Goal: Task Accomplishment & Management: Use online tool/utility

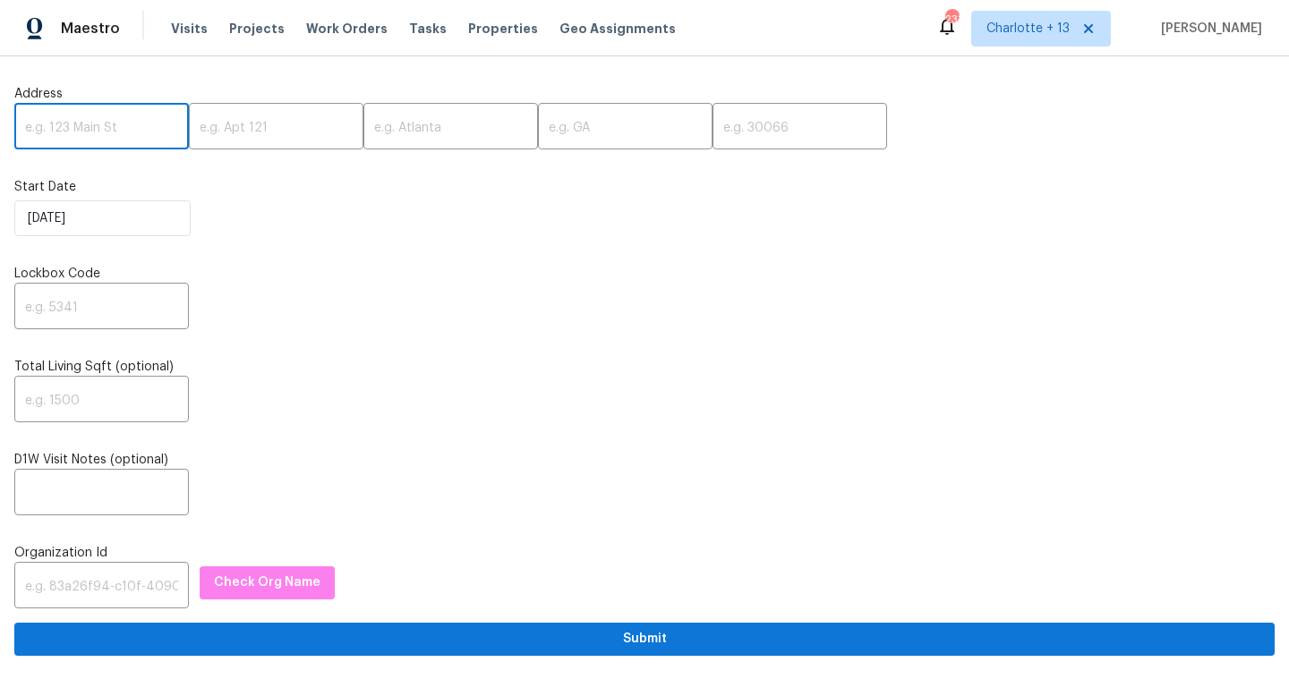
click at [118, 123] on input "text" at bounding box center [101, 128] width 175 height 42
paste input "[STREET_ADDRESS]"
drag, startPoint x: 127, startPoint y: 125, endPoint x: 162, endPoint y: 128, distance: 35.0
click at [162, 128] on input "[STREET_ADDRESS]" at bounding box center [101, 128] width 175 height 42
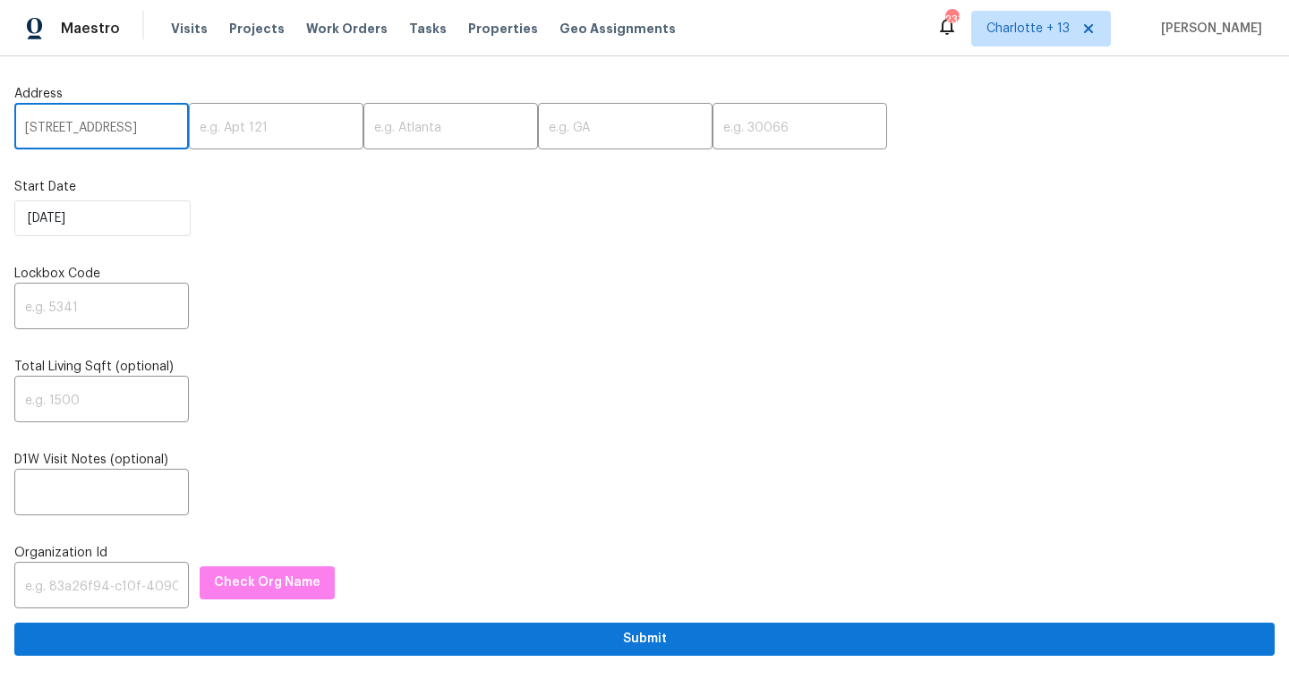
click at [162, 128] on input "[STREET_ADDRESS]" at bounding box center [101, 128] width 175 height 42
drag, startPoint x: 164, startPoint y: 126, endPoint x: 125, endPoint y: 127, distance: 38.5
click at [125, 127] on input "[STREET_ADDRESS]" at bounding box center [101, 128] width 175 height 42
type input "2522 Corner Shoals Dr, Decatur, GA 30034"
click at [712, 130] on input "text" at bounding box center [799, 128] width 175 height 42
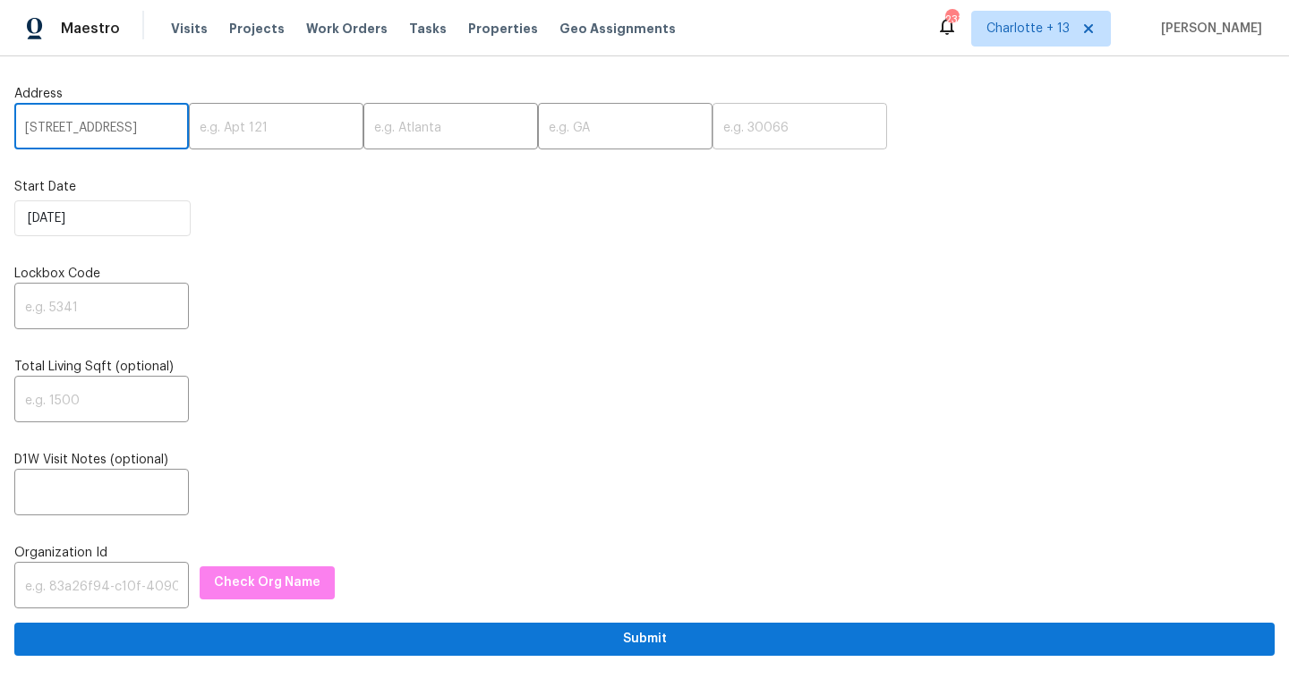
scroll to position [0, 0]
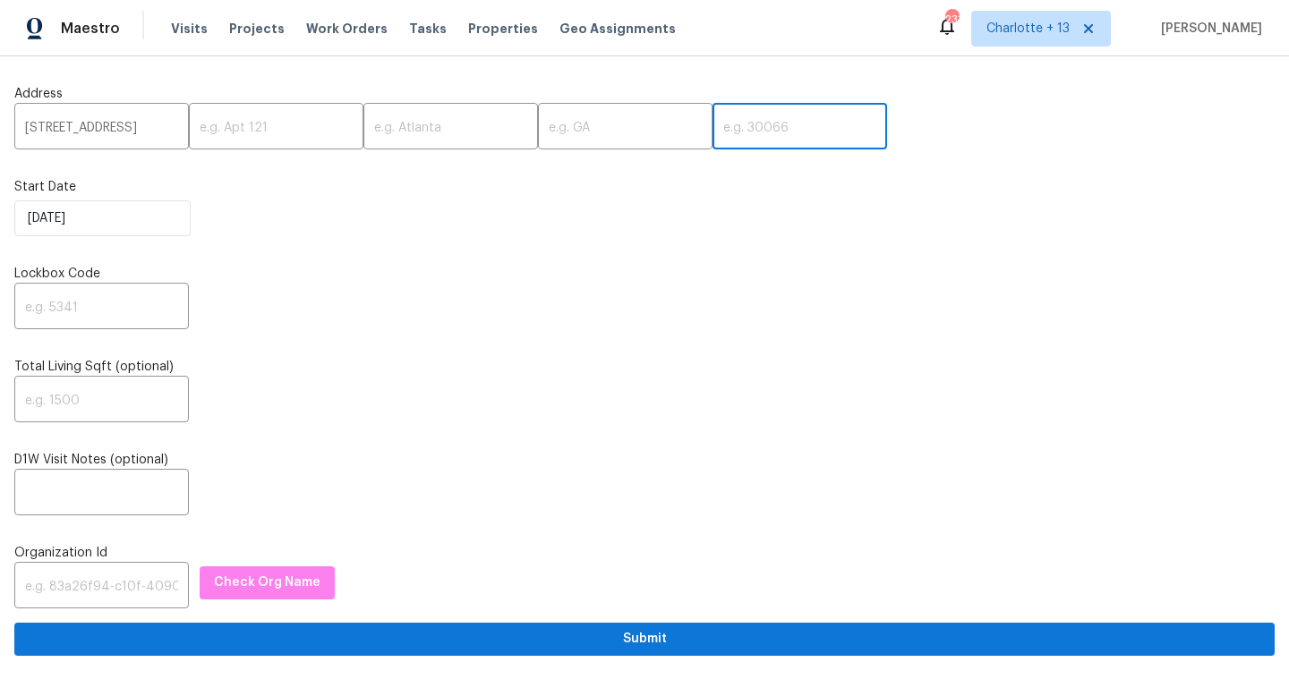
paste input "30034"
type input "30034"
click at [136, 126] on input "2522 Corner Shoals Dr, Decatur, GA 30034" at bounding box center [101, 128] width 175 height 42
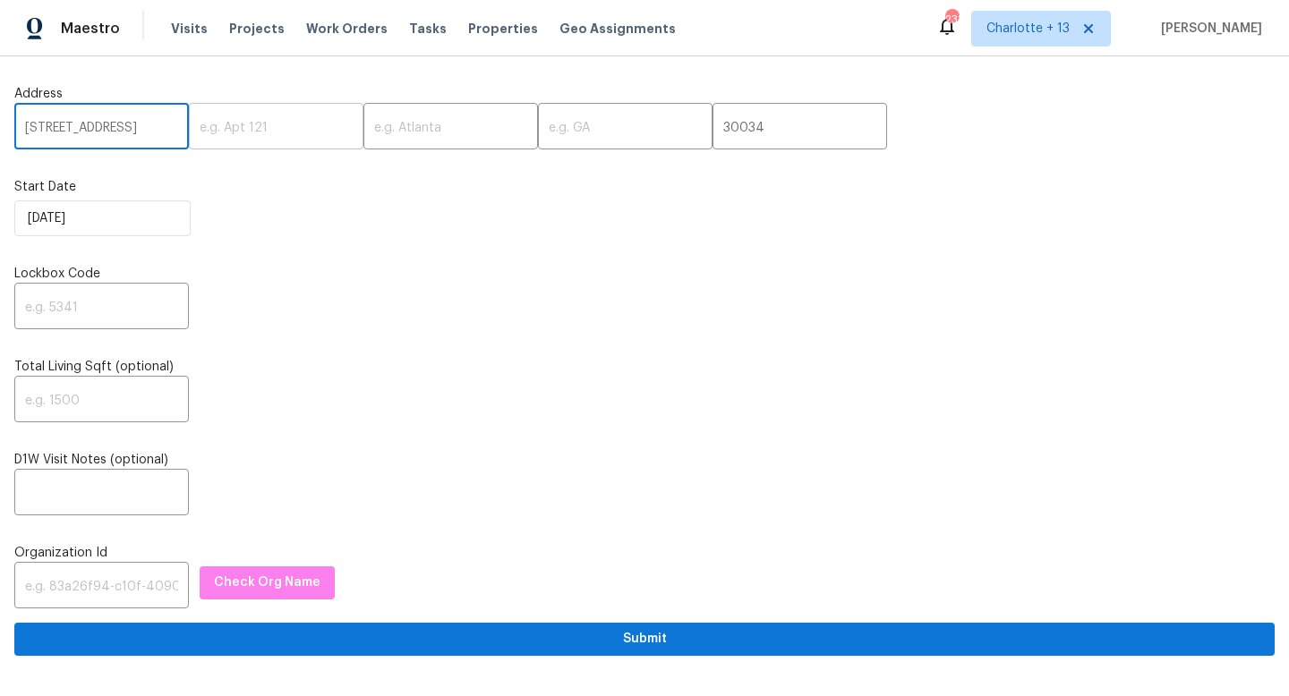
scroll to position [0, 113]
drag, startPoint x: 136, startPoint y: 126, endPoint x: 260, endPoint y: 146, distance: 125.1
click at [260, 146] on div "2522 Corner Shoals Dr, Decatur, GA 30034 ​ ​ ​ ​ 30034 ​" at bounding box center [644, 128] width 1260 height 42
click at [166, 131] on input "2522 Corner Shoals Dr, Decatur, GA 30034" at bounding box center [101, 128] width 175 height 42
drag, startPoint x: 166, startPoint y: 127, endPoint x: 148, endPoint y: 129, distance: 18.0
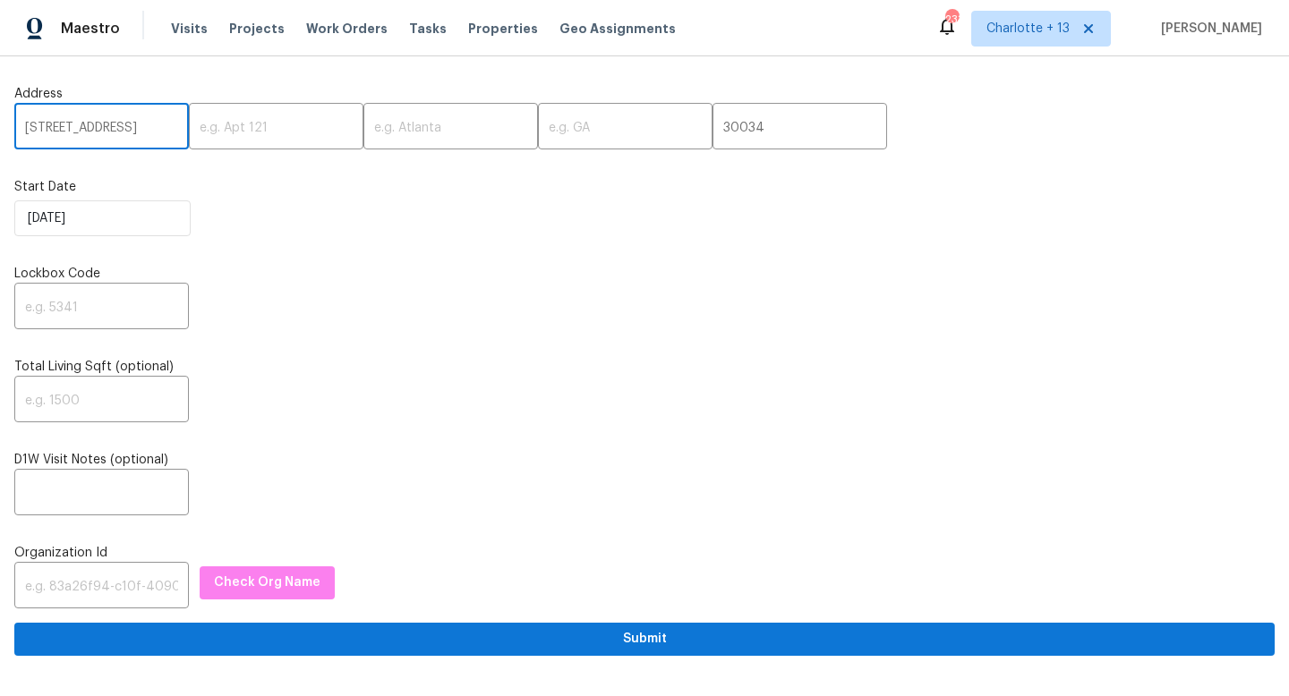
click at [148, 129] on input "2522 Corner Shoals Dr, Decatur, GA 30034" at bounding box center [101, 128] width 175 height 42
drag, startPoint x: 148, startPoint y: 128, endPoint x: 172, endPoint y: 130, distance: 24.2
click at [172, 130] on input "2522 Corner Shoals Dr, Decatur, GA" at bounding box center [101, 128] width 175 height 42
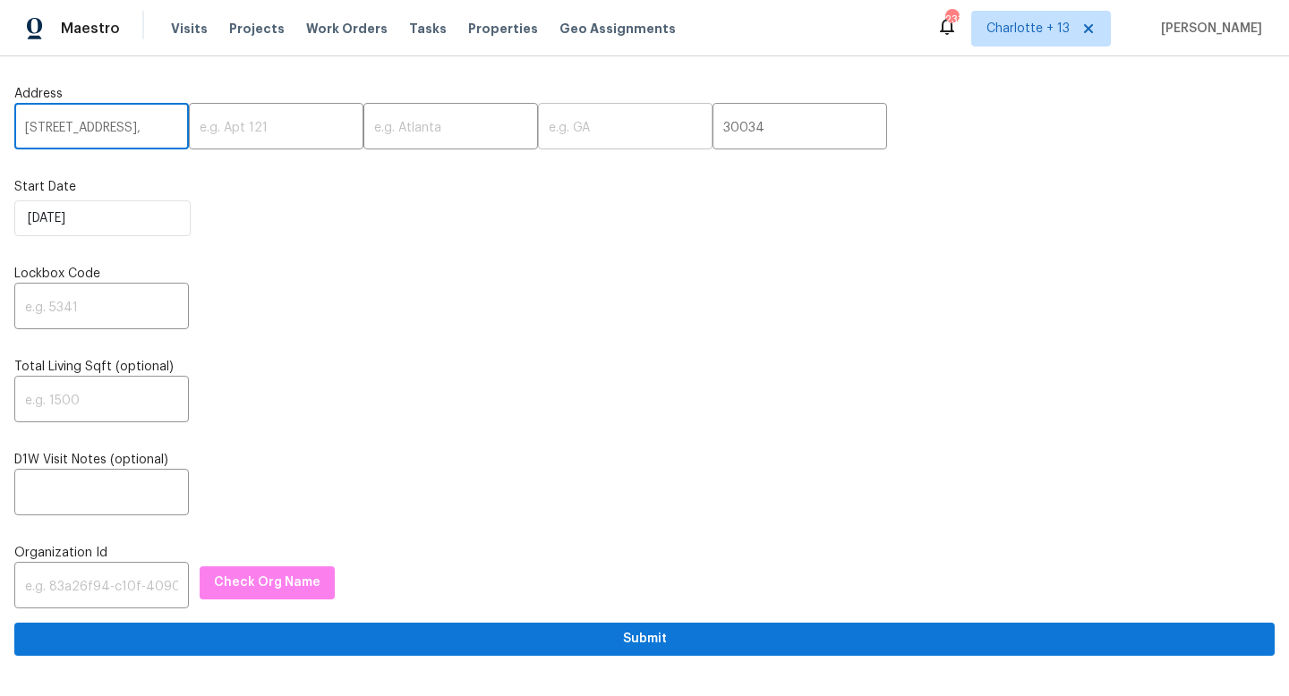
type input "2522 Corner Shoals Dr, Decatur,"
click at [538, 125] on input "text" at bounding box center [625, 128] width 175 height 42
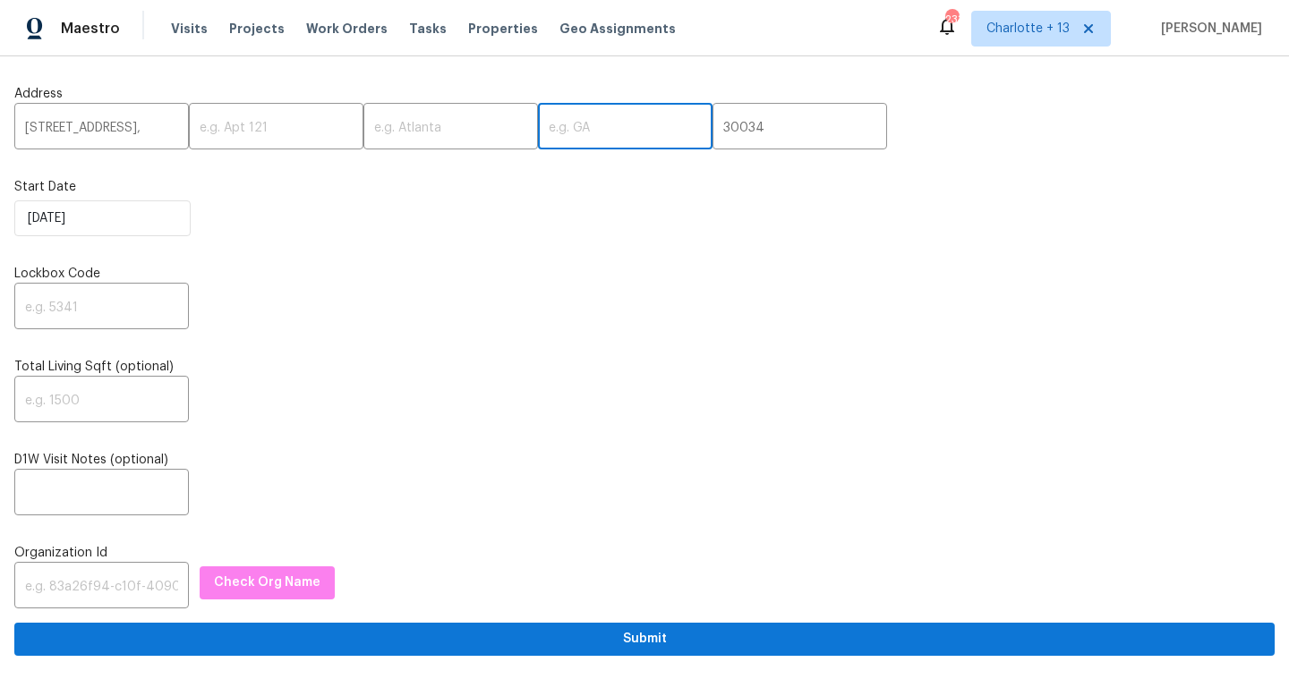
paste input "GA"
type input "GA"
click at [152, 125] on input "2522 Corner Shoals Dr, Decatur," at bounding box center [101, 128] width 175 height 42
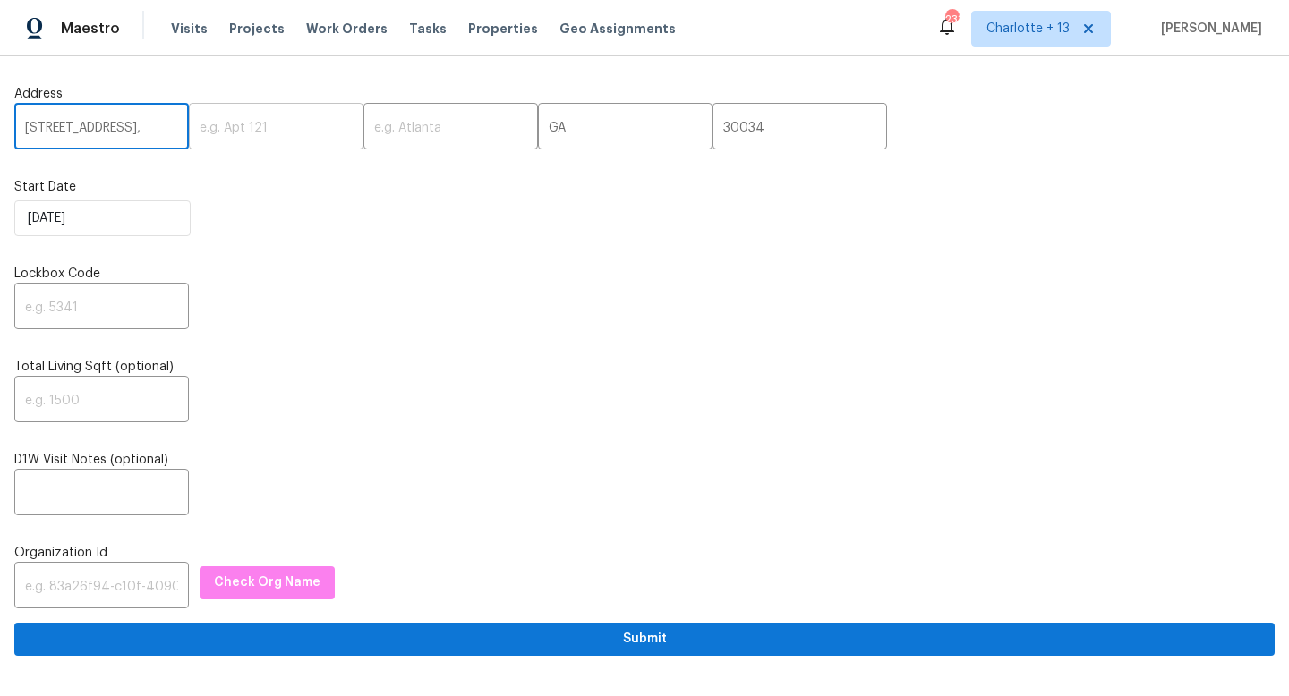
scroll to position [0, 52]
drag, startPoint x: 152, startPoint y: 124, endPoint x: 216, endPoint y: 121, distance: 63.6
click at [216, 121] on div "2522 Corner Shoals Dr, Decatur, ​ ​ ​ GA ​ 30034 ​" at bounding box center [644, 128] width 1260 height 42
click at [140, 129] on input "2522 Corner Shoals Dr, Decatur," at bounding box center [101, 128] width 175 height 42
drag, startPoint x: 112, startPoint y: 127, endPoint x: 156, endPoint y: 123, distance: 44.1
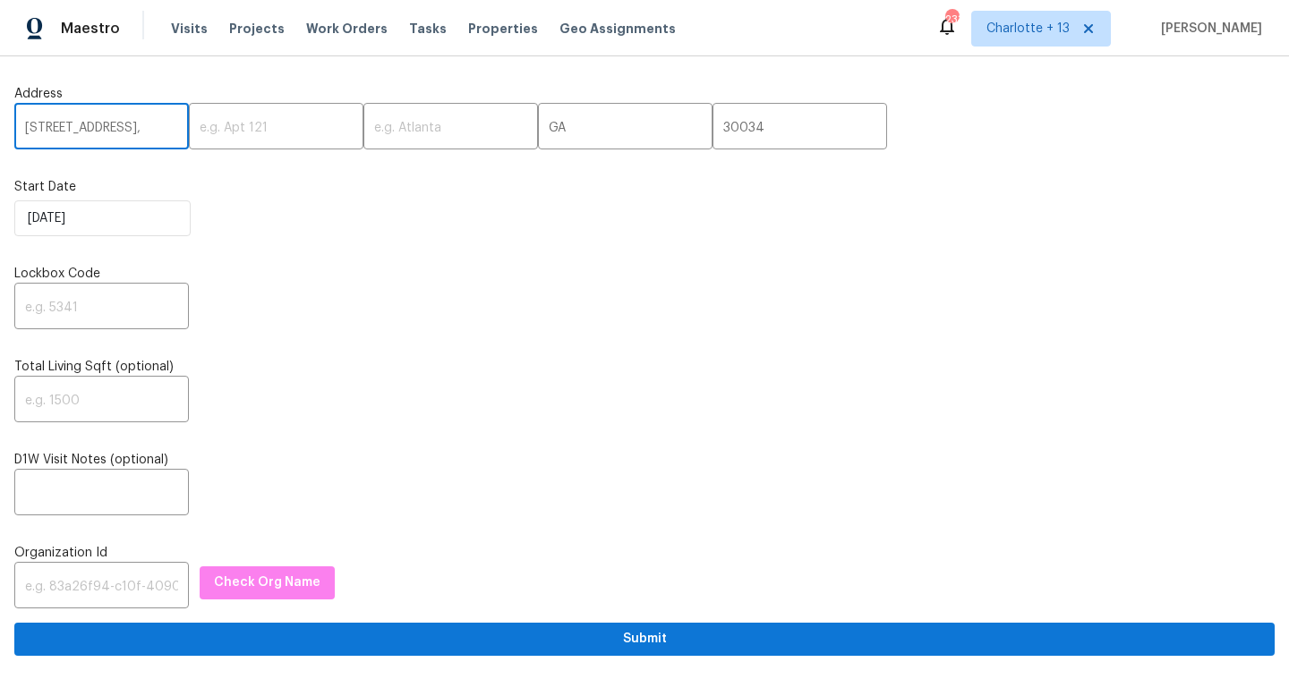
click at [156, 123] on input "2522 Corner Shoals Dr, Decatur," at bounding box center [101, 128] width 175 height 42
type input "2522 Corner Shoals Dr, ,"
click at [396, 132] on input "text" at bounding box center [450, 128] width 175 height 42
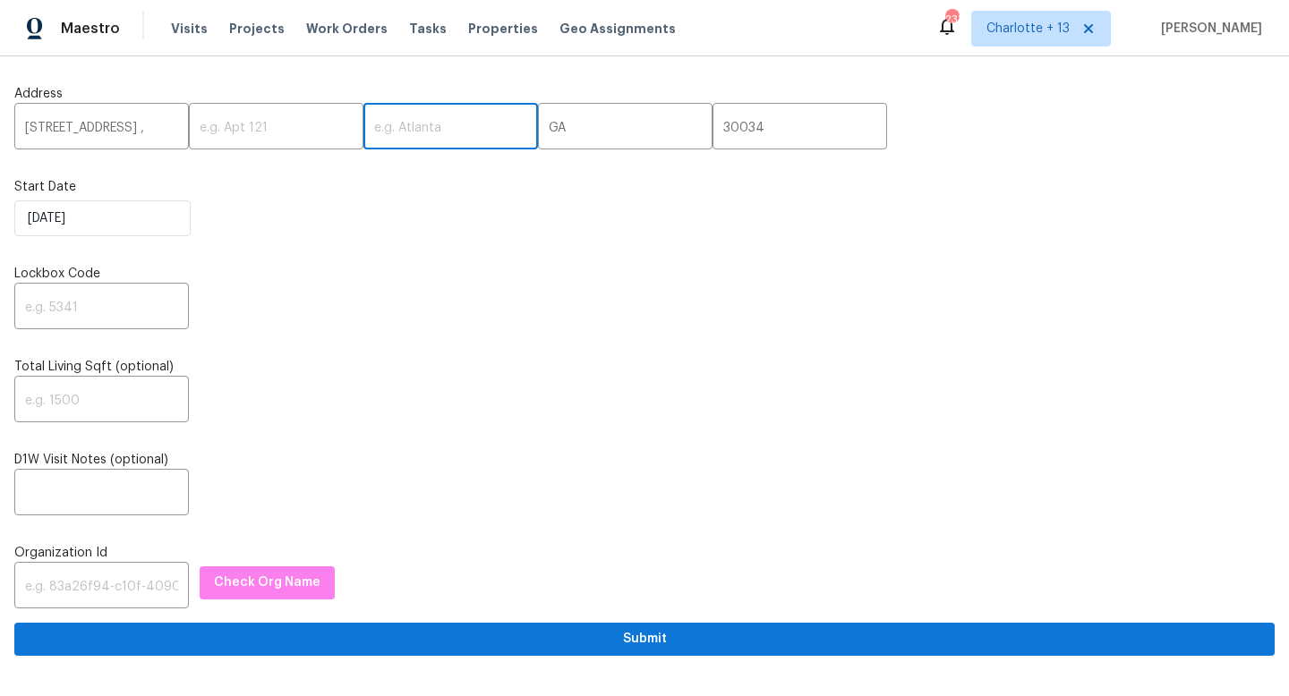
paste input "Decatur"
type input "Decatur"
click at [239, 120] on input "text" at bounding box center [276, 128] width 175 height 42
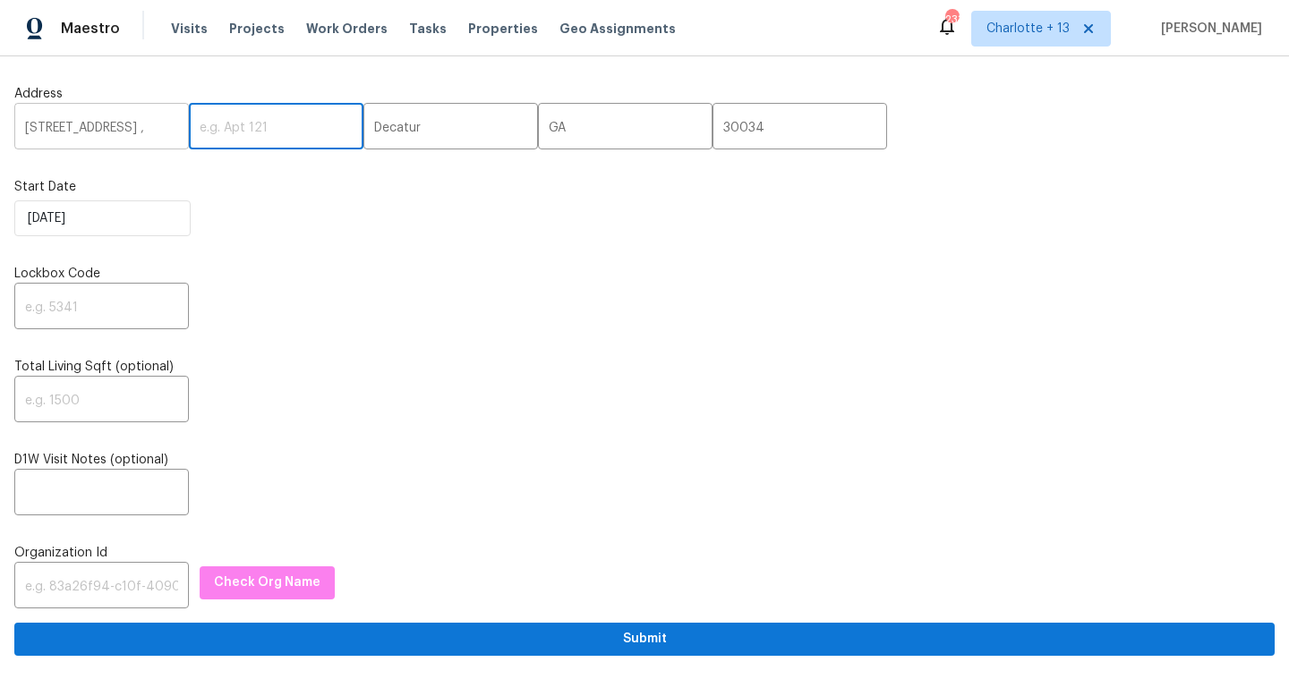
click at [165, 122] on input "2522 Corner Shoals Dr, ," at bounding box center [101, 128] width 175 height 42
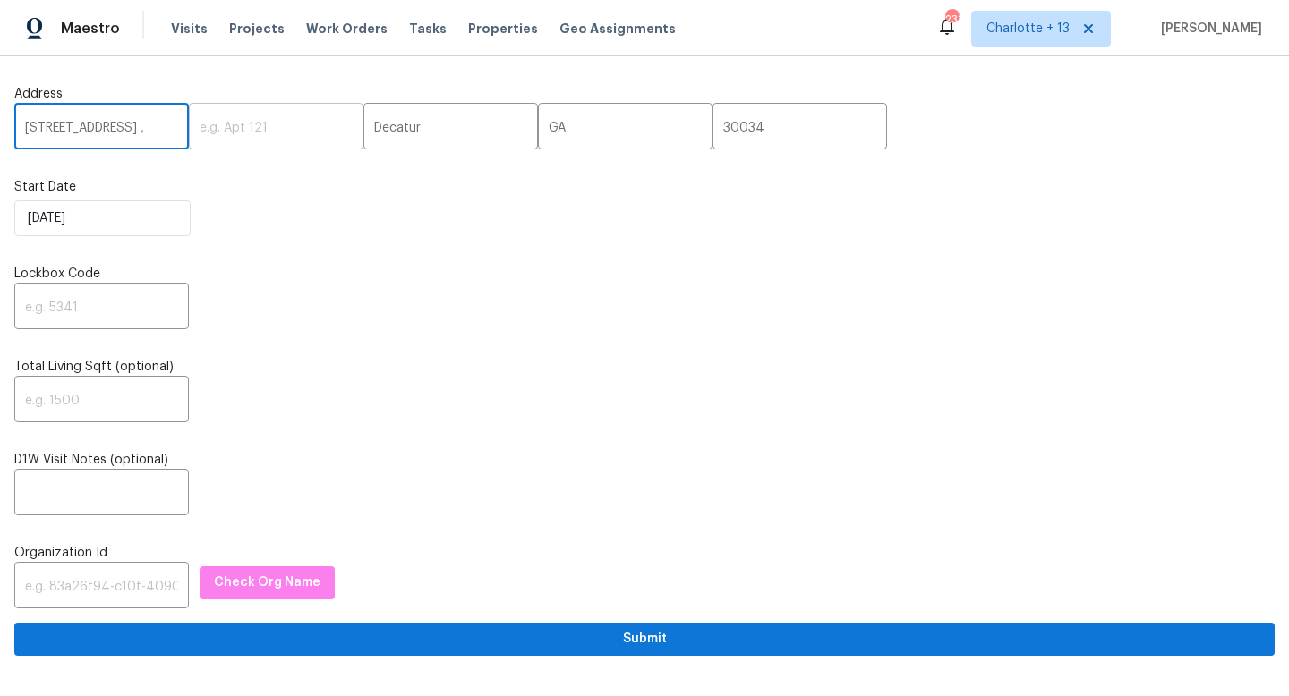
scroll to position [0, 6]
drag, startPoint x: 160, startPoint y: 127, endPoint x: 196, endPoint y: 128, distance: 35.8
click at [196, 128] on div "2522 Corner Shoals Dr, , ​ ​ Decatur ​ GA ​ 30034 ​" at bounding box center [644, 128] width 1260 height 42
type input "2522 Corner Shoals Dr"
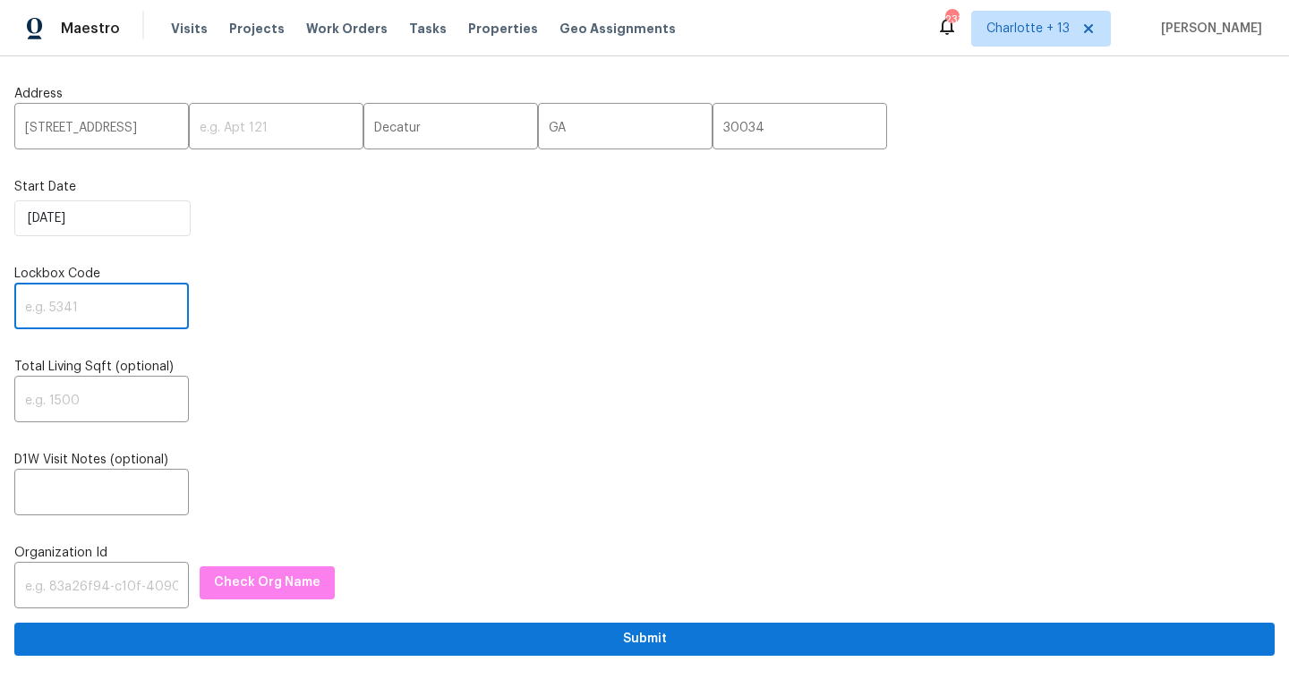
click at [84, 314] on input "text" at bounding box center [101, 308] width 175 height 42
type input "3236"
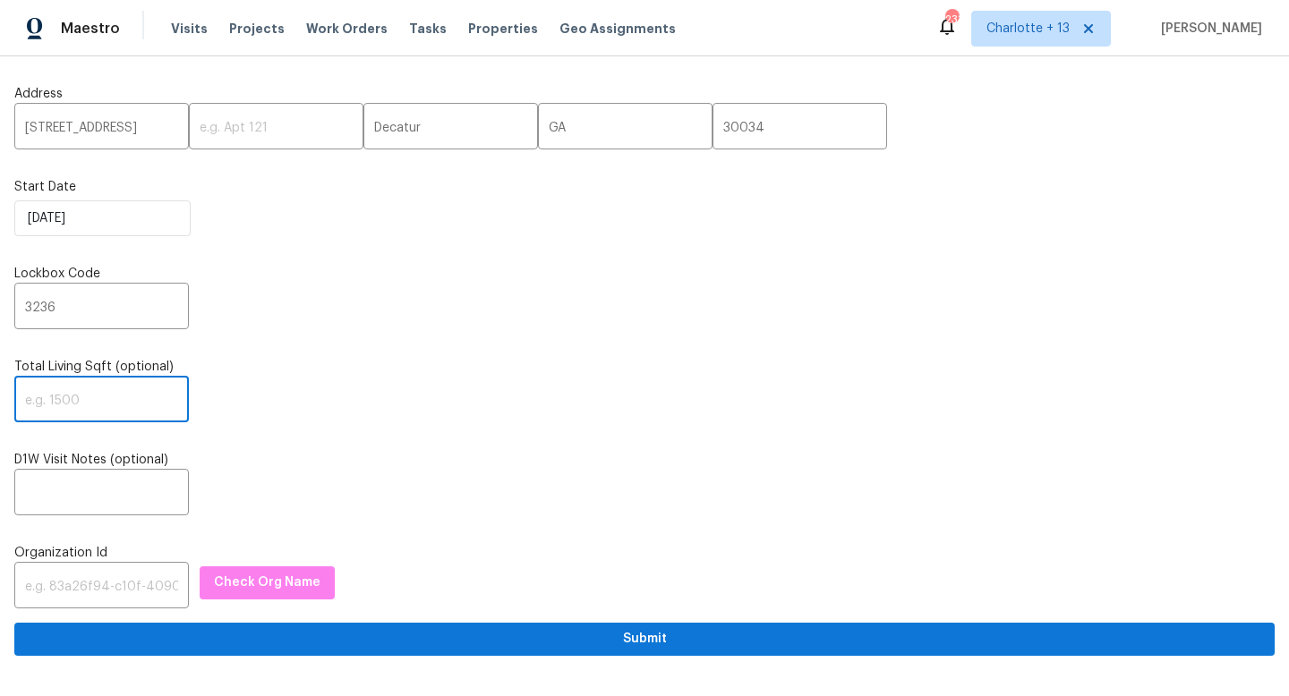
click at [94, 396] on input "text" at bounding box center [101, 401] width 175 height 42
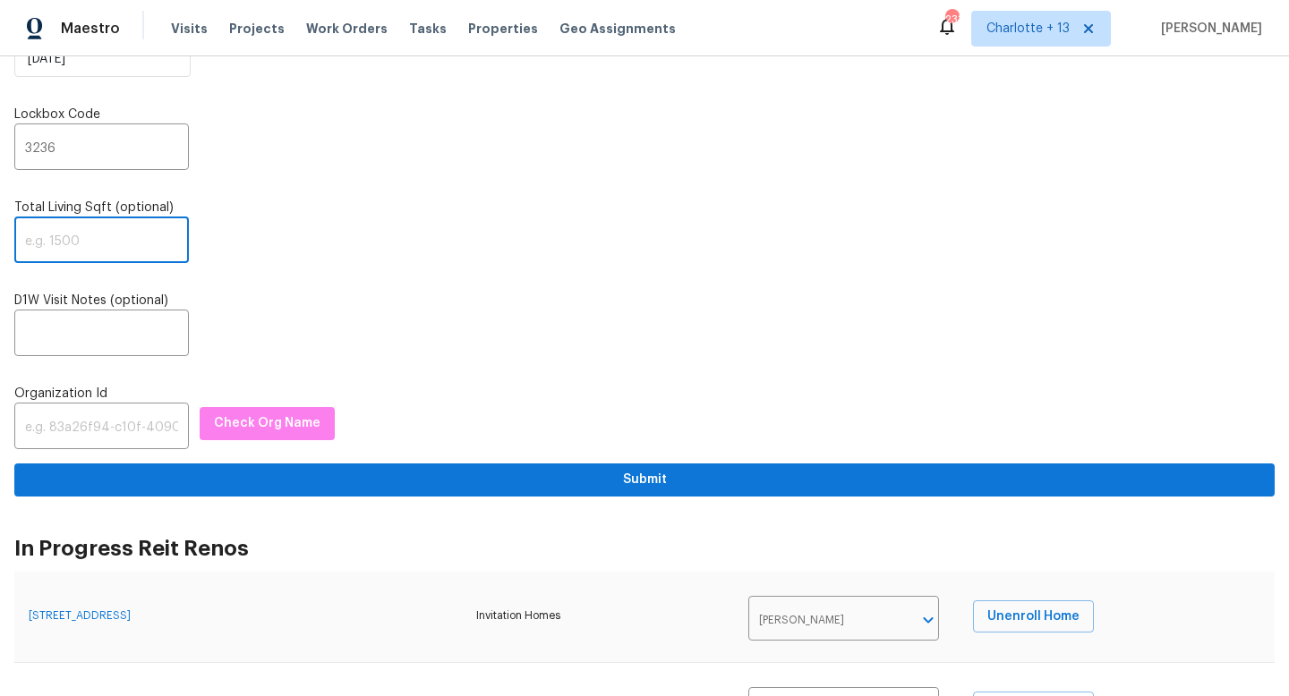
scroll to position [206, 0]
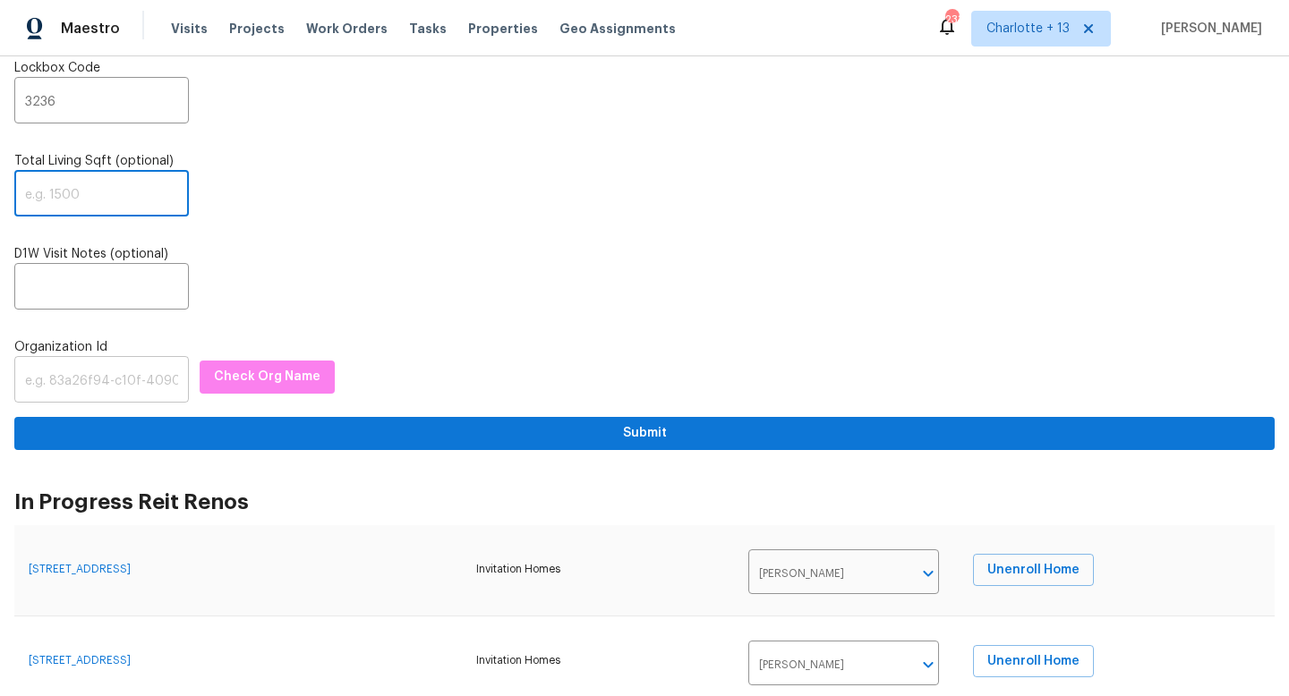
click at [98, 394] on input "text" at bounding box center [101, 382] width 175 height 42
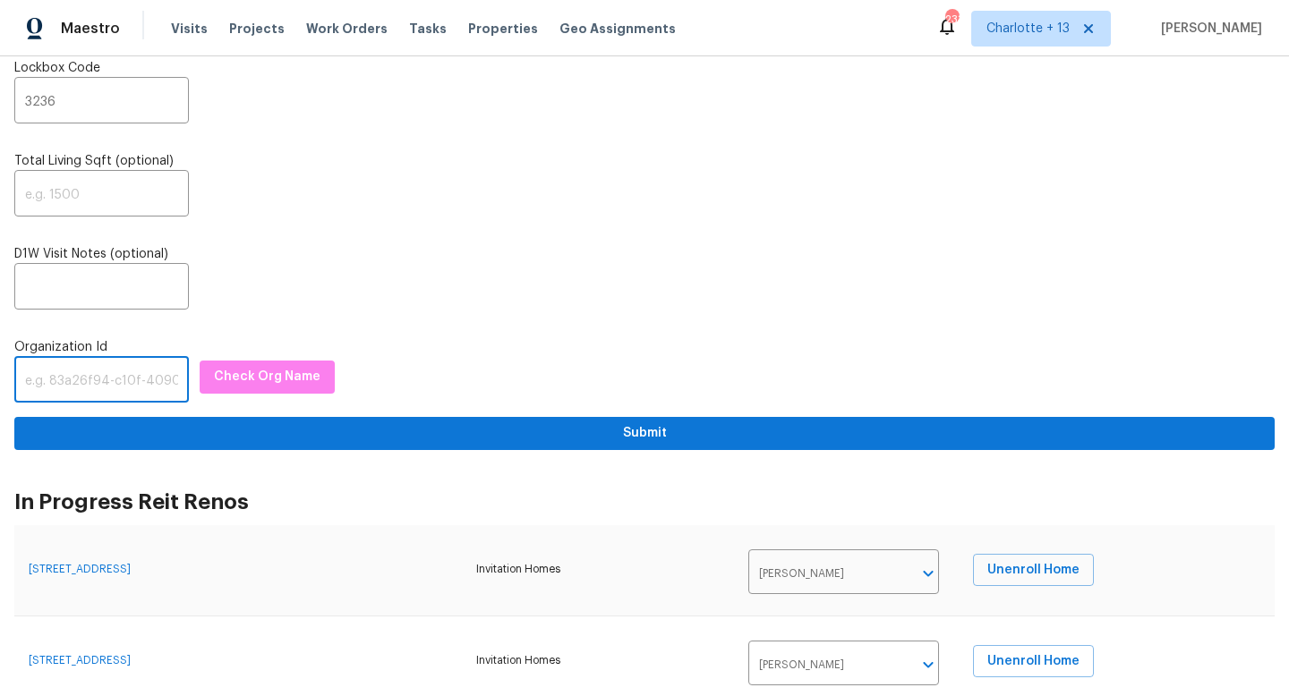
paste input "1349d153-b359-4f9b-b4dd-758ff939cc37"
type input "1349d153-b359-4f9b-b4dd-758ff939cc37"
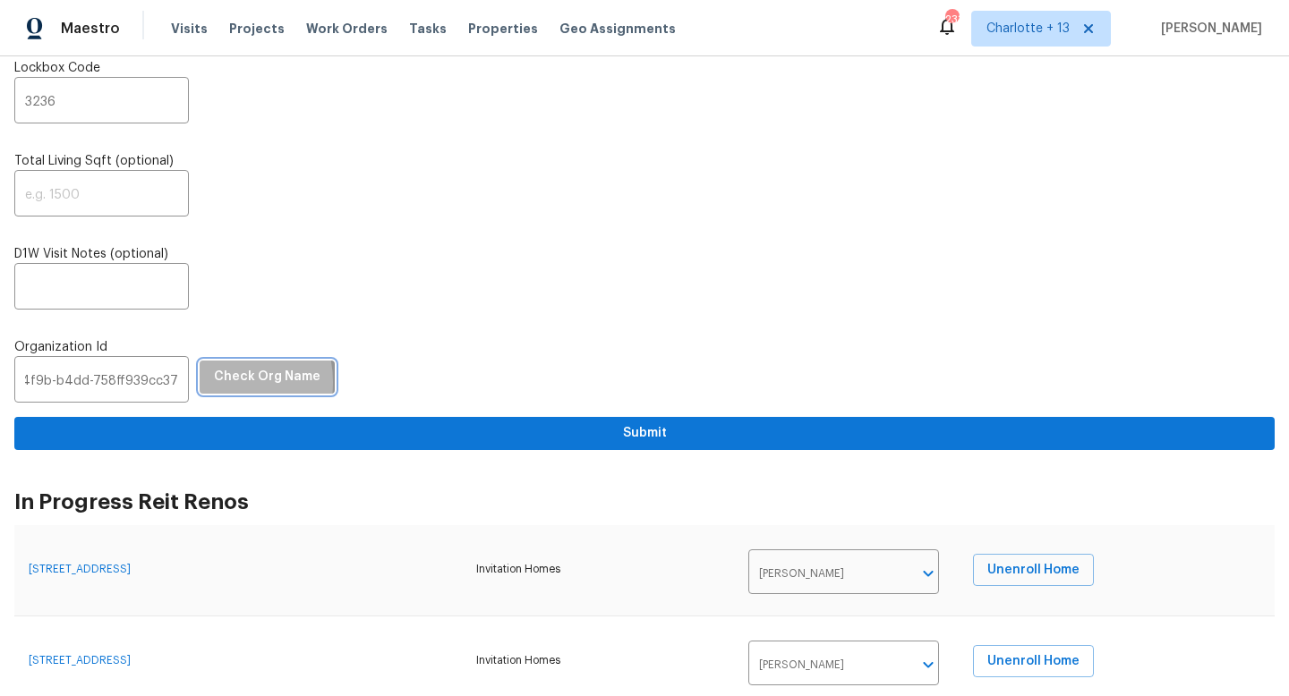
click at [214, 383] on span "Check Org Name" at bounding box center [267, 377] width 106 height 22
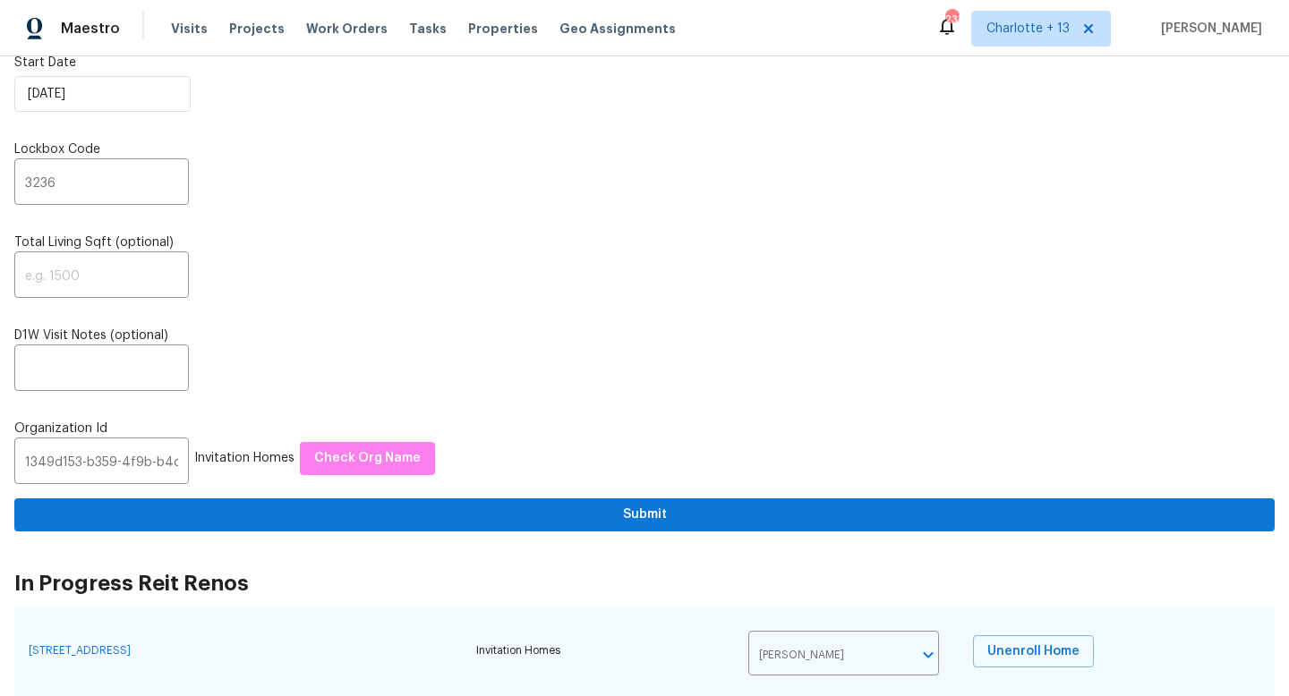
scroll to position [0, 0]
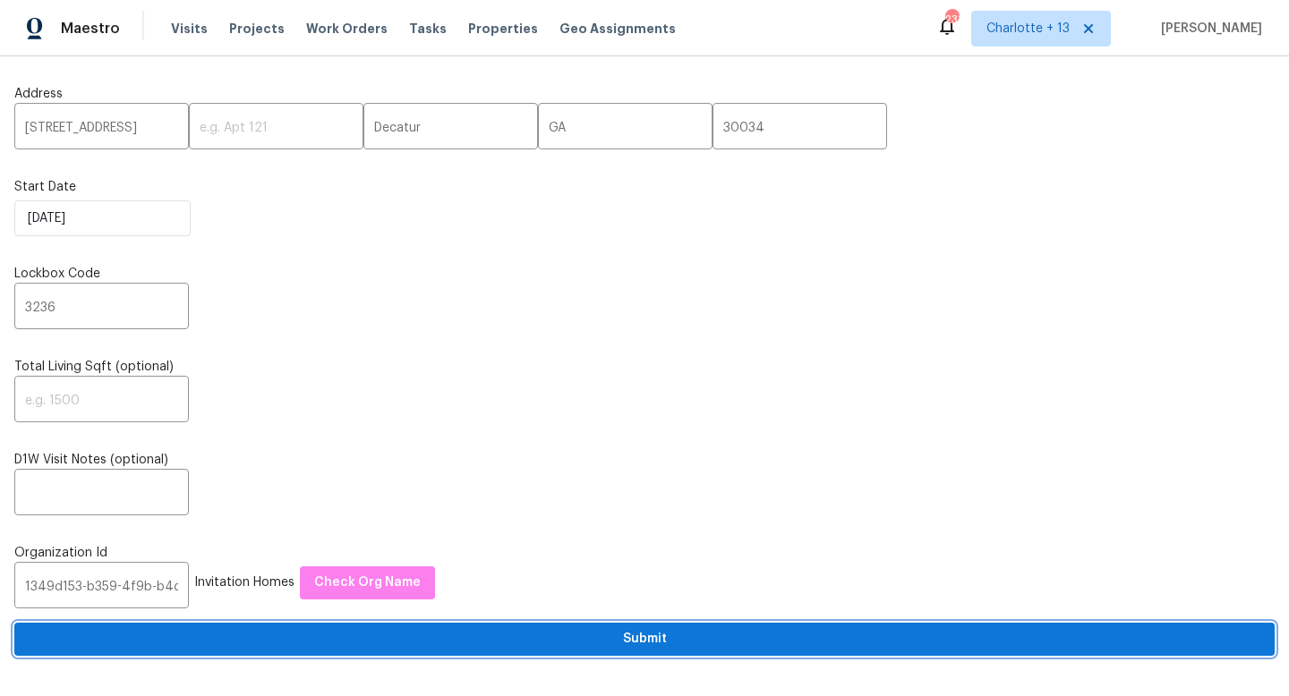
click at [566, 642] on span "Submit" at bounding box center [644, 639] width 1231 height 22
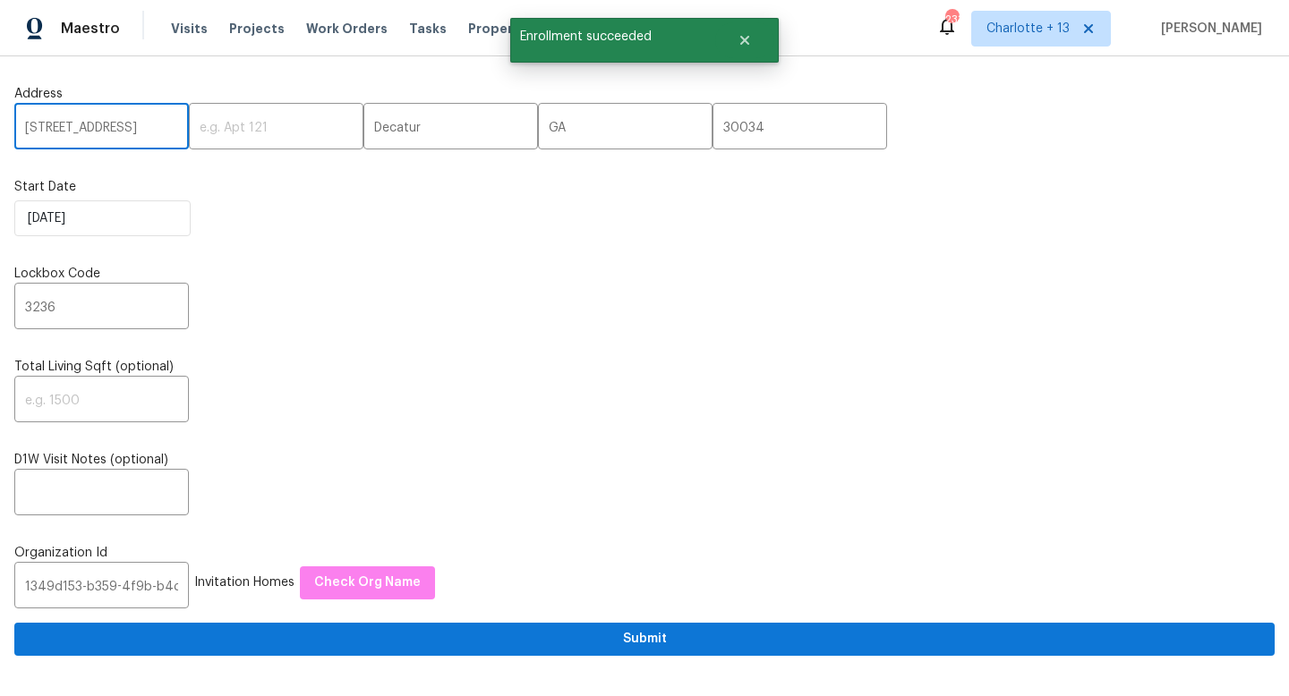
click at [135, 135] on input "2522 Corner Shoals Dr" at bounding box center [101, 128] width 175 height 42
click at [135, 132] on input "2522 Corner Shoals Dr" at bounding box center [101, 128] width 175 height 42
click at [136, 130] on input "2522 Corner Shoals Dr" at bounding box center [101, 128] width 175 height 42
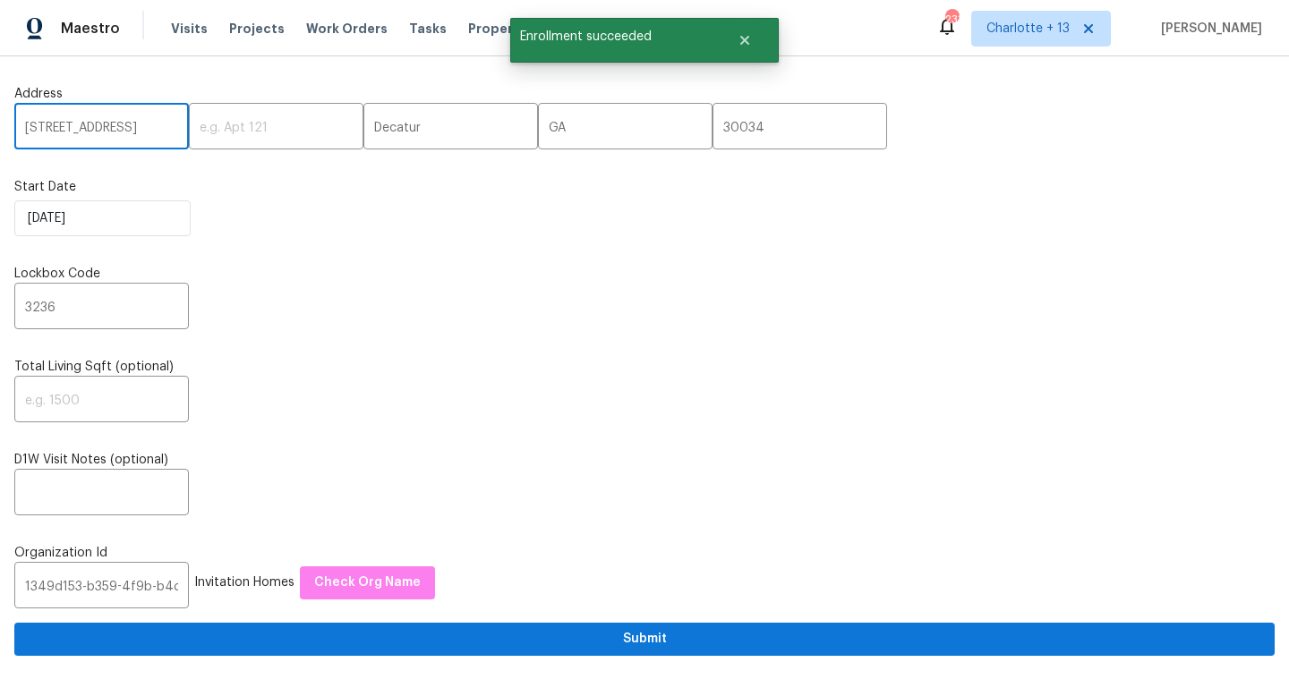
click at [136, 130] on input "2522 Corner Shoals Dr" at bounding box center [101, 128] width 175 height 42
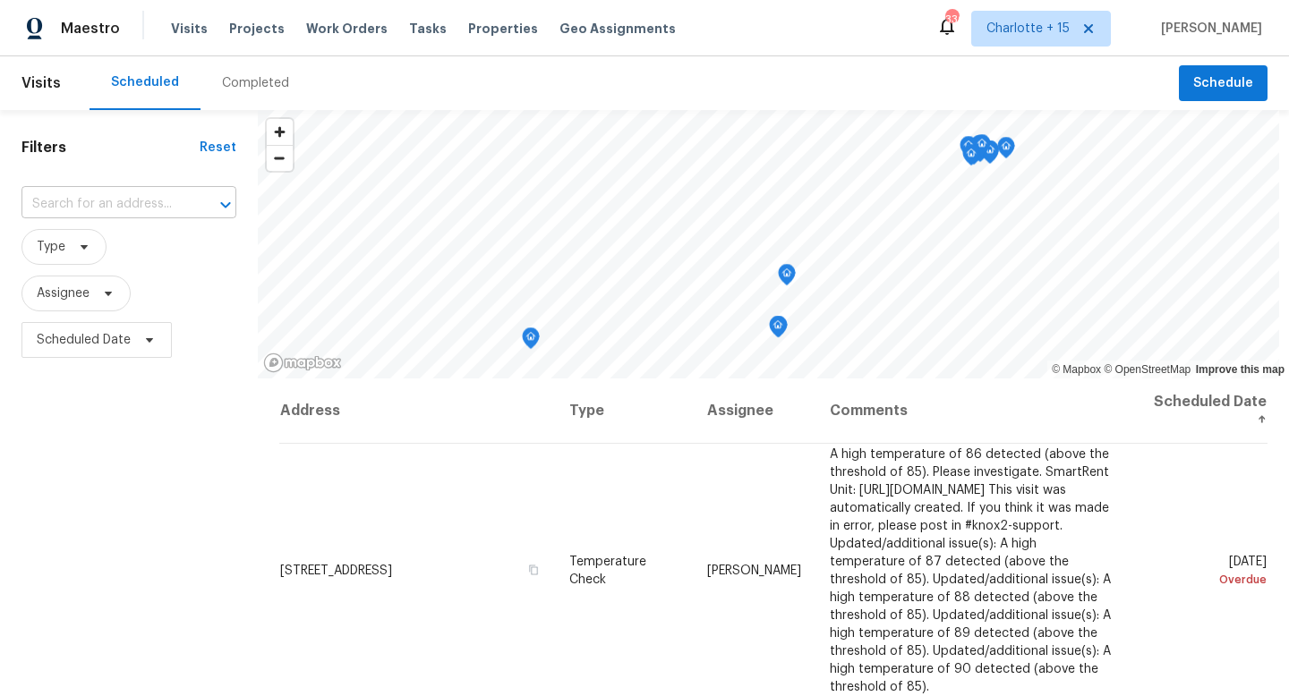
click at [85, 199] on input "text" at bounding box center [103, 205] width 165 height 28
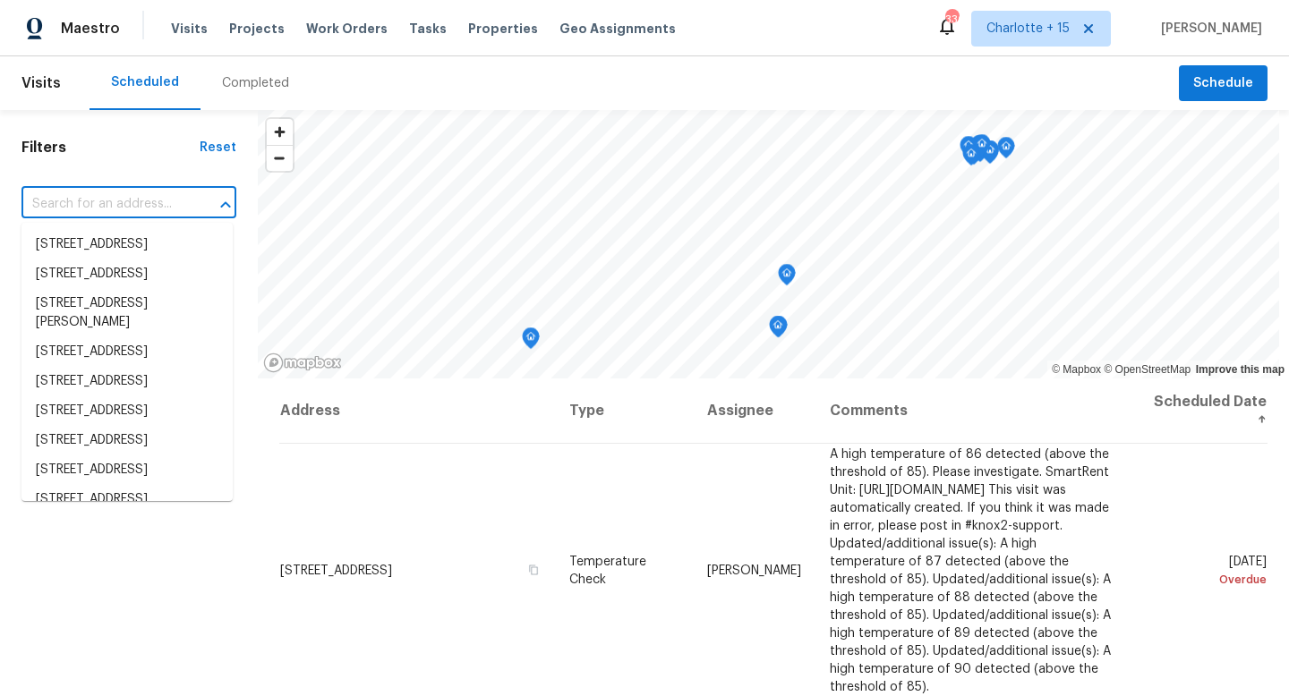
paste input "2522 Corner Shoals Dr"
type input "2522 Corner Shoals Dr"
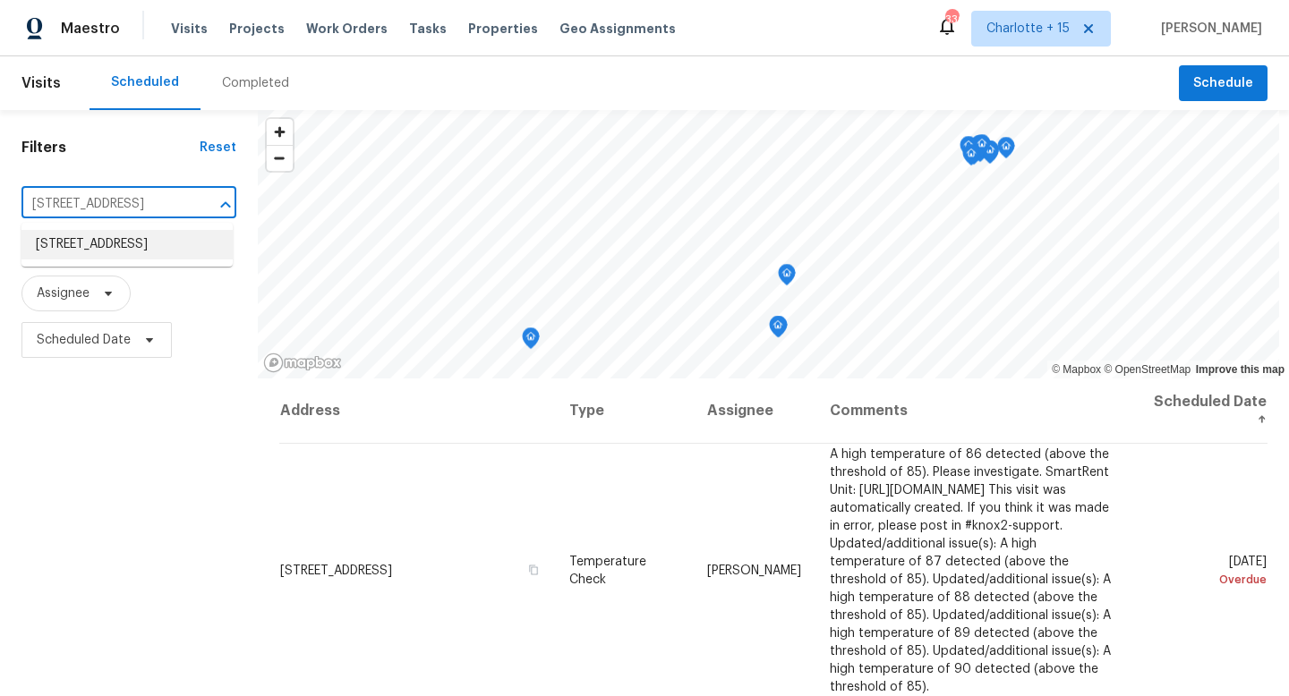
click at [101, 258] on li "2522 Corner Shoals Dr, Decatur, GA 30034" at bounding box center [126, 245] width 211 height 30
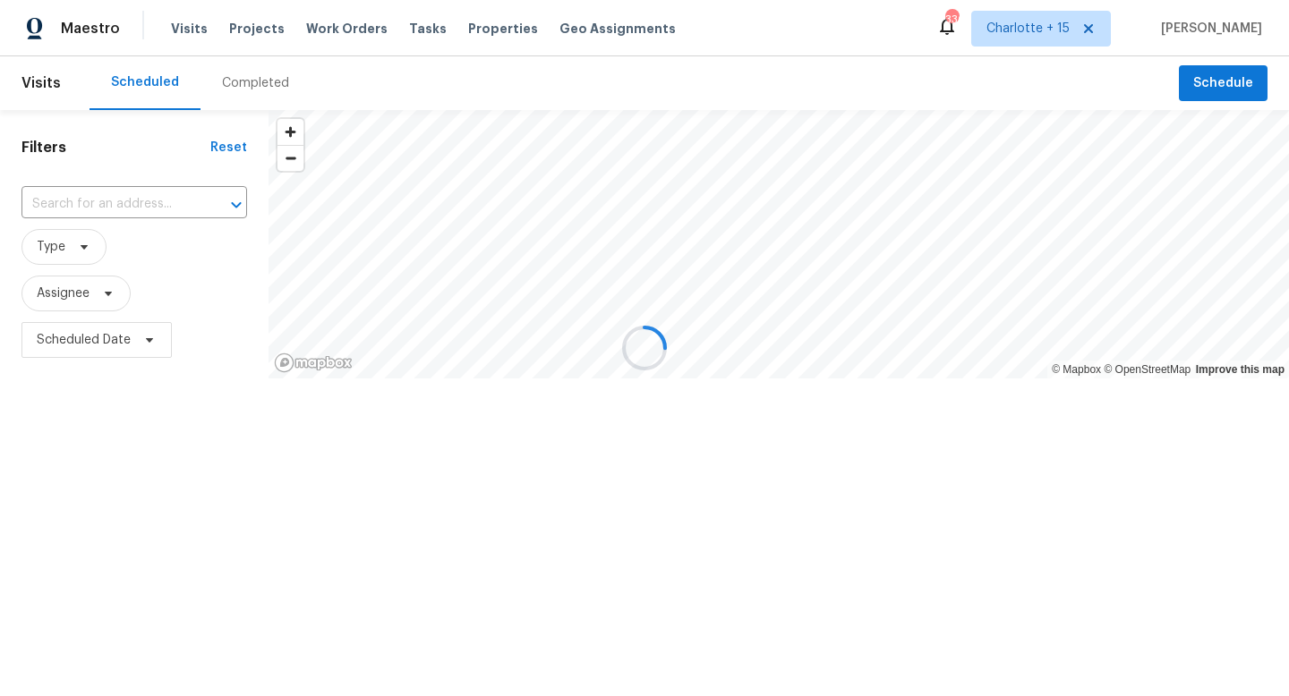
type input "2522 Corner Shoals Dr, Decatur, GA 30034"
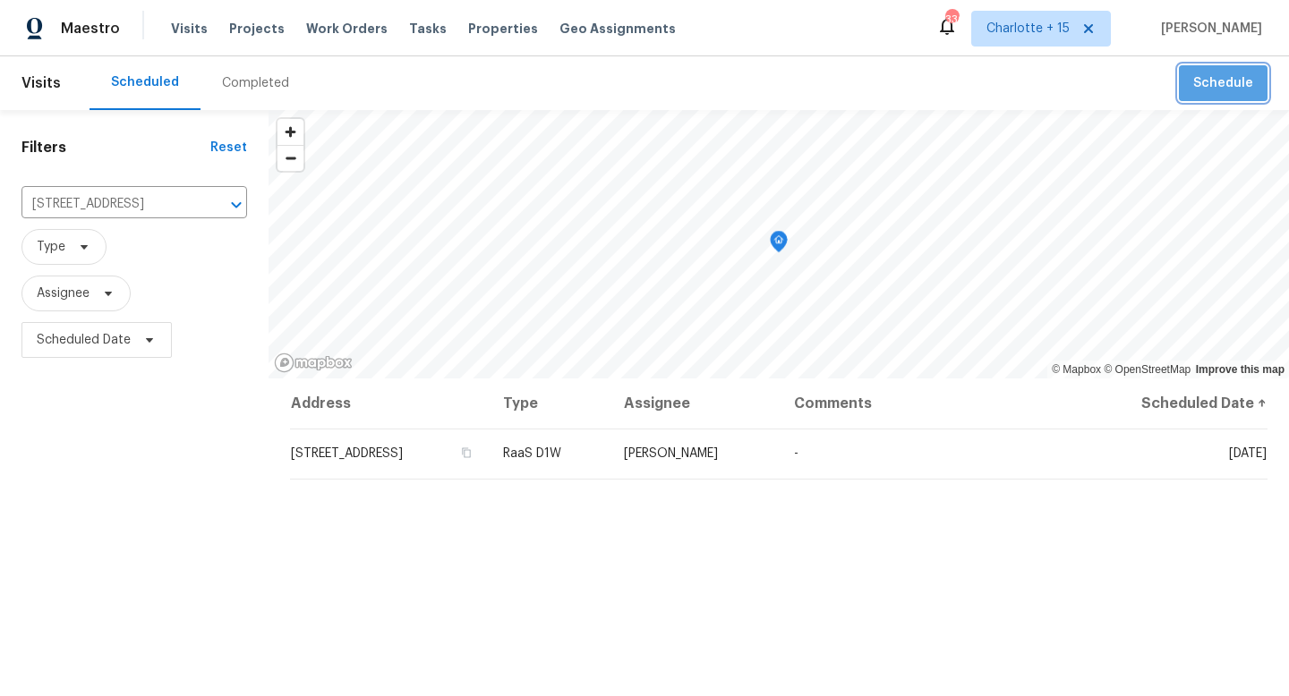
click at [1214, 80] on span "Schedule" at bounding box center [1223, 83] width 60 height 22
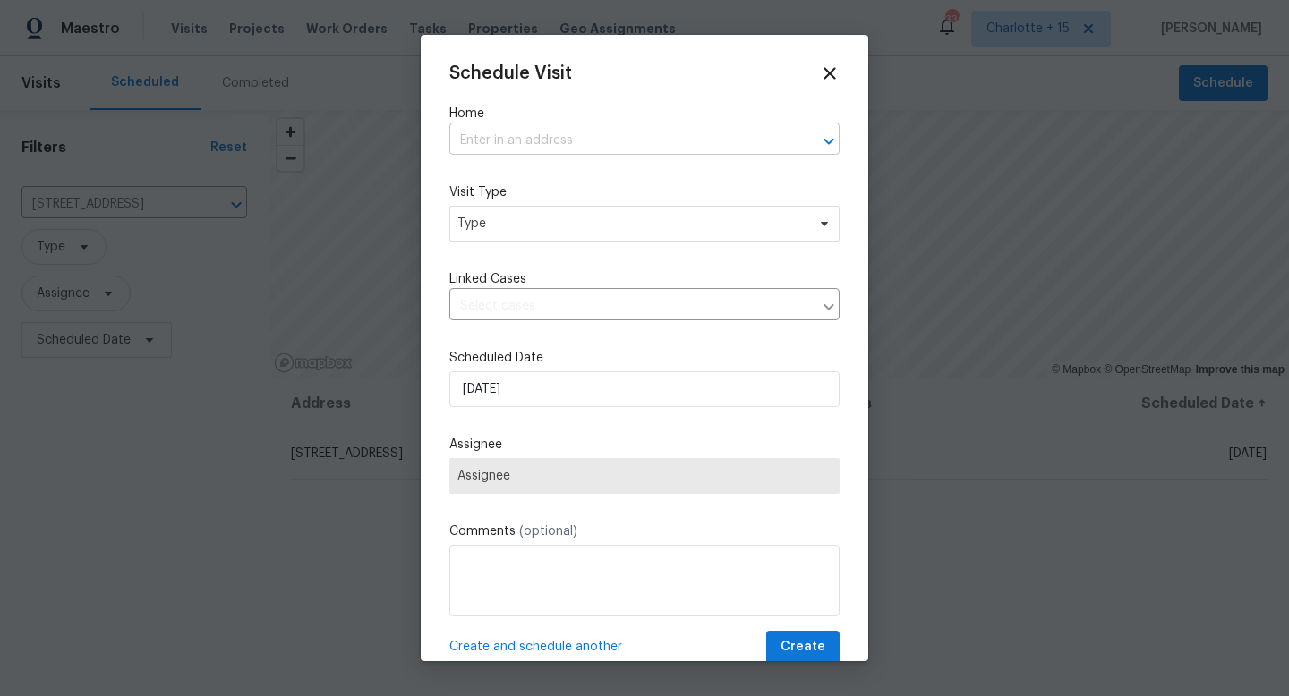
click at [643, 141] on input "text" at bounding box center [619, 141] width 340 height 28
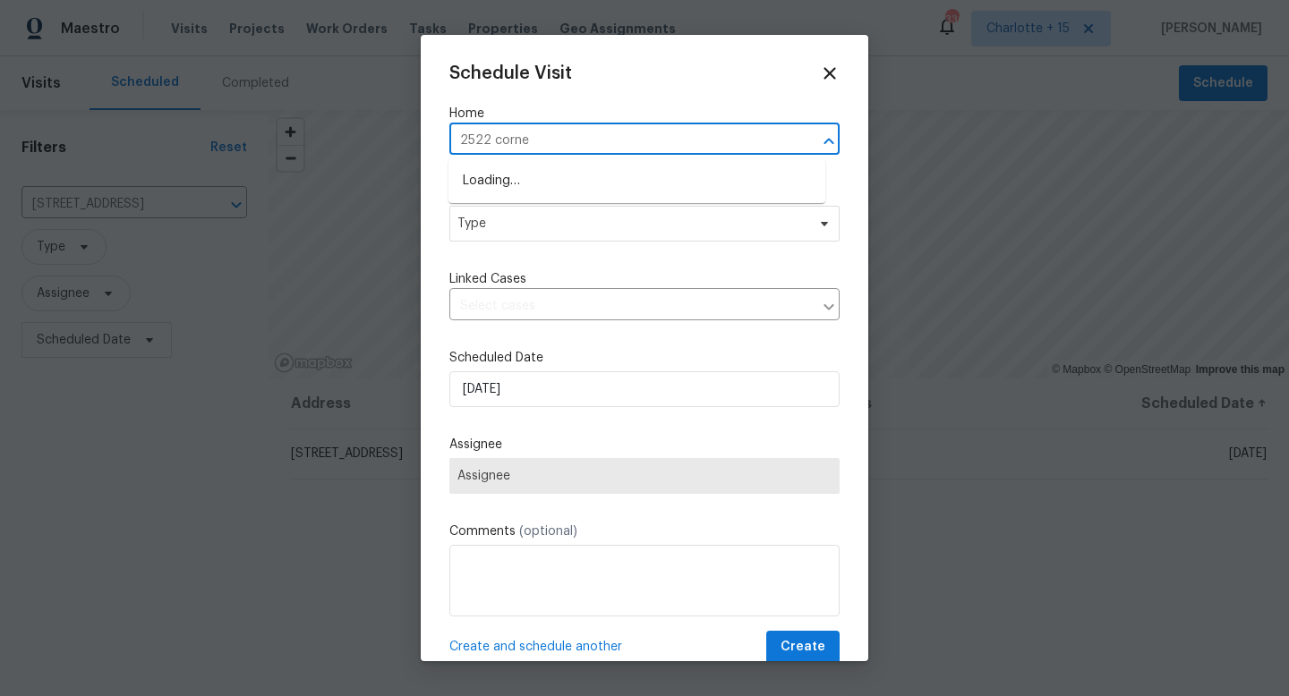
type input "2522 corner"
click at [652, 214] on li "2522 Corner Shoals Dr, Decatur, GA 30034" at bounding box center [636, 211] width 377 height 30
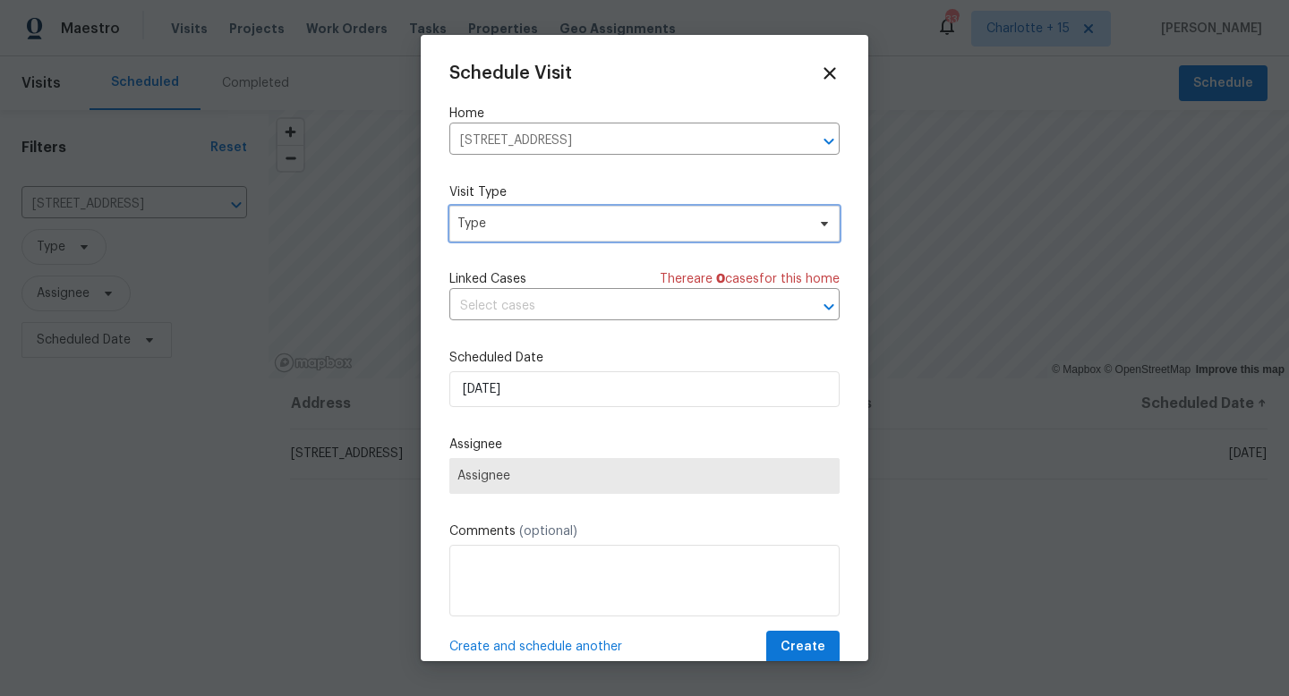
click at [626, 233] on span "Type" at bounding box center [644, 224] width 390 height 36
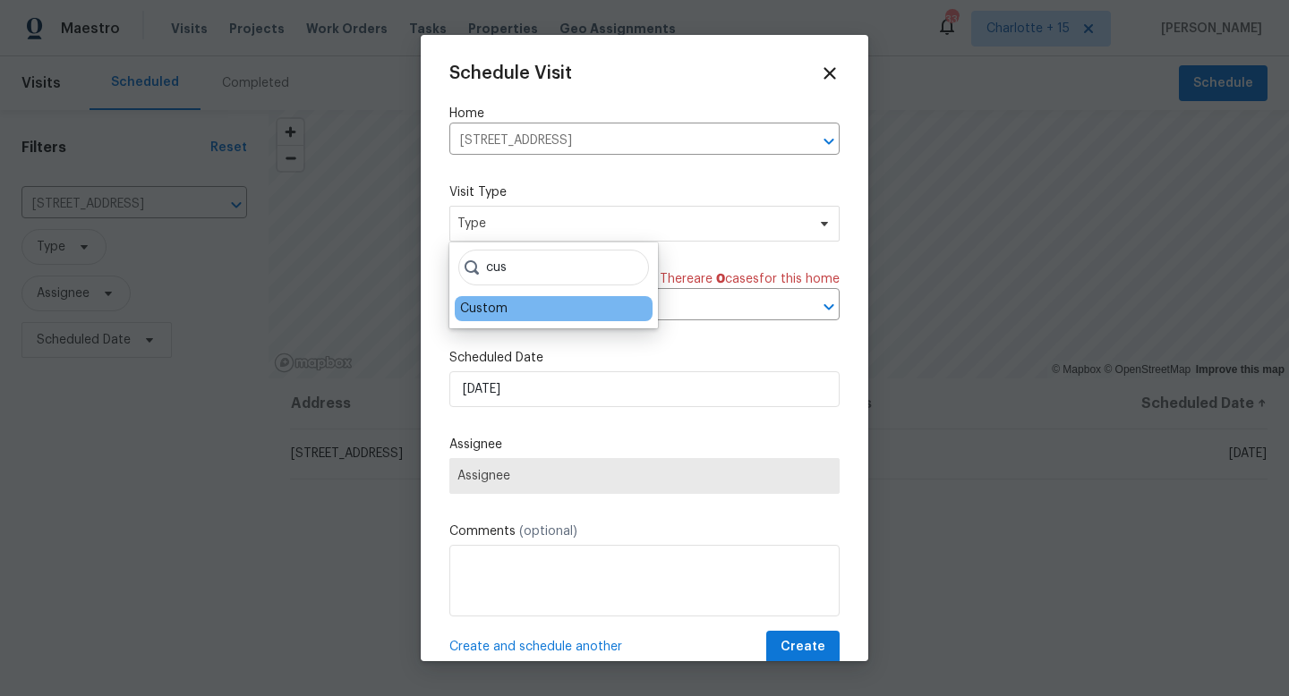
type input "cus"
click at [554, 308] on div "Custom" at bounding box center [554, 308] width 198 height 25
click at [517, 314] on div "Custom" at bounding box center [554, 308] width 198 height 25
click at [499, 313] on div "Custom" at bounding box center [483, 309] width 47 height 18
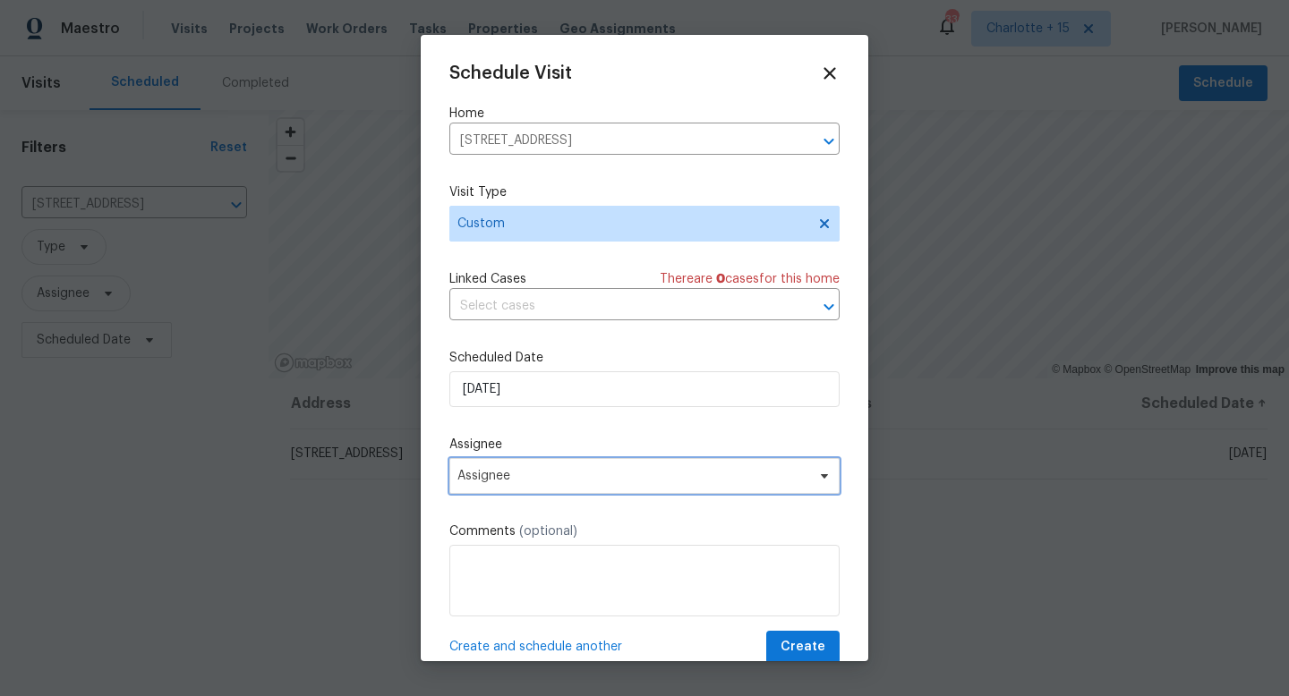
click at [537, 469] on span "Assignee" at bounding box center [644, 476] width 390 height 36
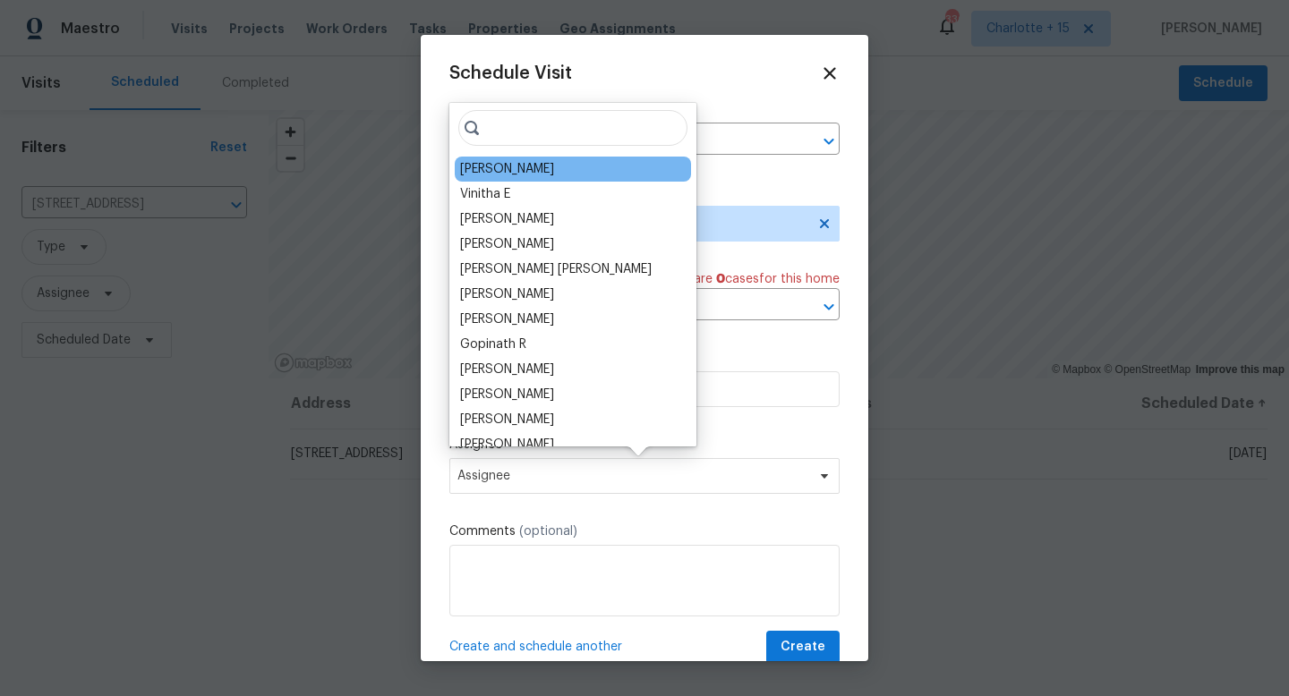
click at [564, 165] on div "Juan Lozano" at bounding box center [573, 169] width 236 height 25
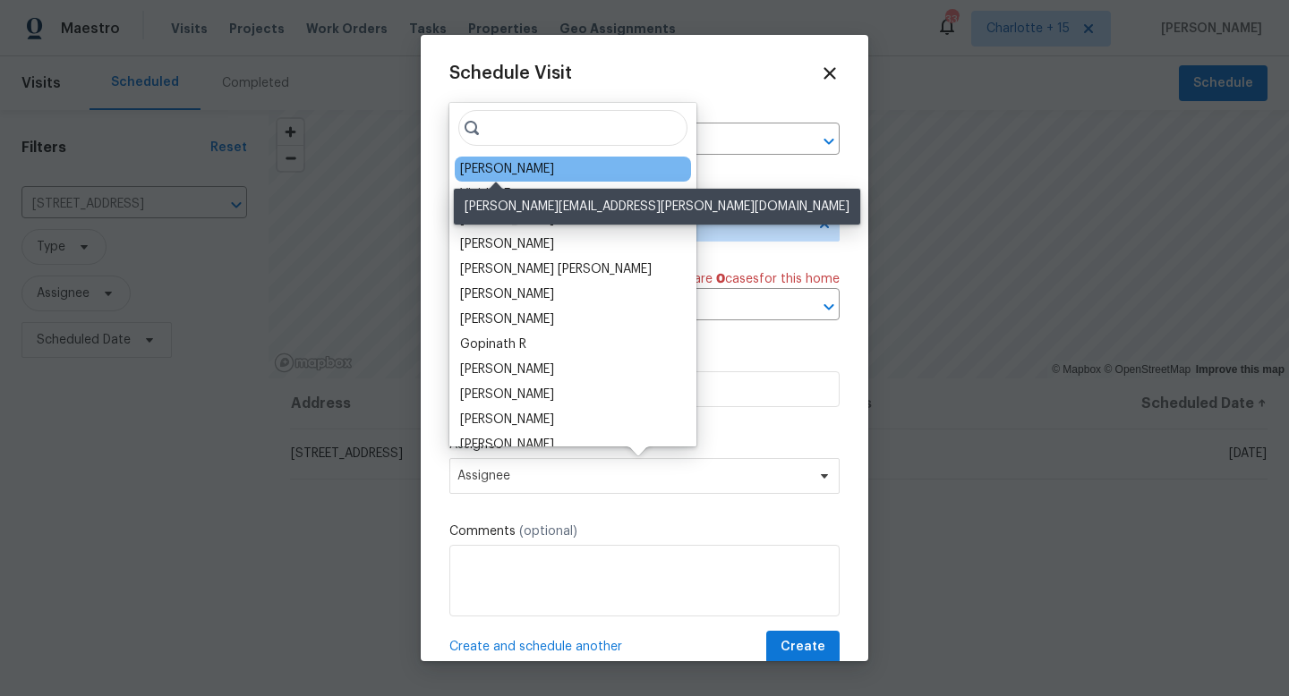
click at [528, 167] on div "Juan Lozano" at bounding box center [507, 169] width 94 height 18
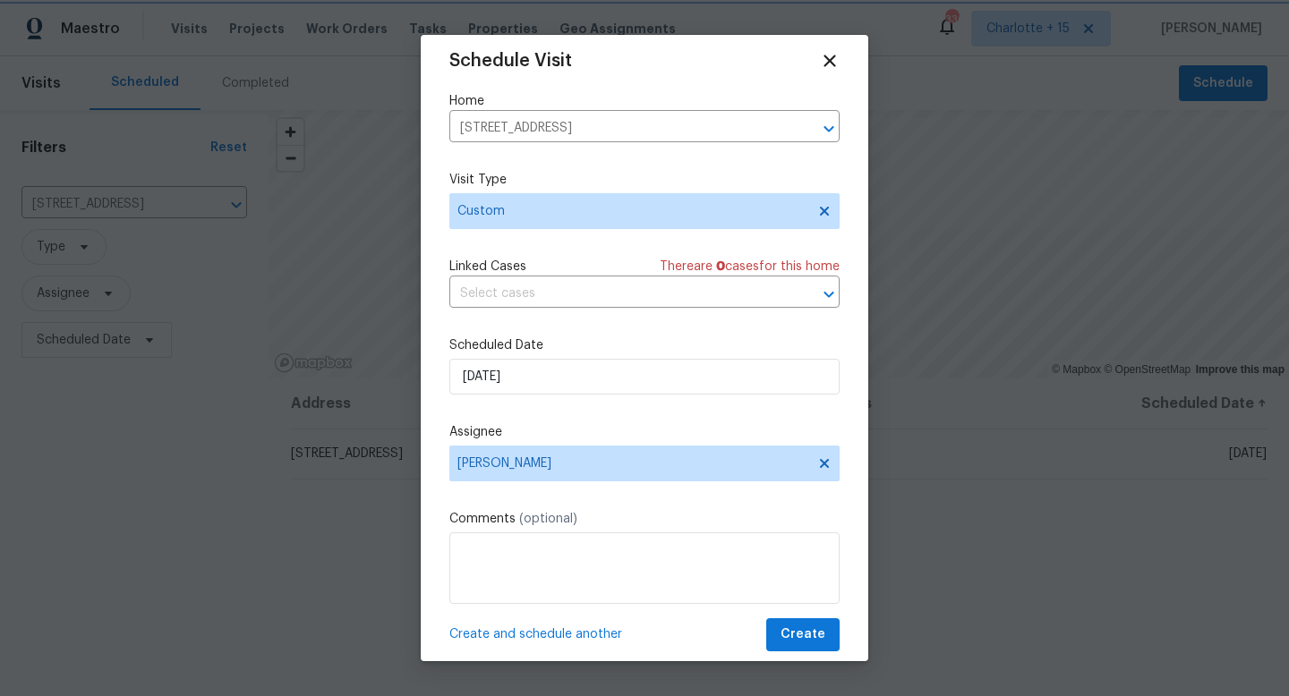
scroll to position [32, 0]
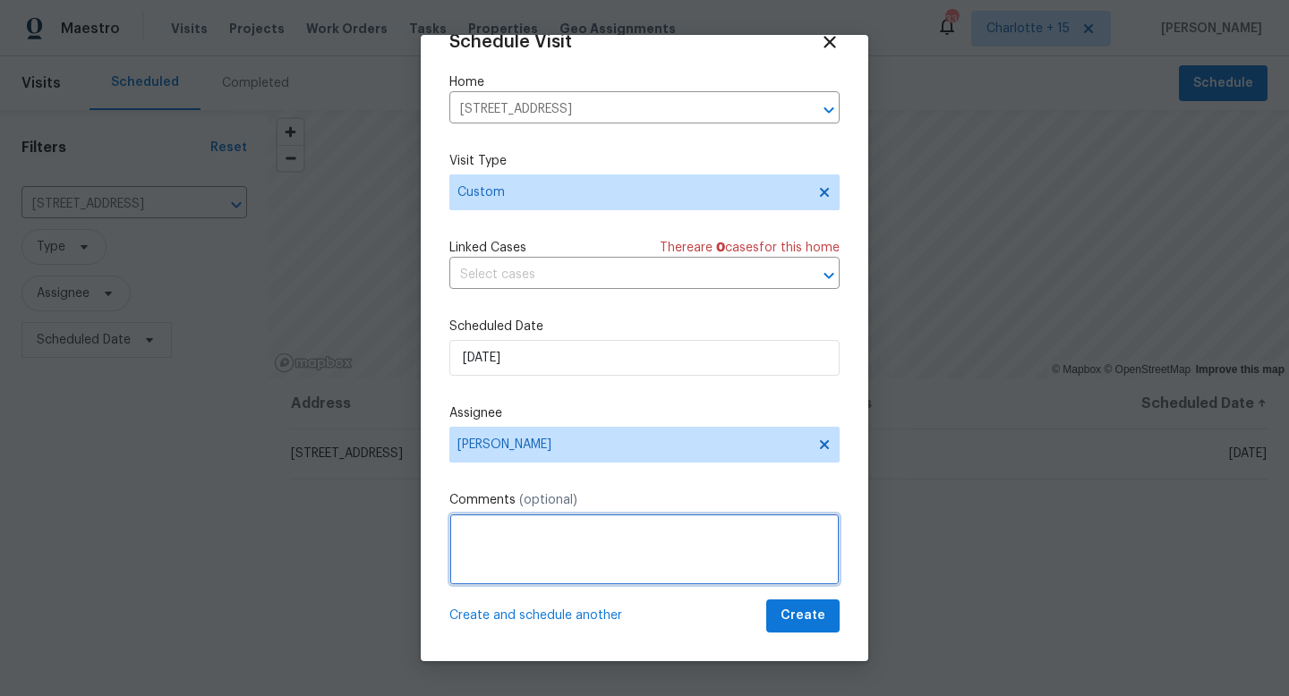
click at [491, 518] on textarea at bounding box center [644, 550] width 390 height 72
paste textarea "Access Instructions: Igloo 191 418 50 // Mech LB 3236 Details: Seller would lik…"
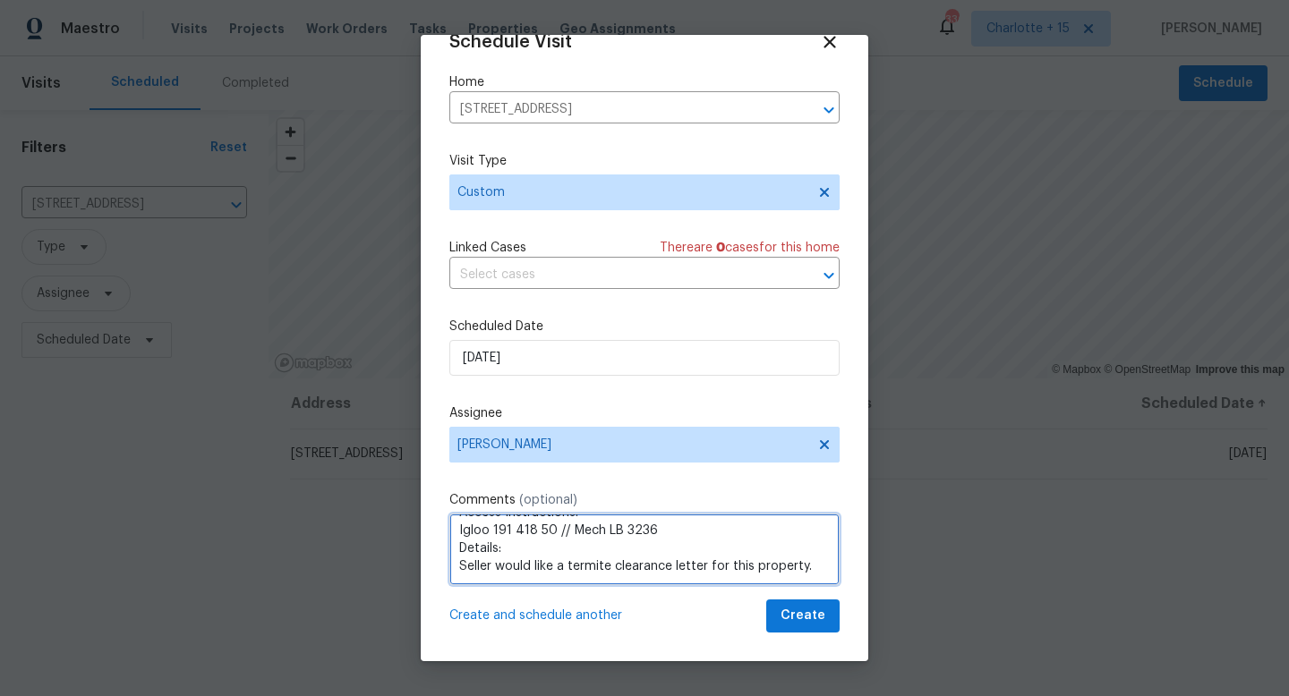
click at [508, 543] on textarea "Access Instructions: Igloo 191 418 50 // Mech LB 3236 Details: Seller would lik…" at bounding box center [644, 550] width 390 height 72
drag, startPoint x: 505, startPoint y: 543, endPoint x: 478, endPoint y: 545, distance: 26.9
click at [478, 545] on textarea "Access Instructions: Igloo 191 418 50 // Mech LB 3236 Details: Seller would lik…" at bounding box center [644, 550] width 390 height 72
drag, startPoint x: 524, startPoint y: 535, endPoint x: 429, endPoint y: 542, distance: 95.1
click at [429, 542] on div "Schedule Visit Home 2522 Corner Shoals Dr, Decatur, GA 30034 ​ Visit Type Custo…" at bounding box center [644, 348] width 447 height 626
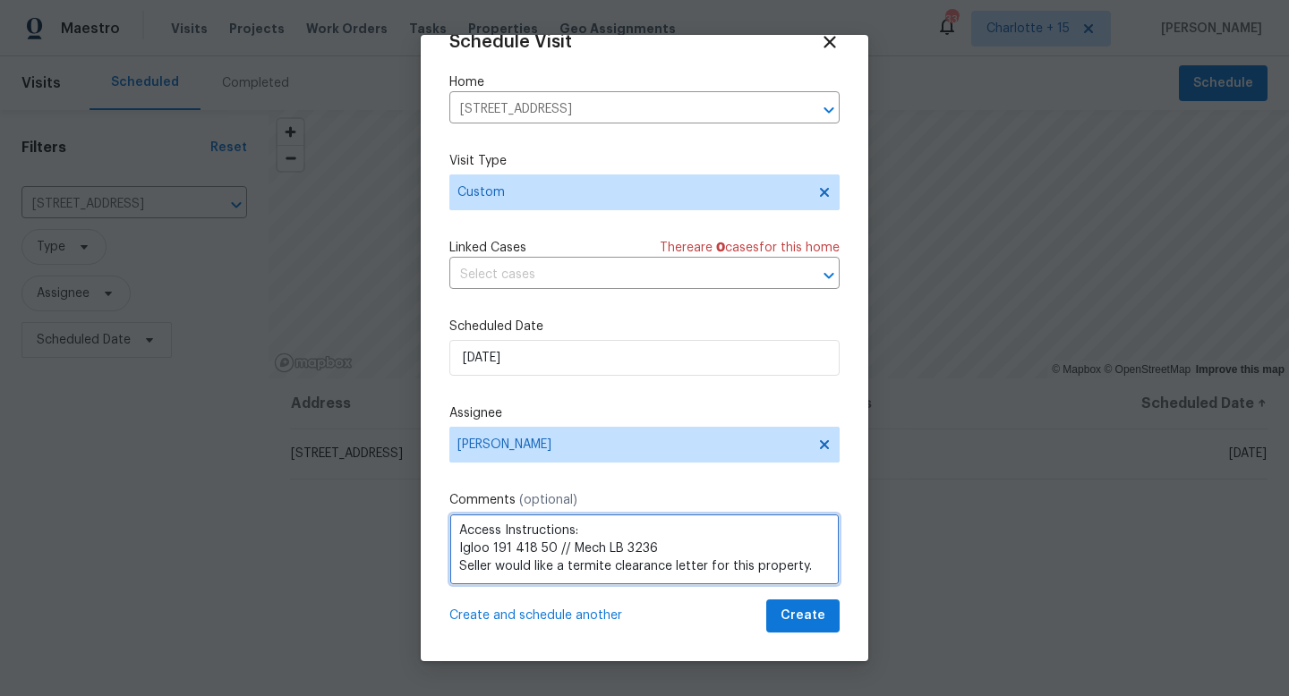
scroll to position [8, 0]
click at [462, 537] on textarea "Access Instructions: Igloo 191 418 50 // Mech LB 3236 Seller would like a termi…" at bounding box center [644, 550] width 390 height 72
click at [452, 538] on textarea "Access Instructions: Igloo 191 418 50 // Mech LB 3236 Seller would like a termi…" at bounding box center [644, 550] width 390 height 72
drag, startPoint x: 460, startPoint y: 530, endPoint x: 776, endPoint y: 532, distance: 315.9
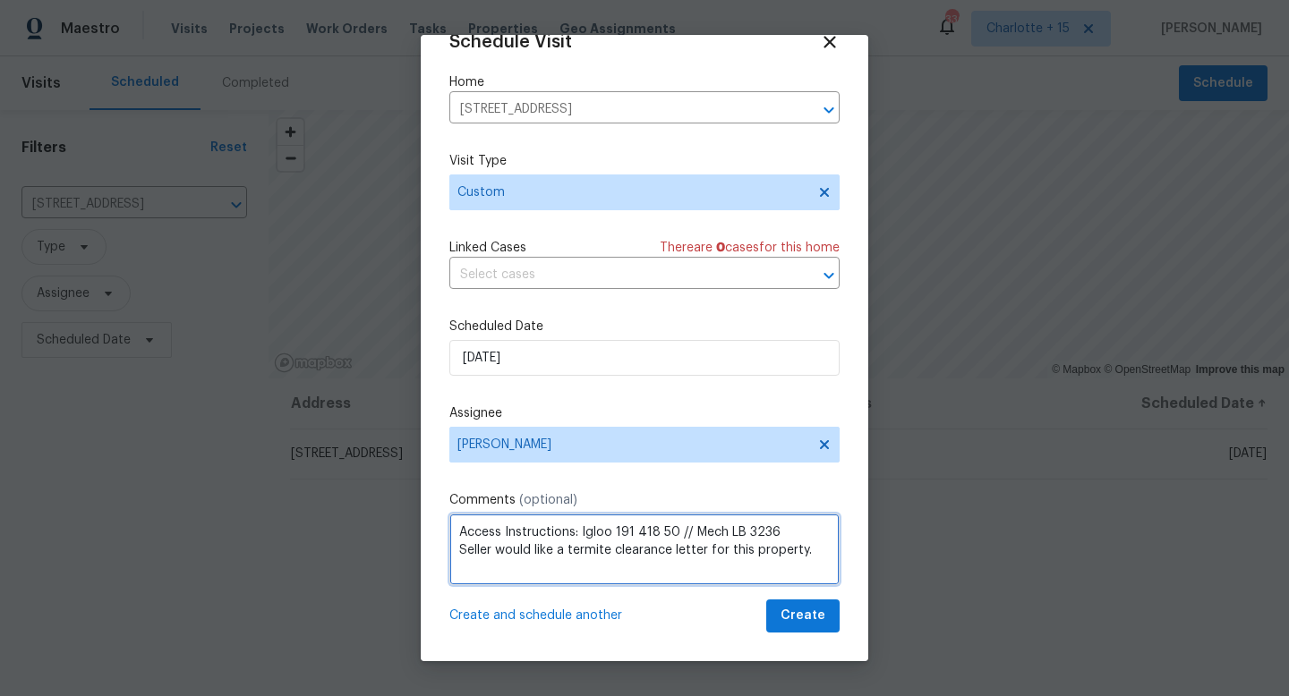
click at [776, 532] on textarea "Access Instructions: Igloo 191 418 50 // Mech LB 3236 Seller would like a termi…" at bounding box center [644, 550] width 390 height 72
click at [461, 550] on textarea "Seller would like a termite clearance letter for this property." at bounding box center [644, 550] width 390 height 72
click at [822, 540] on textarea "Seller would like a termite clearance letter for this property." at bounding box center [644, 550] width 390 height 72
paste textarea "Access Instructions: Igloo 191 418 50 // Mech LB 3236"
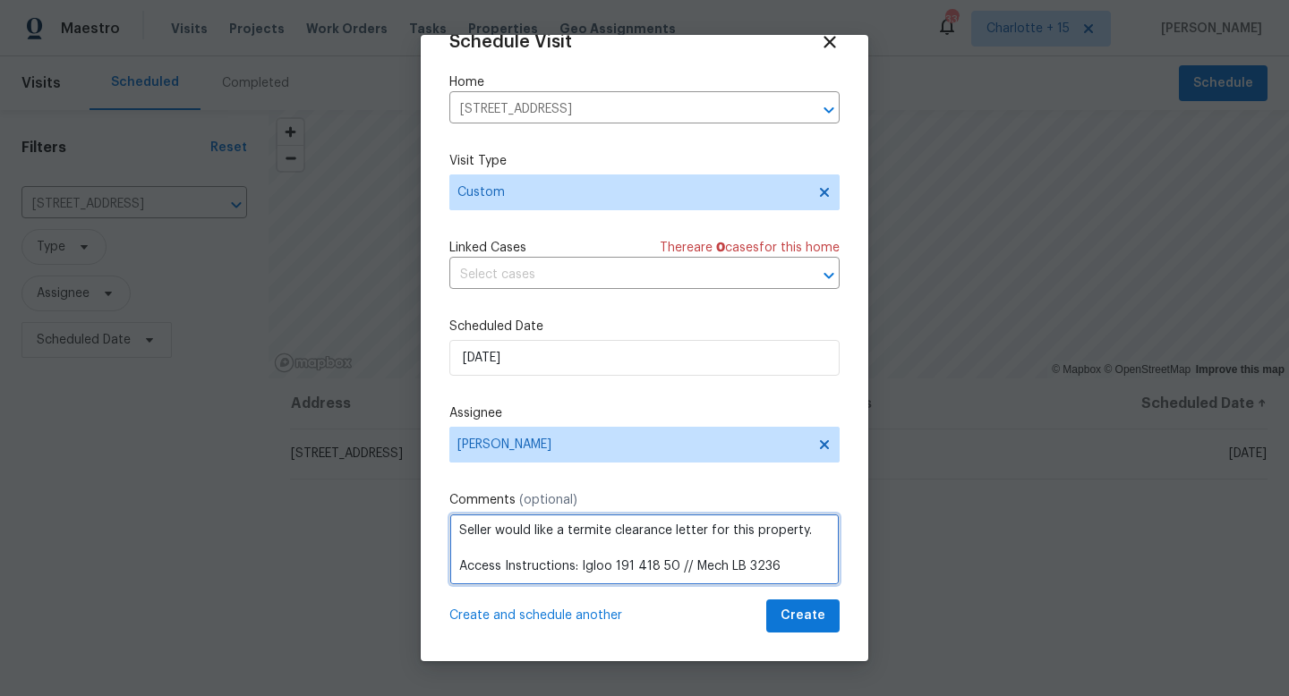
scroll to position [44, 0]
paste textarea "https://opendoor.slack.com/archives/C07MY6AKJKG/p1756162706358049"
type textarea "Seller would like a termite clearance letter for this property. Access Instruct…"
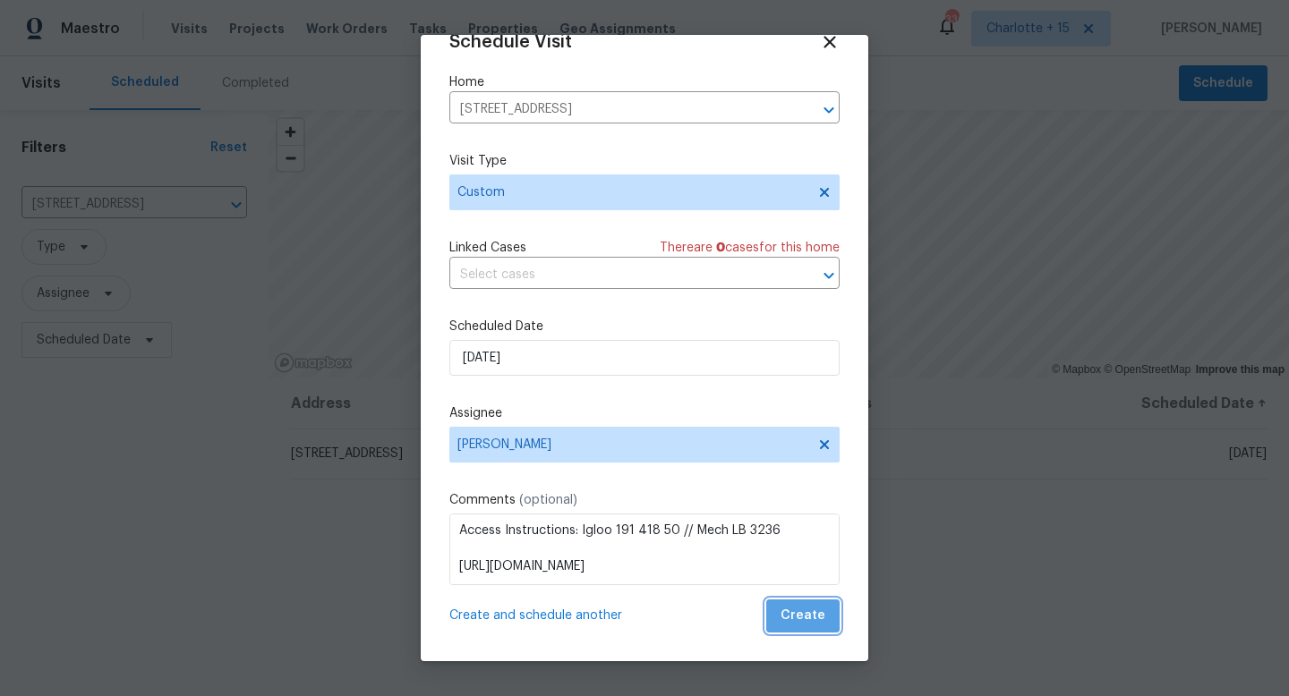
click at [795, 614] on span "Create" at bounding box center [802, 616] width 45 height 22
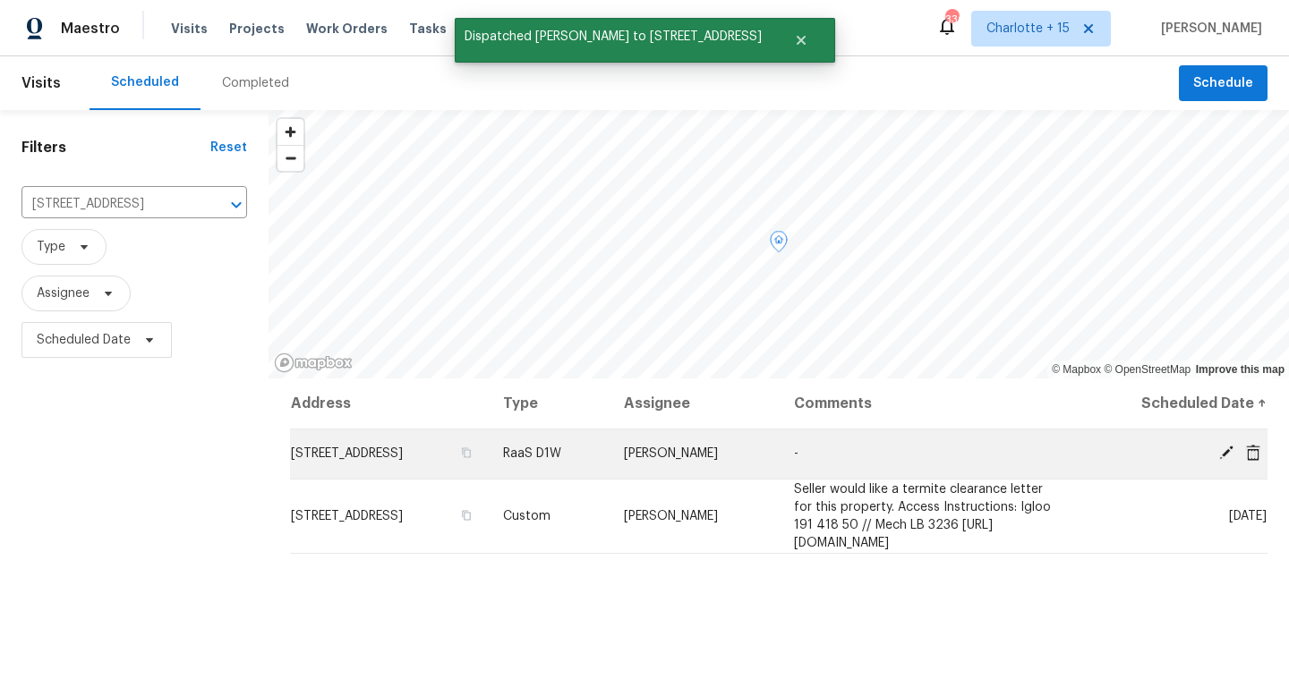
click at [1246, 449] on icon at bounding box center [1253, 452] width 14 height 16
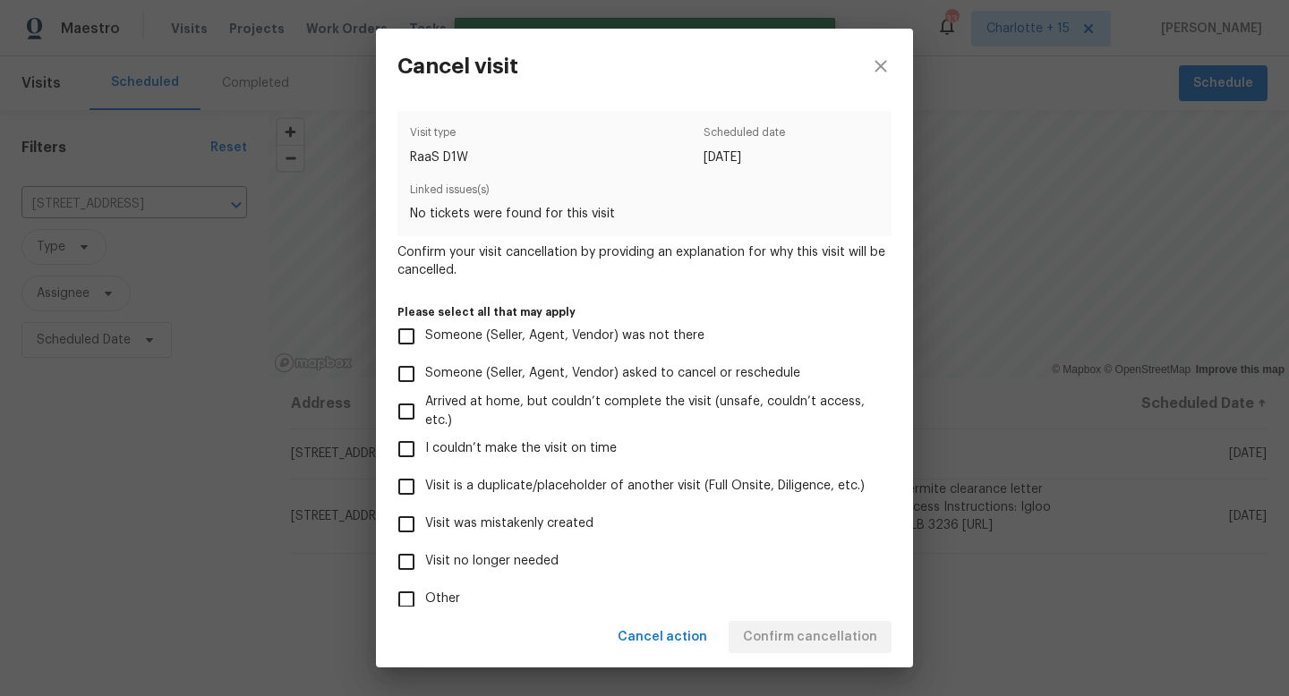
click at [409, 566] on input "Visit no longer needed" at bounding box center [407, 562] width 38 height 38
checkbox input "true"
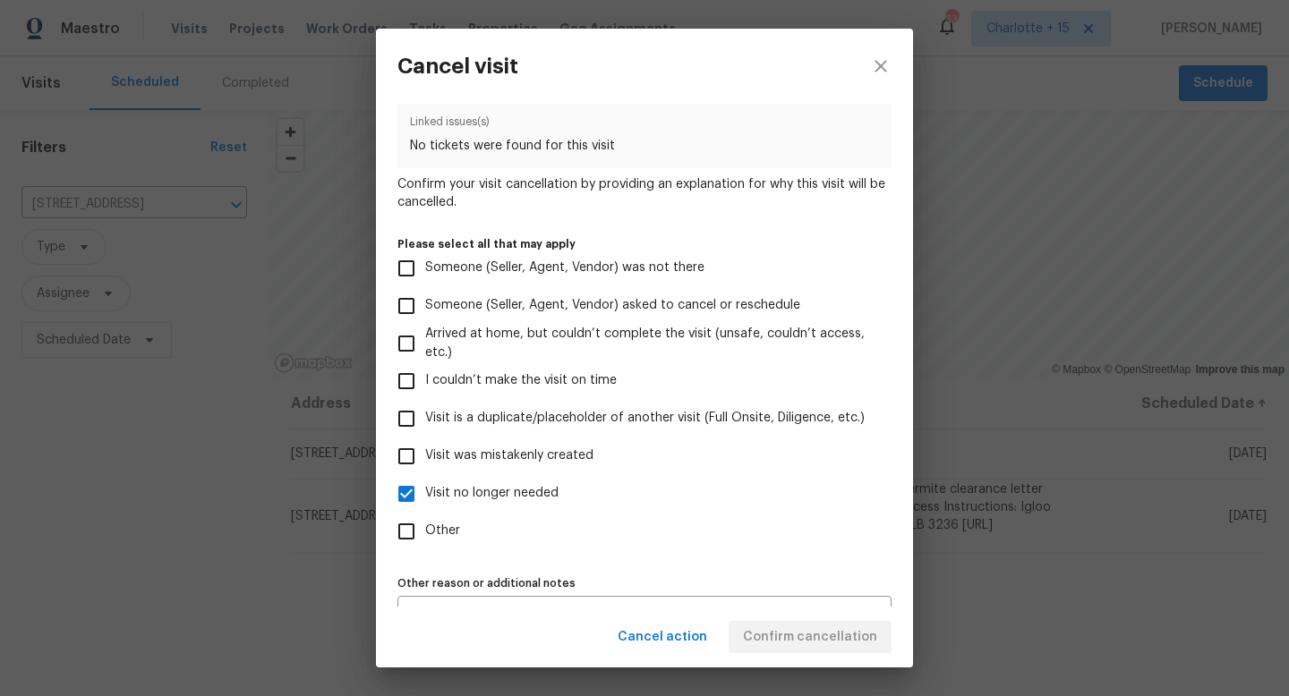
scroll to position [106, 0]
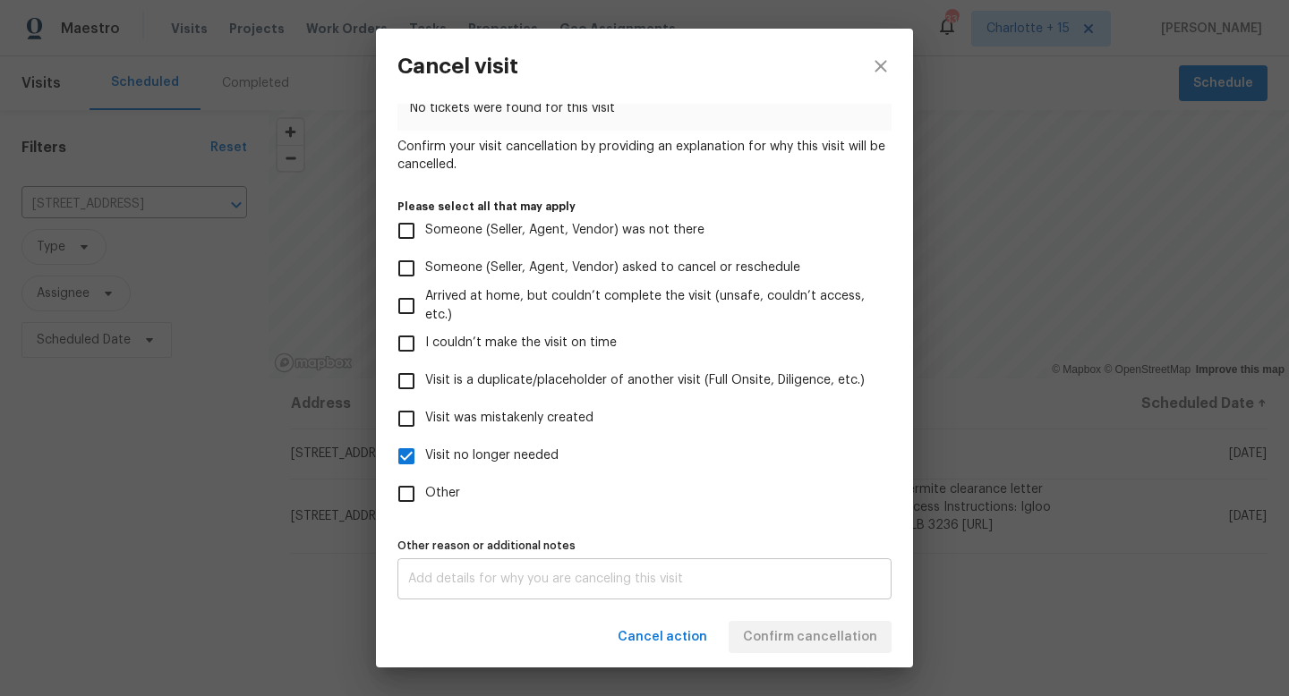
click at [630, 590] on div "x Other reason or additional notes" at bounding box center [644, 578] width 494 height 41
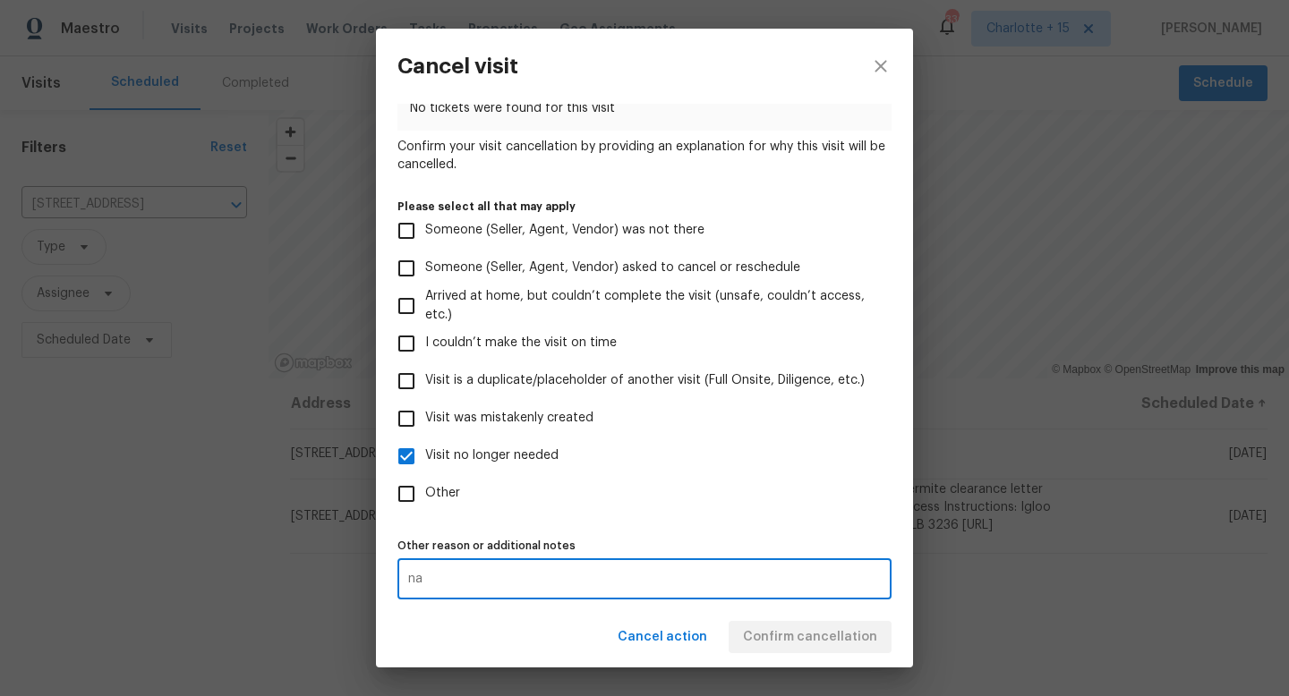
type textarea "na"
click at [801, 634] on div "Cancel action Confirm cancellation" at bounding box center [644, 638] width 537 height 62
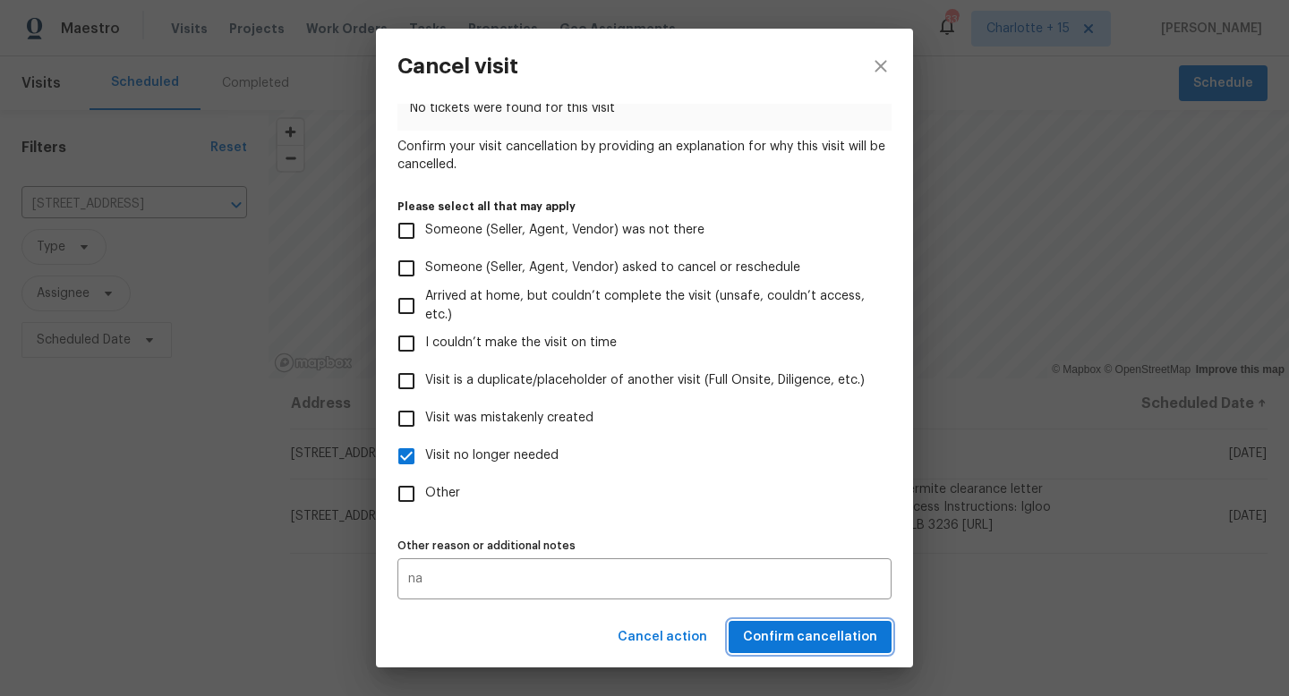
click at [798, 634] on span "Confirm cancellation" at bounding box center [810, 637] width 134 height 22
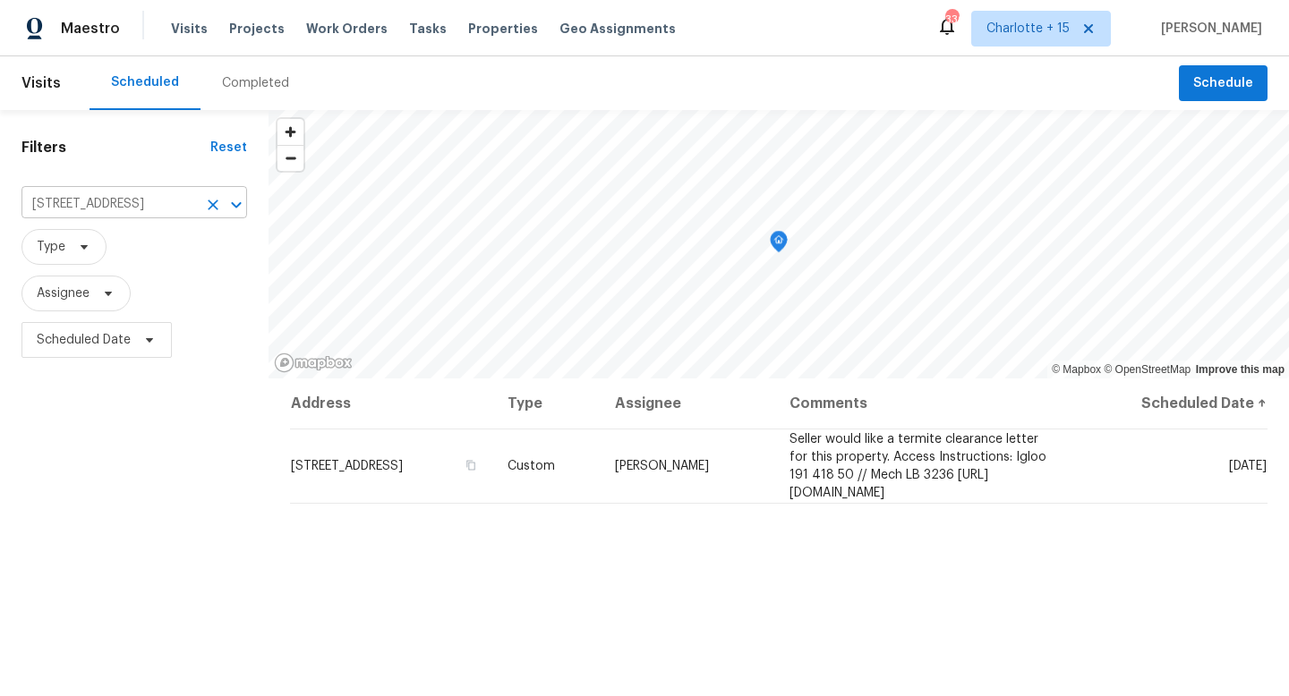
click at [135, 200] on input "2522 Corner Shoals Dr, Decatur, GA 30034" at bounding box center [108, 205] width 175 height 28
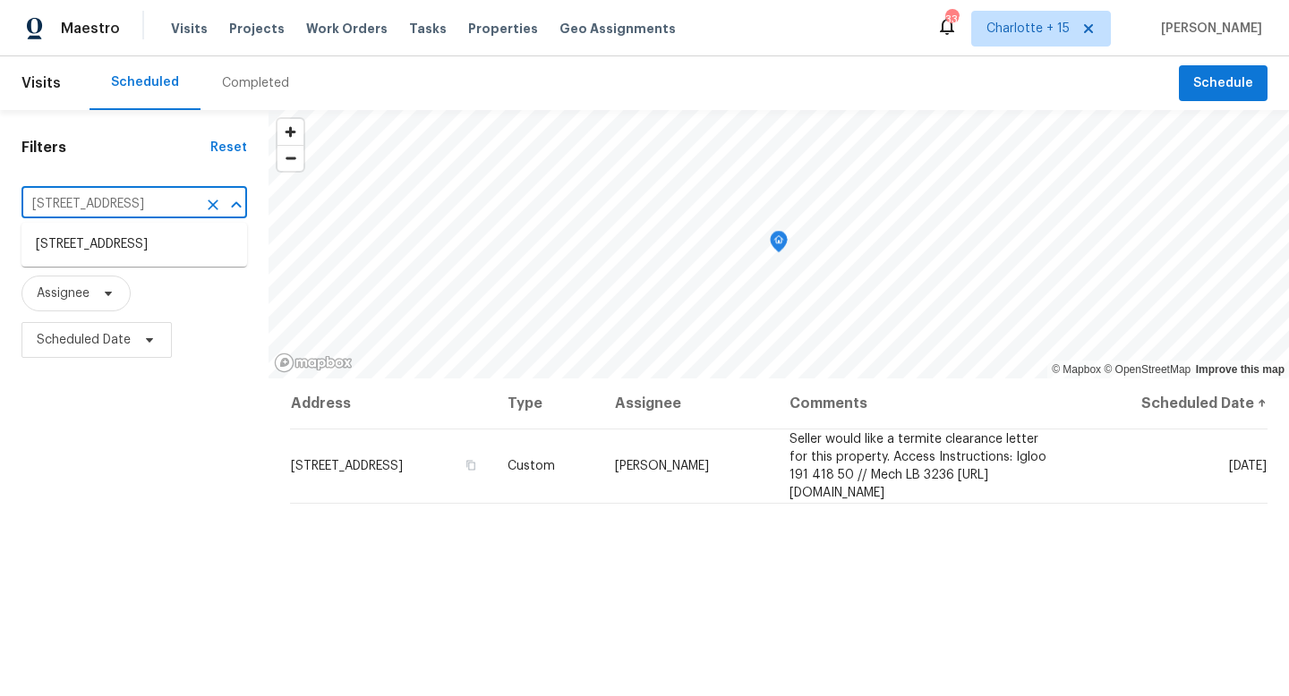
click at [135, 200] on input "2522 Corner Shoals Dr, Decatur, GA 30034" at bounding box center [108, 205] width 175 height 28
paste input "1983 Judy Cir SE, Marietta, GA 30060"
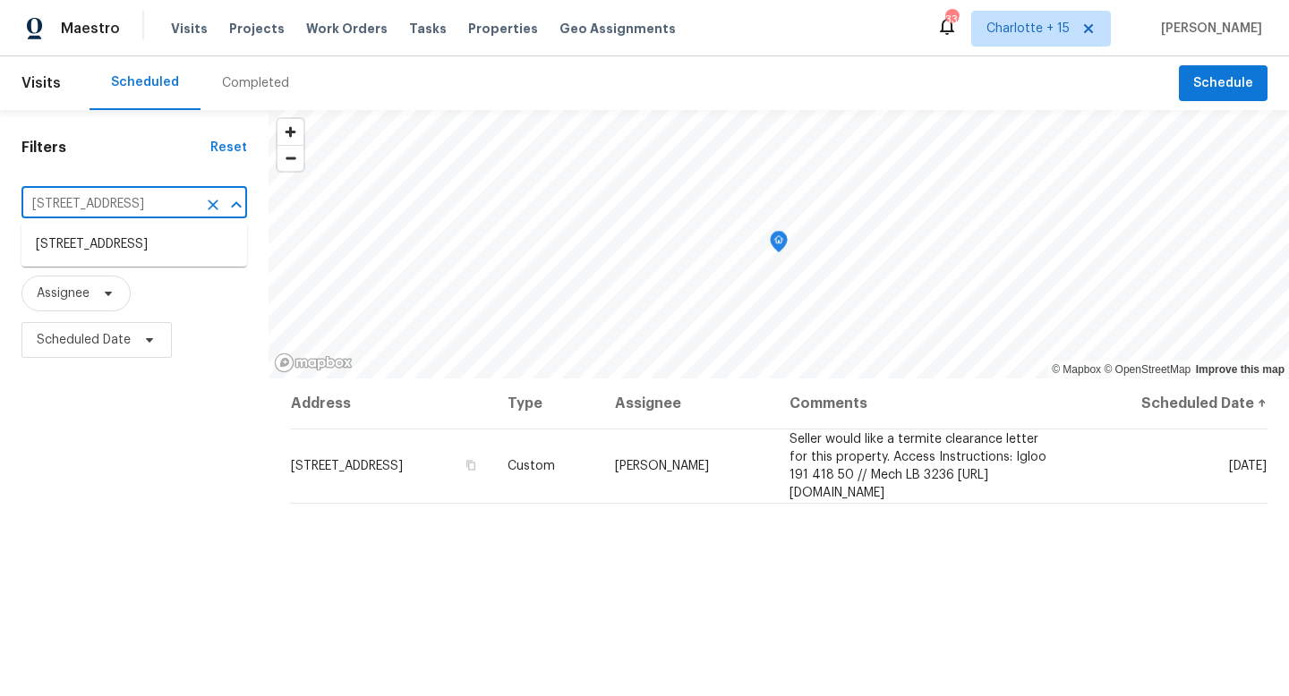
type input "1983 Judy Cir SE, Marietta, GA 30060"
click at [141, 264] on li "1983 Judy Cir SE, Marietta, GA 30060" at bounding box center [134, 254] width 226 height 48
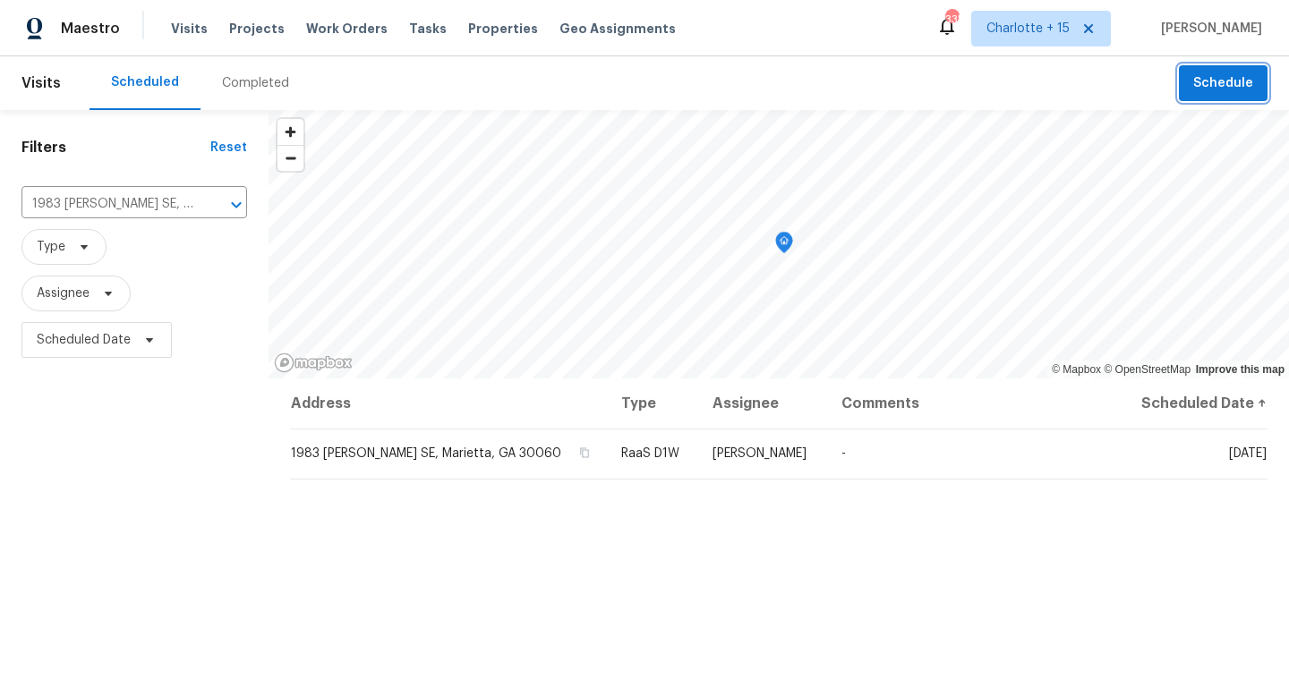
click at [1206, 82] on span "Schedule" at bounding box center [1223, 83] width 60 height 22
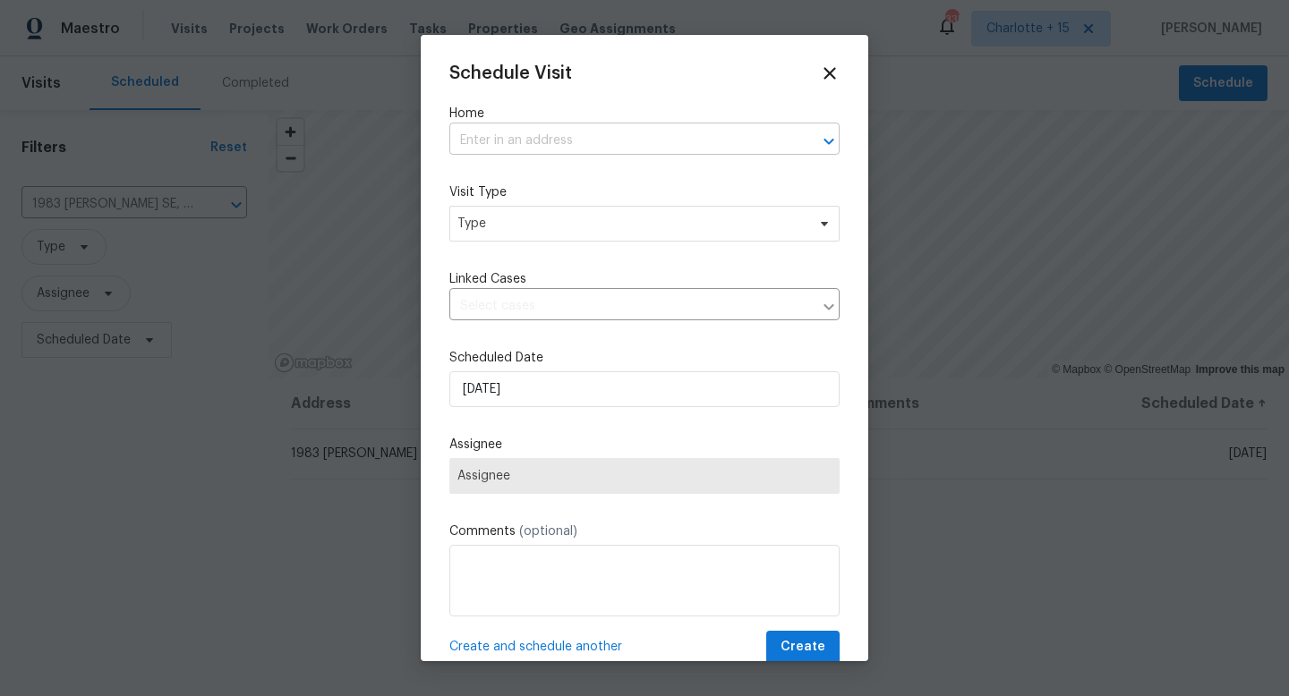
click at [559, 137] on input "text" at bounding box center [619, 141] width 340 height 28
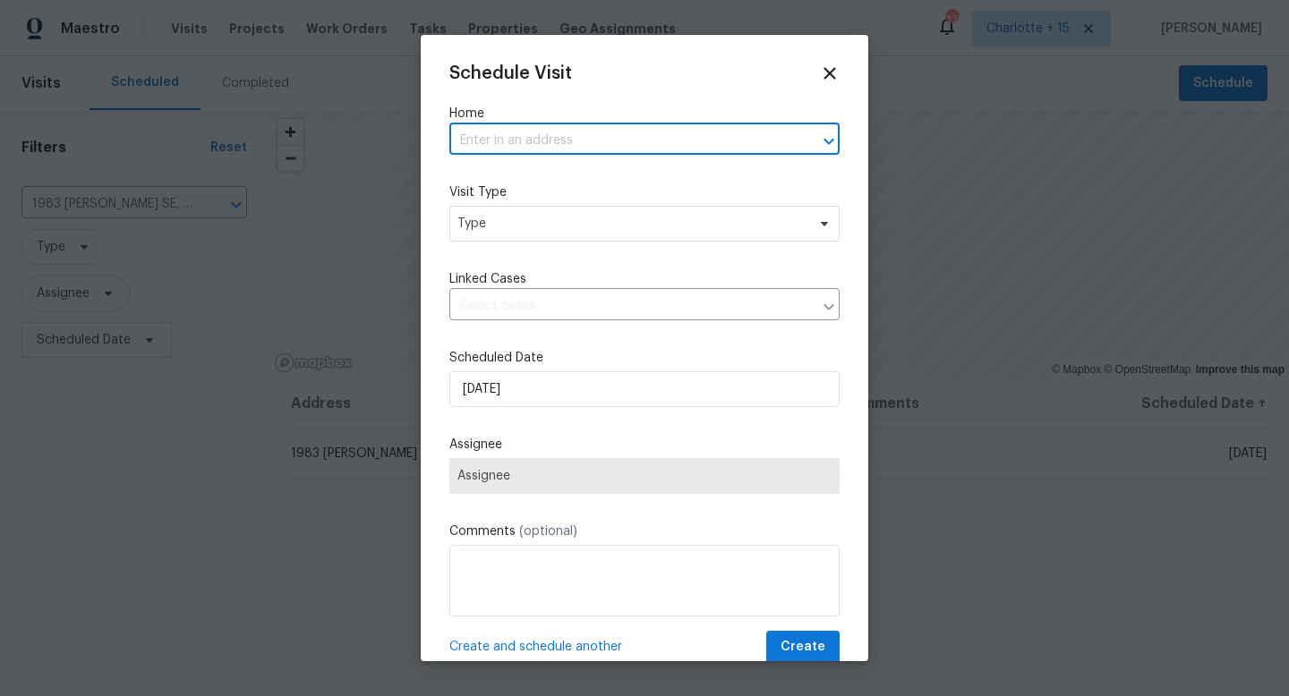
paste input "1983 Judy Cir SE, Marietta, GA 30060"
type input "1983 Judy Cir SE, Marietta, GA 30060"
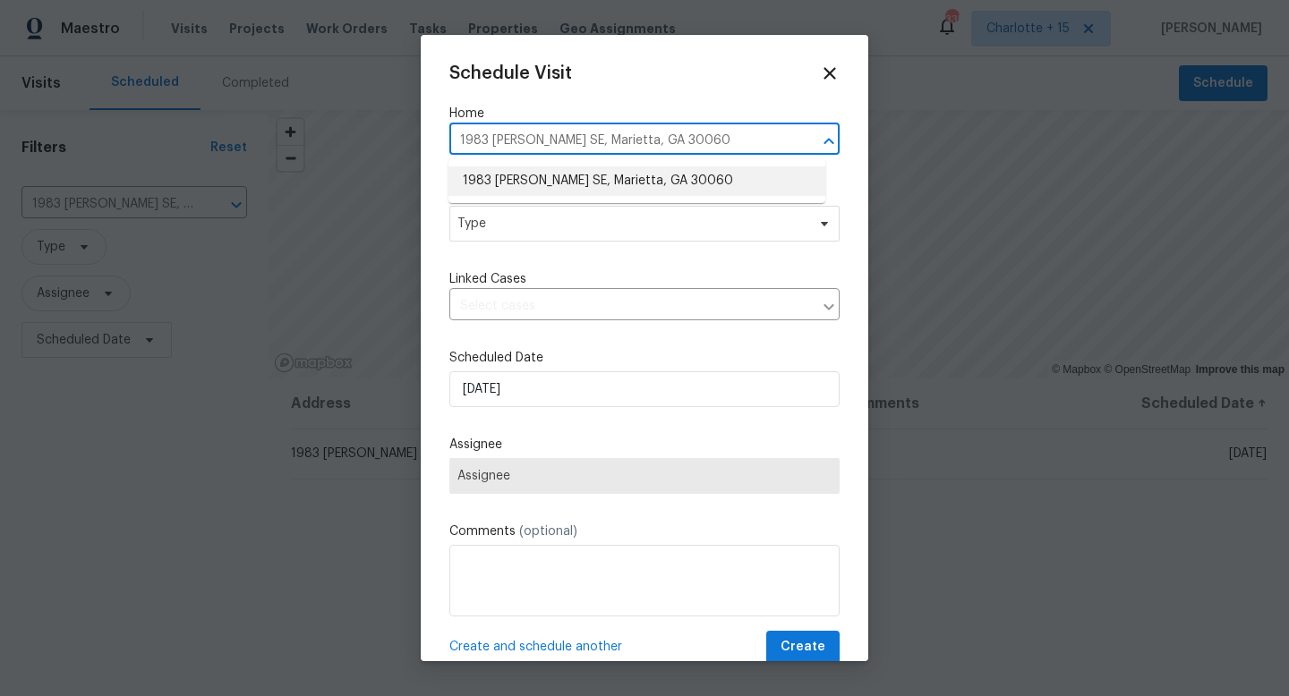
click at [527, 190] on li "1983 Judy Cir SE, Marietta, GA 30060" at bounding box center [636, 181] width 377 height 30
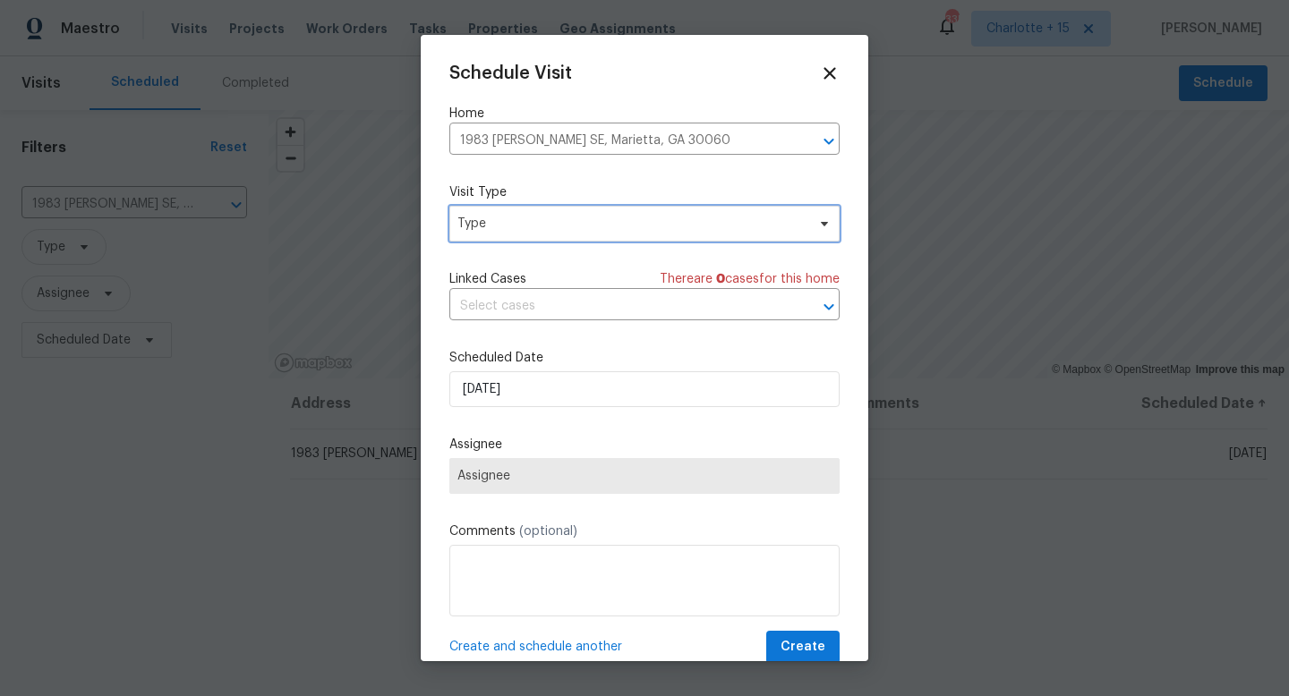
click at [520, 233] on span "Type" at bounding box center [631, 224] width 348 height 18
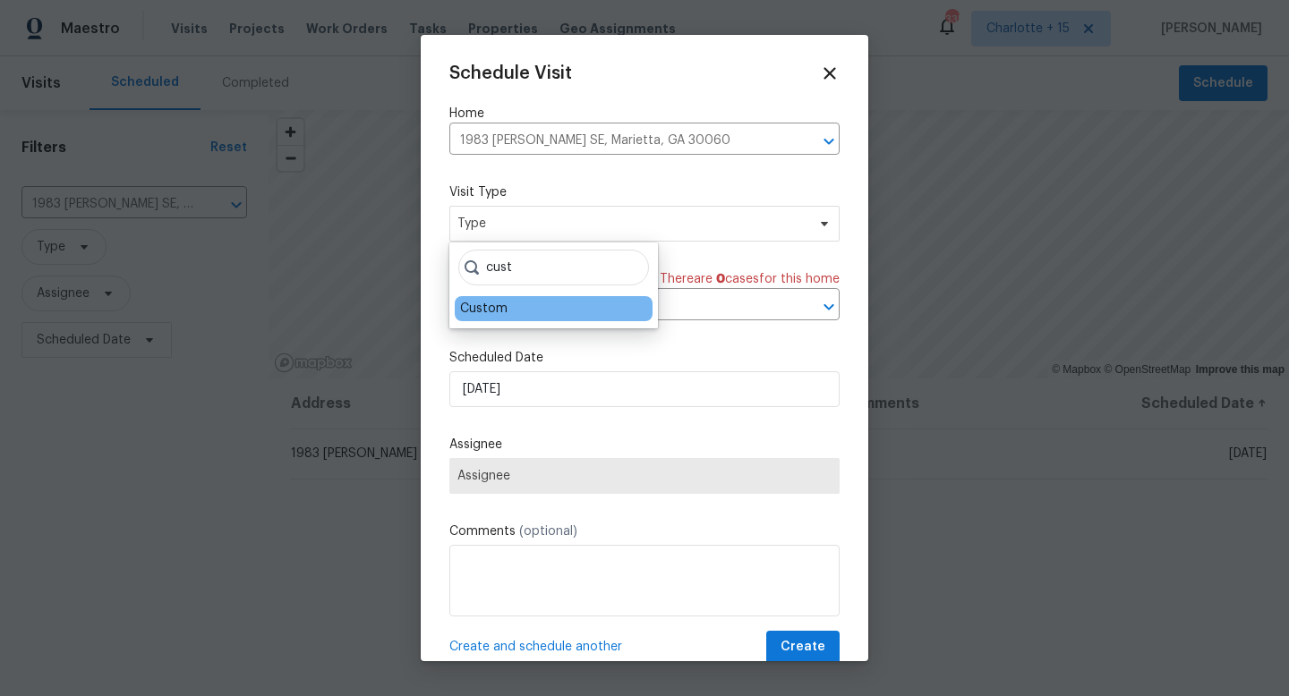
type input "cust"
click at [518, 301] on div "Custom" at bounding box center [554, 308] width 198 height 25
click at [500, 310] on div "Custom" at bounding box center [483, 309] width 47 height 18
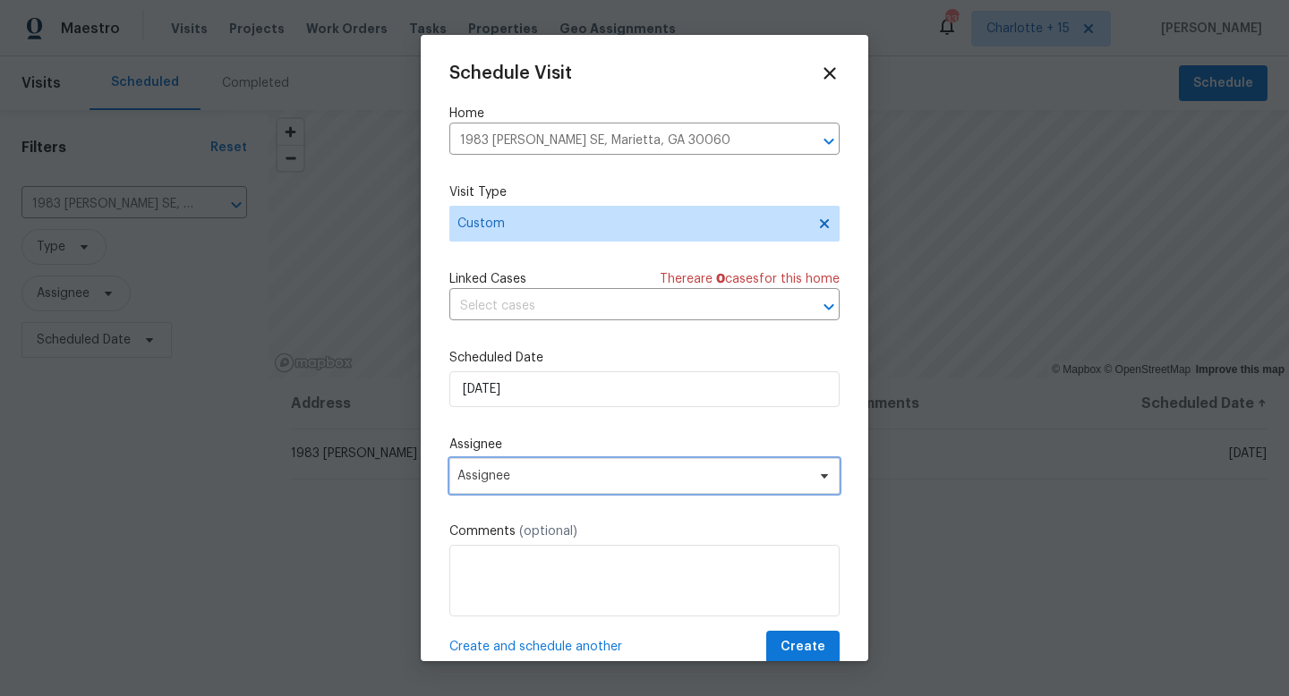
click at [497, 479] on span "Assignee" at bounding box center [632, 476] width 351 height 14
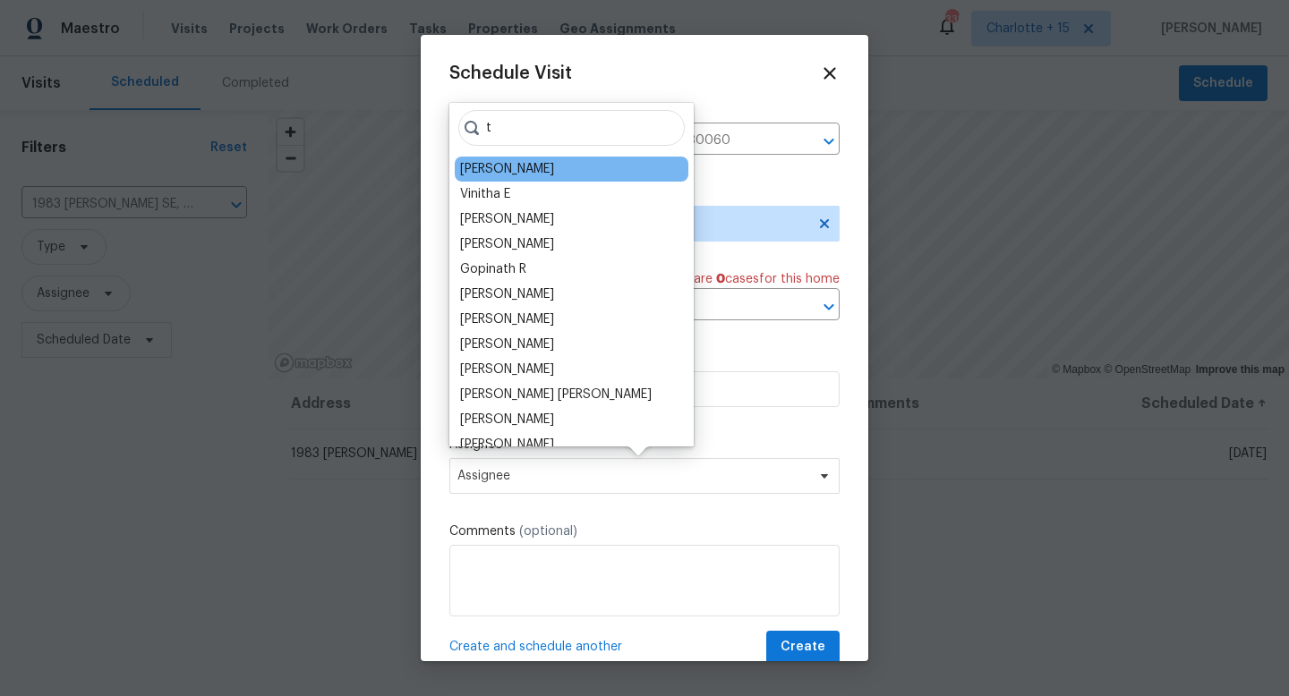
type input "t"
click at [563, 173] on div "Tim Godfrey" at bounding box center [572, 169] width 234 height 25
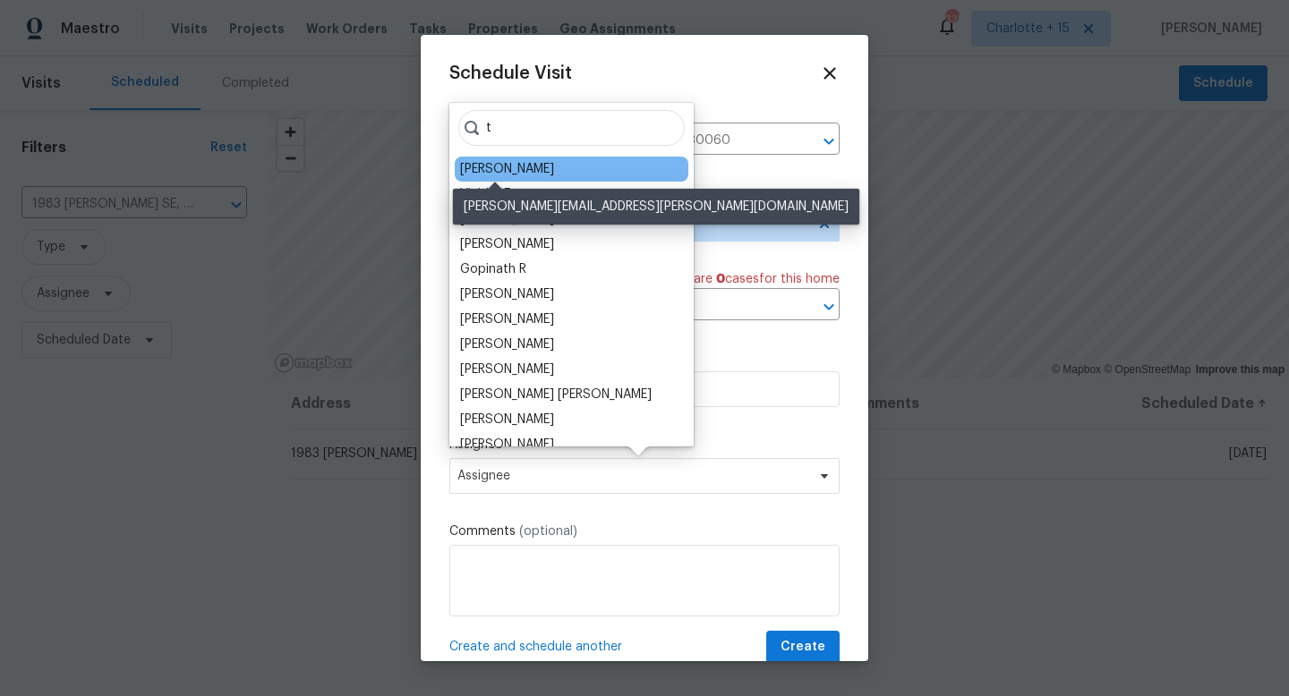
click at [524, 162] on div "Tim Godfrey" at bounding box center [507, 169] width 94 height 18
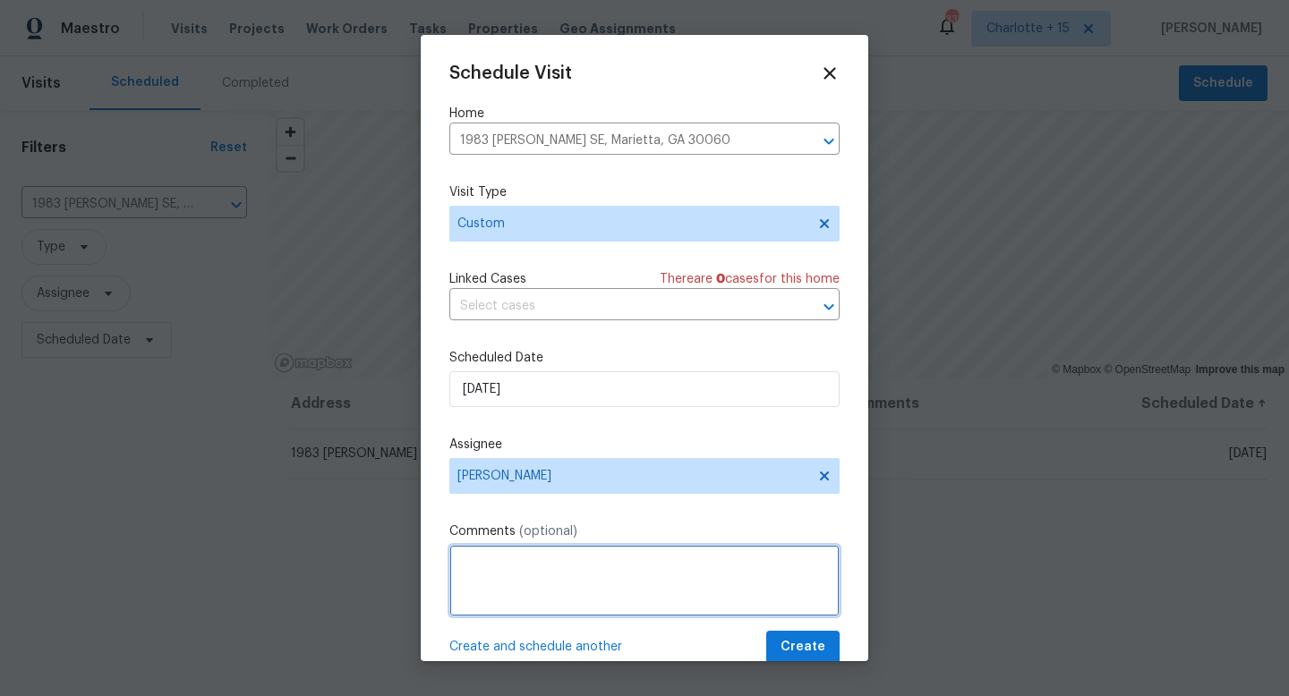
click at [498, 568] on textarea at bounding box center [644, 581] width 390 height 72
paste textarea "Seller is requesting a quote for the following repairs: 1) All parties agree th…"
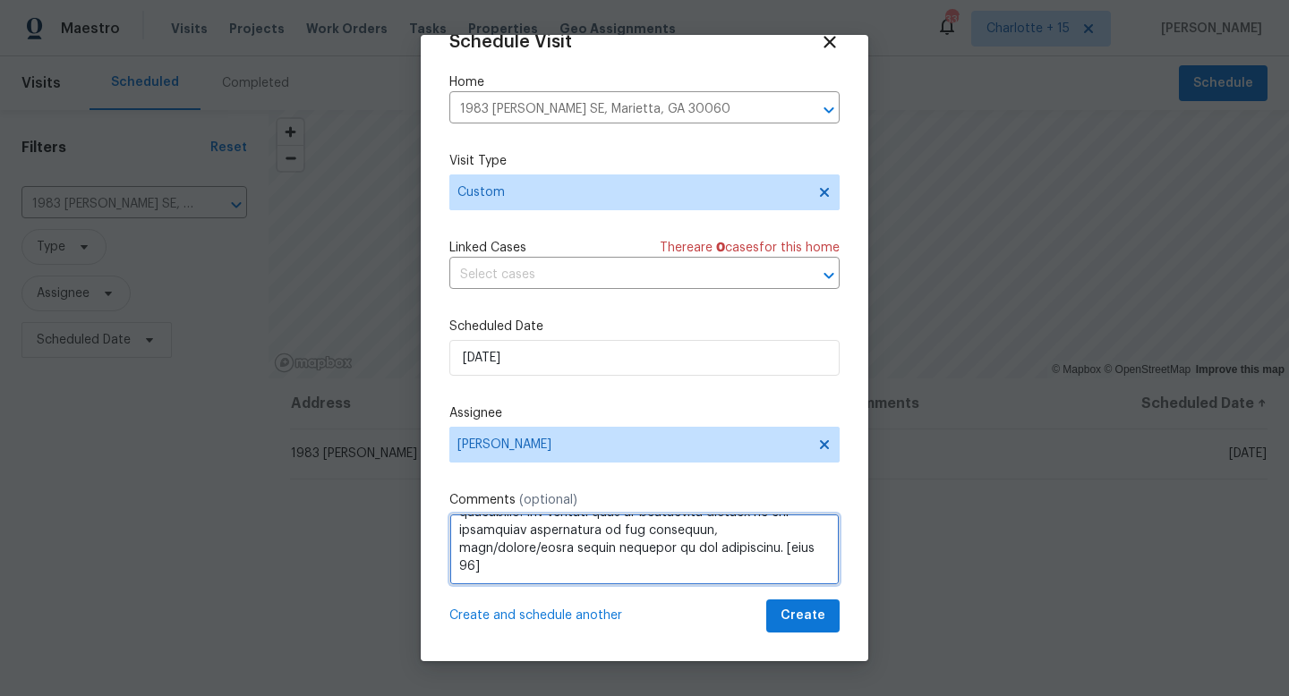
scroll to position [438, 0]
paste textarea "Igloo: 19141850 * Combo: 2250"
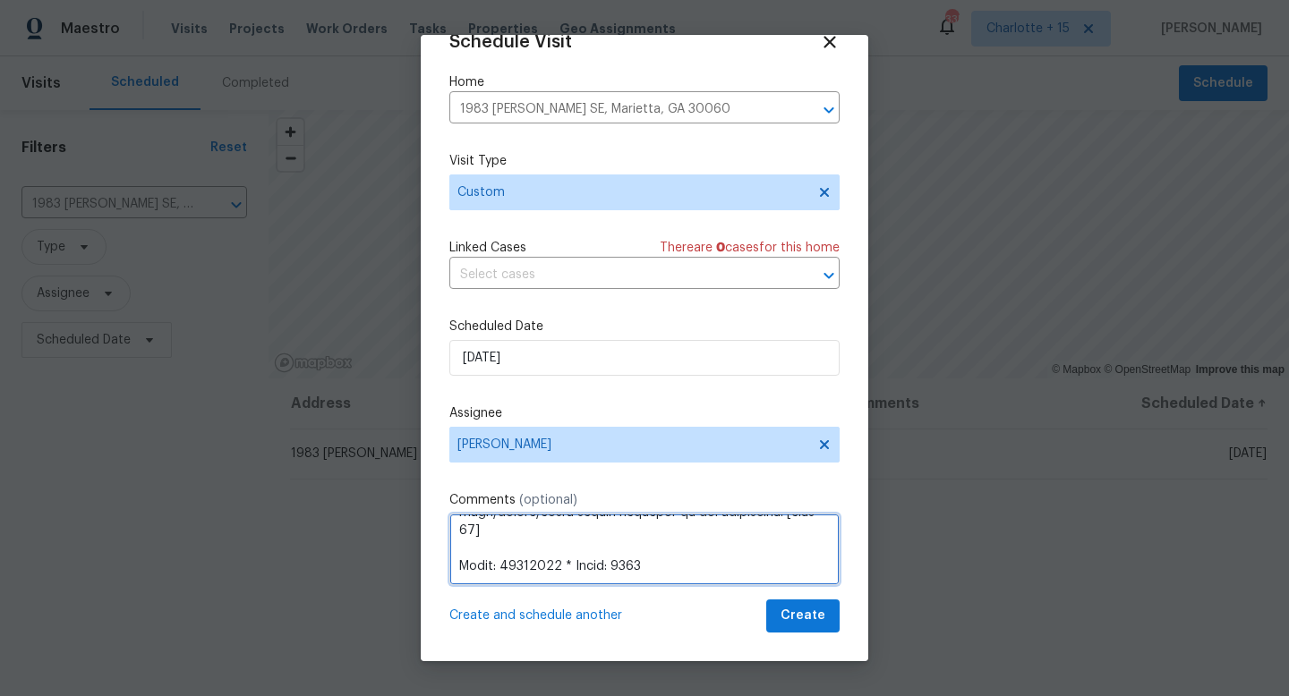
scroll to position [473, 0]
paste textarea "https://opendoor.slack.com/archives/C07MY6AKJKG/p1756163471332369"
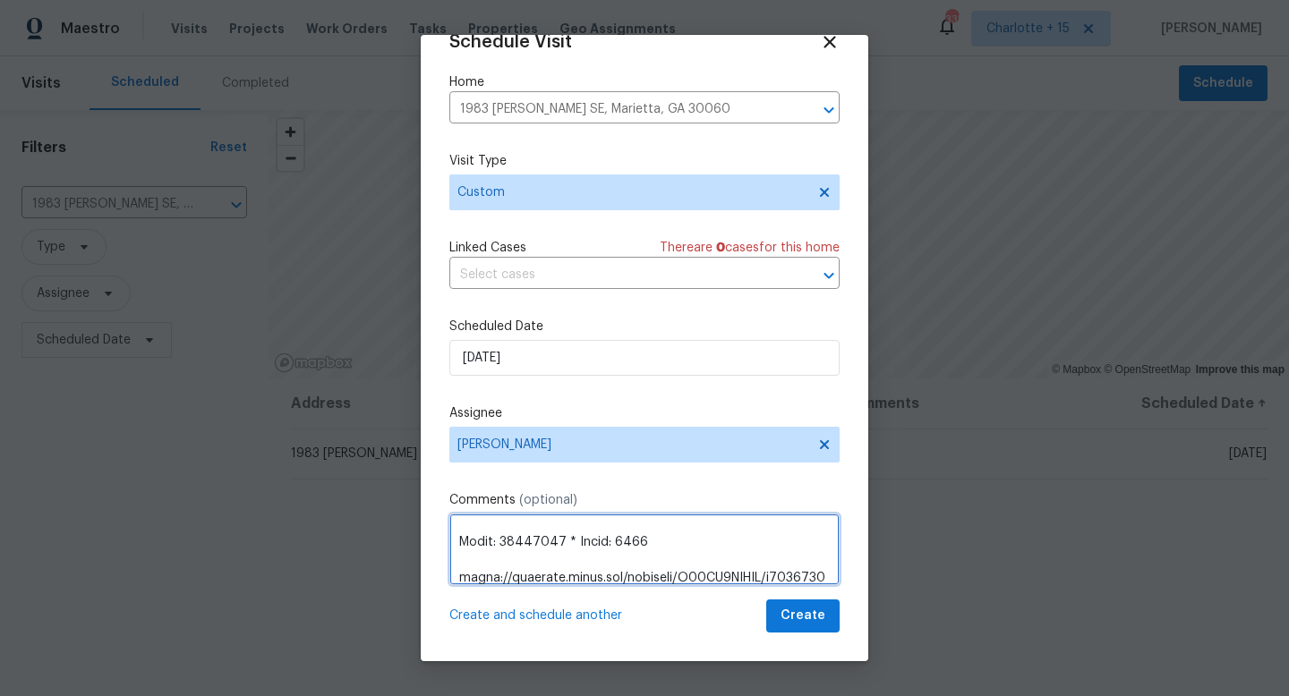
scroll to position [491, 0]
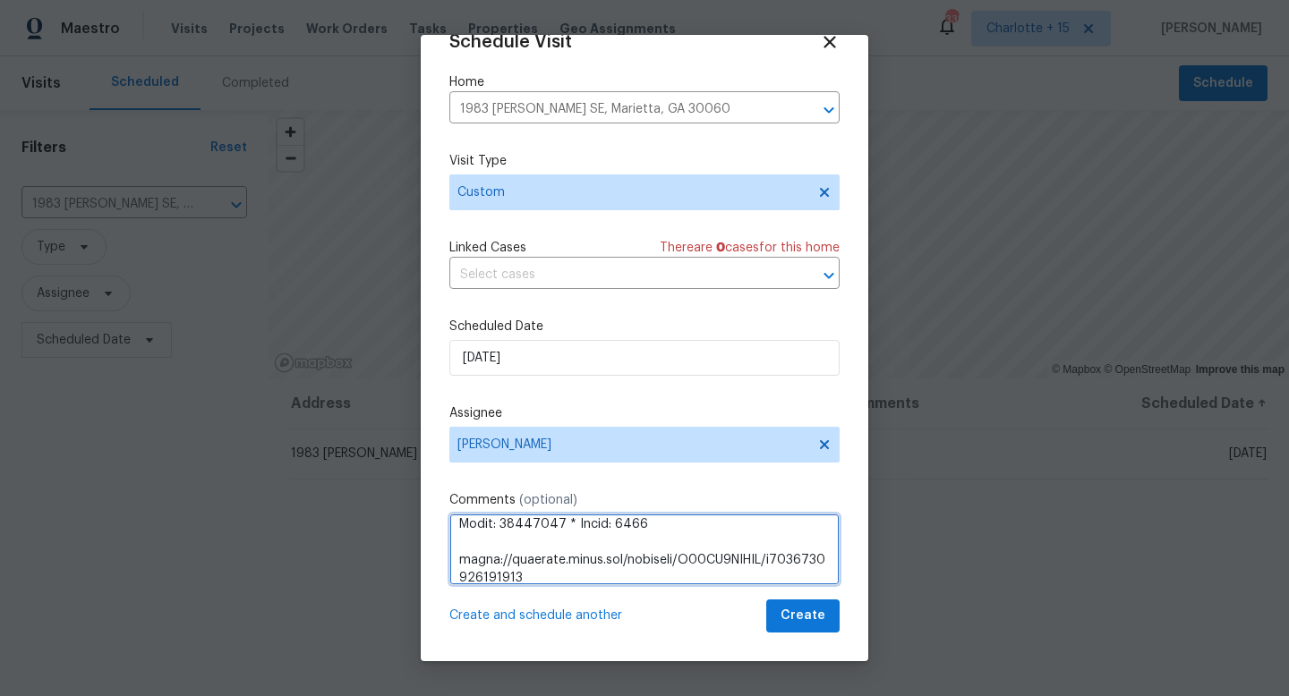
type textarea "Seller is requesting a quote for the following repairs: 1) All parties agree th…"
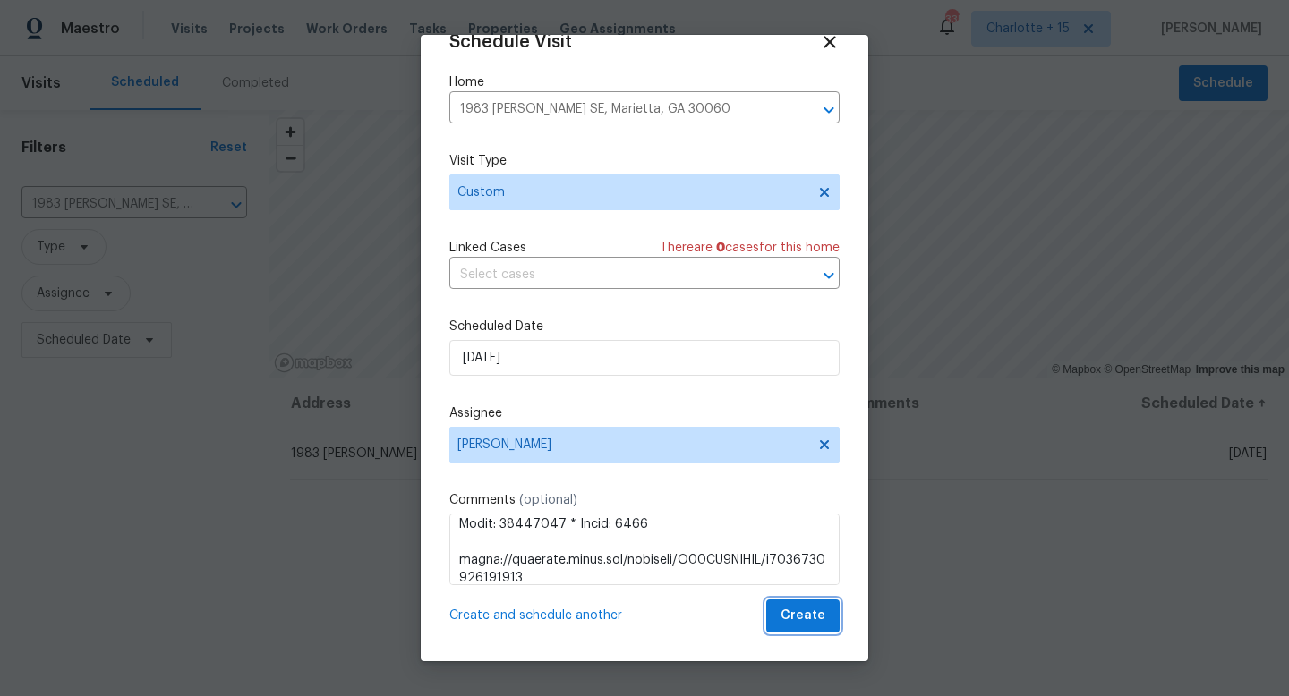
click at [770, 620] on button "Create" at bounding box center [802, 616] width 73 height 33
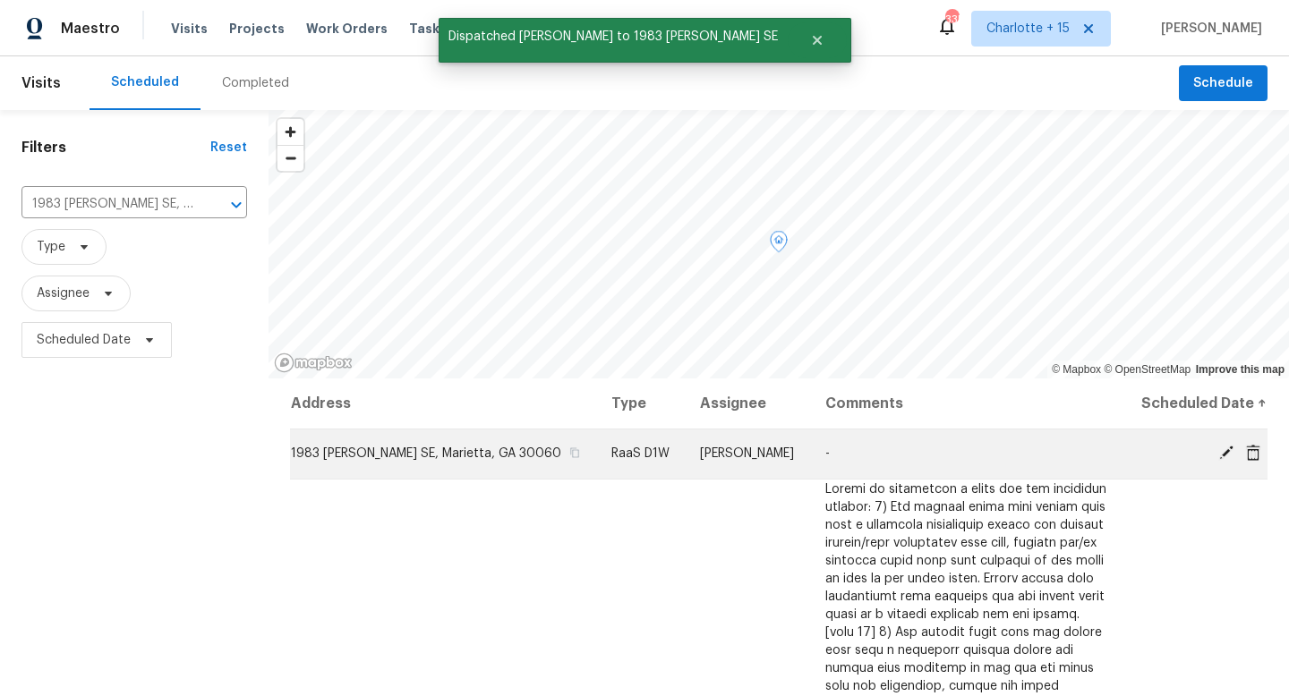
click at [1245, 452] on icon at bounding box center [1253, 453] width 16 height 16
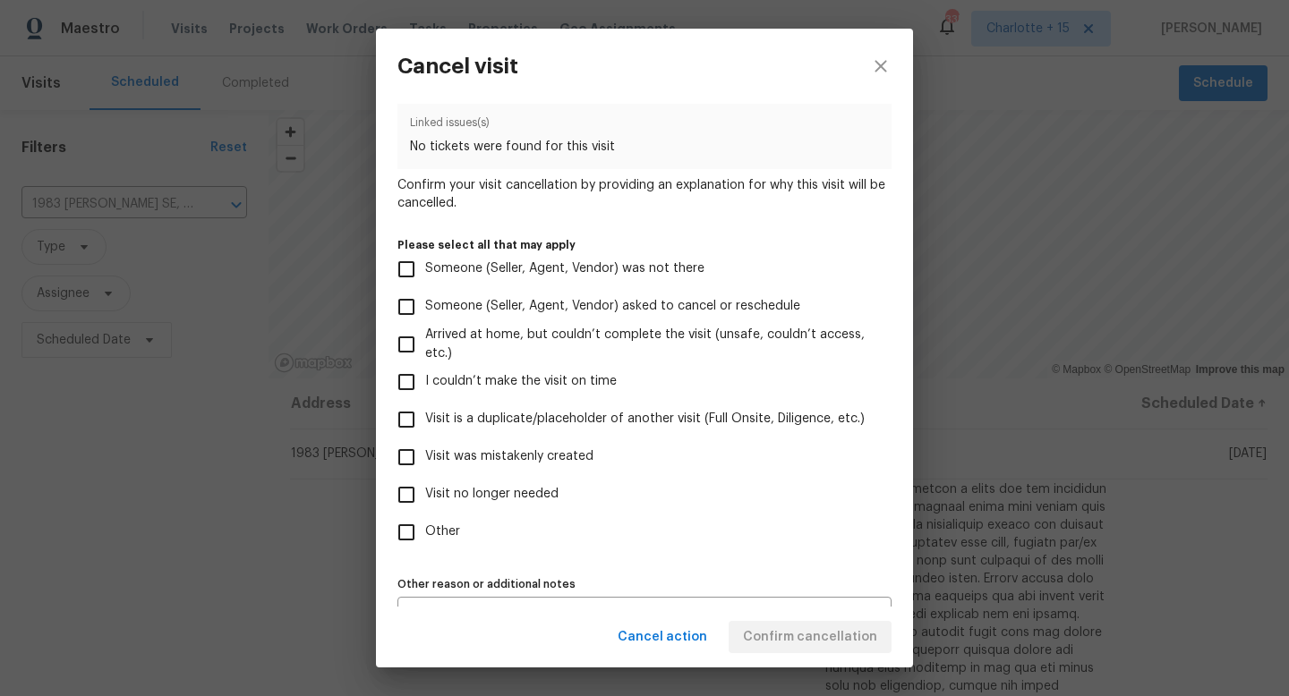
scroll to position [106, 0]
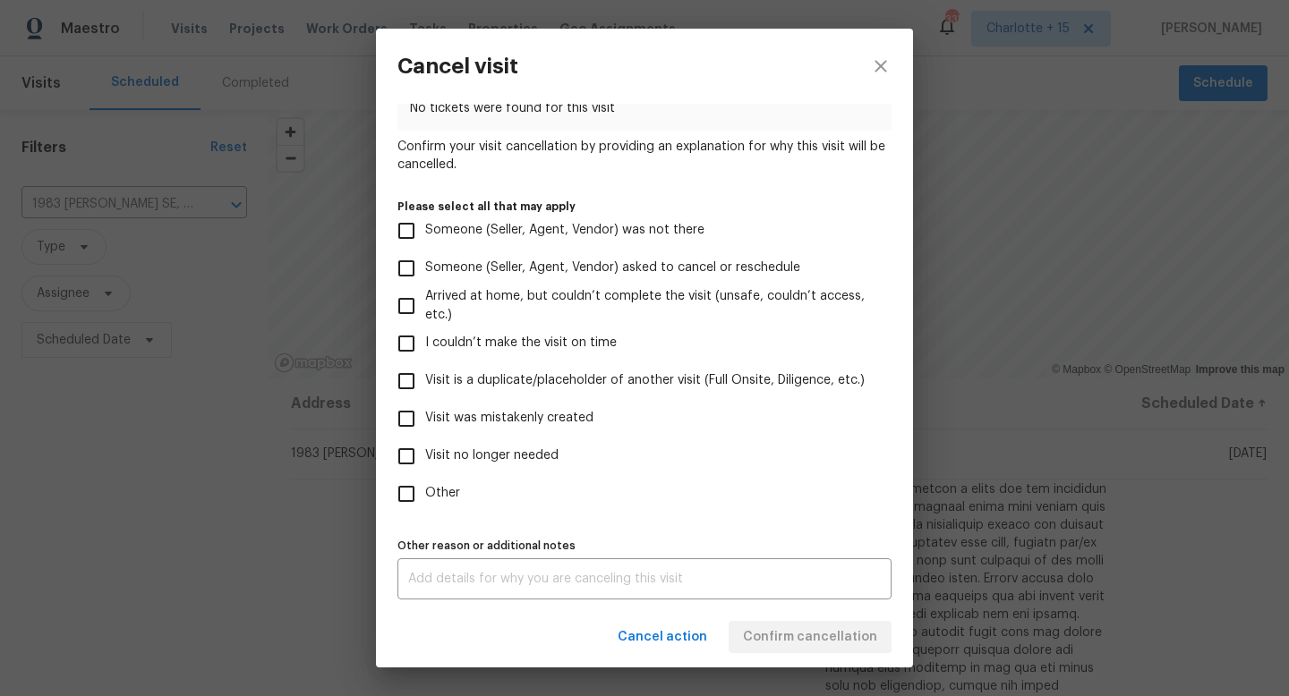
drag, startPoint x: 416, startPoint y: 457, endPoint x: 423, endPoint y: 464, distance: 9.5
click at [416, 457] on input "Visit no longer needed" at bounding box center [407, 457] width 38 height 38
checkbox input "true"
click at [474, 573] on textarea at bounding box center [644, 579] width 473 height 13
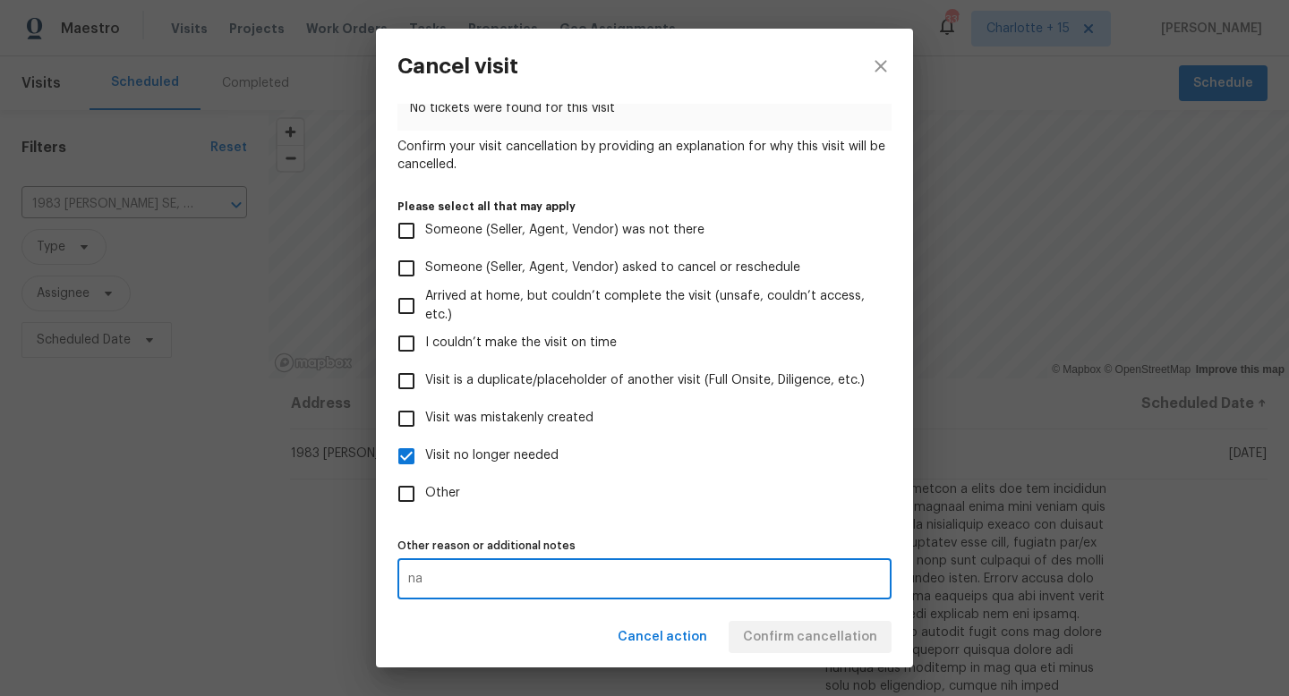
type textarea "na"
click at [565, 616] on div "Cancel action Confirm cancellation" at bounding box center [644, 638] width 537 height 62
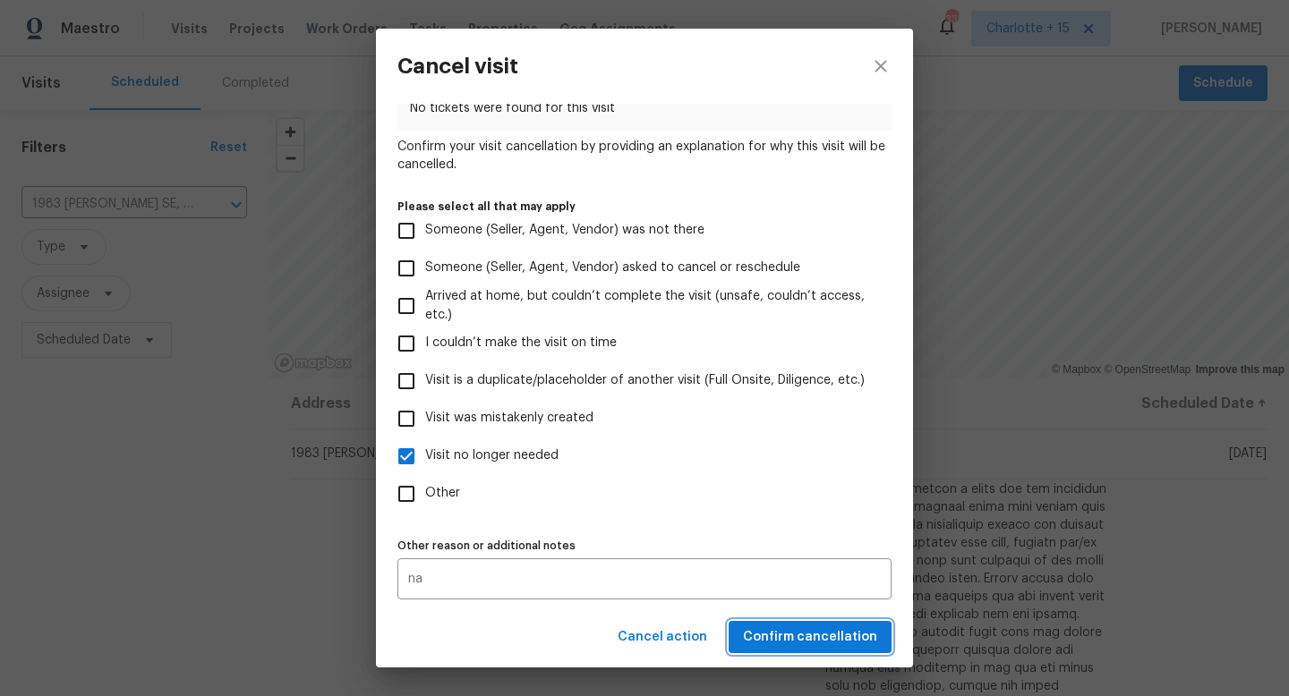
click at [799, 628] on span "Confirm cancellation" at bounding box center [810, 637] width 134 height 22
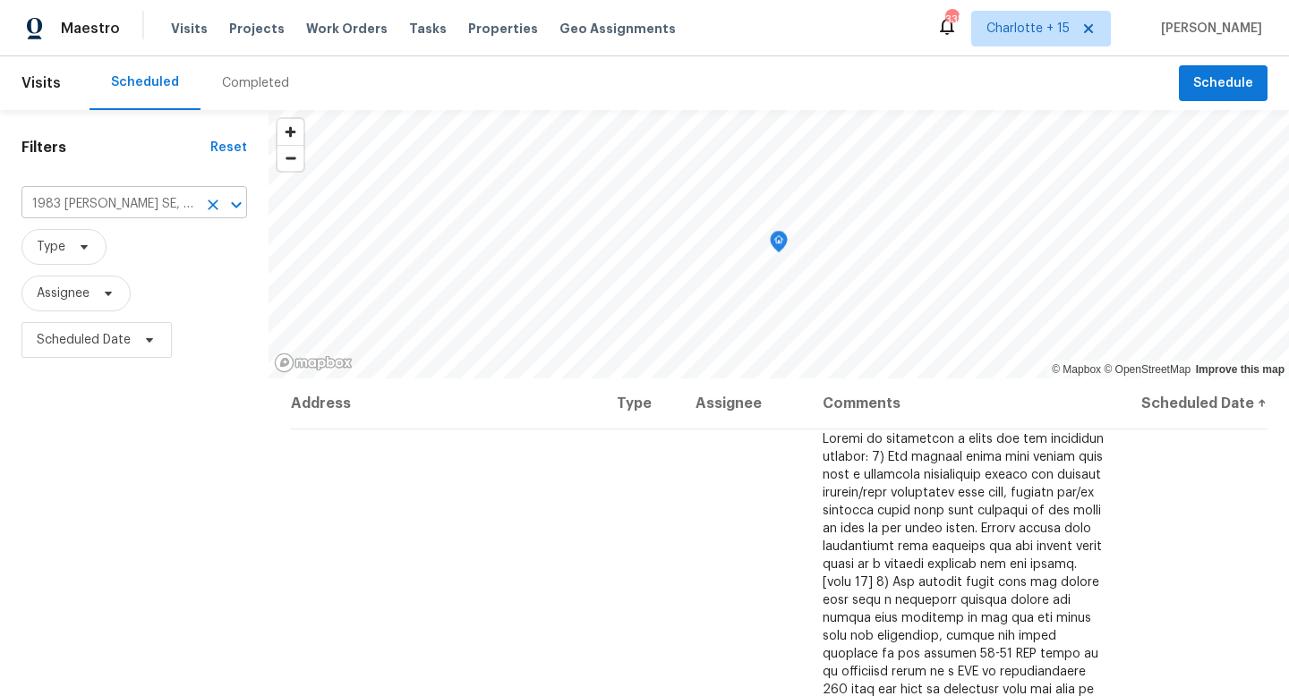
click at [180, 203] on input "1983 Judy Cir SE, Marietta, GA 30060" at bounding box center [108, 205] width 175 height 28
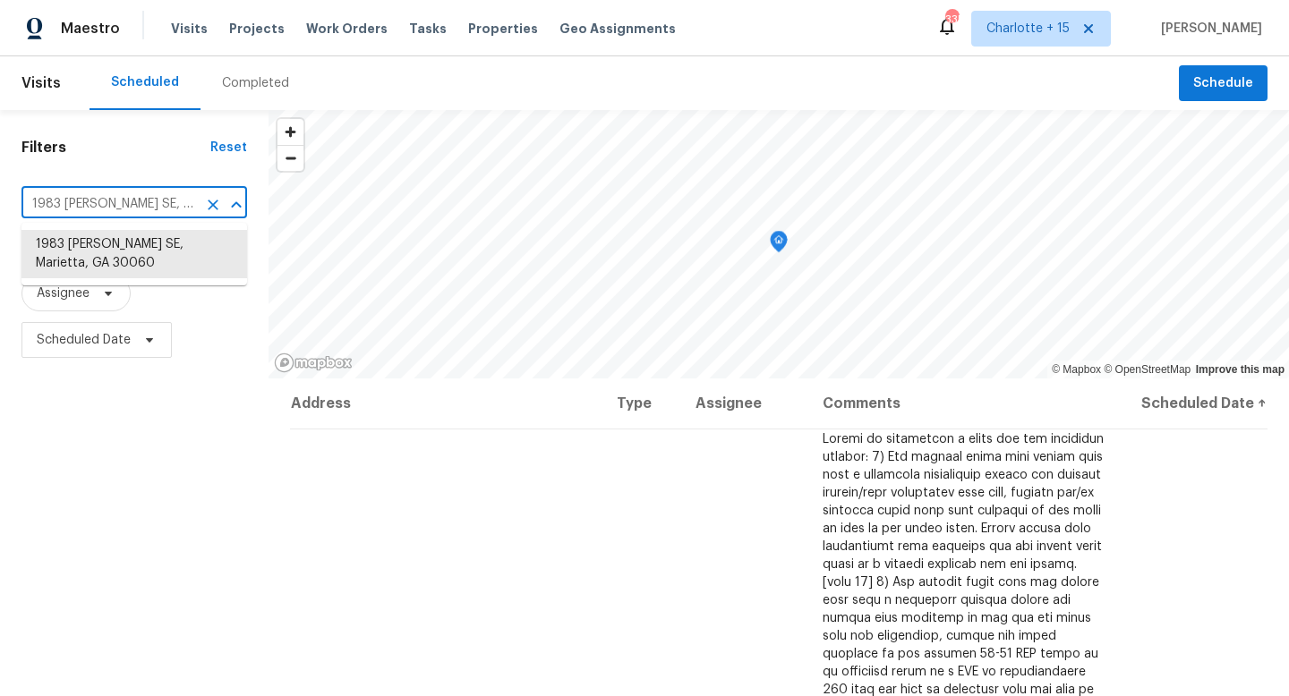
click at [180, 203] on input "1983 Judy Cir SE, Marietta, GA 30060" at bounding box center [108, 205] width 175 height 28
paste input "GA"
type input "GA"
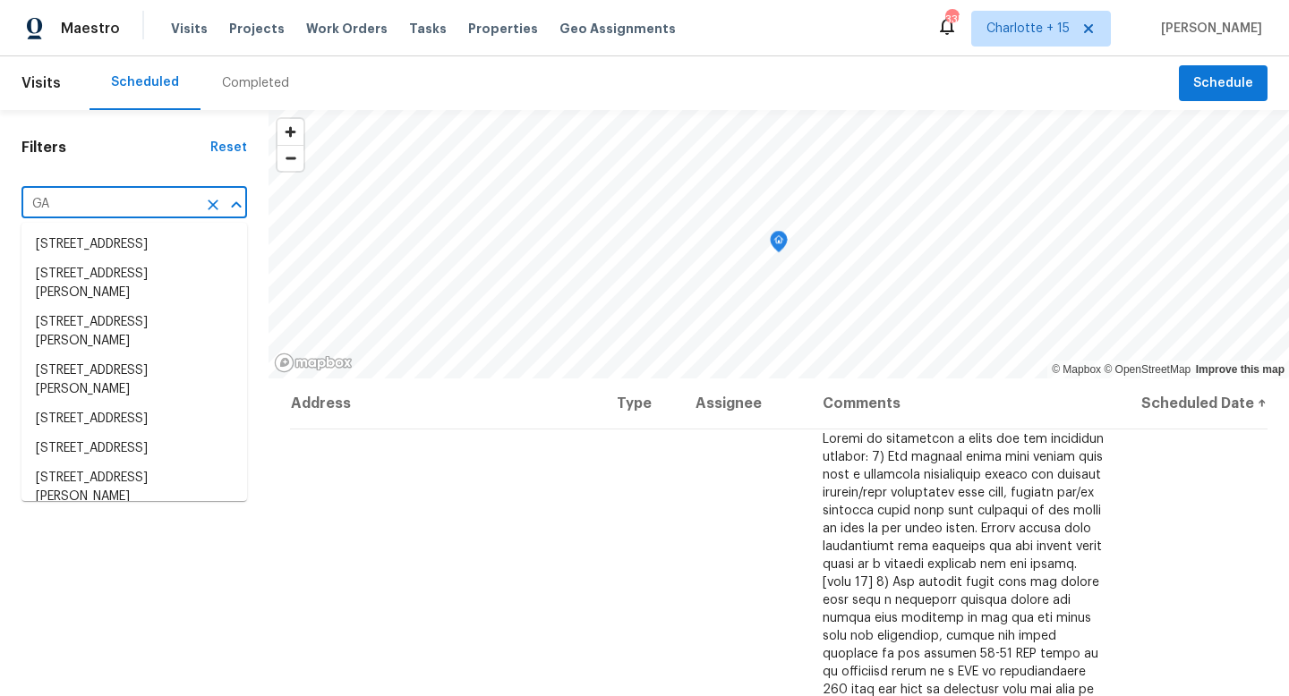
drag, startPoint x: 175, startPoint y: 205, endPoint x: 0, endPoint y: 193, distance: 174.9
click at [0, 193] on div "Filters Reset GA ​ Type Assignee Scheduled Date" at bounding box center [134, 522] width 268 height 825
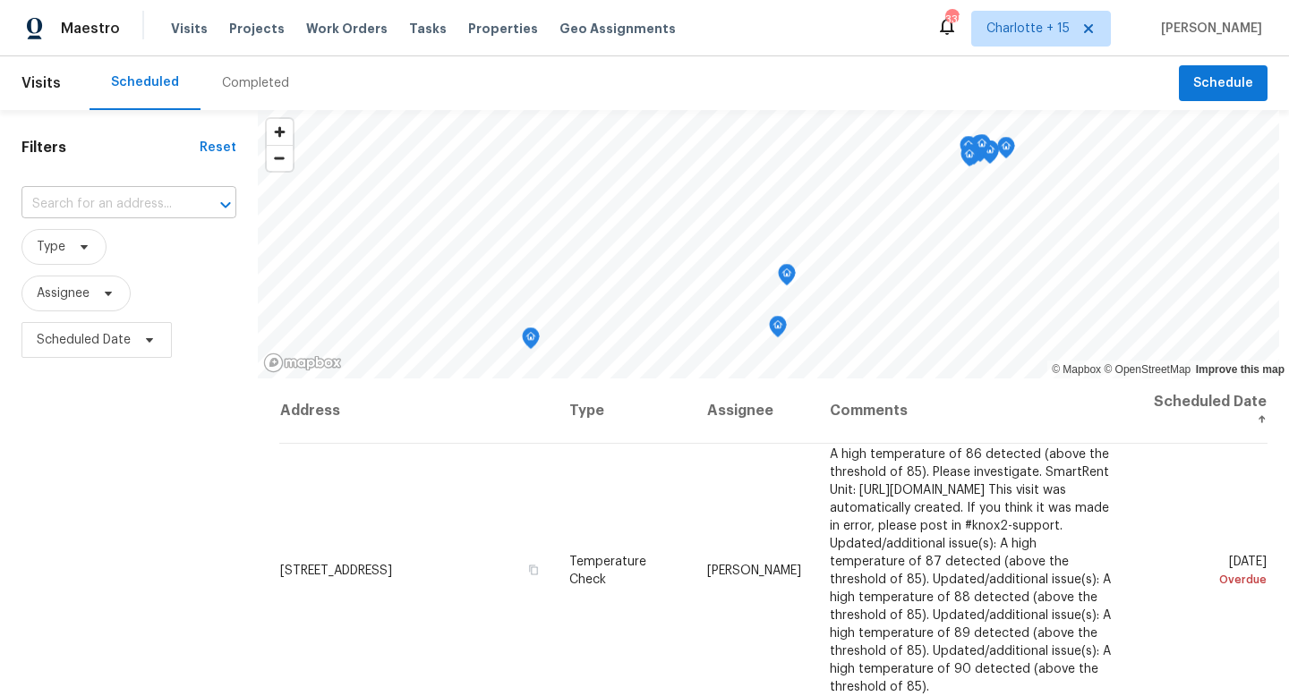
click at [106, 216] on input "text" at bounding box center [103, 205] width 165 height 28
type input "2303 pinewoo"
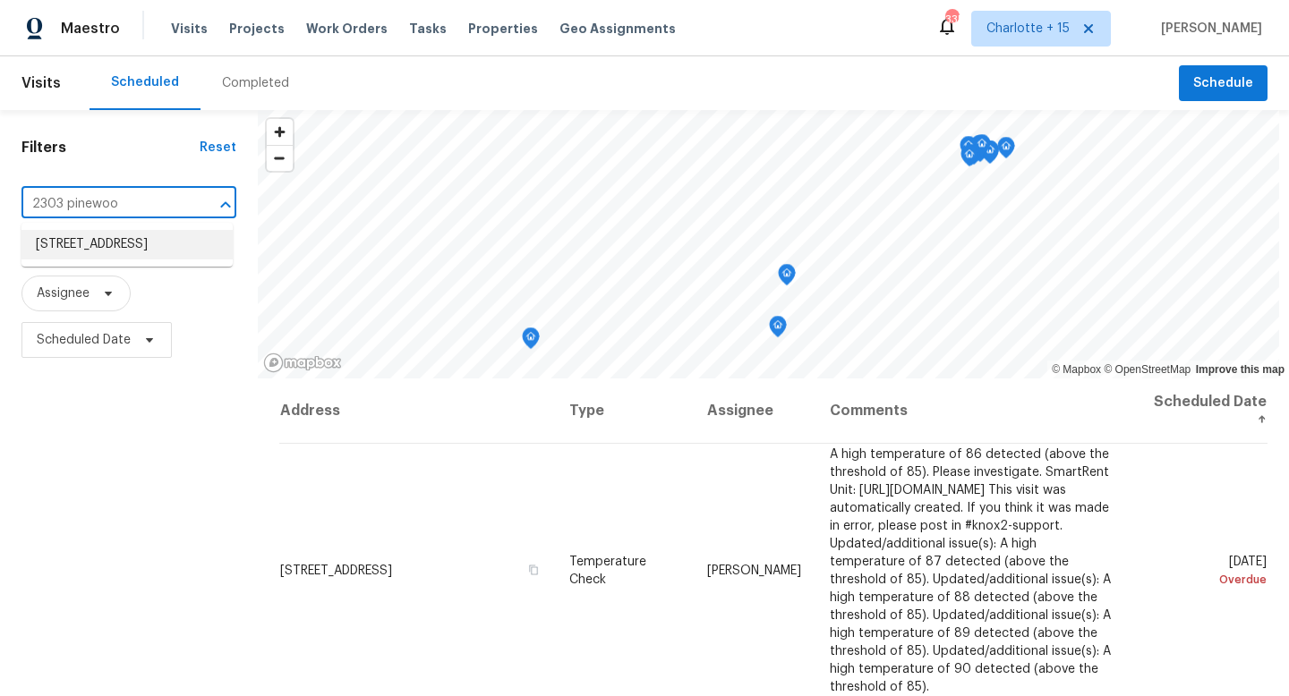
click at [155, 260] on li "2303 Pinewood Dr, Decatur, GA 30032" at bounding box center [126, 245] width 211 height 30
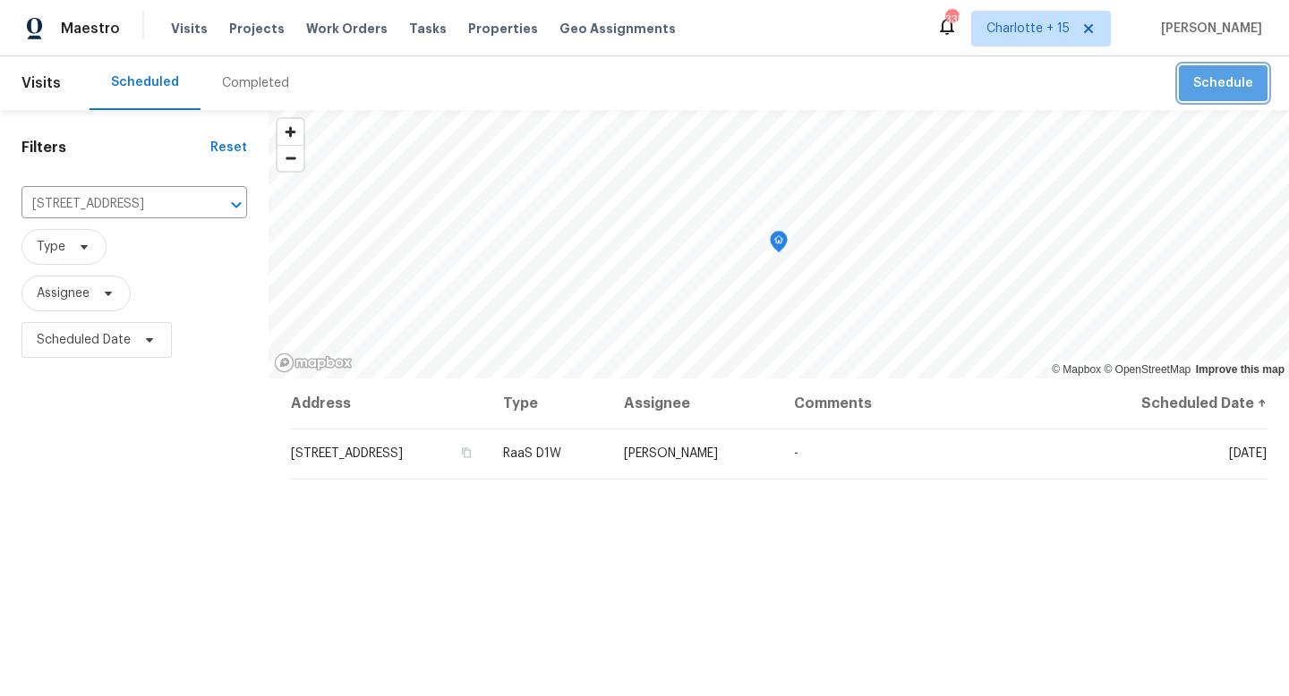
click at [1221, 83] on span "Schedule" at bounding box center [1223, 83] width 60 height 22
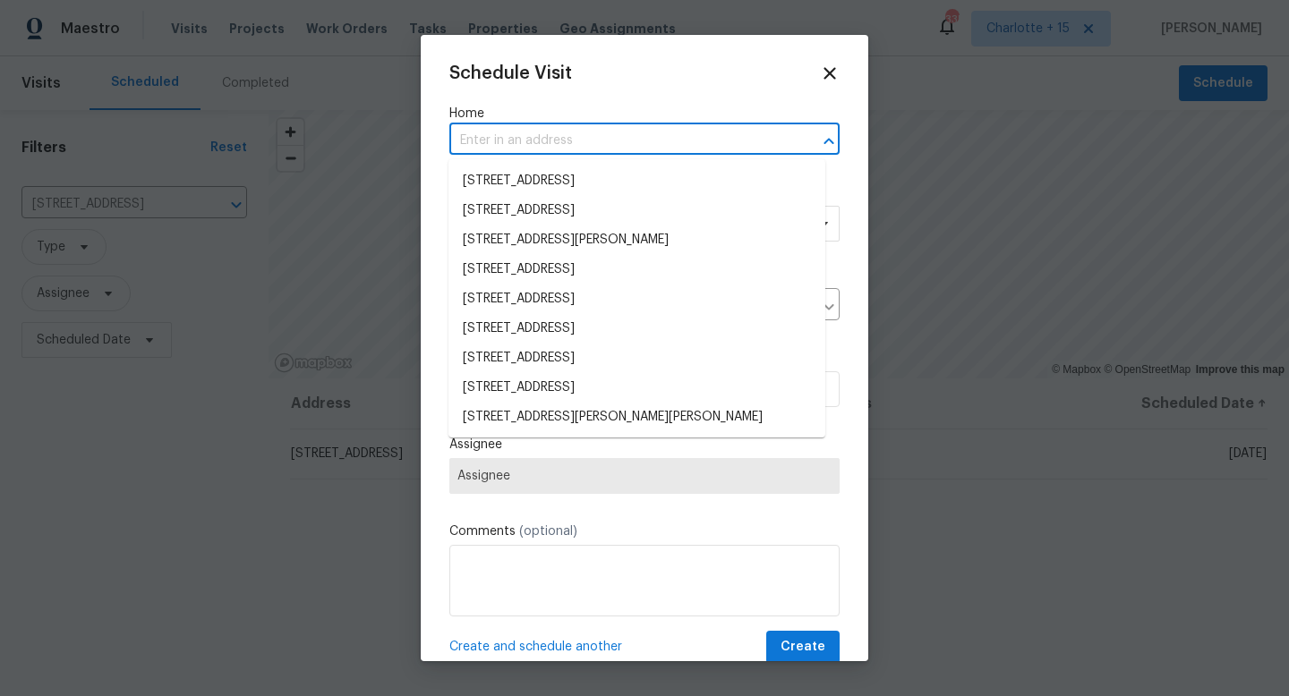
click at [532, 140] on input "text" at bounding box center [619, 141] width 340 height 28
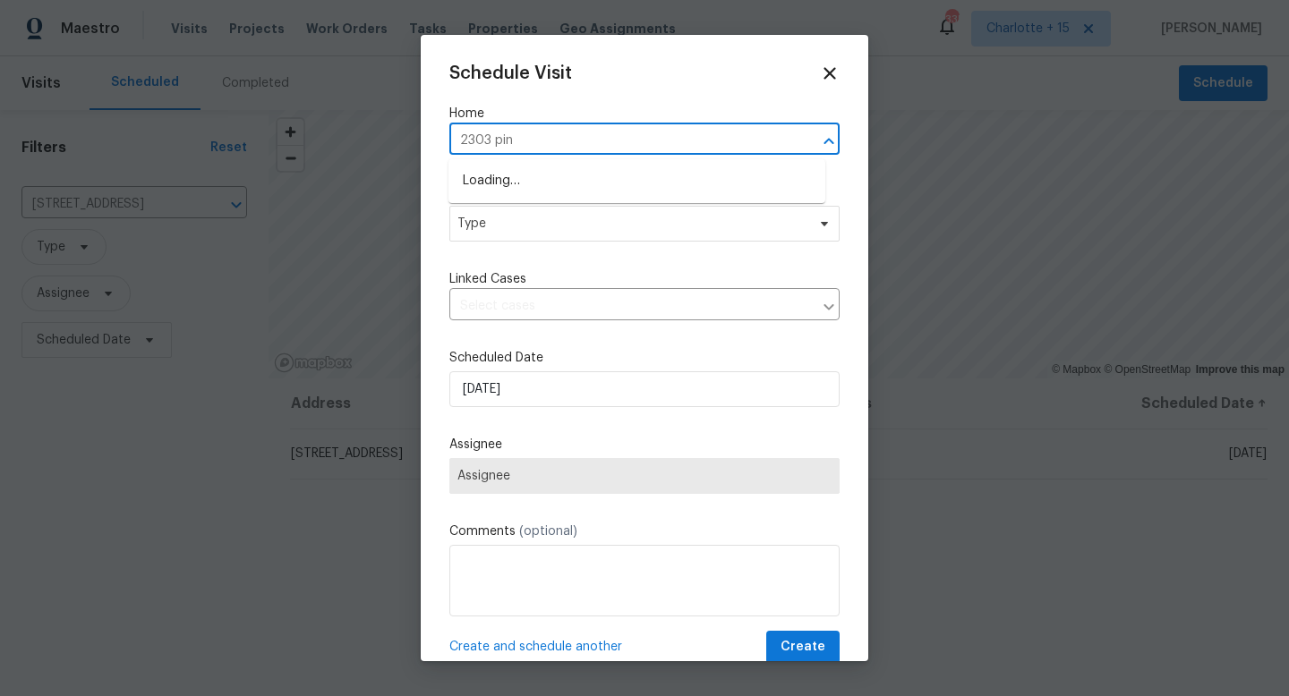
type input "2303 pine"
click at [544, 174] on li "2303 Pinewood Dr, Decatur, GA 30032" at bounding box center [636, 181] width 377 height 30
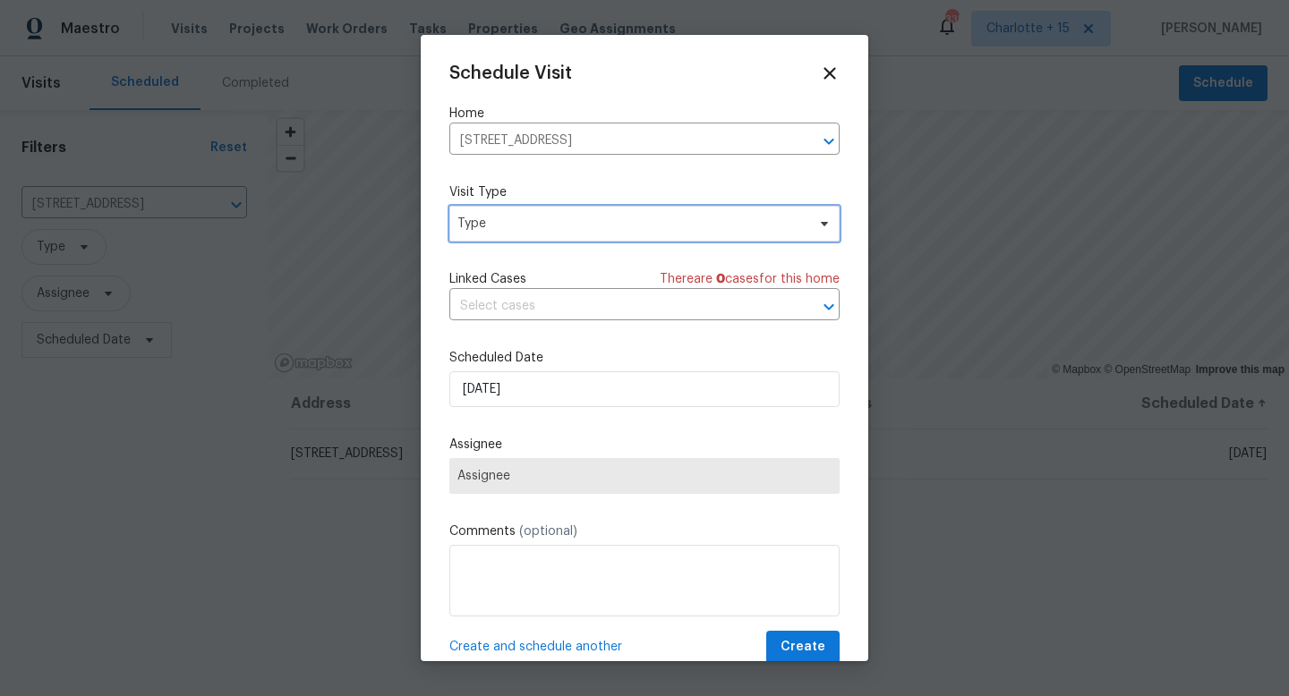
click at [519, 213] on span "Type" at bounding box center [644, 224] width 390 height 36
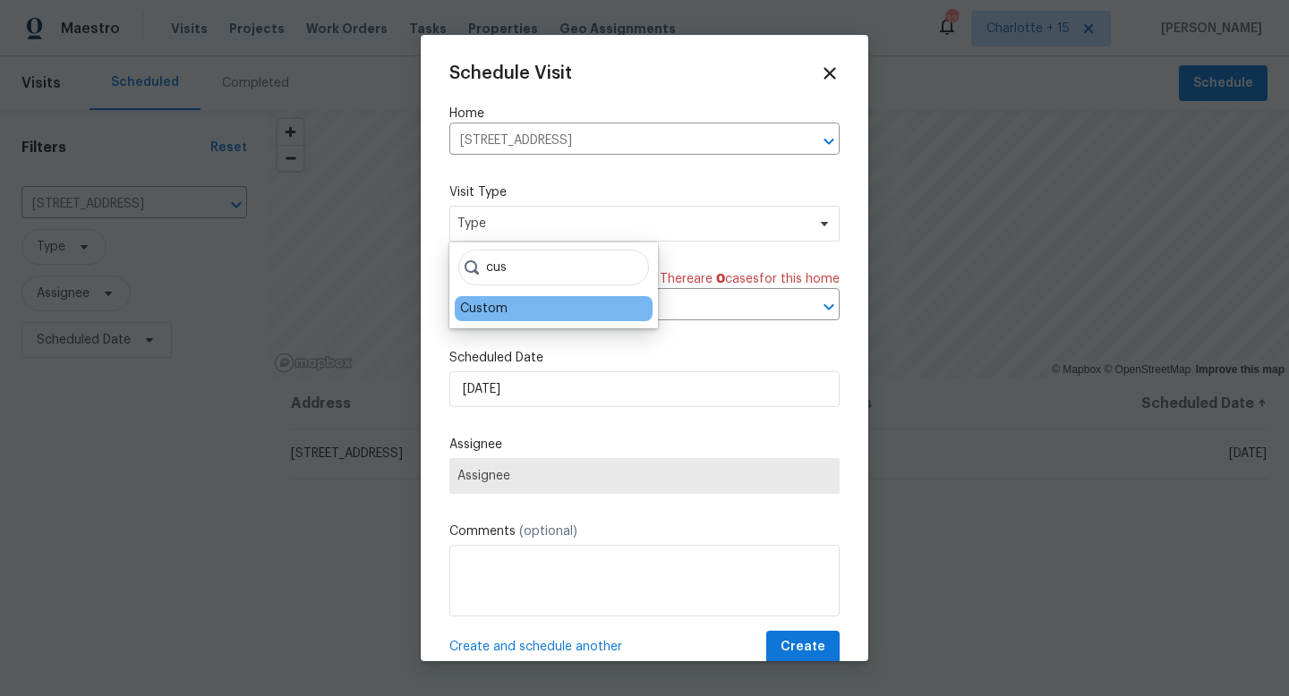
type input "cus"
click at [556, 311] on div "Custom" at bounding box center [554, 308] width 198 height 25
click at [507, 310] on div "Custom" at bounding box center [554, 308] width 198 height 25
click at [500, 311] on div "Custom" at bounding box center [483, 309] width 47 height 18
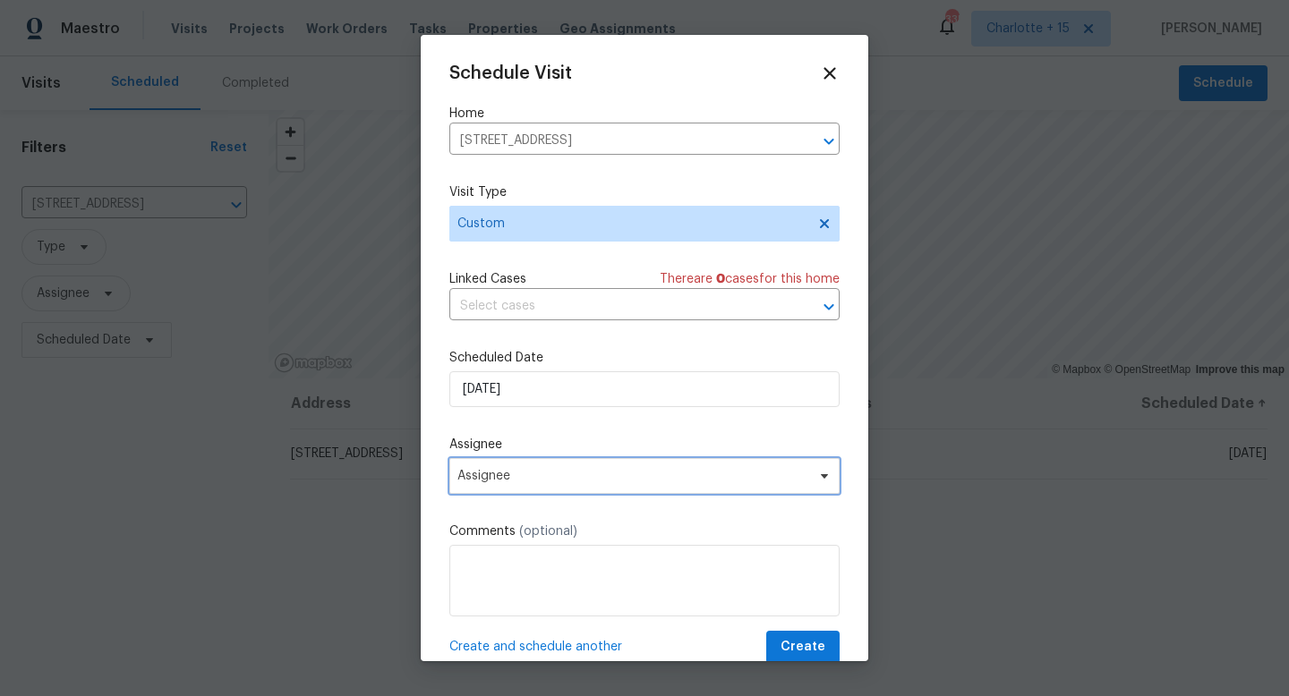
click at [549, 485] on span "Assignee" at bounding box center [644, 476] width 390 height 36
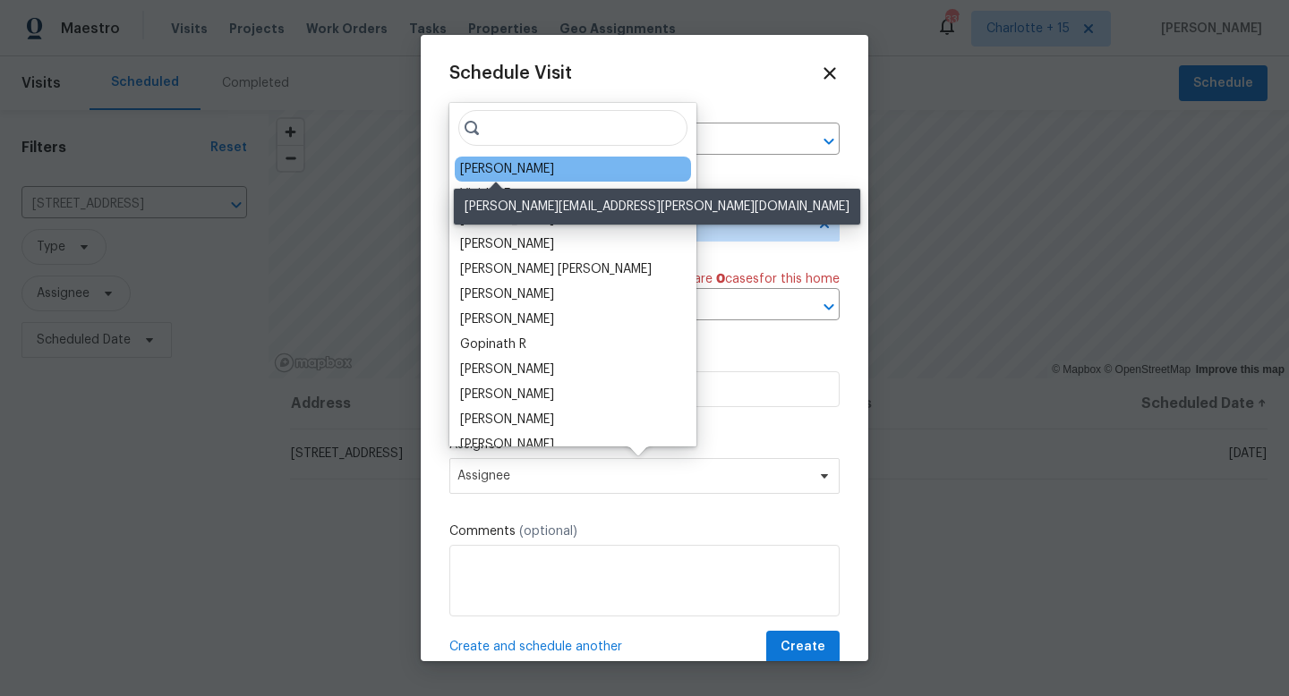
click at [519, 168] on div "Juan Lozano" at bounding box center [507, 169] width 94 height 18
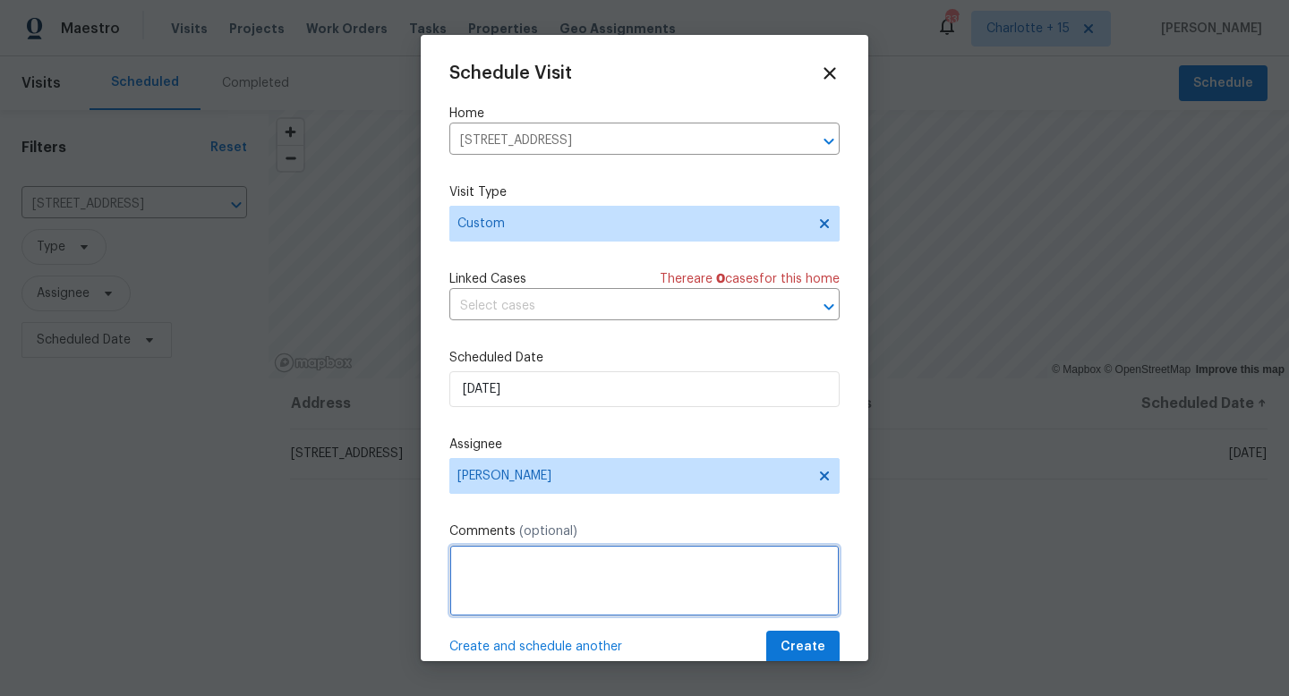
click at [558, 567] on textarea at bounding box center [644, 581] width 390 height 72
paste textarea "Seller is looking for an estimate on the following repairs: 1. There is standin…"
paste textarea "Igloo 191 418 50 // Mech LB: 3236"
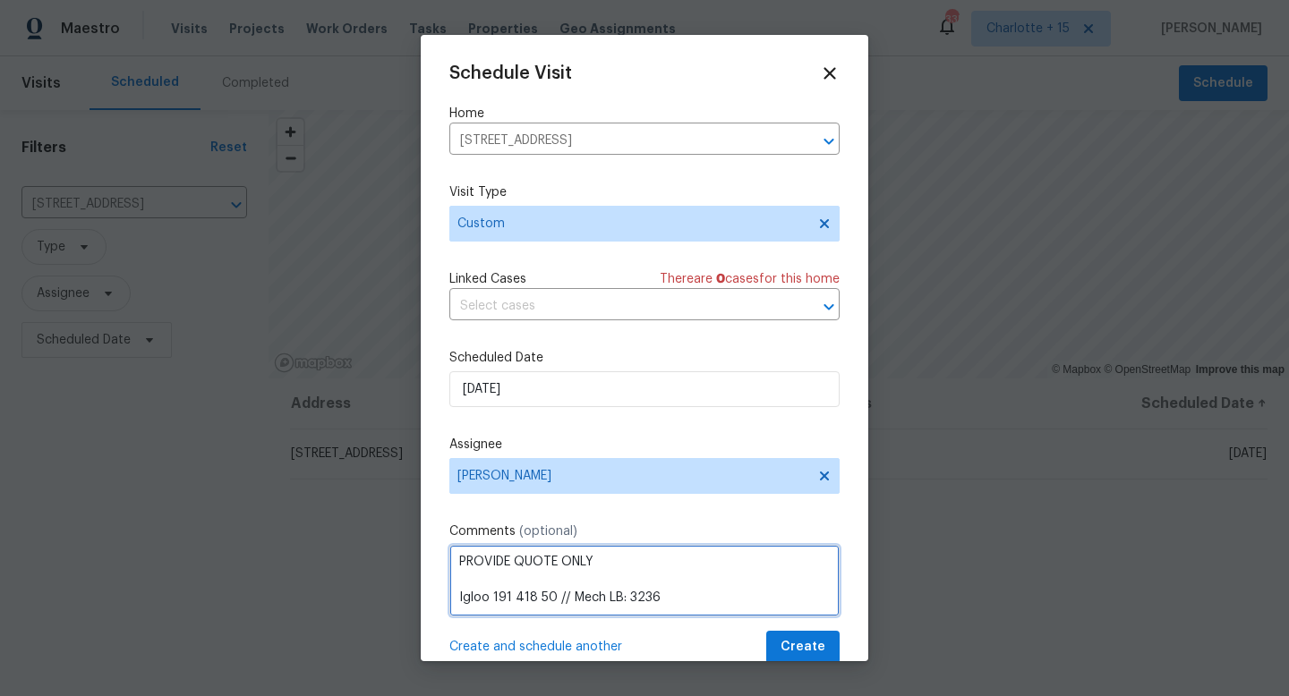
paste textarea "https://opendoor.slack.com/archives/C07MY6AKJKG/p1756163956710949"
type textarea "Seller is looking for an estimate on the following repairs: 1. There is standin…"
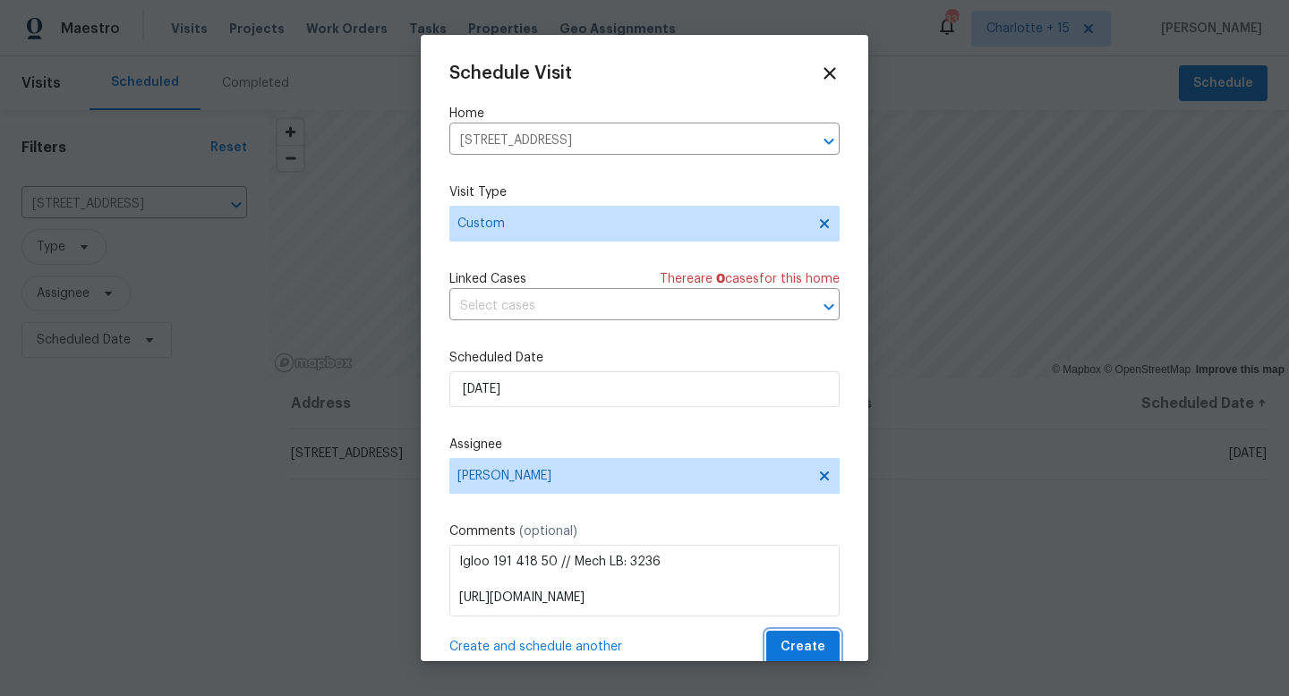
click at [788, 645] on span "Create" at bounding box center [802, 647] width 45 height 22
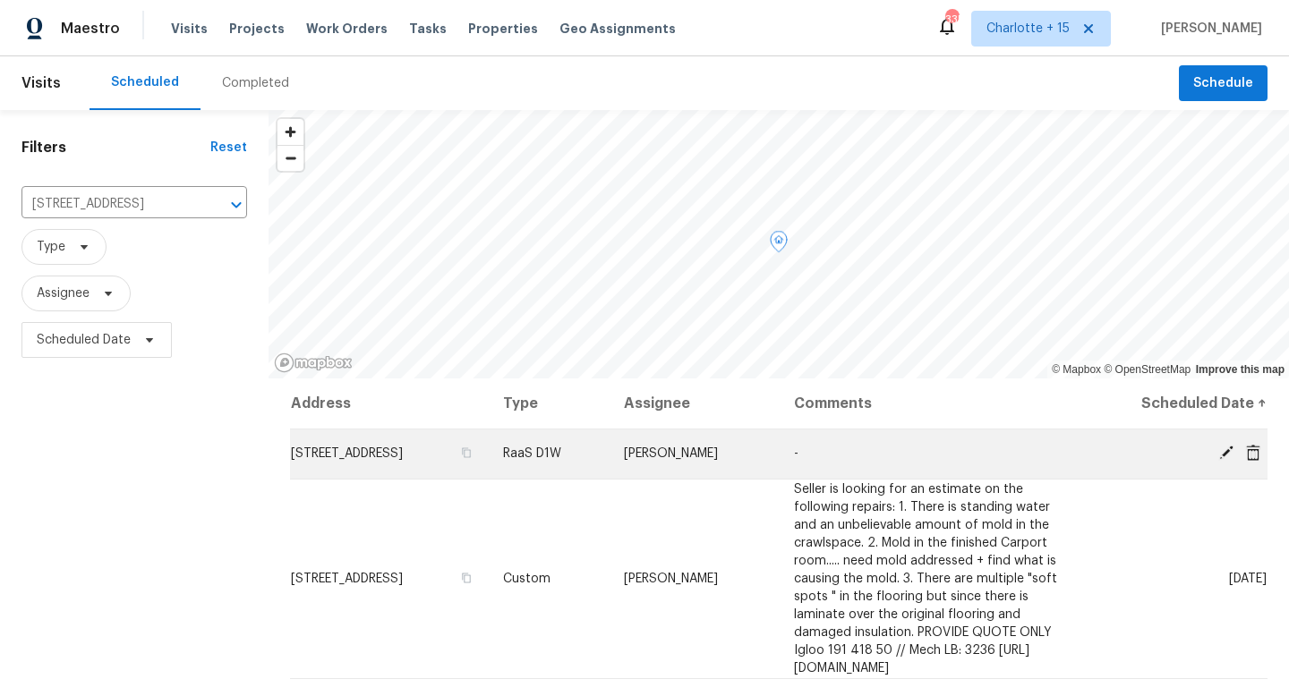
click at [1246, 448] on icon at bounding box center [1253, 452] width 14 height 16
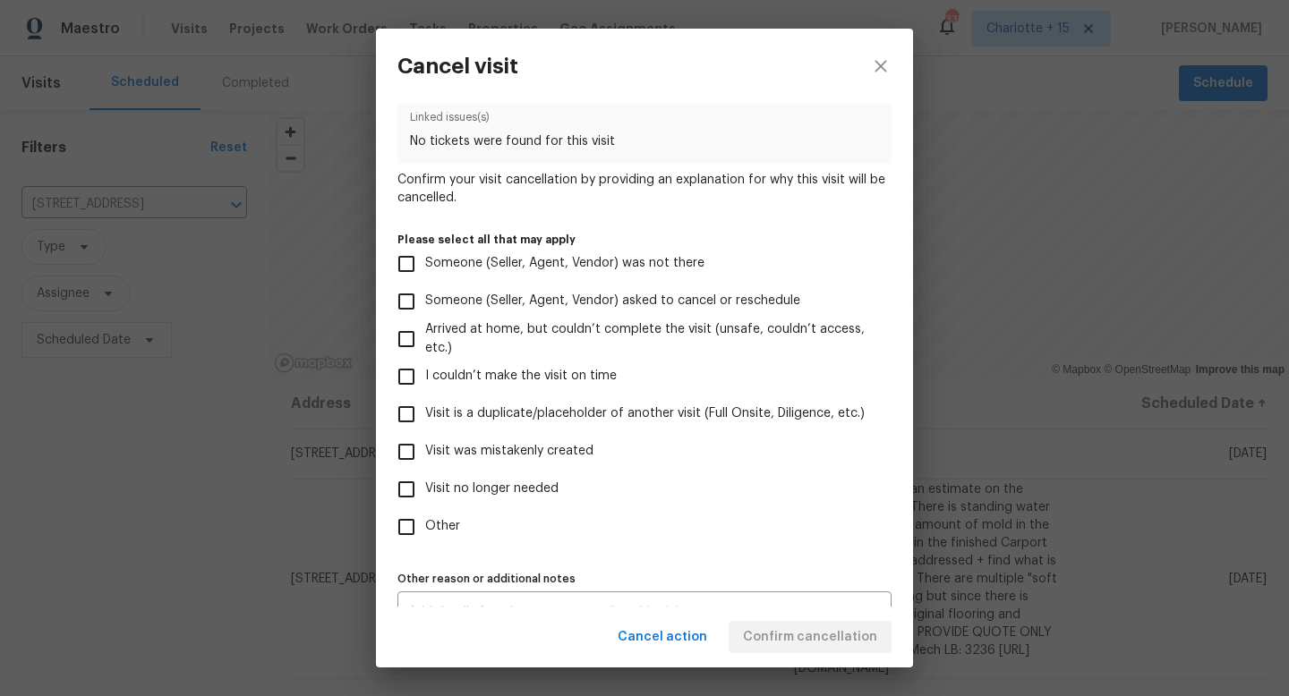
scroll to position [106, 0]
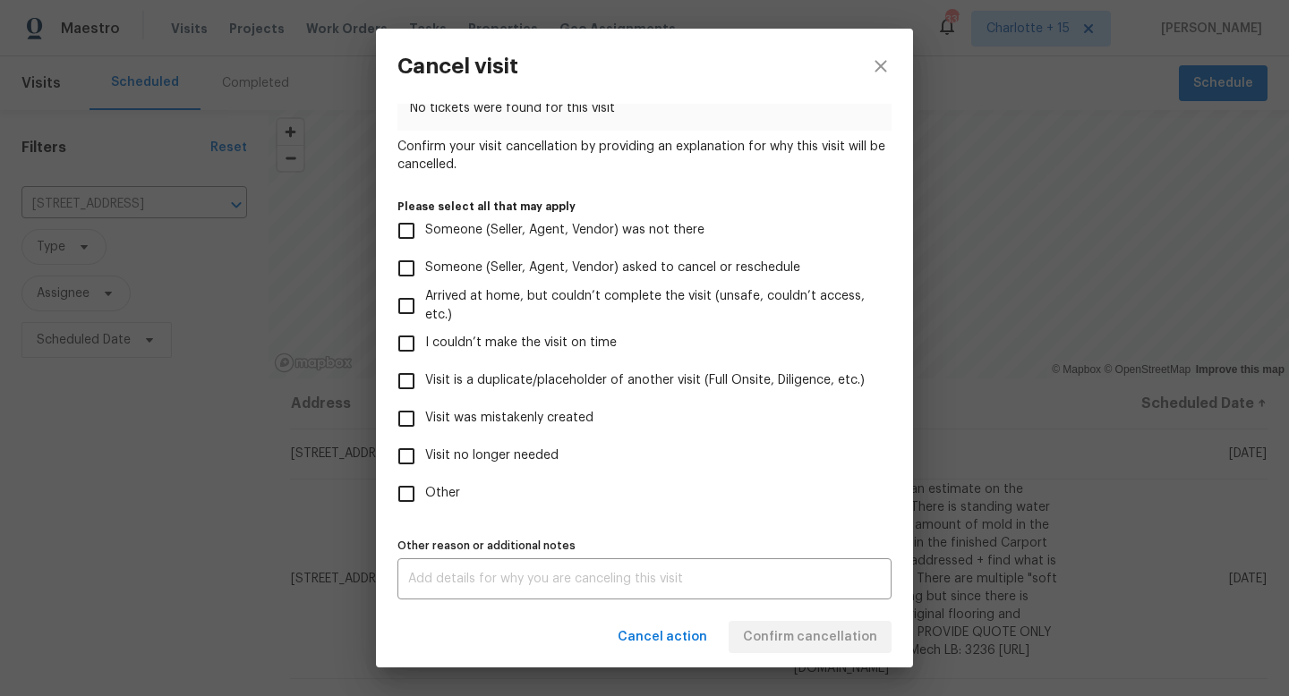
click at [409, 498] on input "Other" at bounding box center [407, 494] width 38 height 38
checkbox input "true"
click at [444, 566] on div "x Other reason or additional notes" at bounding box center [644, 578] width 494 height 41
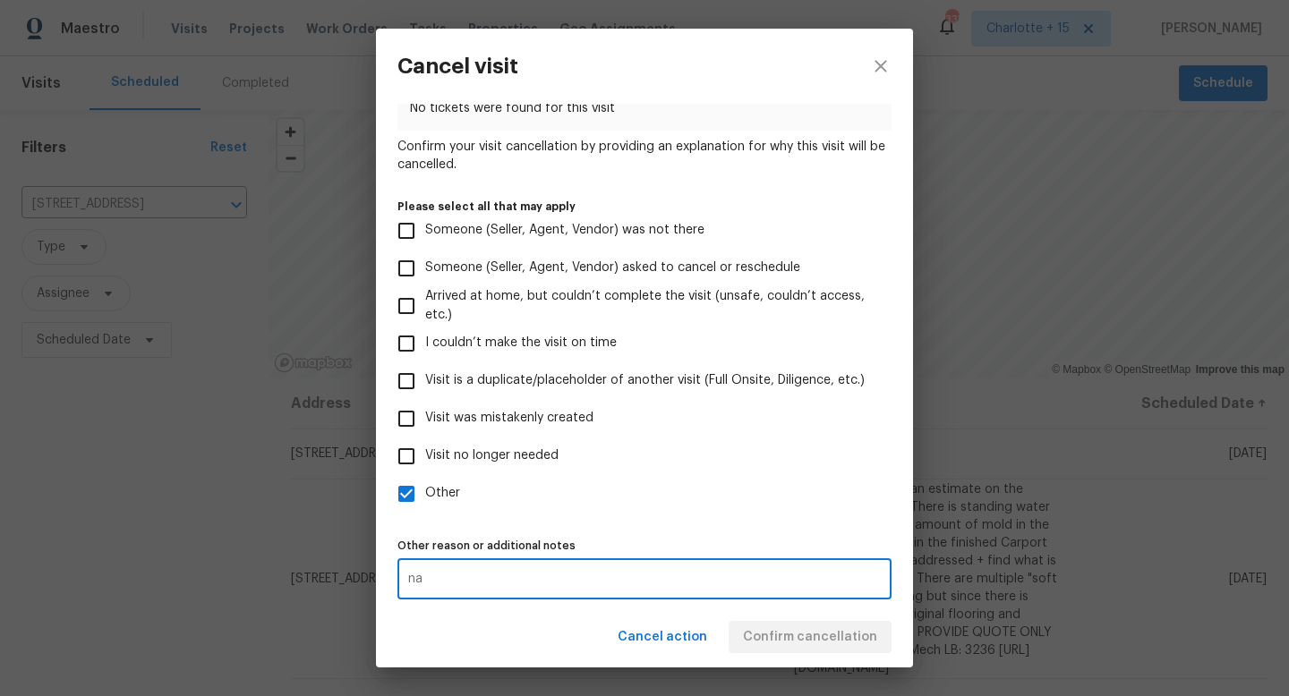
type textarea "na"
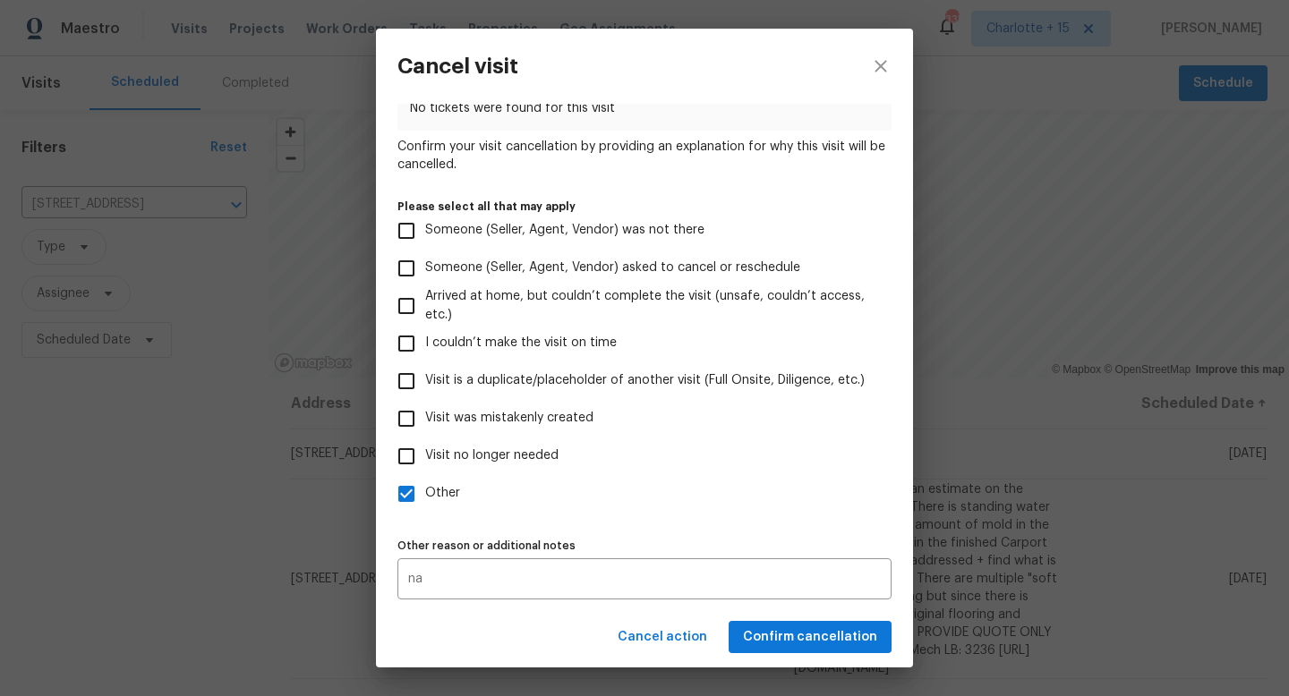
drag, startPoint x: 769, startPoint y: 653, endPoint x: 774, endPoint y: 636, distance: 17.8
click at [769, 652] on div "Cancel action Confirm cancellation" at bounding box center [644, 638] width 537 height 62
click at [773, 635] on span "Confirm cancellation" at bounding box center [810, 637] width 134 height 22
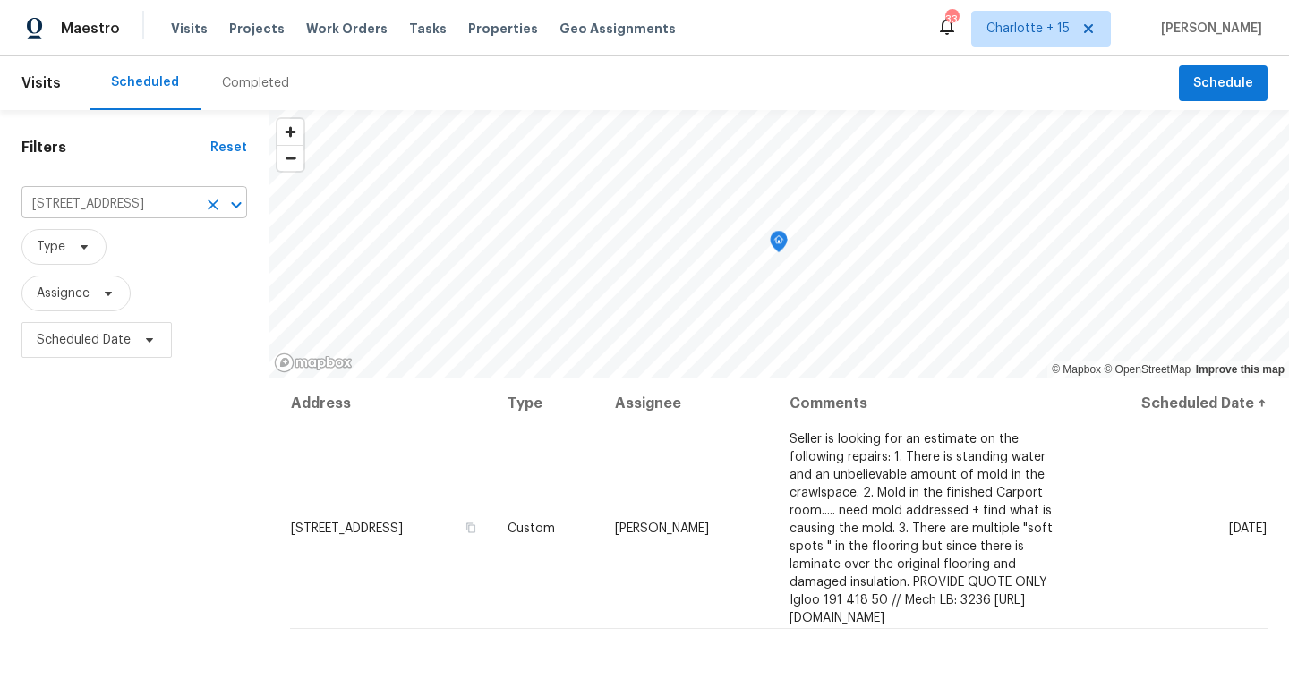
click at [149, 200] on input "2303 Pinewood Dr, Decatur, GA 30032" at bounding box center [108, 205] width 175 height 28
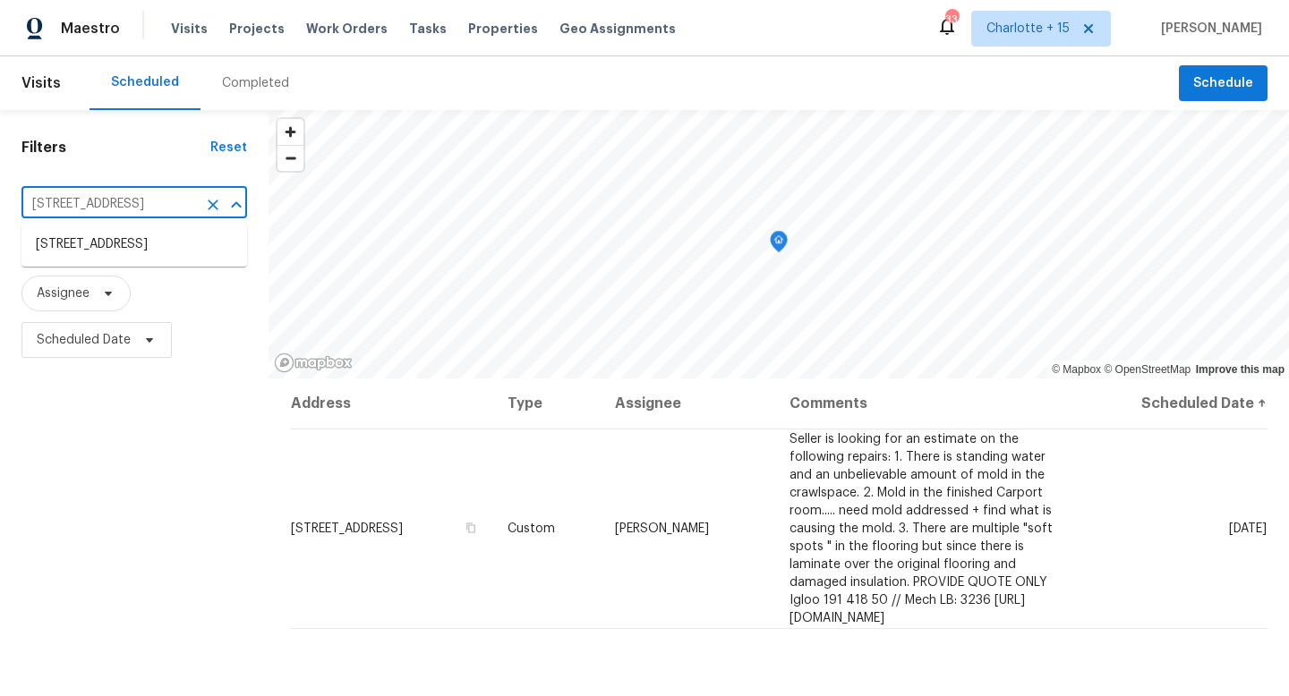
click at [149, 199] on input "2303 Pinewood Dr, Decatur, GA 30032" at bounding box center [108, 205] width 175 height 28
paste input "761 Whisper Ct"
type input "2761 Whisper Ct"
click at [153, 248] on li "2761 Whisper Ct, Douglasville, GA 30135" at bounding box center [134, 245] width 226 height 30
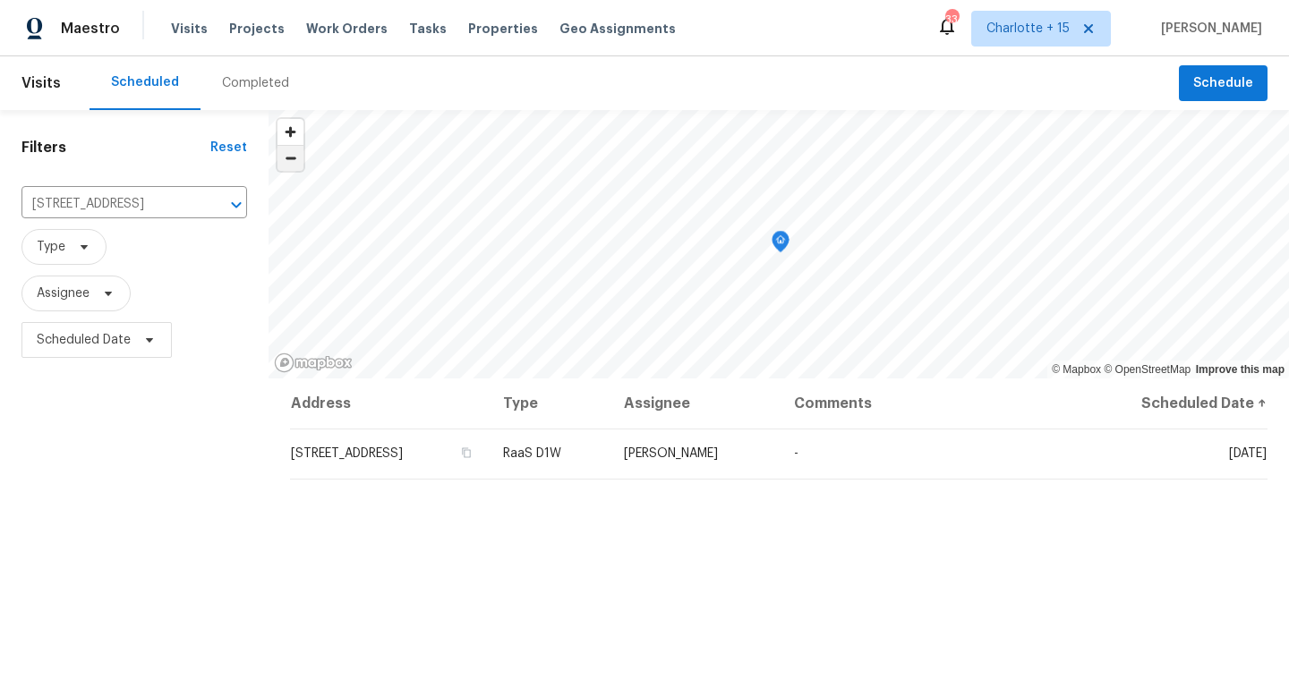
click at [298, 164] on span "Zoom out" at bounding box center [290, 158] width 26 height 25
click at [297, 132] on span "Zoom in" at bounding box center [290, 132] width 26 height 26
click at [1214, 86] on span "Schedule" at bounding box center [1223, 83] width 60 height 22
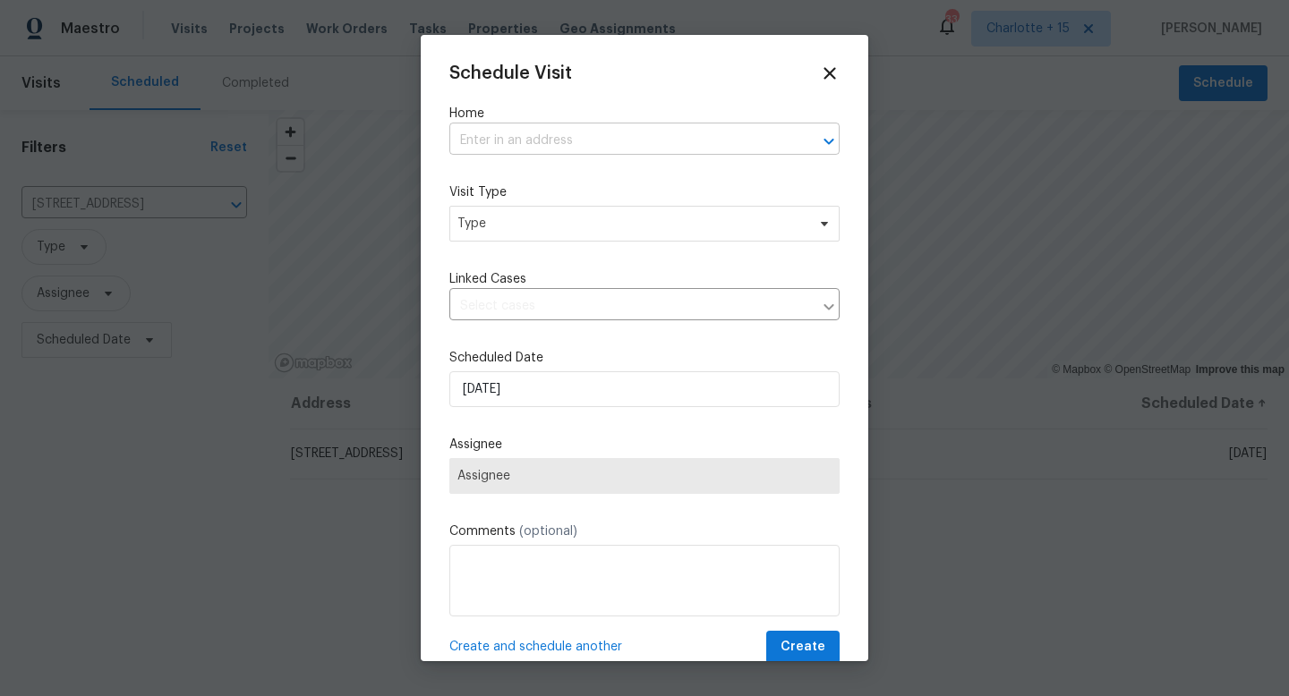
click at [700, 137] on input "text" at bounding box center [619, 141] width 340 height 28
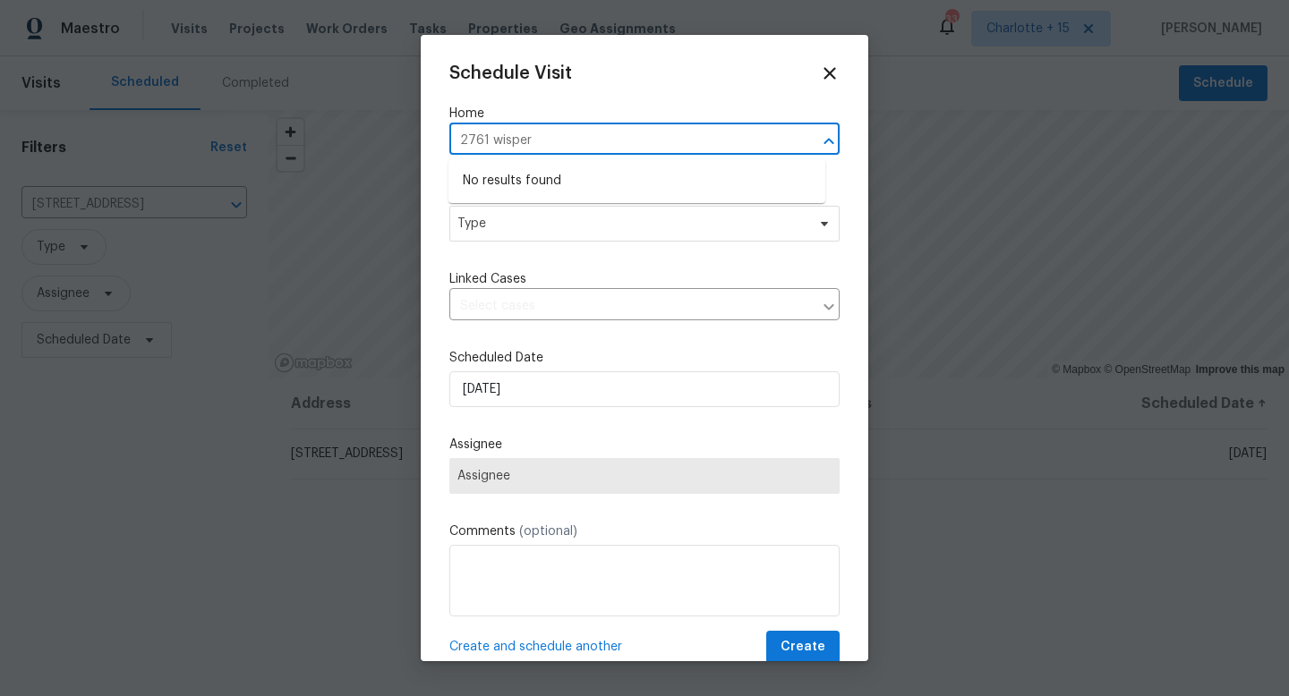
click at [498, 141] on input "2761 wisper" at bounding box center [619, 141] width 340 height 28
type input "2761 whisper"
click at [636, 184] on li "2761 Whisper Ct, Douglasville, GA 30135" at bounding box center [636, 181] width 377 height 30
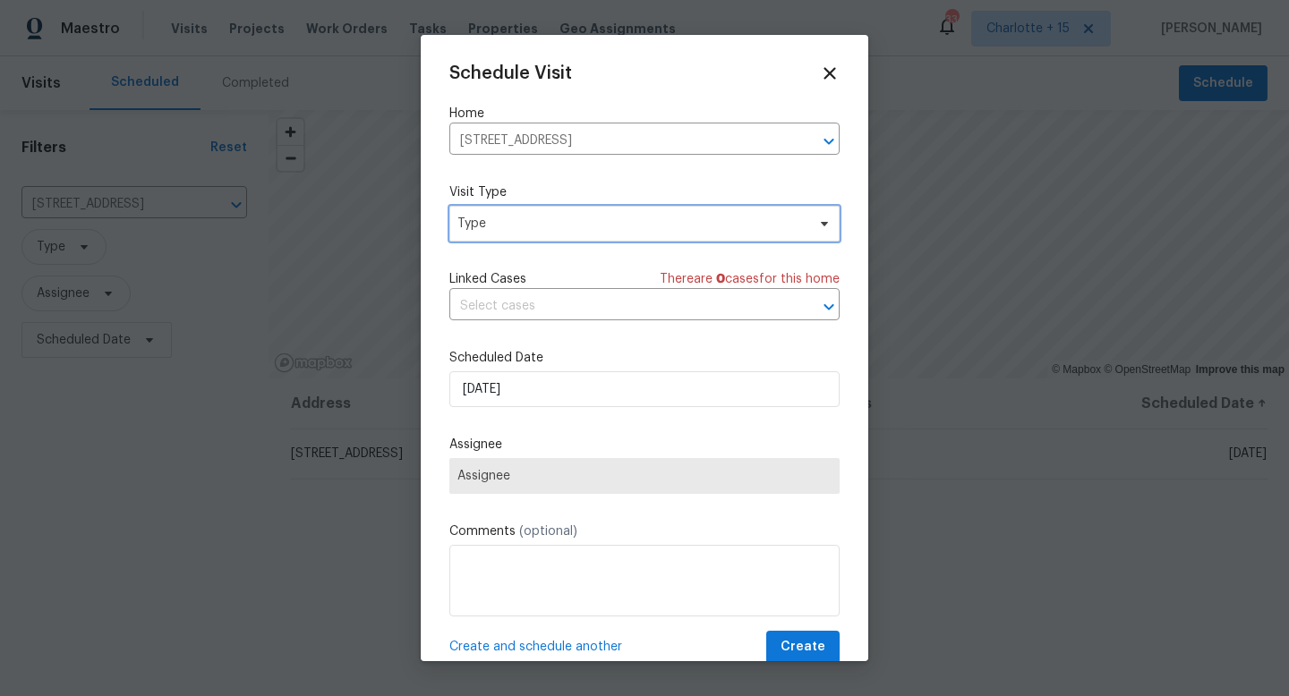
click at [616, 218] on span "Type" at bounding box center [631, 224] width 348 height 18
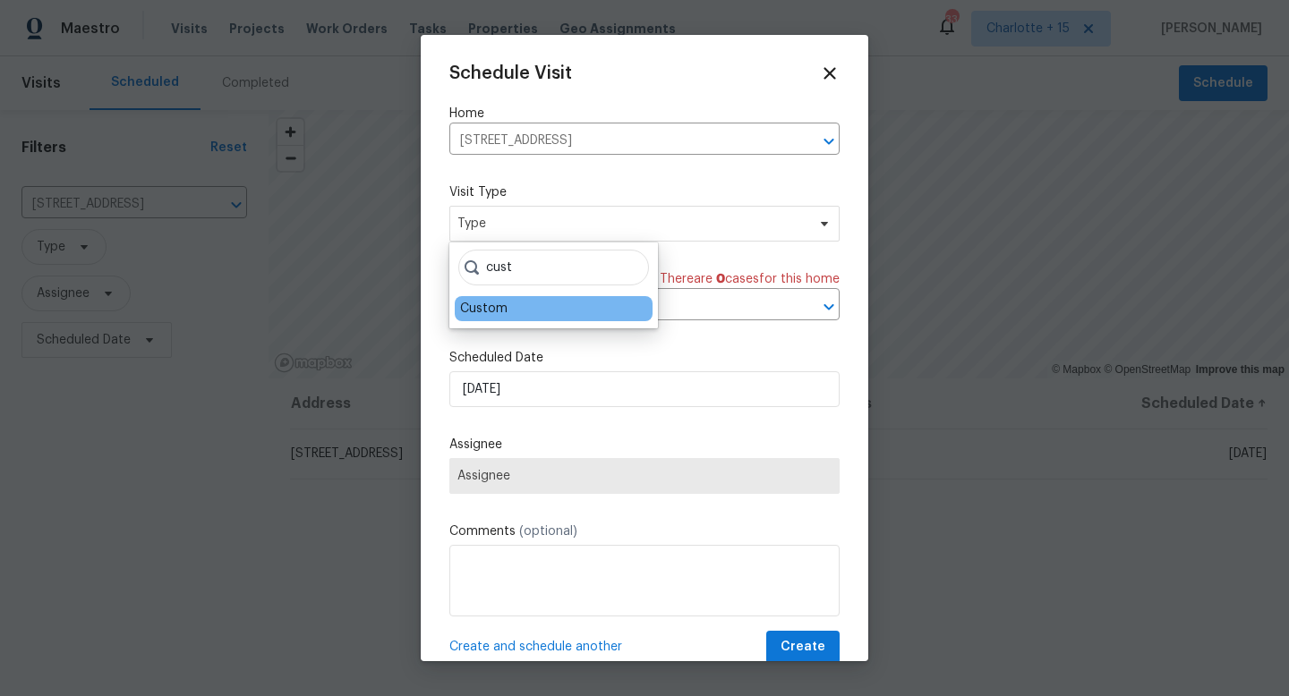
type input "cust"
click at [585, 301] on div "Custom" at bounding box center [554, 308] width 198 height 25
click at [551, 315] on div "Custom" at bounding box center [554, 308] width 198 height 25
click at [516, 308] on div "Custom" at bounding box center [554, 308] width 198 height 25
click at [494, 313] on div "Custom" at bounding box center [483, 309] width 47 height 18
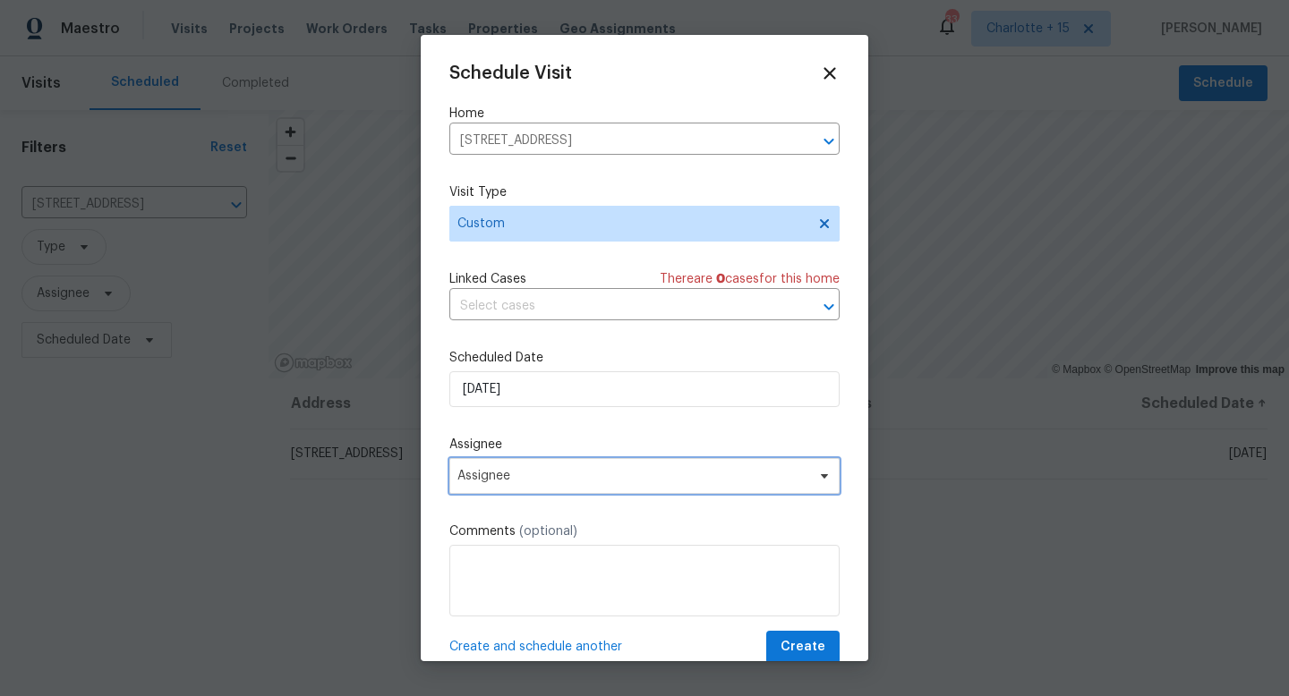
click at [566, 470] on span "Assignee" at bounding box center [632, 476] width 351 height 14
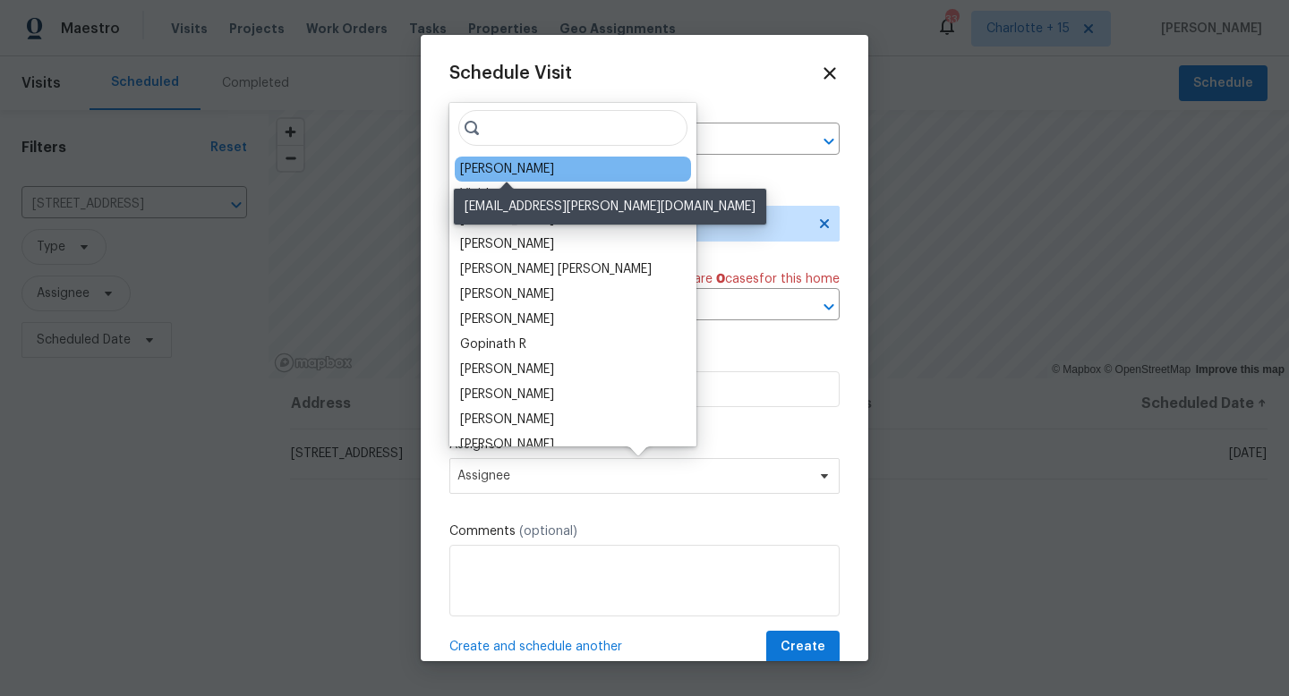
click at [518, 170] on div "Jaydon Entrekin" at bounding box center [507, 169] width 94 height 18
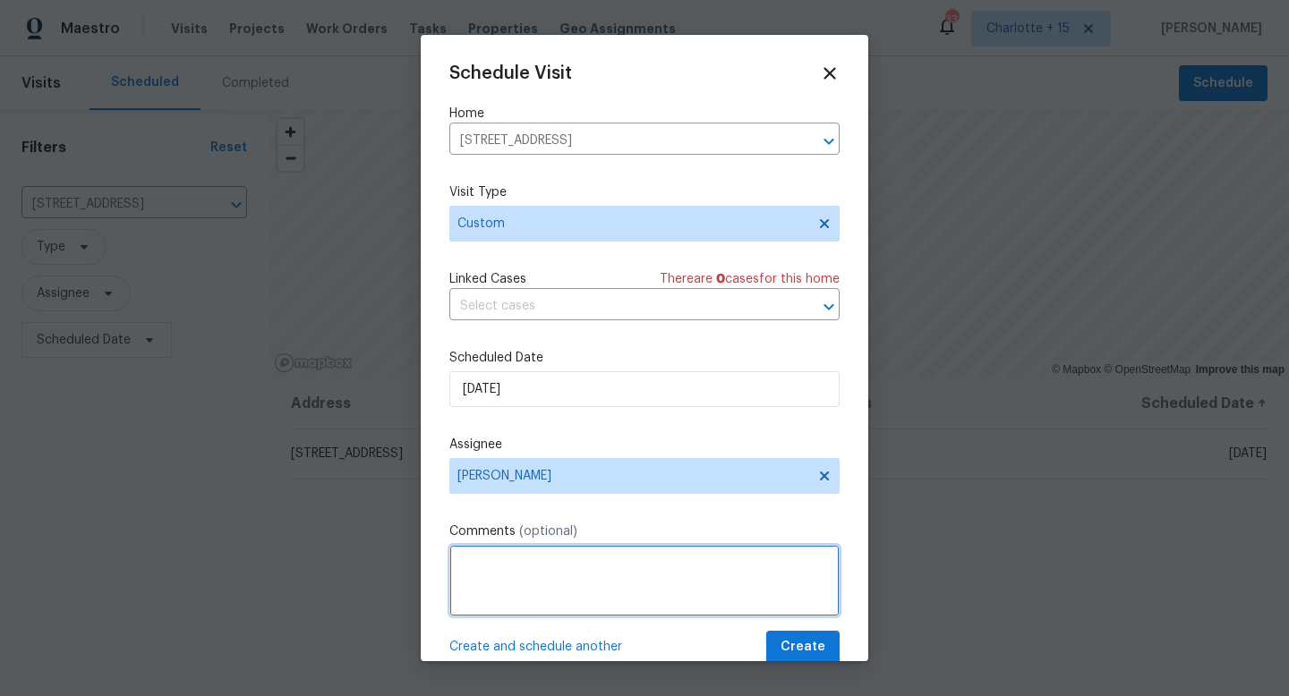
click at [549, 564] on textarea at bounding box center [644, 581] width 390 height 72
paste textarea "Seller is requesting a septic clearance letter for this property."
type textarea "Seller is requesting a septic clearance letter for this property. PROVIDE QUOTE…"
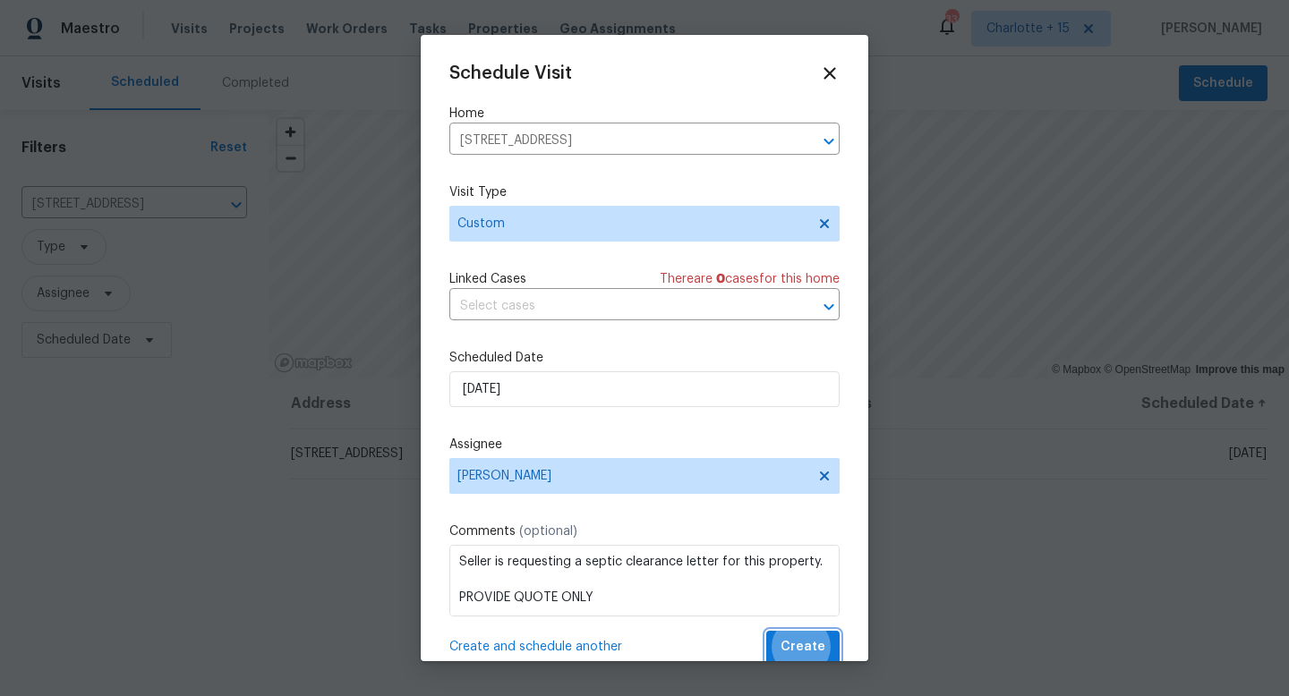
scroll to position [4, 0]
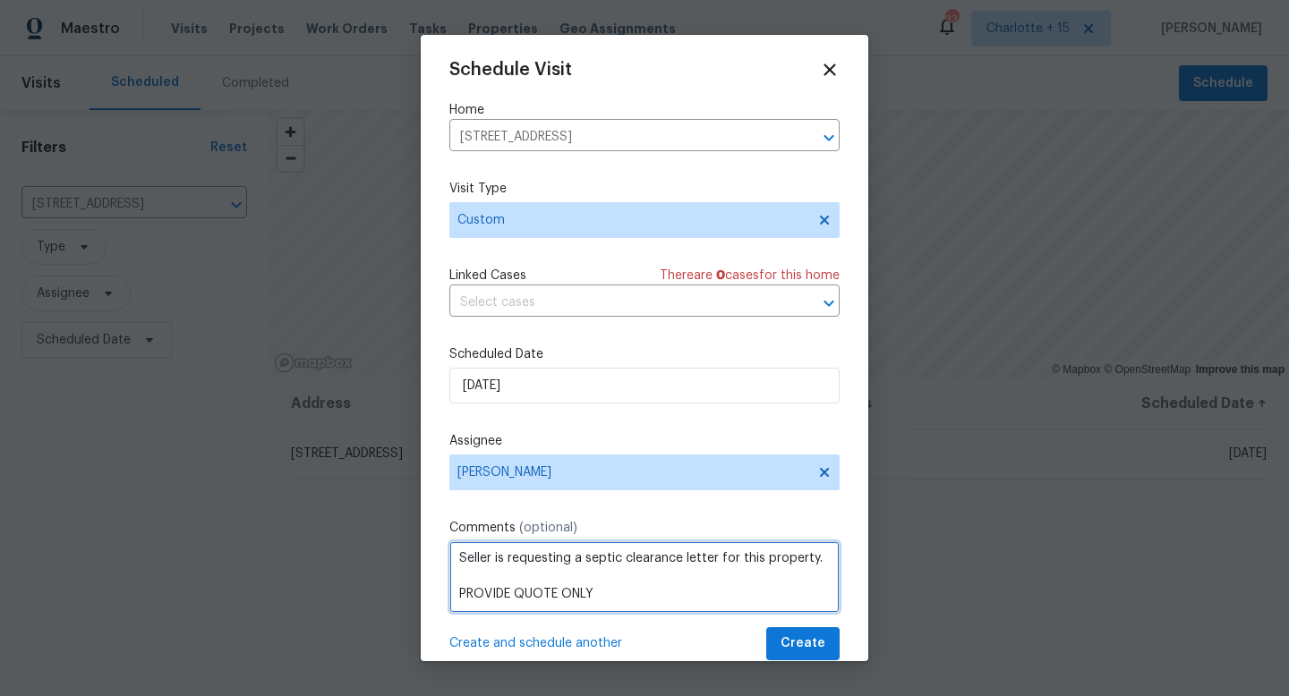
click at [601, 602] on textarea "Seller is requesting a septic clearance letter for this property. PROVIDE QUOTE…" at bounding box center [644, 577] width 390 height 72
paste textarea "Access instructions: Igloo 63514135 // Mech LB 3236"
paste textarea "https://opendoor.slack.com/archives/C07MY6AKJKG/p1756164526729559"
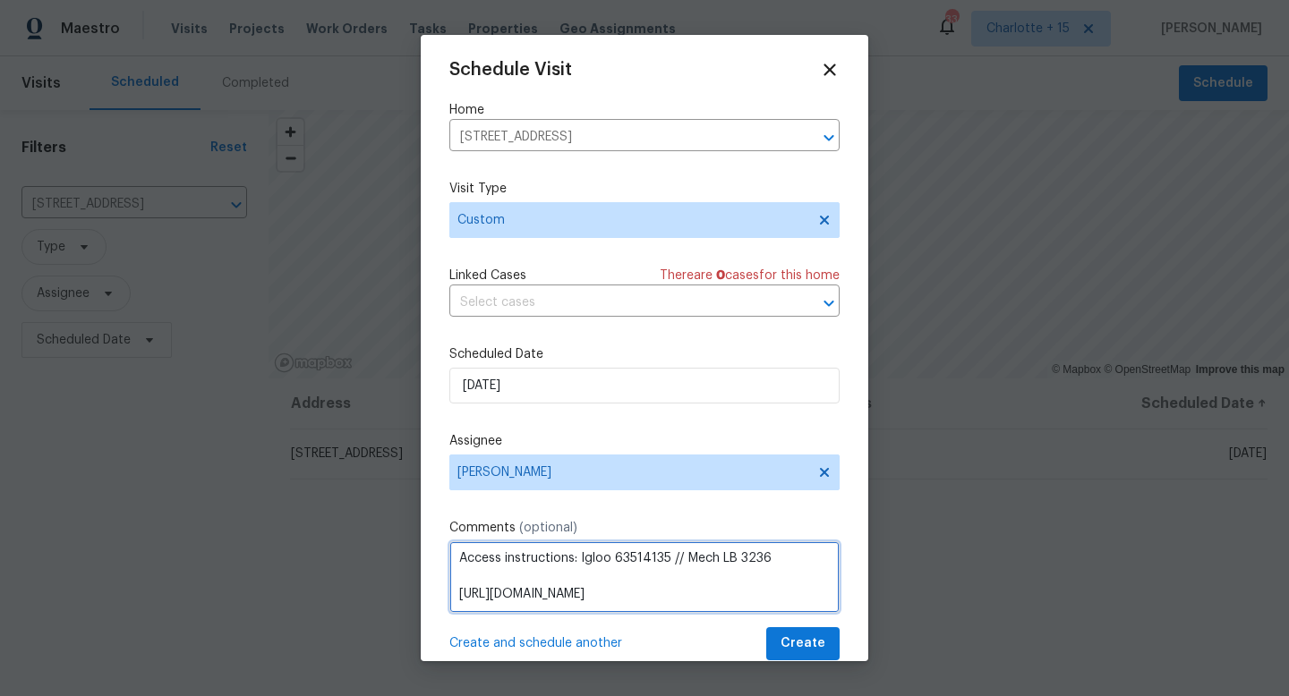
scroll to position [98, 0]
type textarea "Seller is requesting a septic clearance letter for this property. PROVIDE QUOTE…"
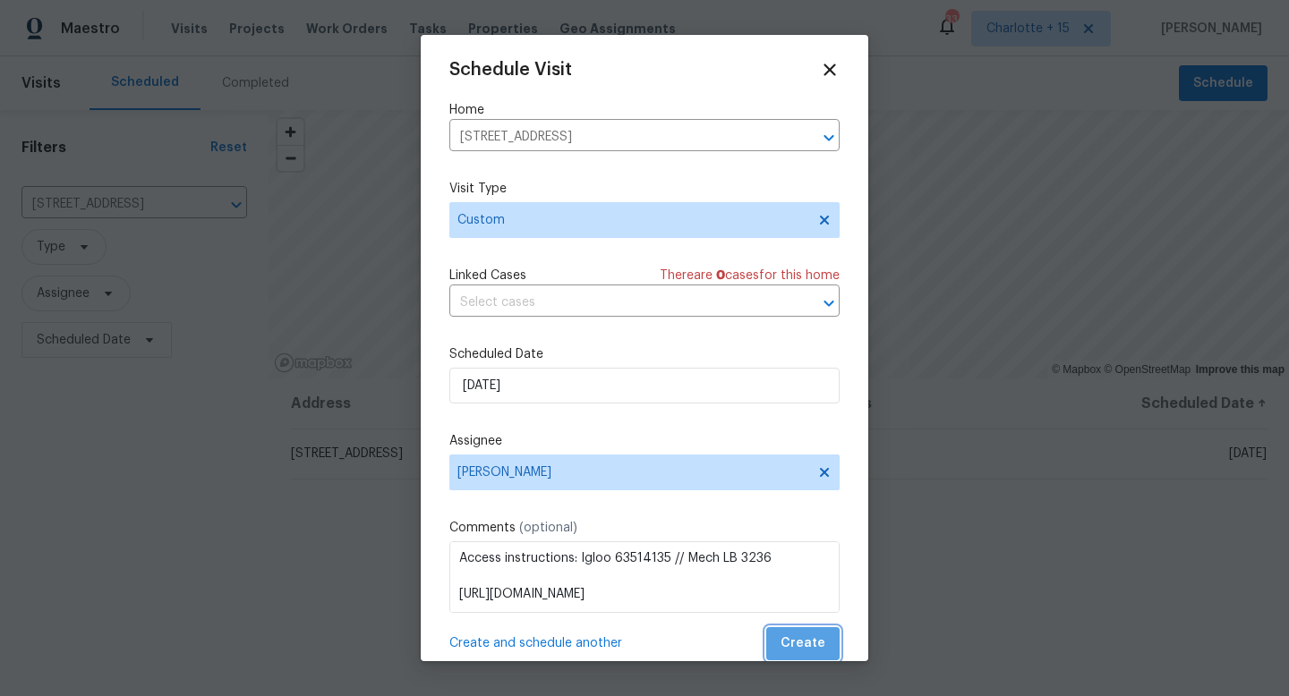
click at [813, 643] on button "Create" at bounding box center [802, 643] width 73 height 33
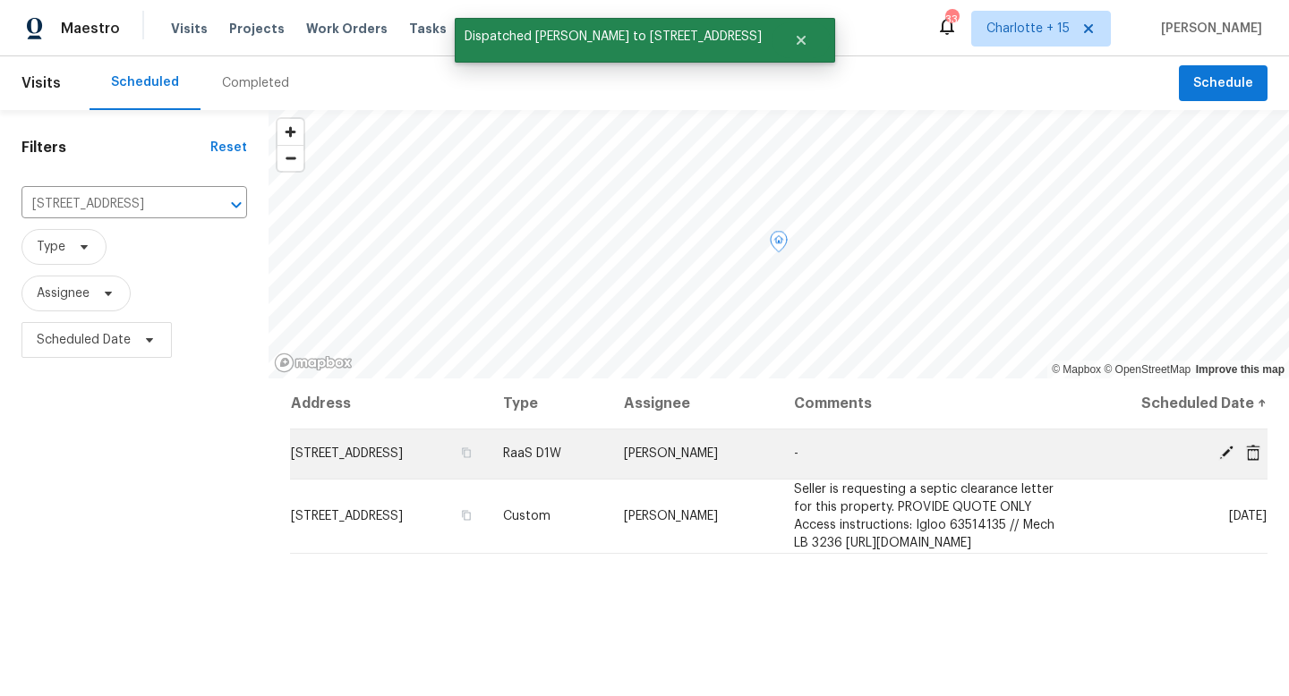
click at [1245, 451] on icon at bounding box center [1253, 453] width 16 height 16
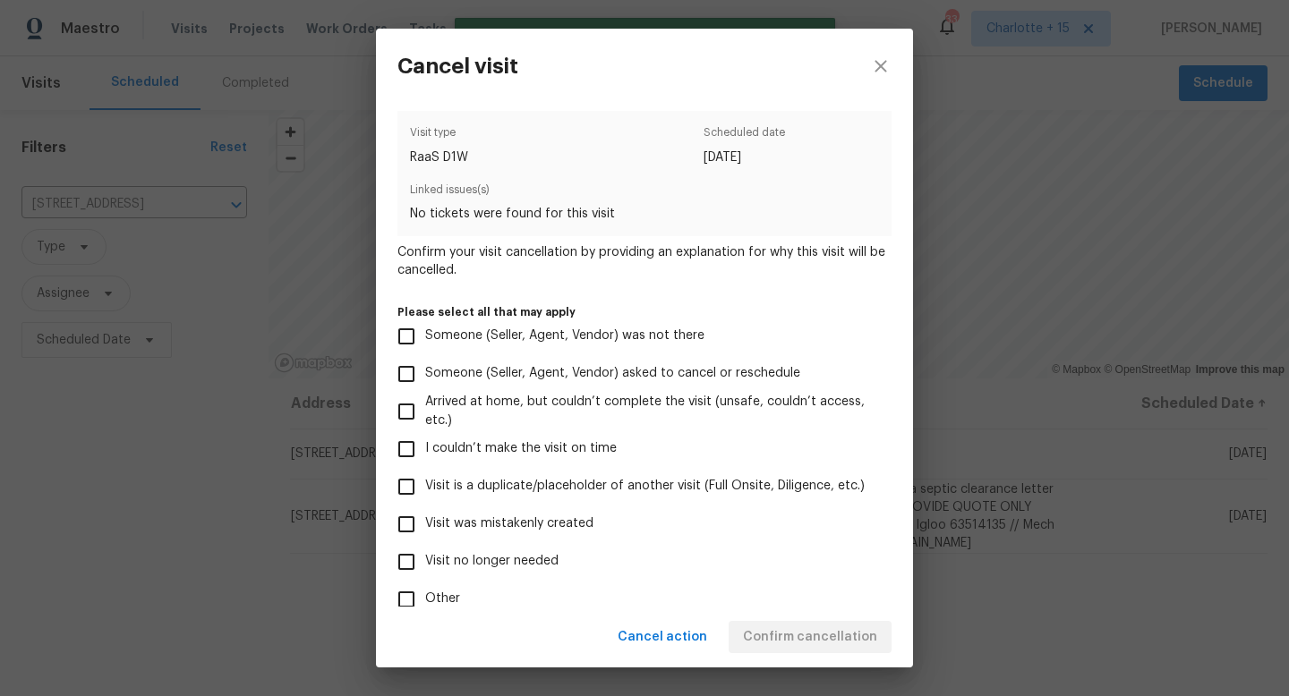
click at [452, 593] on span "Other" at bounding box center [442, 599] width 35 height 19
click at [425, 593] on input "Other" at bounding box center [407, 600] width 38 height 38
checkbox input "true"
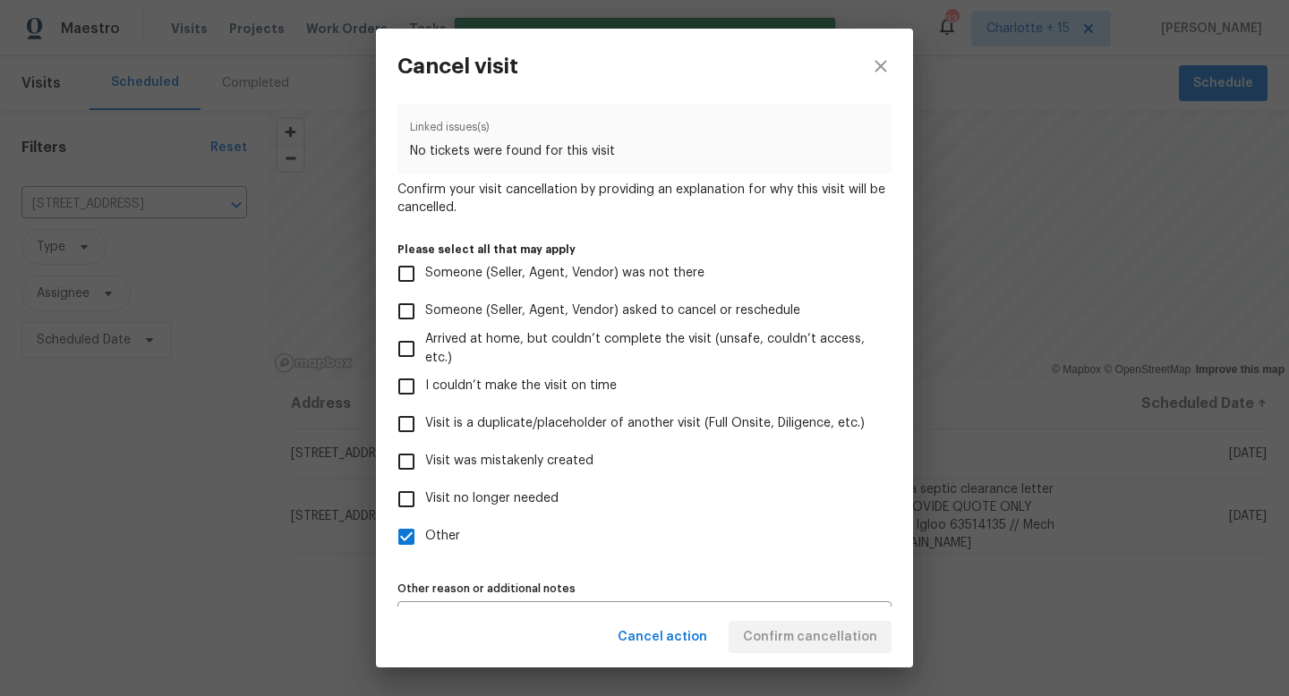
scroll to position [106, 0]
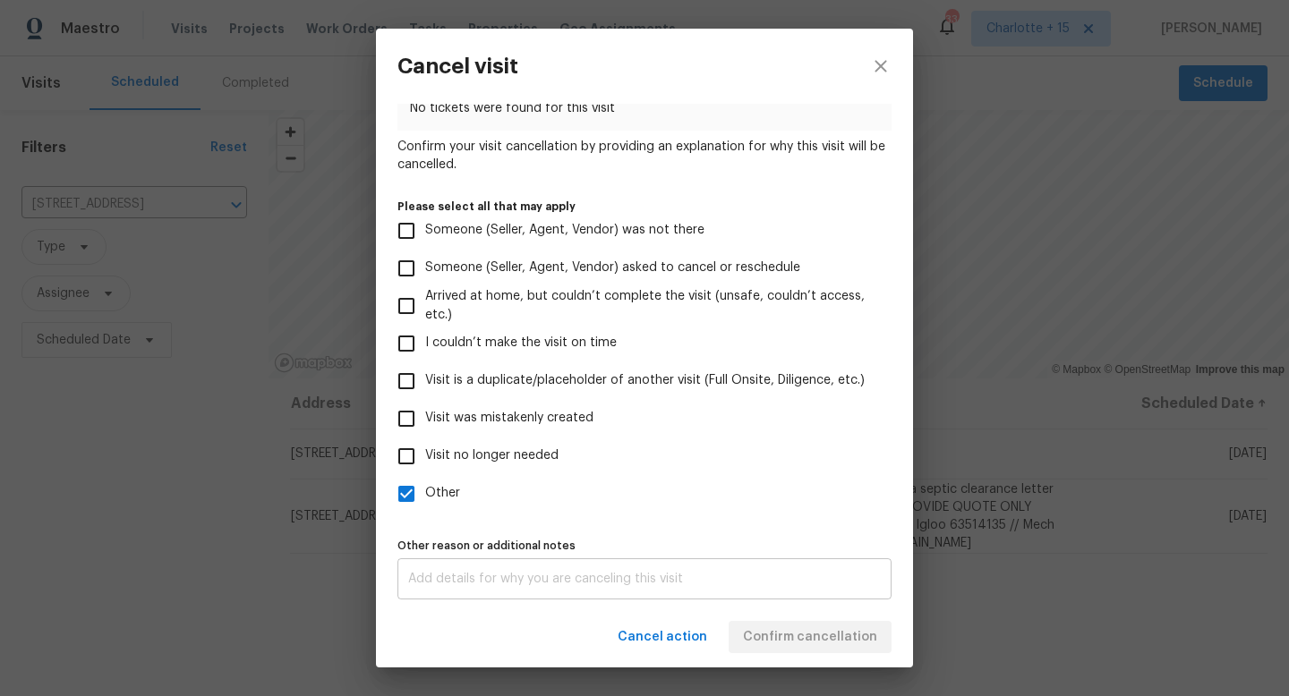
click at [484, 566] on div "x Other reason or additional notes" at bounding box center [644, 578] width 494 height 41
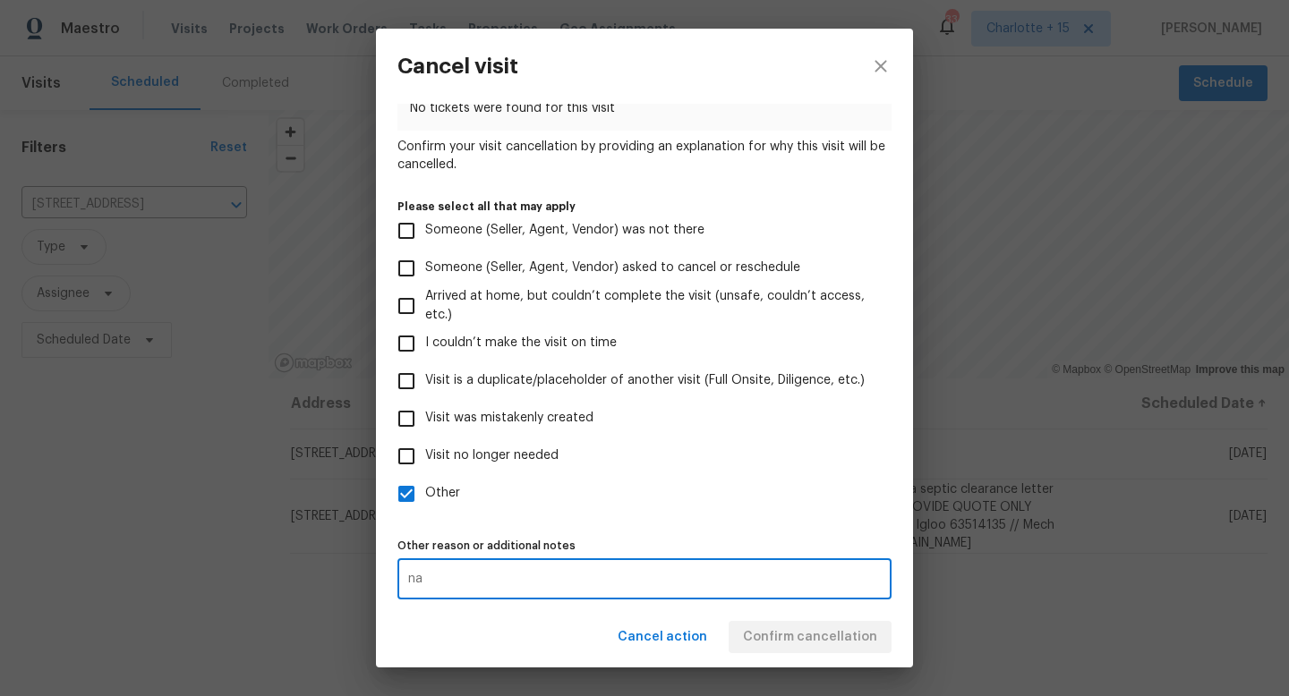
type textarea "na"
click at [790, 628] on div "Cancel action Confirm cancellation" at bounding box center [644, 638] width 537 height 62
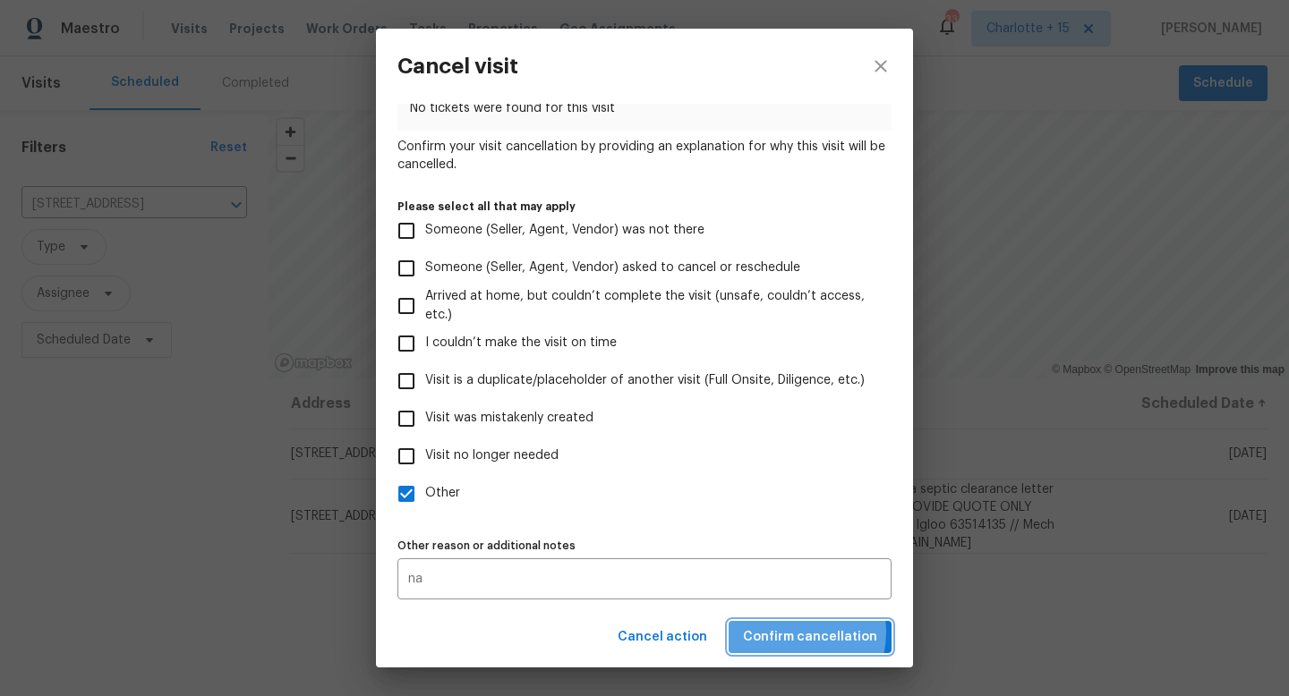
click at [793, 632] on span "Confirm cancellation" at bounding box center [810, 637] width 134 height 22
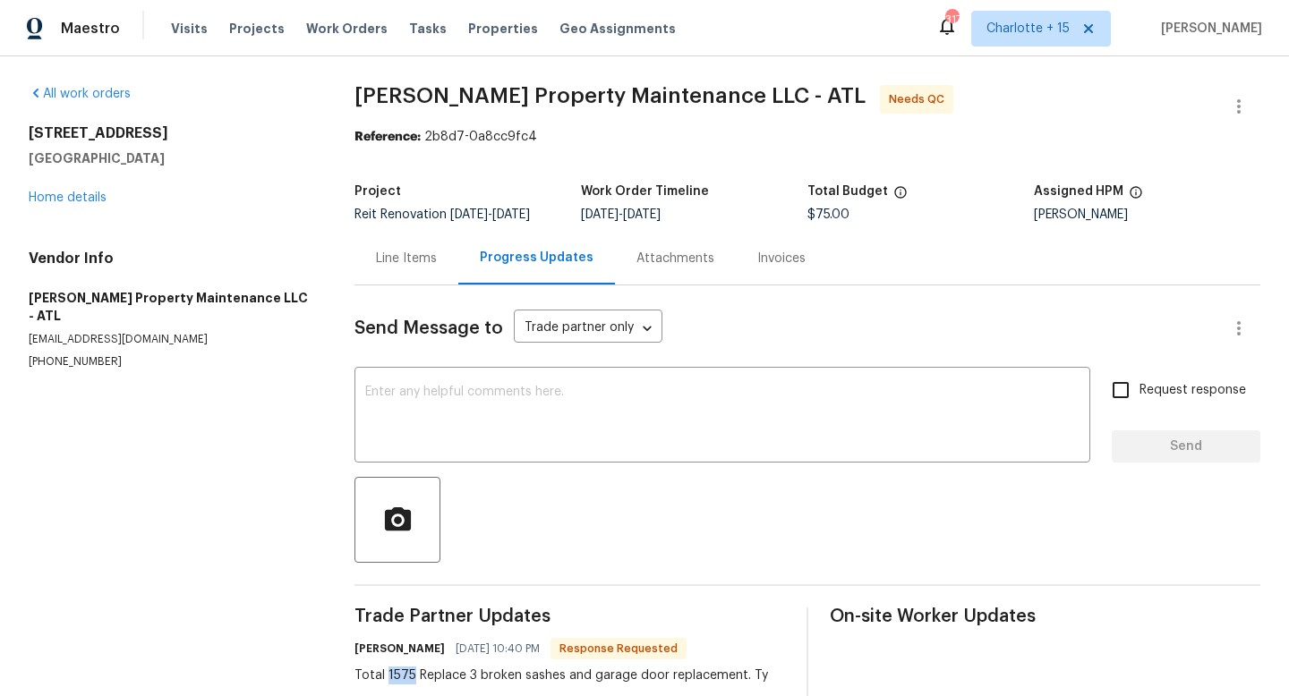
scroll to position [38, 0]
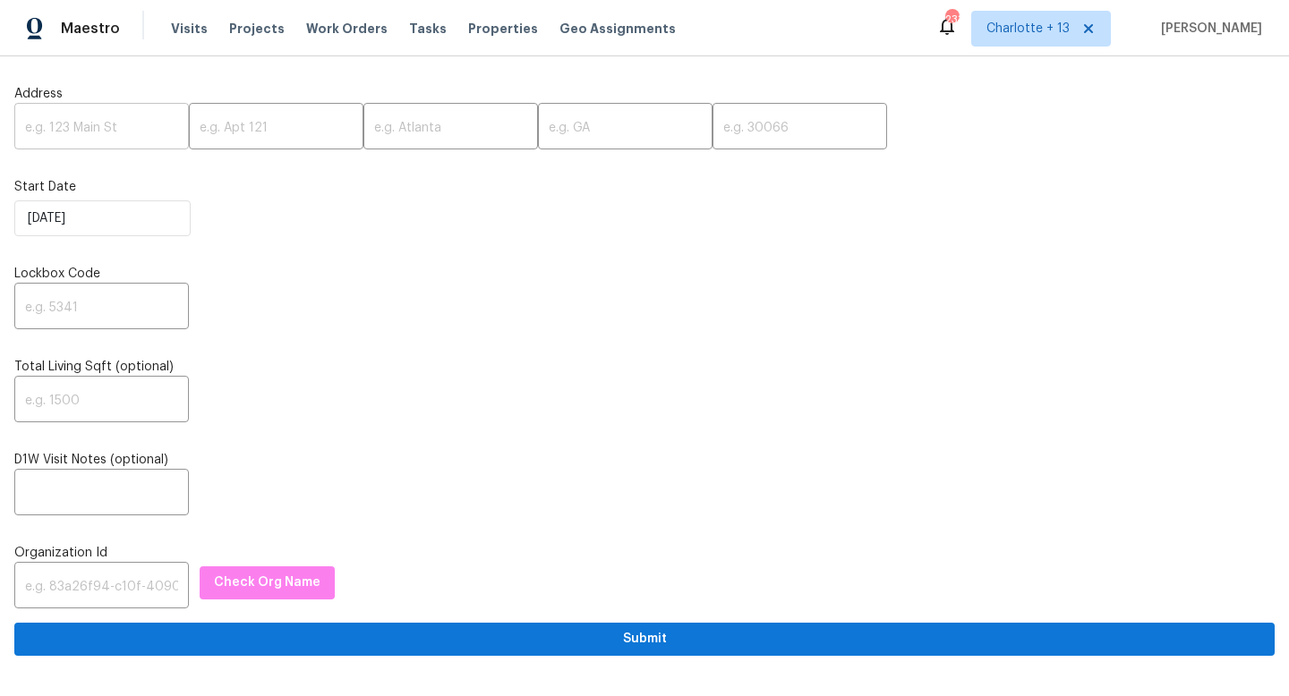
click at [100, 127] on input "text" at bounding box center [101, 128] width 175 height 42
paste input "1983 Judy Cir SE, Marietta, GA 30060"
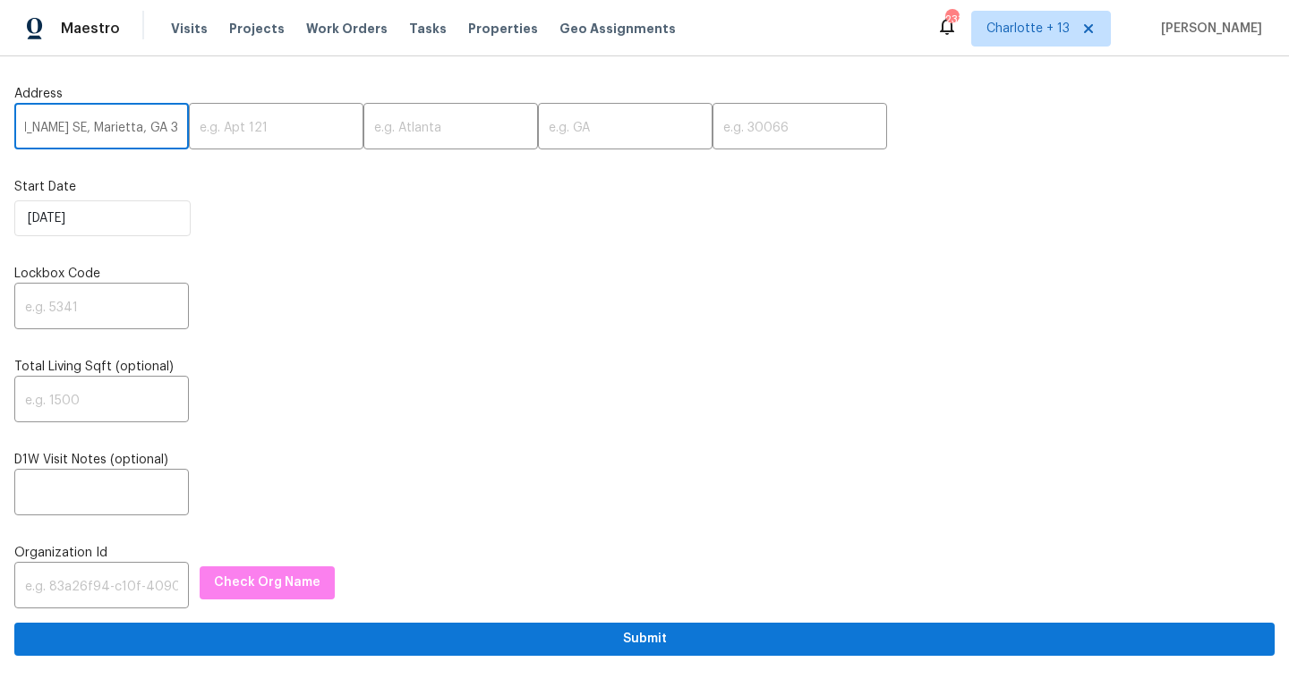
drag, startPoint x: 126, startPoint y: 126, endPoint x: 138, endPoint y: 126, distance: 11.6
click at [138, 126] on input "1983 Judy Cir SE, Marietta, GA 30060" at bounding box center [101, 128] width 175 height 42
click at [123, 126] on input "1983 Judy Cir SE, Marietta, GA 30060" at bounding box center [101, 128] width 175 height 42
drag, startPoint x: 123, startPoint y: 126, endPoint x: 141, endPoint y: 126, distance: 17.9
click at [141, 126] on input "1983 Judy Cir SE, Marietta, GA 30060" at bounding box center [101, 128] width 175 height 42
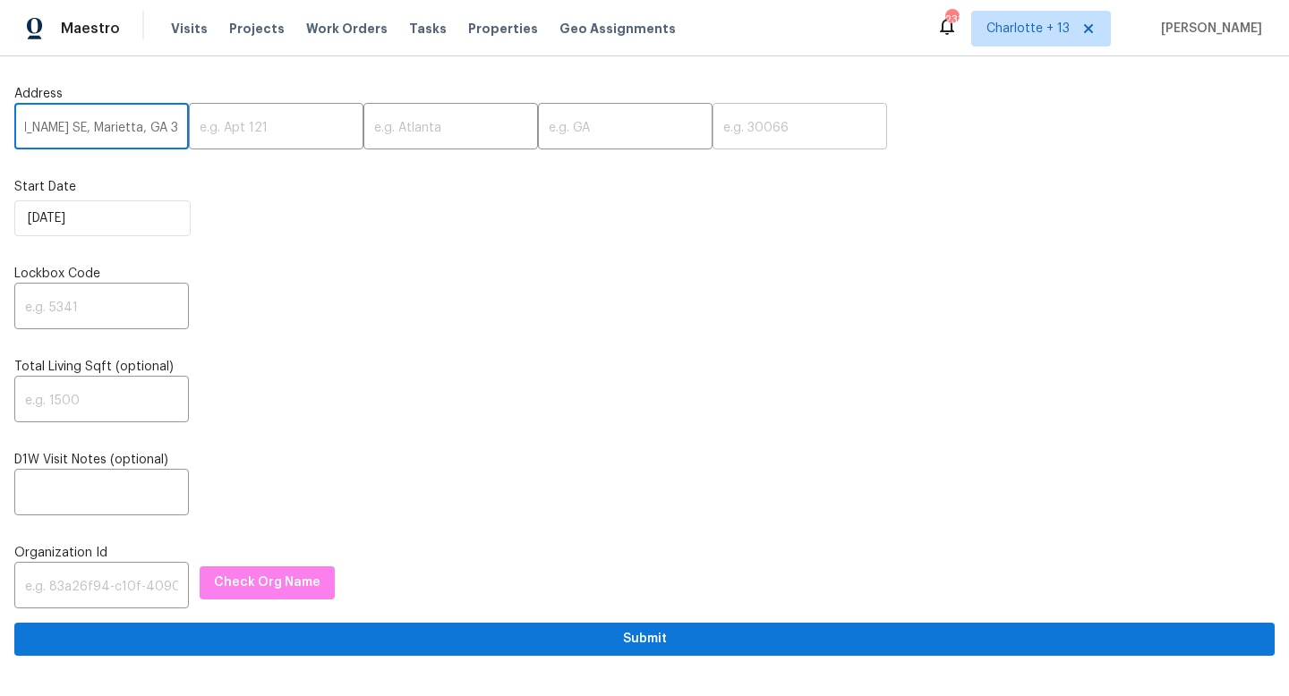
type input "1983 Judy Cir SE, Marietta, GA 30060"
click at [726, 130] on input "text" at bounding box center [799, 128] width 175 height 42
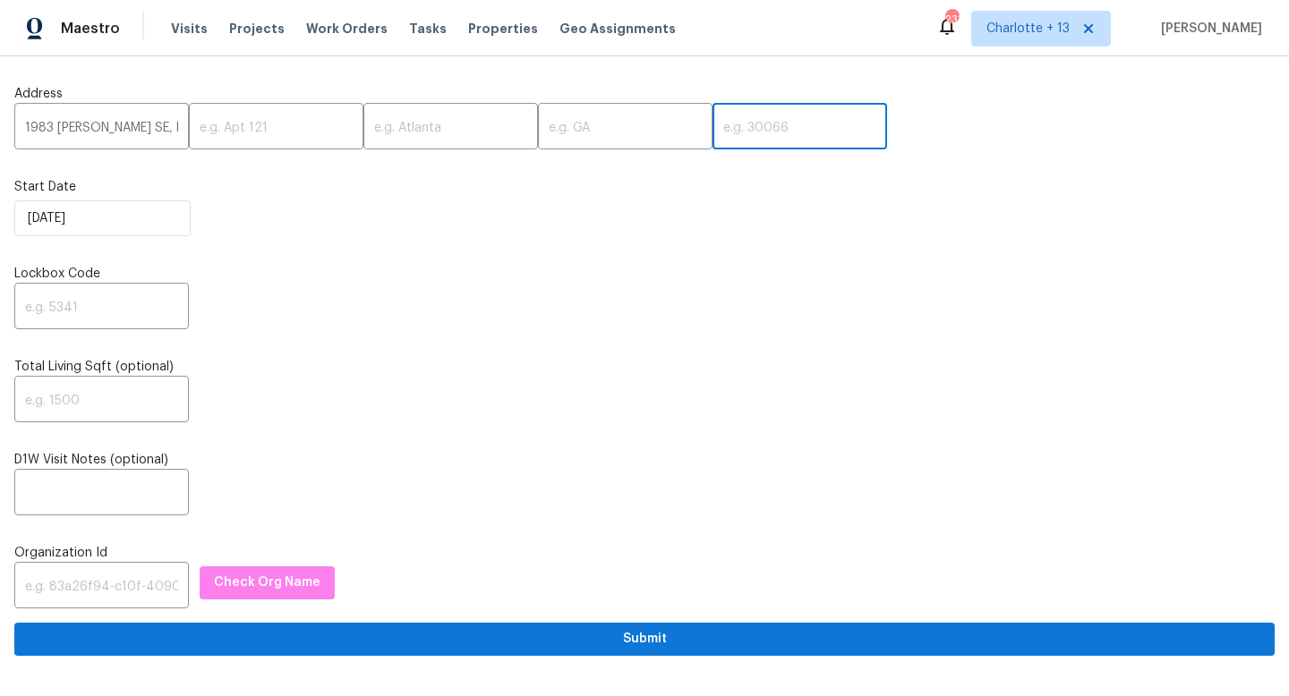
paste input "30060"
type input "30060"
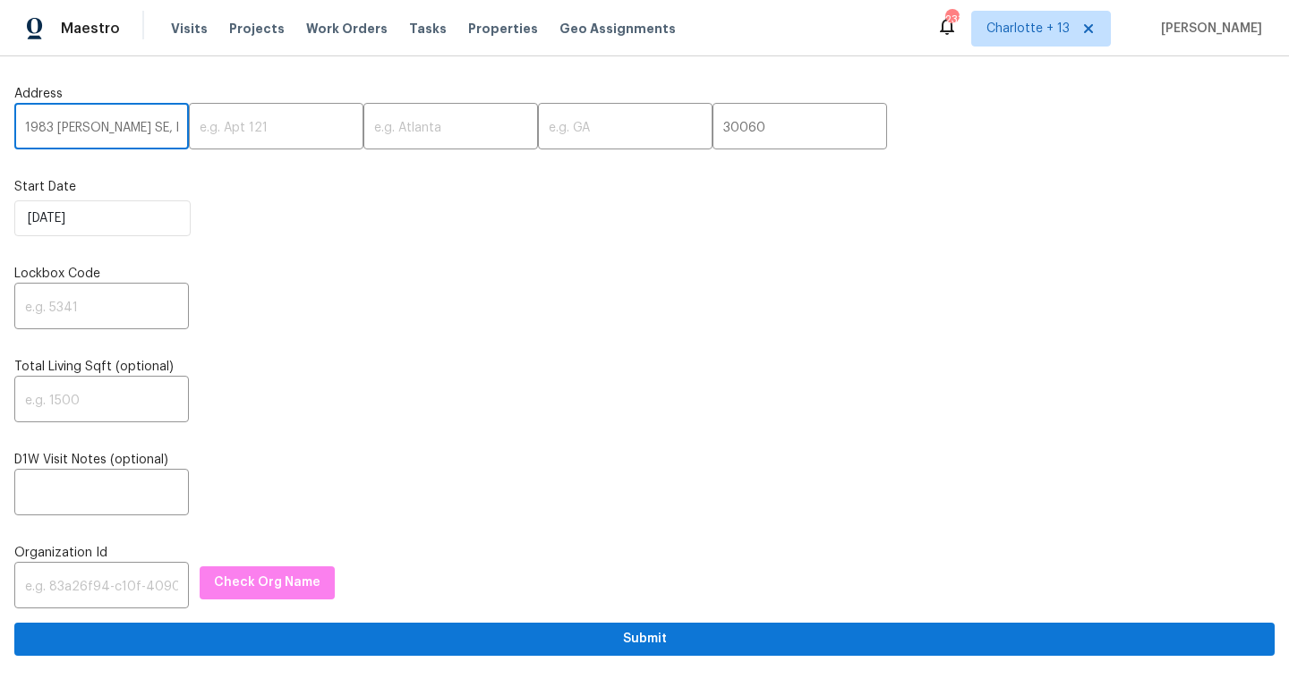
click at [101, 118] on input "1983 [PERSON_NAME] SE, Marietta, GA 30060" at bounding box center [101, 128] width 175 height 42
click at [101, 117] on input "1983 [PERSON_NAME] SE, Marietta, GA 30060" at bounding box center [101, 128] width 175 height 42
drag, startPoint x: 111, startPoint y: 120, endPoint x: 285, endPoint y: 136, distance: 174.4
click at [285, 136] on div "1983 Judy Cir SE, Marietta, GA 30060 ​ ​ ​ ​ 30060 ​" at bounding box center [644, 128] width 1260 height 42
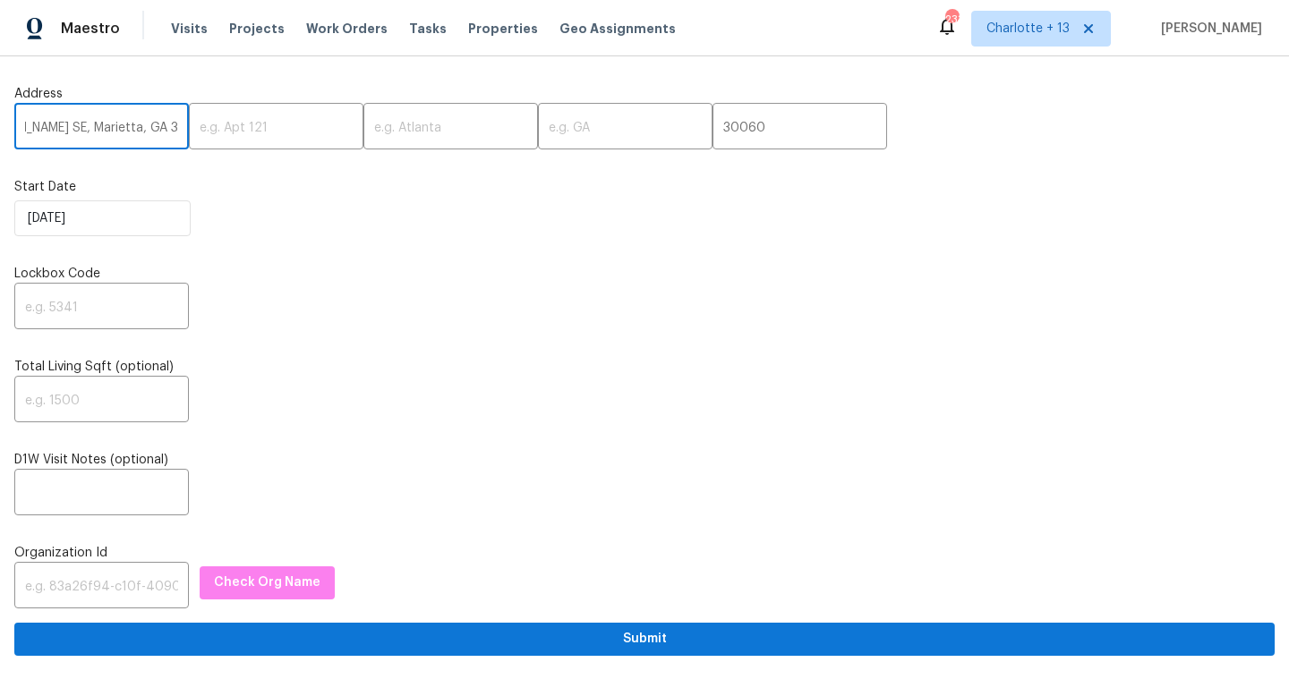
click at [148, 116] on input "1983 [PERSON_NAME] SE, Marietta, GA 30060" at bounding box center [101, 128] width 175 height 42
drag, startPoint x: 121, startPoint y: 128, endPoint x: 204, endPoint y: 129, distance: 83.2
click at [204, 130] on div "1983 Judy Cir SE, Marietta, GA 30060 ​ ​ ​ ​ 30060 ​" at bounding box center [644, 128] width 1260 height 42
type input "1983 Judy Cir SE, Marietta"
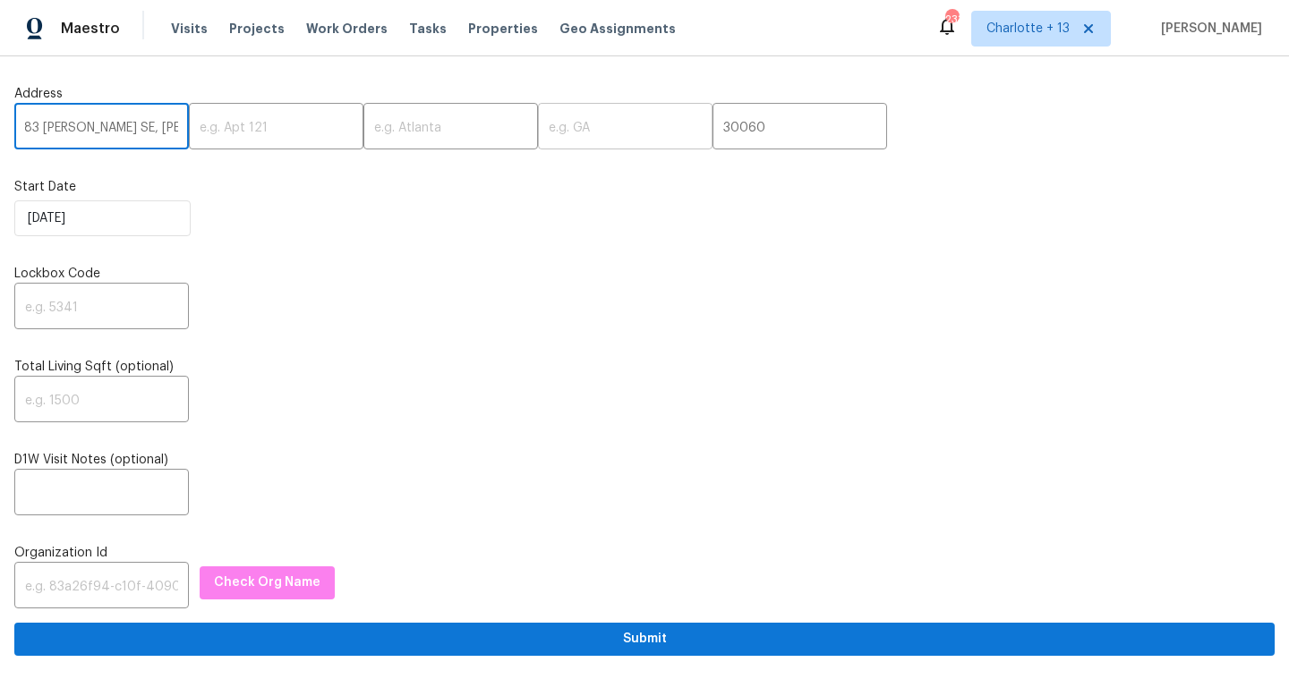
click at [579, 113] on input "text" at bounding box center [625, 128] width 175 height 42
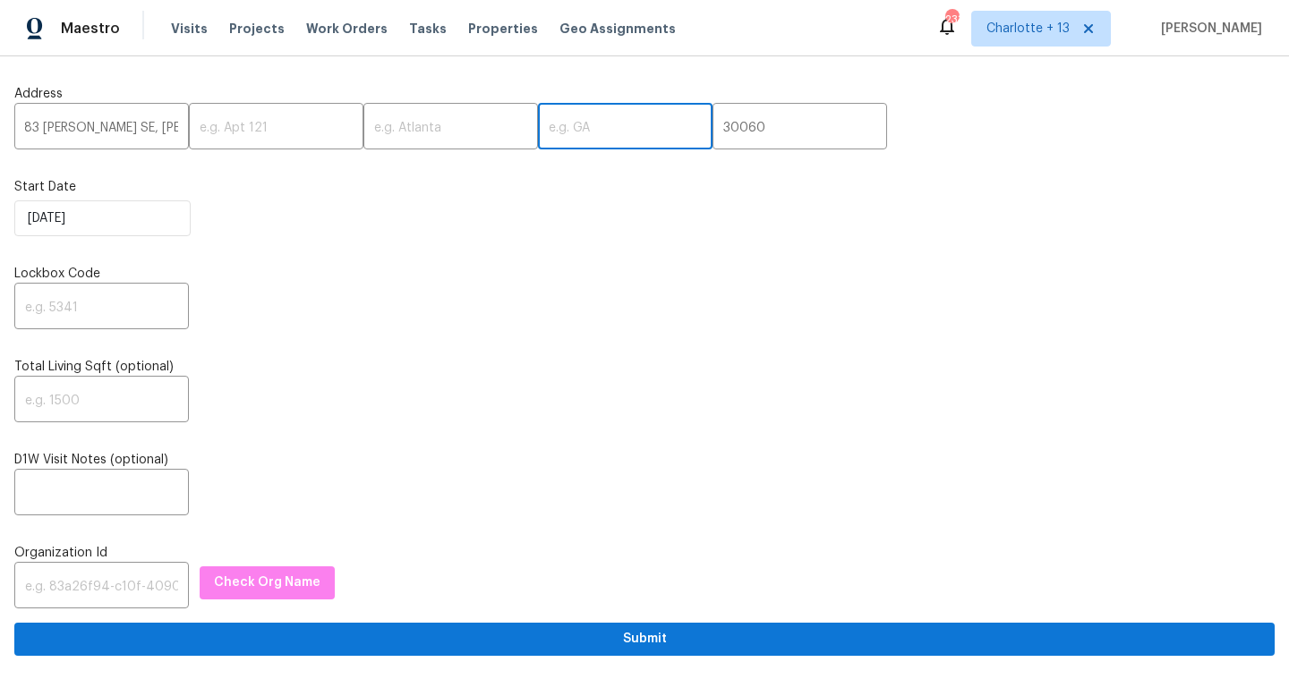
scroll to position [0, 0]
type input "GA"
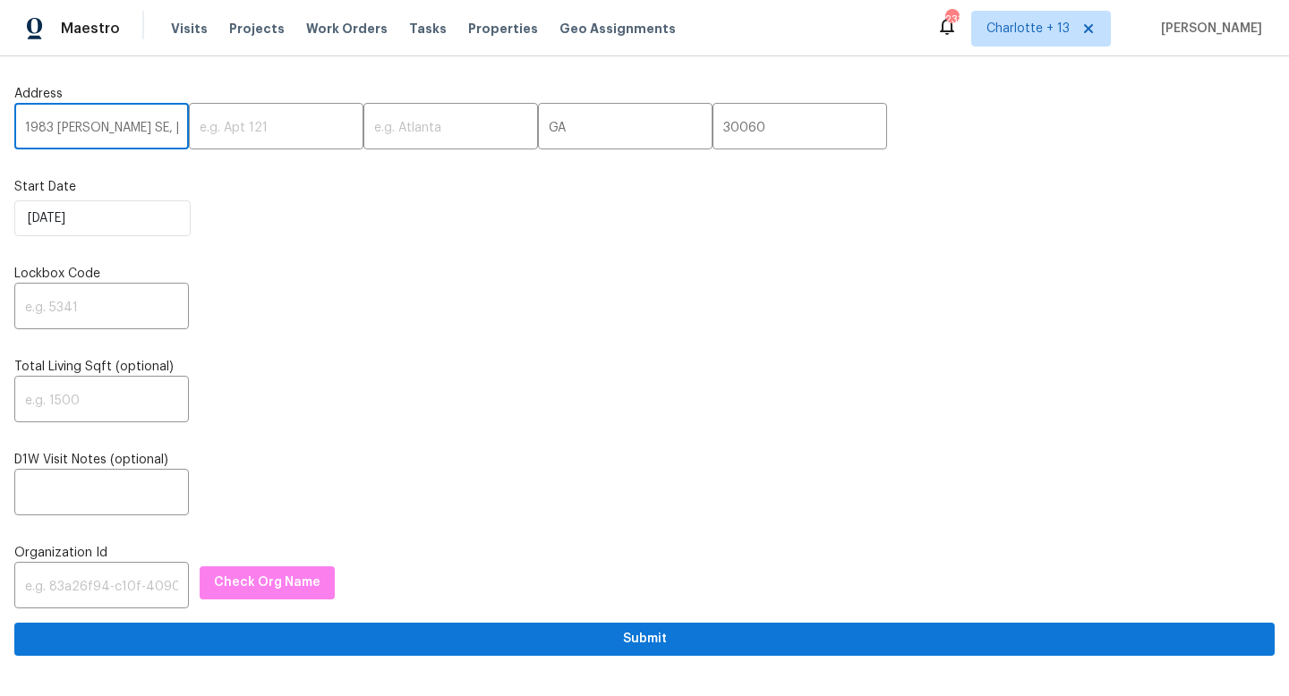
scroll to position [0, 14]
drag, startPoint x: 131, startPoint y: 128, endPoint x: 163, endPoint y: 125, distance: 32.3
click at [163, 125] on input "1983 Judy Cir SE, Marietta" at bounding box center [101, 128] width 175 height 42
type input "1983 Judy Cir SE,"
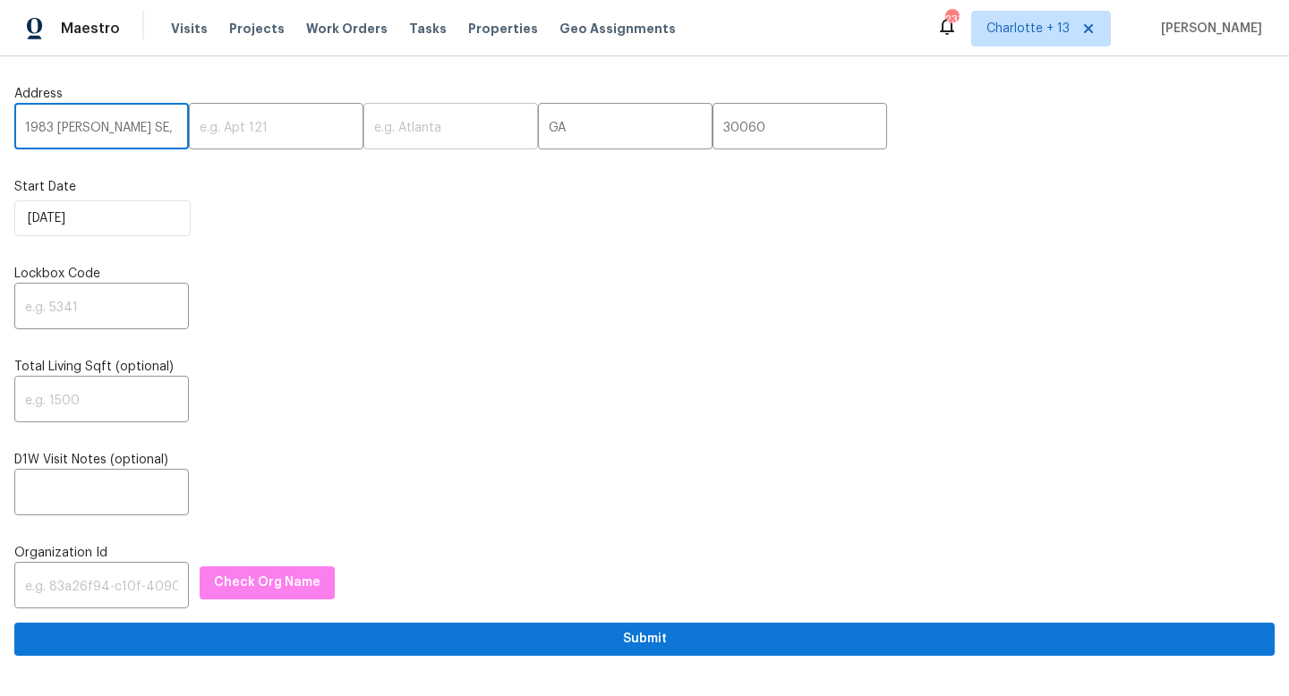
click at [412, 120] on input "text" at bounding box center [450, 128] width 175 height 42
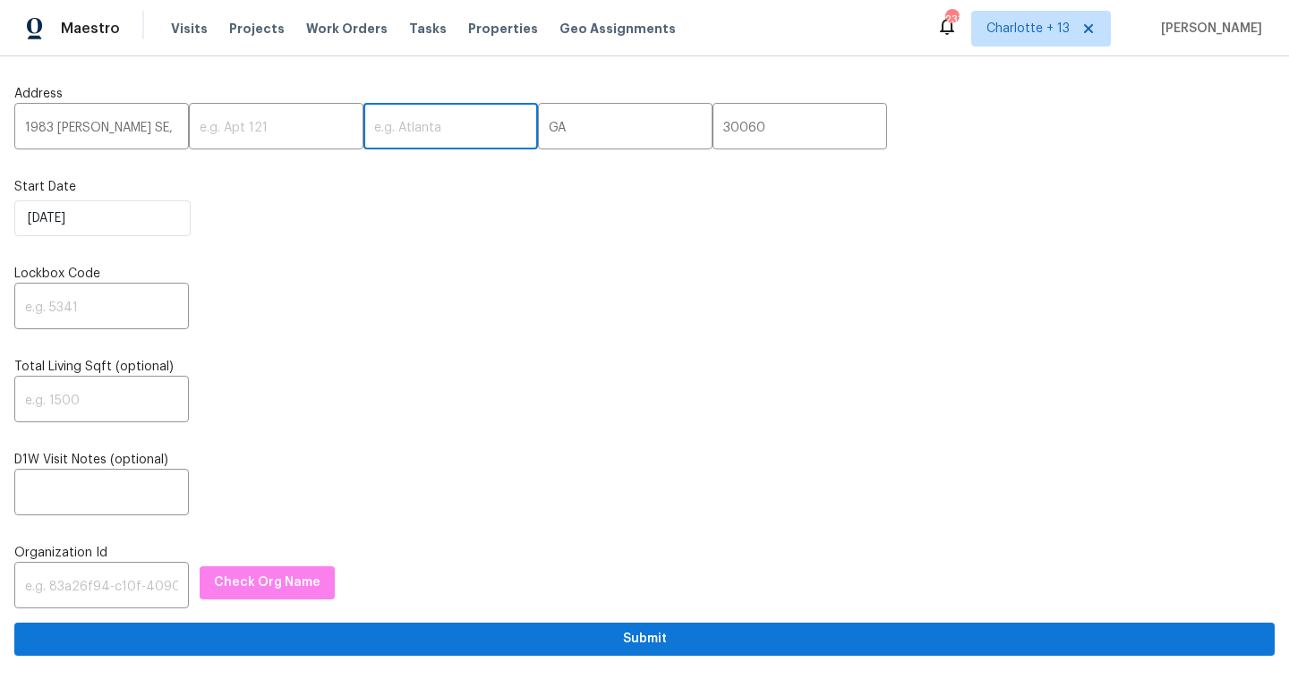
paste input "Marietta"
type input "Marietta"
click at [169, 133] on input "1983 Judy Cir SE," at bounding box center [101, 128] width 175 height 42
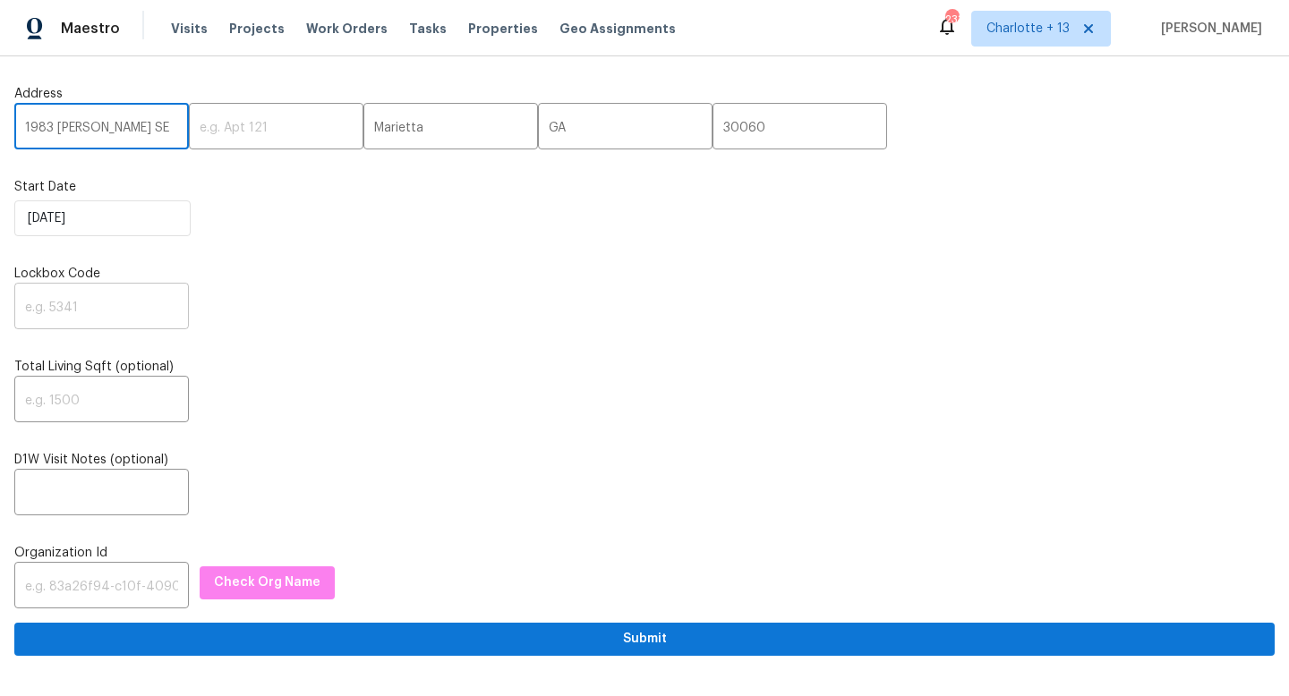
type input "1983 Judy Cir SE"
click at [82, 302] on input "text" at bounding box center [101, 308] width 175 height 42
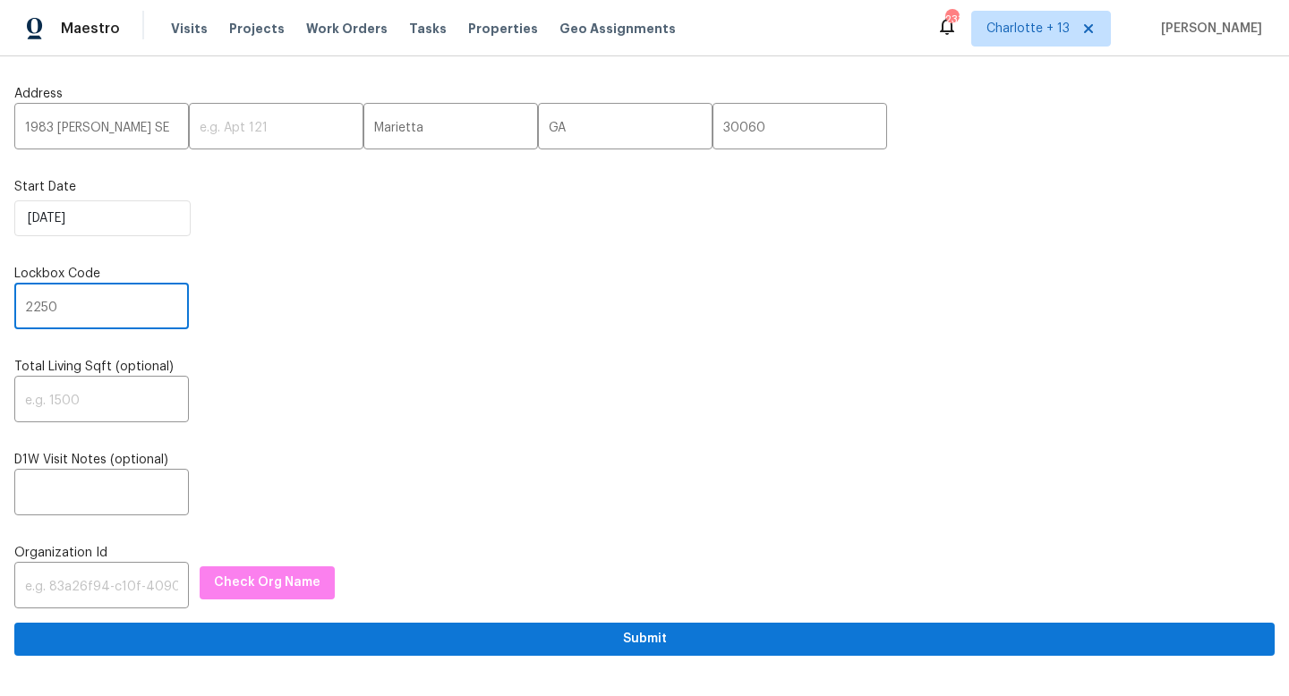
type input "2250"
click at [81, 598] on input "text" at bounding box center [101, 587] width 175 height 42
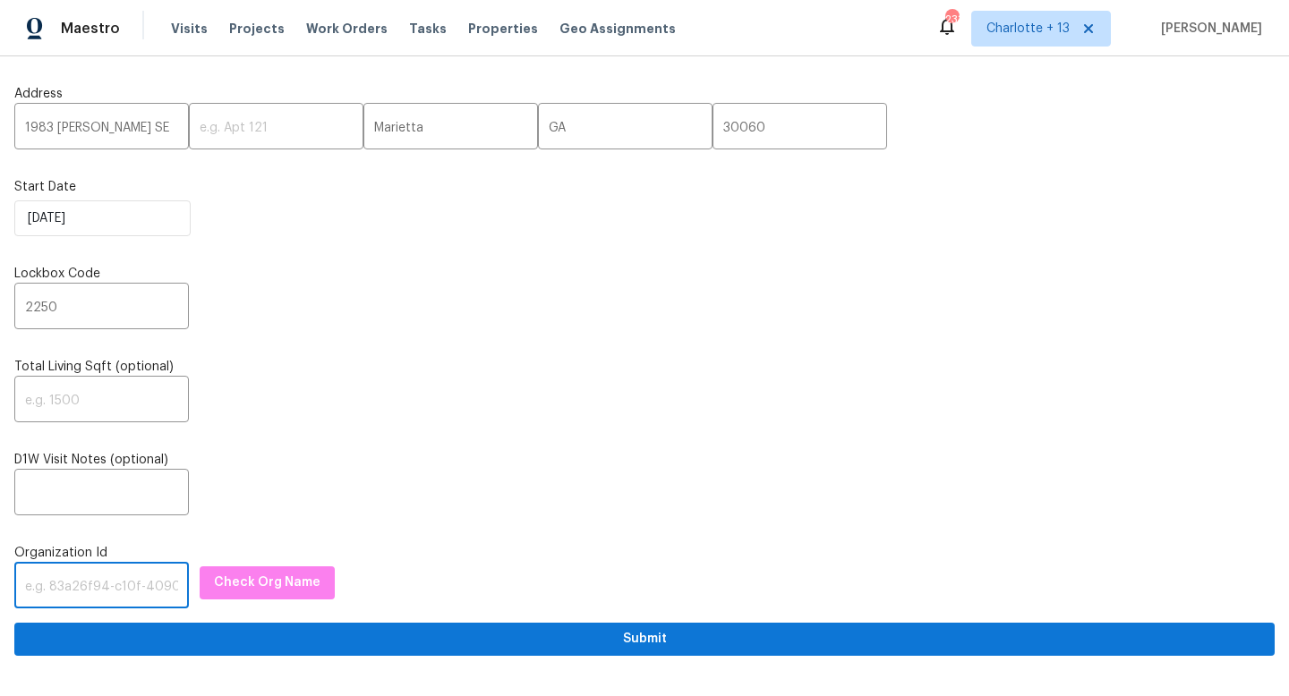
paste input "1349d153-b359-4f9b-b4dd-758ff939cc37"
type input "1349d153-b359-4f9b-b4dd-758ff939cc37"
click at [241, 585] on span "Check Org Name" at bounding box center [267, 583] width 106 height 22
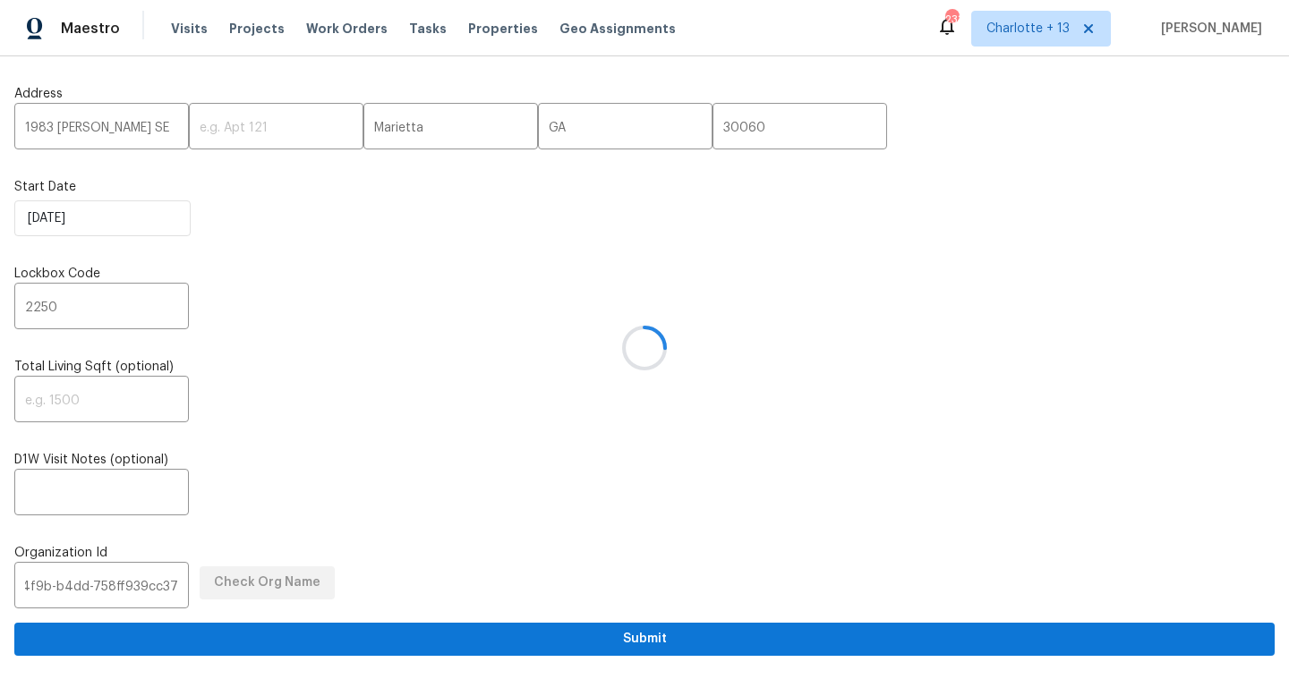
scroll to position [0, 0]
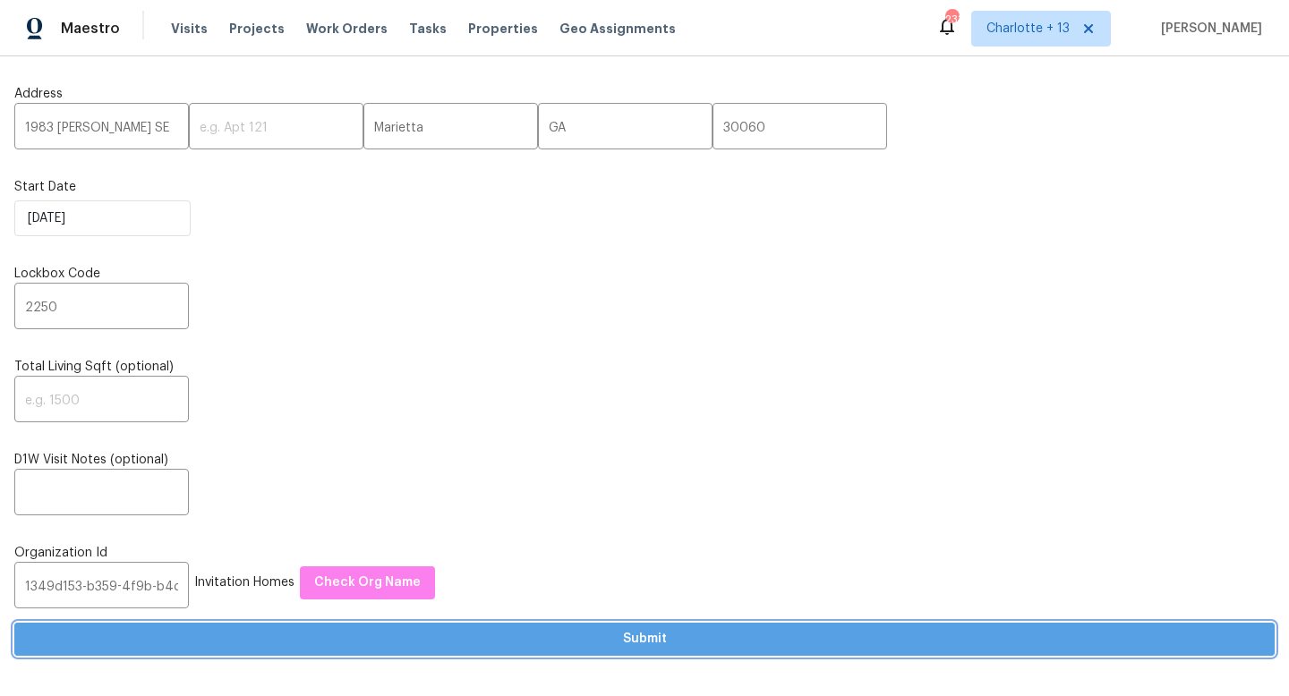
click at [694, 635] on span "Submit" at bounding box center [644, 639] width 1231 height 22
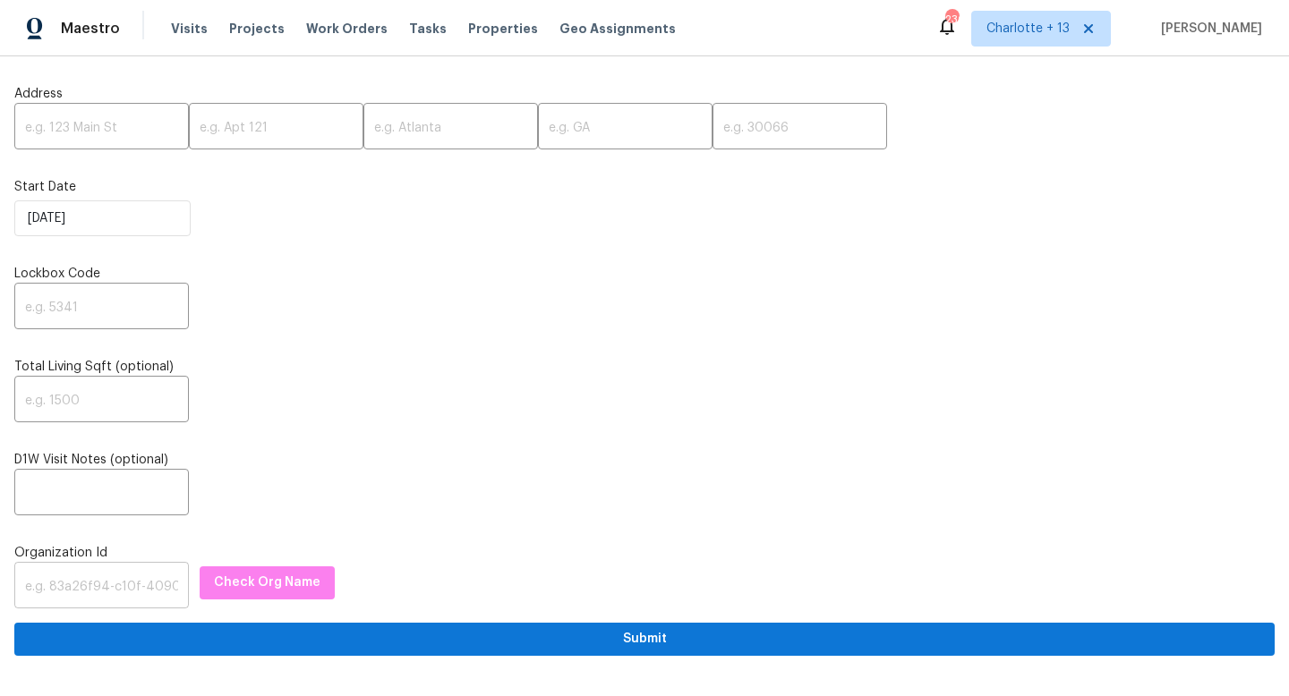
click at [78, 570] on input "text" at bounding box center [101, 587] width 175 height 42
paste input "1349d153-b359-4f9b-b4dd-758ff939cc37"
type input "1349d153-b359-4f9b-b4dd-758ff939cc37"
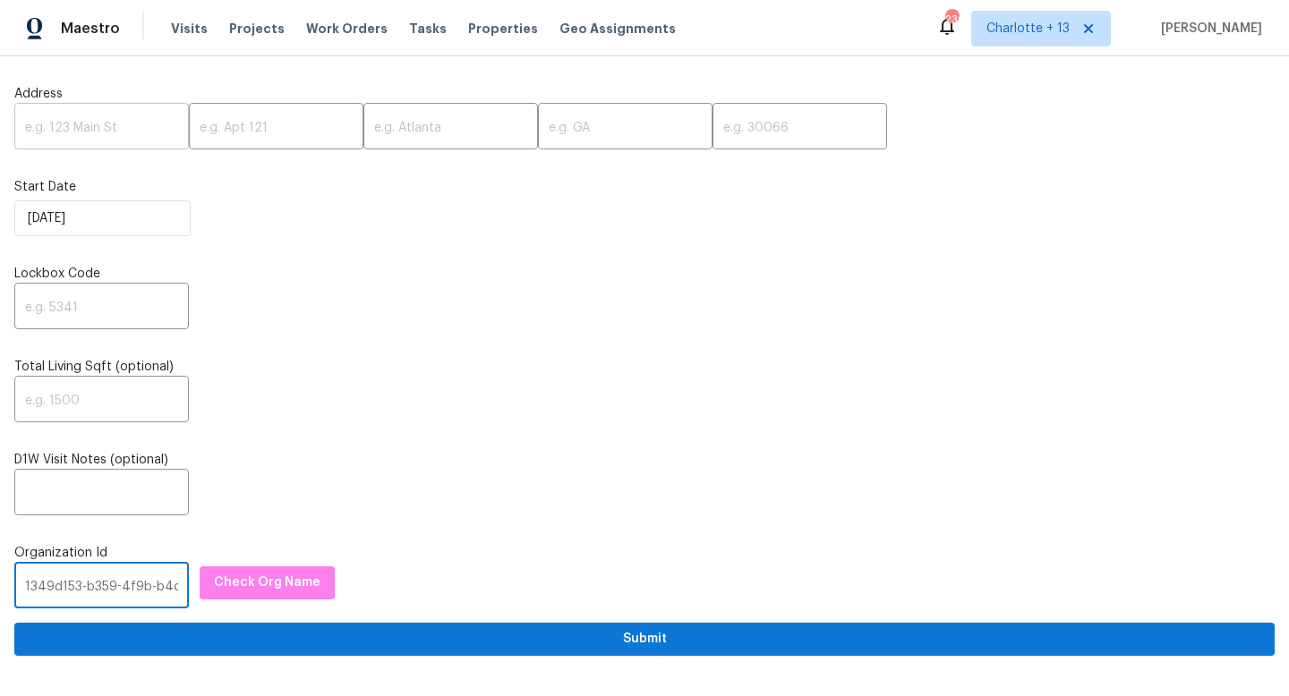
click at [73, 123] on input "text" at bounding box center [101, 128] width 175 height 42
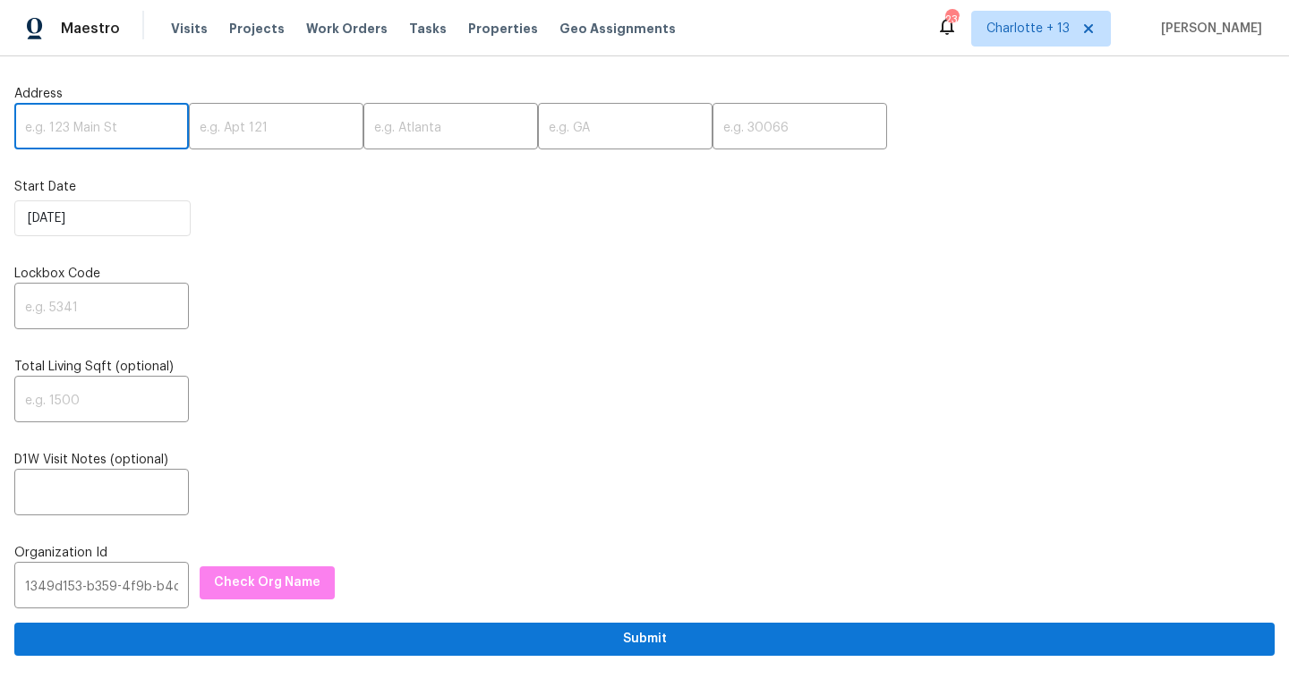
paste input "2303 Pinewood Dr, Decatur, GA 30032"
drag, startPoint x: 162, startPoint y: 126, endPoint x: 126, endPoint y: 128, distance: 35.8
click at [126, 128] on input "[STREET_ADDRESS]" at bounding box center [101, 128] width 175 height 42
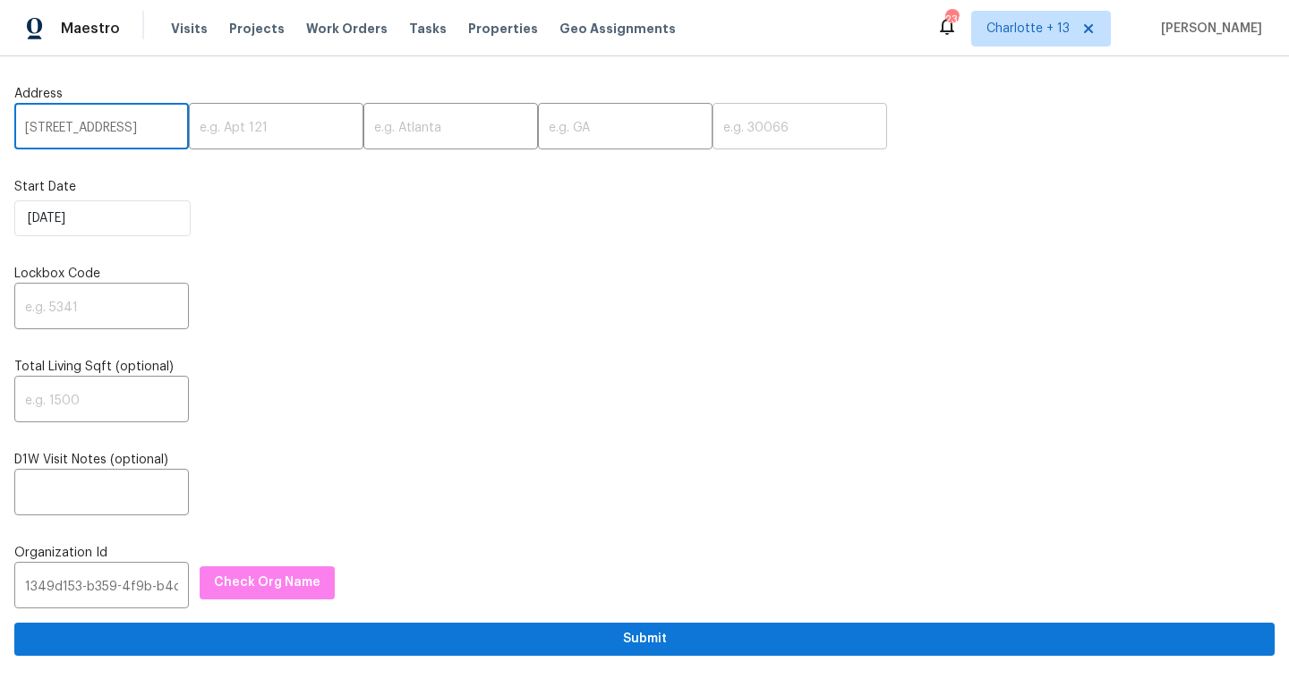
type input "2303 Pinewood Dr, Decatur, GA"
click at [727, 132] on input "text" at bounding box center [799, 128] width 175 height 42
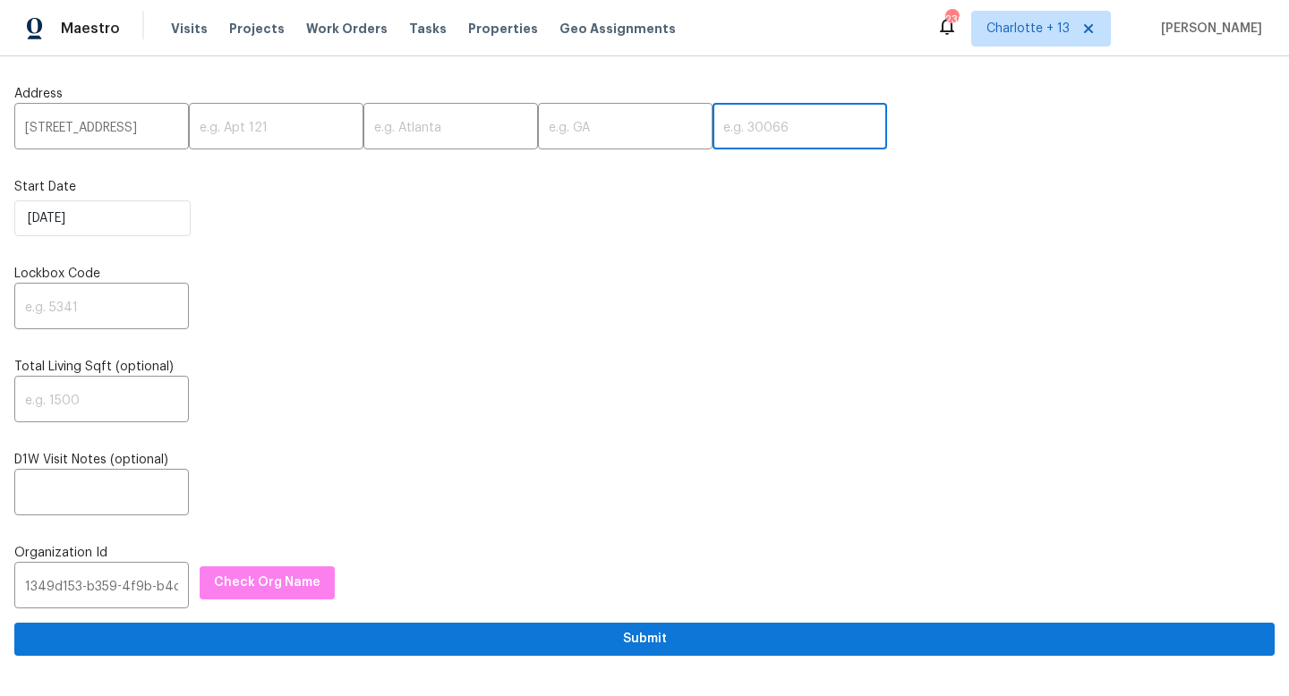
paste input "30032"
type input "30032"
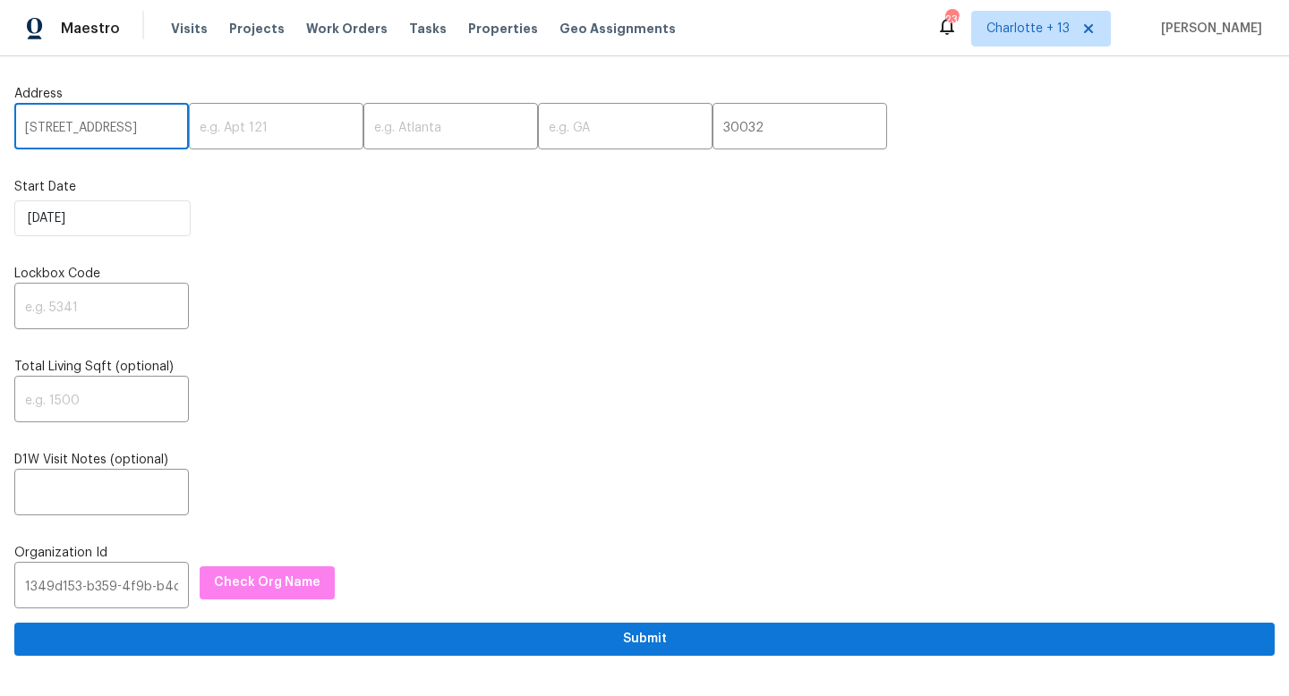
scroll to position [0, 50]
click at [135, 128] on input "2303 Pinewood Dr, Decatur, GA" at bounding box center [101, 128] width 175 height 42
type input "2303 Pinewood Dr, , GA"
click at [374, 120] on input "text" at bounding box center [450, 128] width 175 height 42
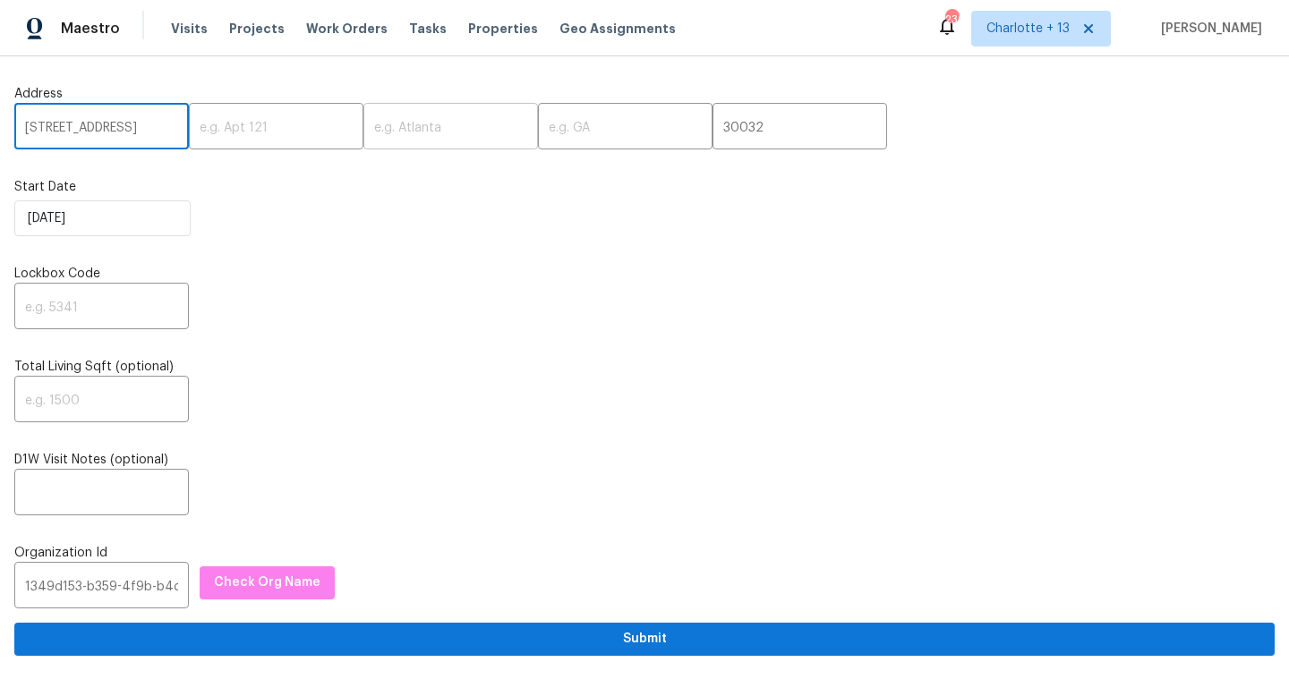
scroll to position [0, 0]
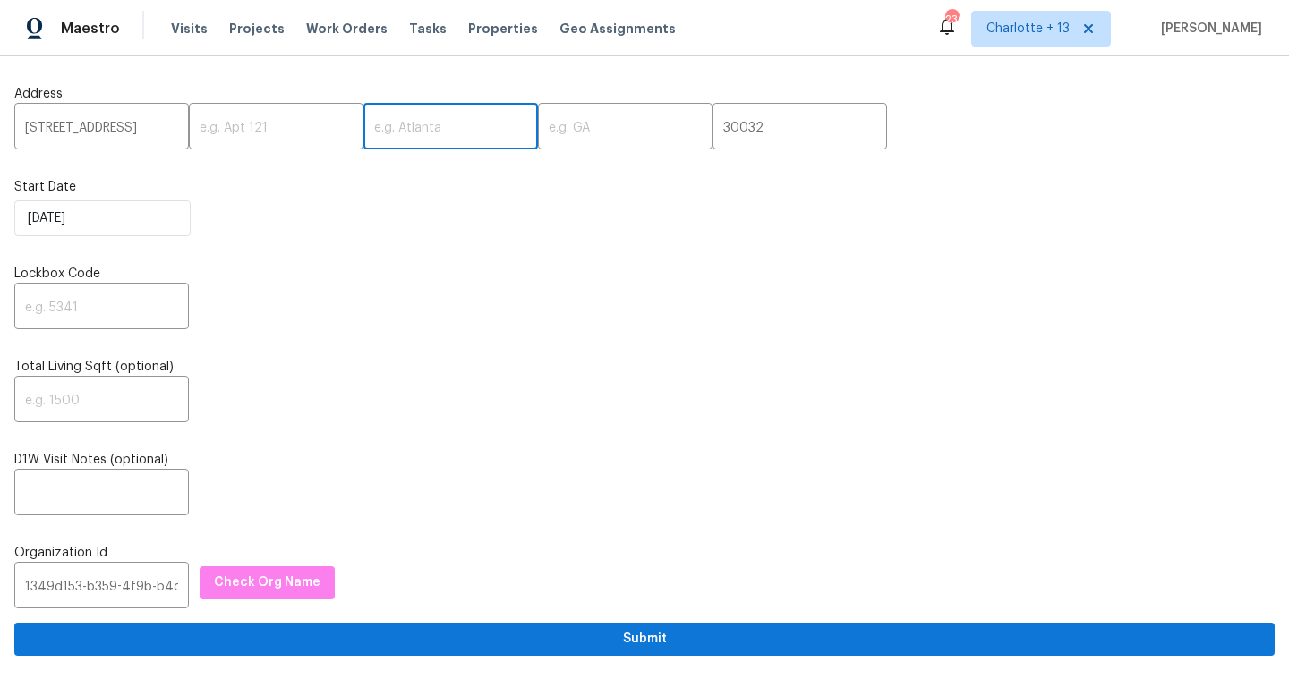
paste input "Decatur"
type input "Decatur"
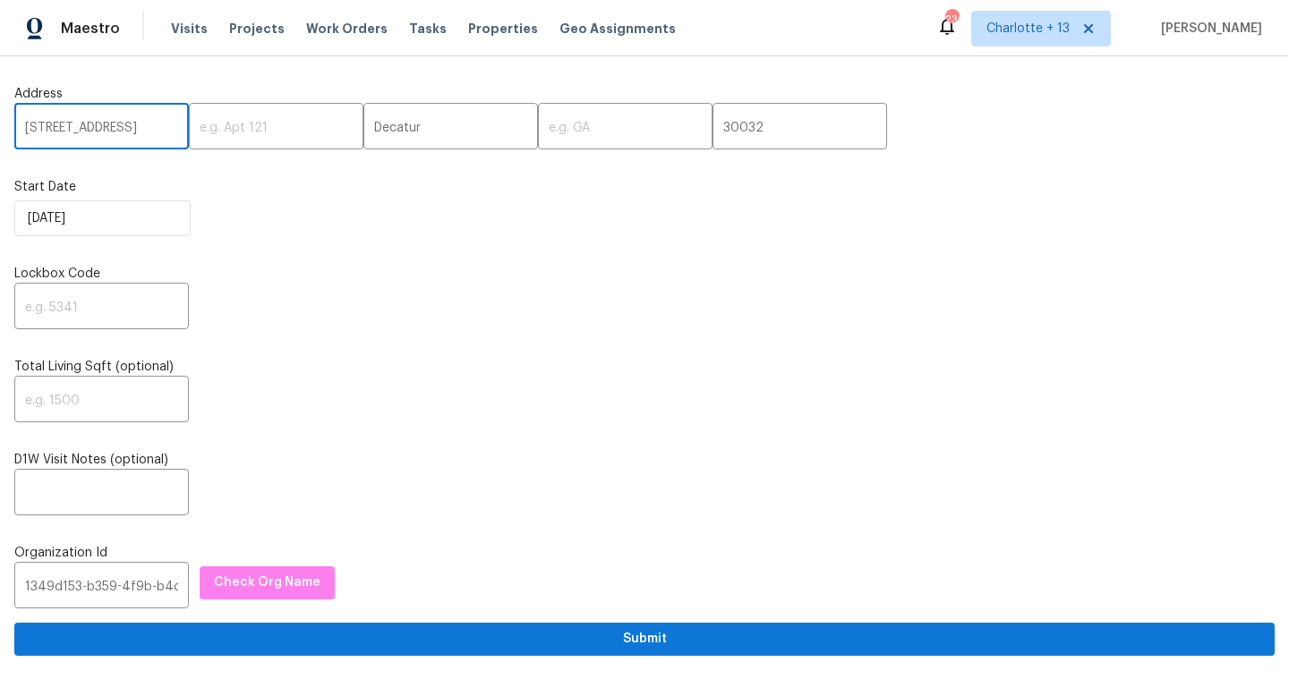
scroll to position [0, 4]
drag, startPoint x: 148, startPoint y: 126, endPoint x: 161, endPoint y: 125, distance: 13.5
click at [161, 125] on input "2303 Pinewood Dr, , GA" at bounding box center [101, 128] width 175 height 42
type input "2303 Pinewood Dr, ,"
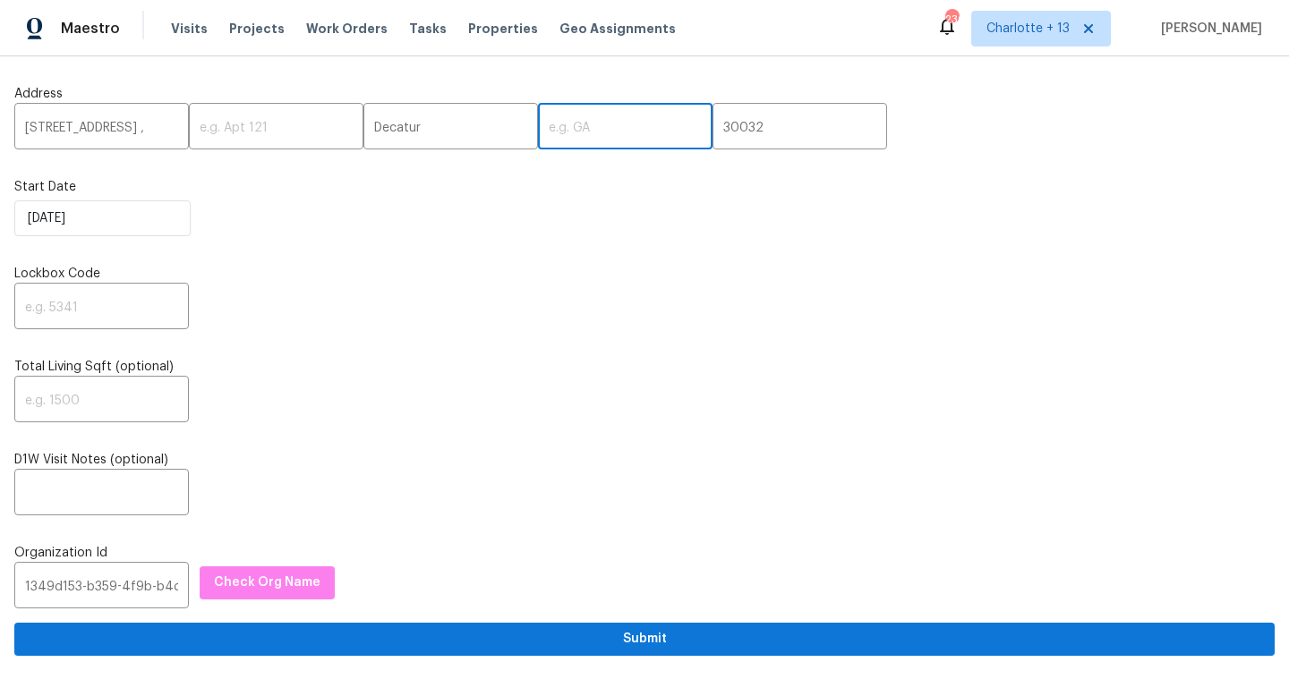
click at [538, 132] on input "text" at bounding box center [625, 128] width 175 height 42
paste input "GA"
type input "GA"
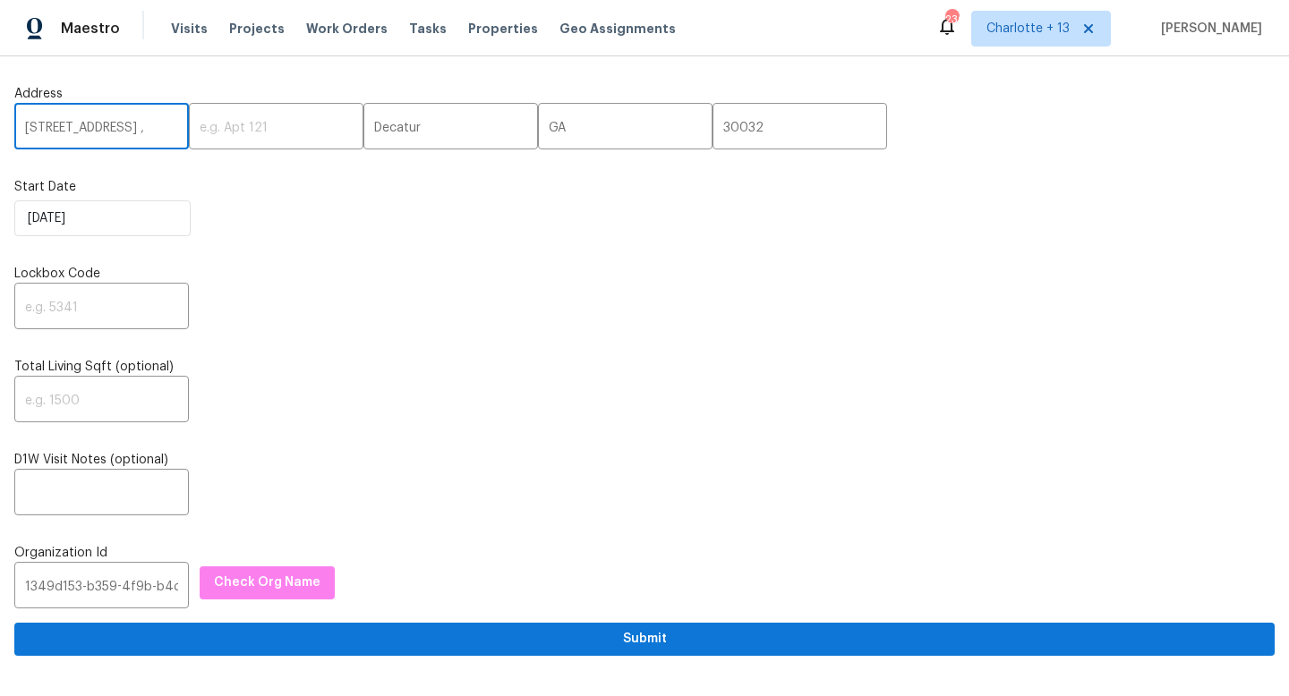
click at [156, 131] on input "2303 Pinewood Dr, ," at bounding box center [101, 128] width 175 height 42
type input "2303 Pinewood Dr"
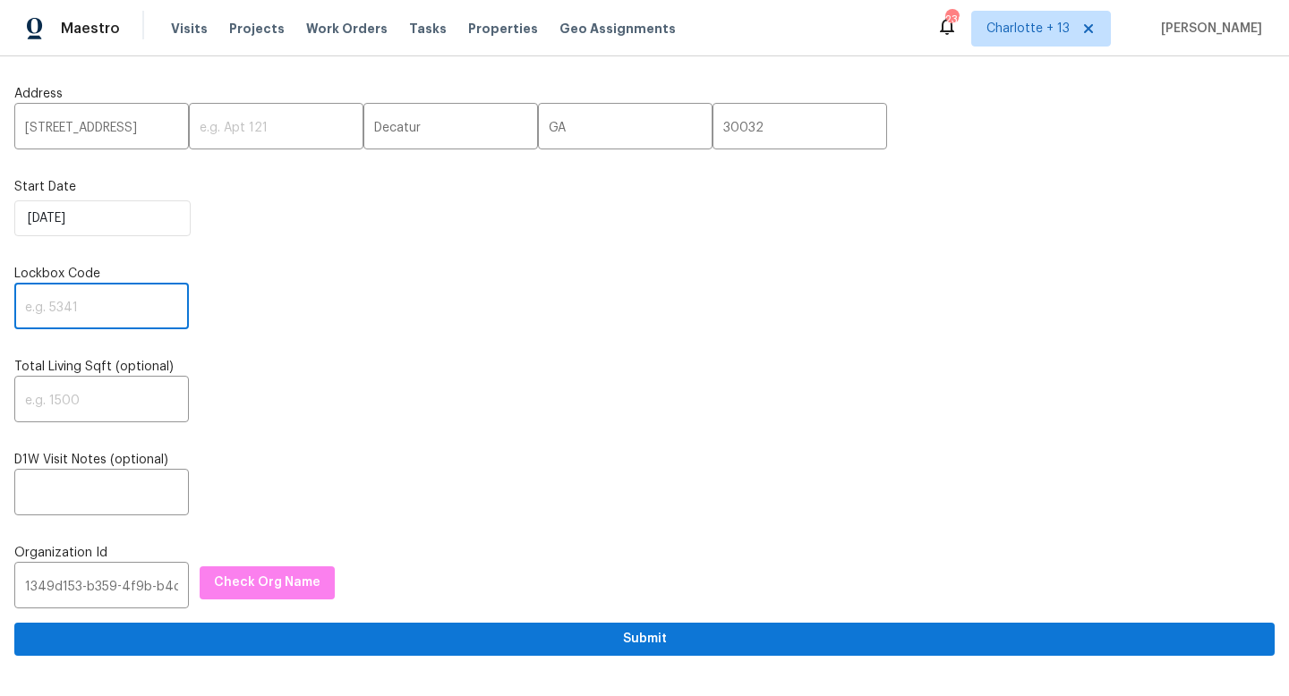
click at [54, 319] on input "text" at bounding box center [101, 308] width 175 height 42
type input "3236"
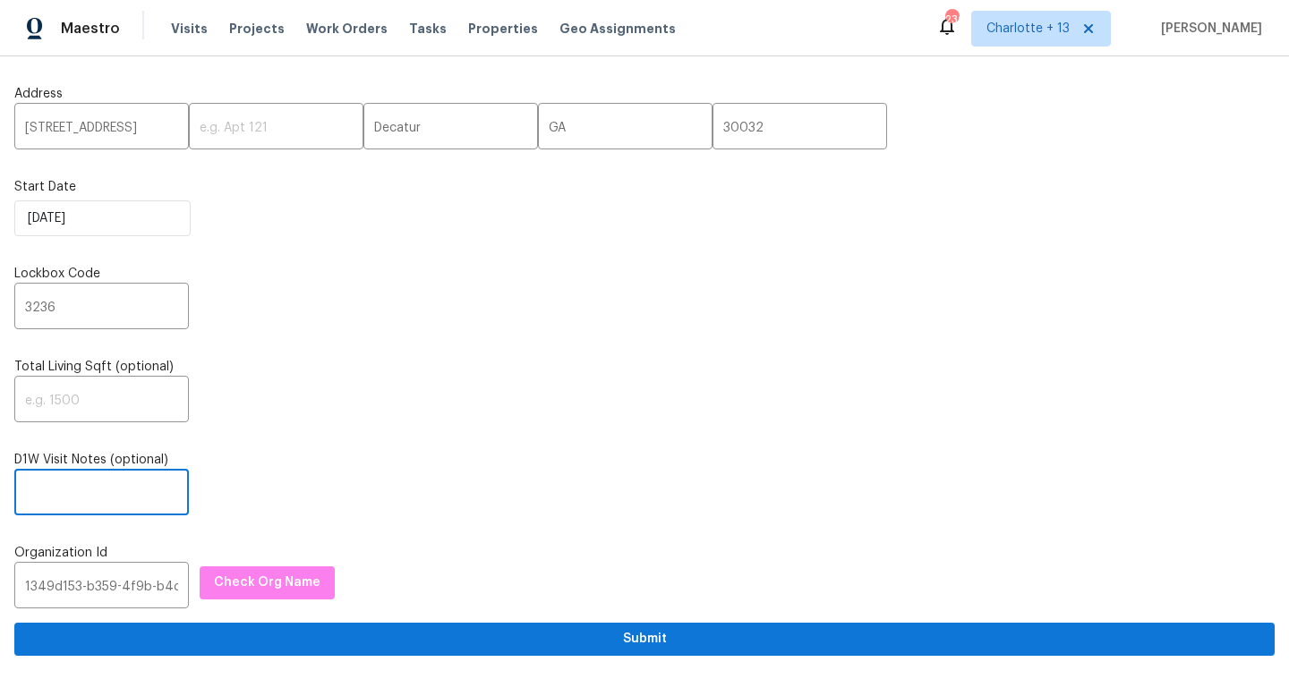
click at [70, 511] on input "text" at bounding box center [101, 494] width 175 height 42
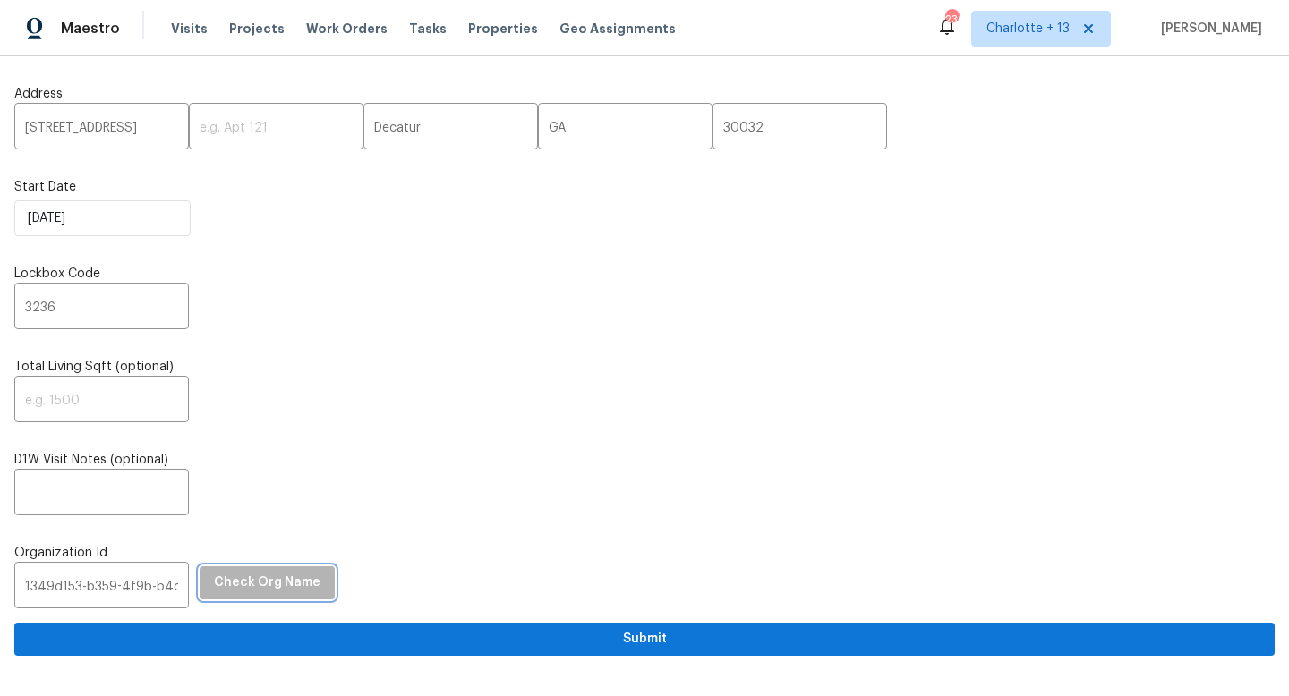
click at [260, 596] on button "Check Org Name" at bounding box center [267, 582] width 135 height 33
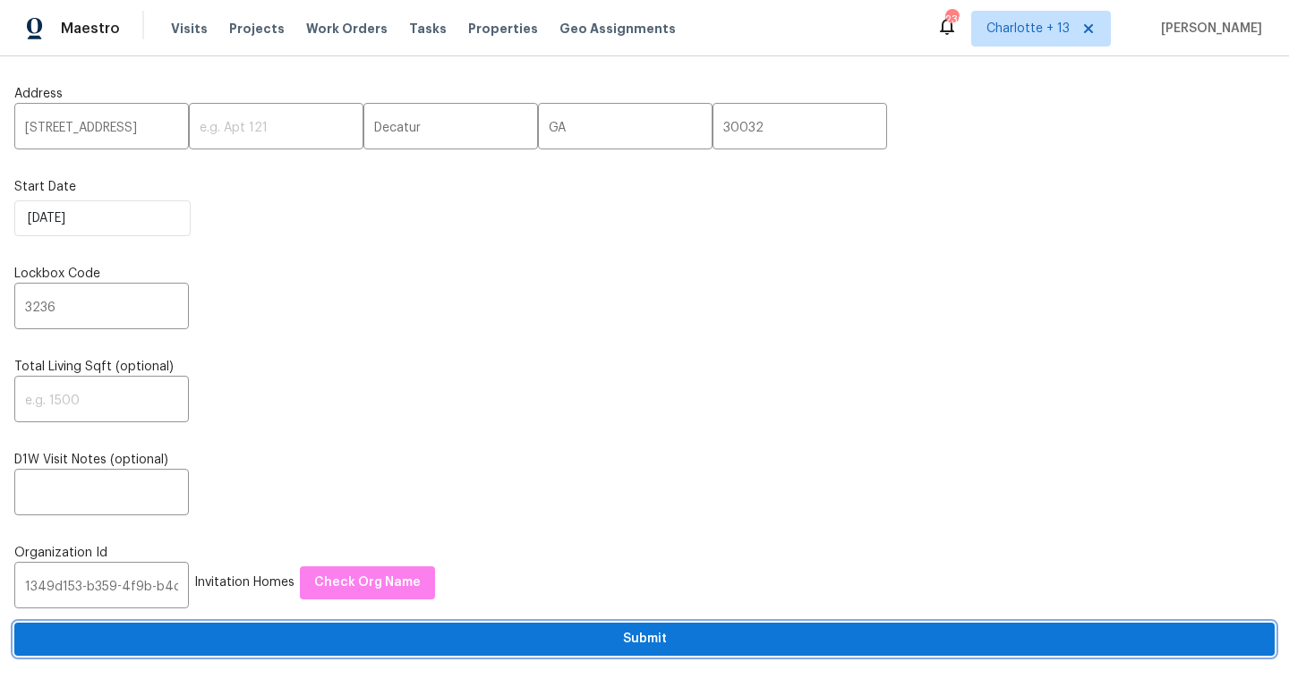
click at [638, 641] on span "Submit" at bounding box center [644, 639] width 1231 height 22
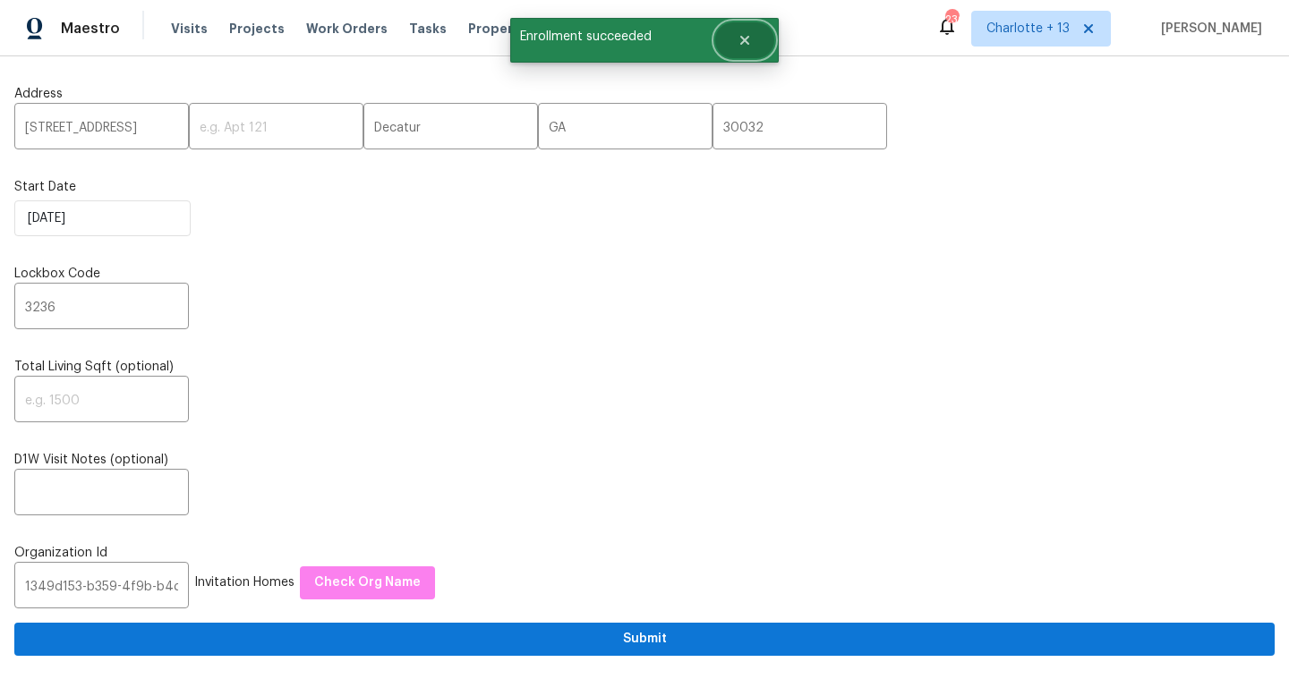
click at [737, 35] on icon "Close" at bounding box center [744, 40] width 14 height 14
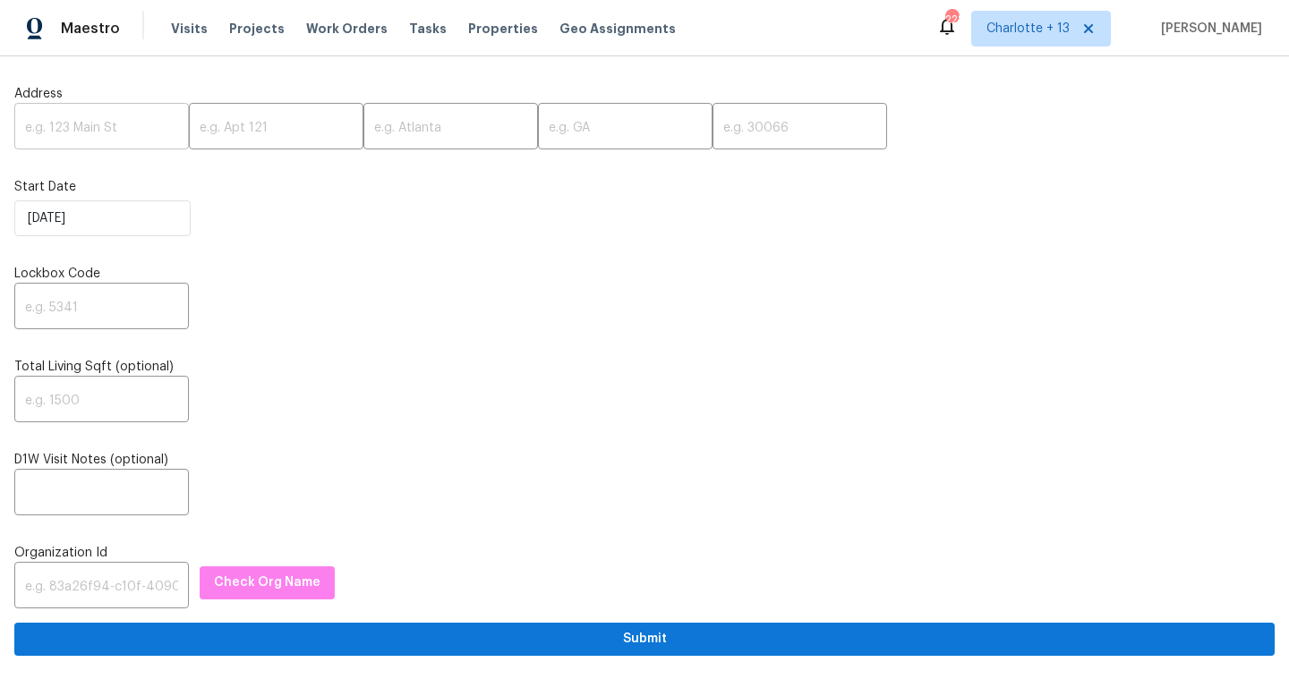
click at [87, 131] on input "text" at bounding box center [101, 128] width 175 height 42
paste input "[STREET_ADDRESS]"
click at [132, 129] on input "[STREET_ADDRESS]" at bounding box center [101, 128] width 175 height 42
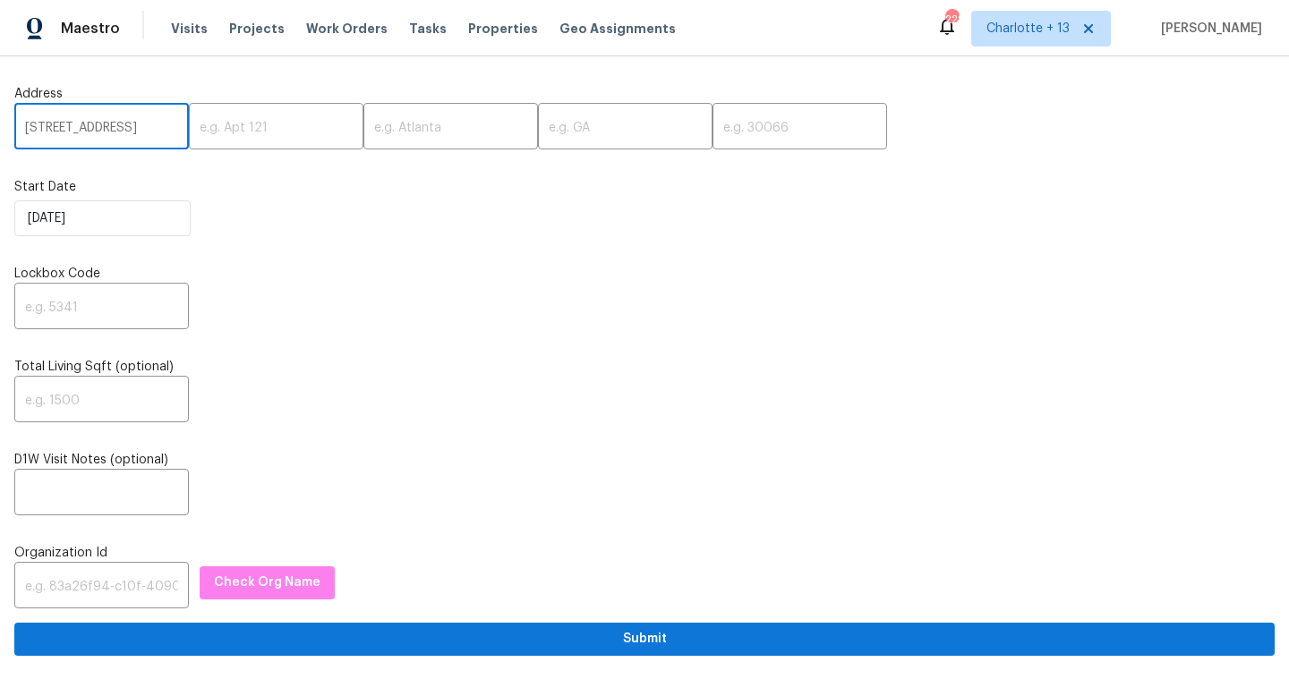
drag, startPoint x: 128, startPoint y: 126, endPoint x: 165, endPoint y: 128, distance: 36.7
click at [165, 128] on input "2761 Whisper Ct, Douglasville, GA 30135" at bounding box center [101, 128] width 175 height 42
type input "2761 Whisper Ct, Douglasville, GA"
click at [755, 126] on input "text" at bounding box center [799, 128] width 175 height 42
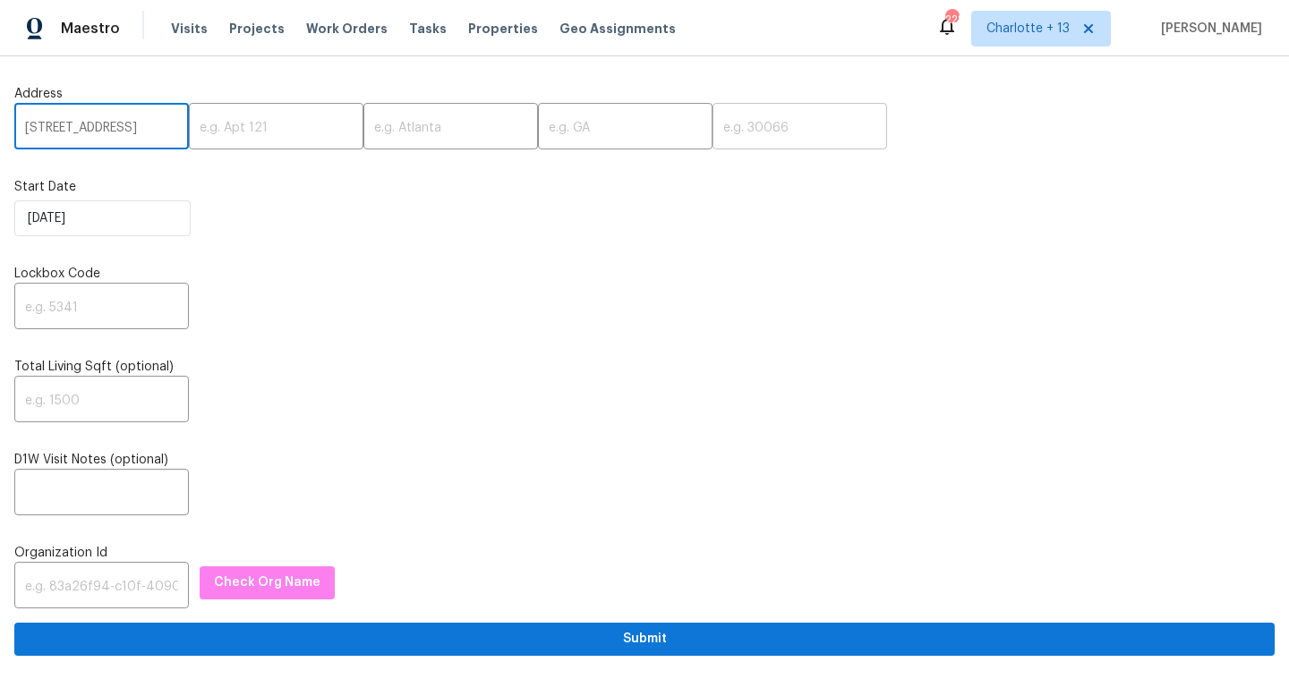
scroll to position [0, 0]
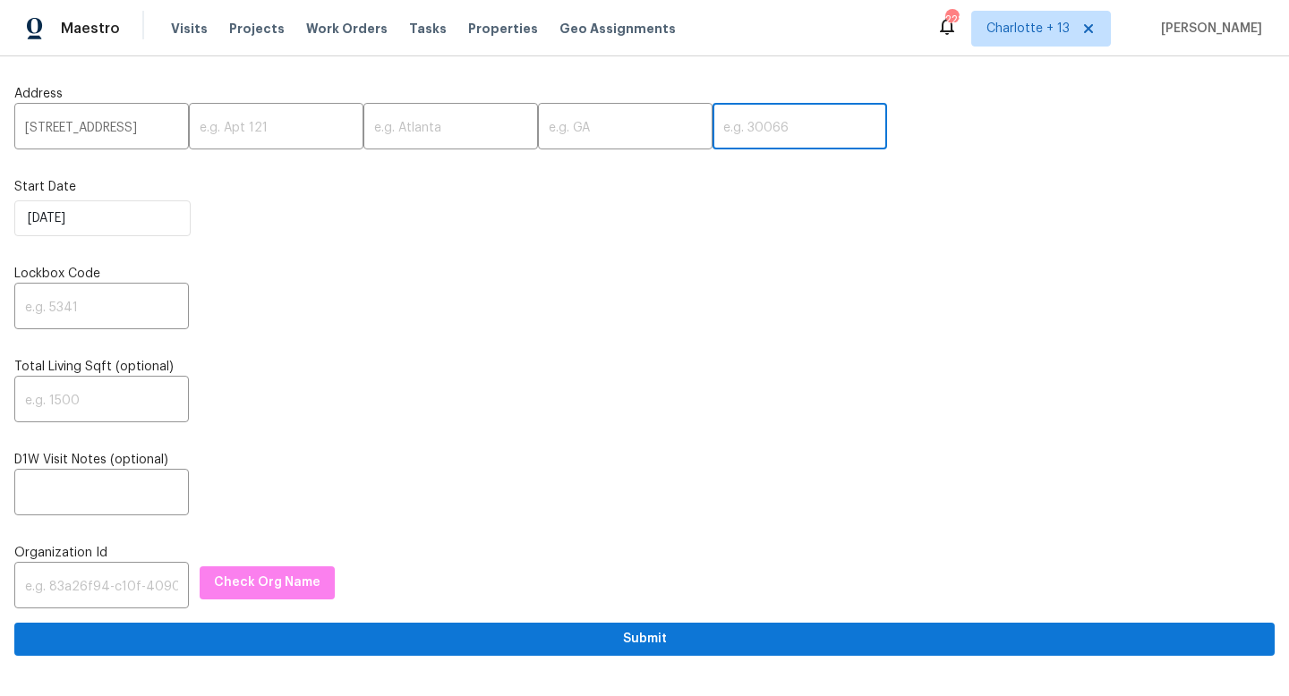
paste input "30135"
type input "30135"
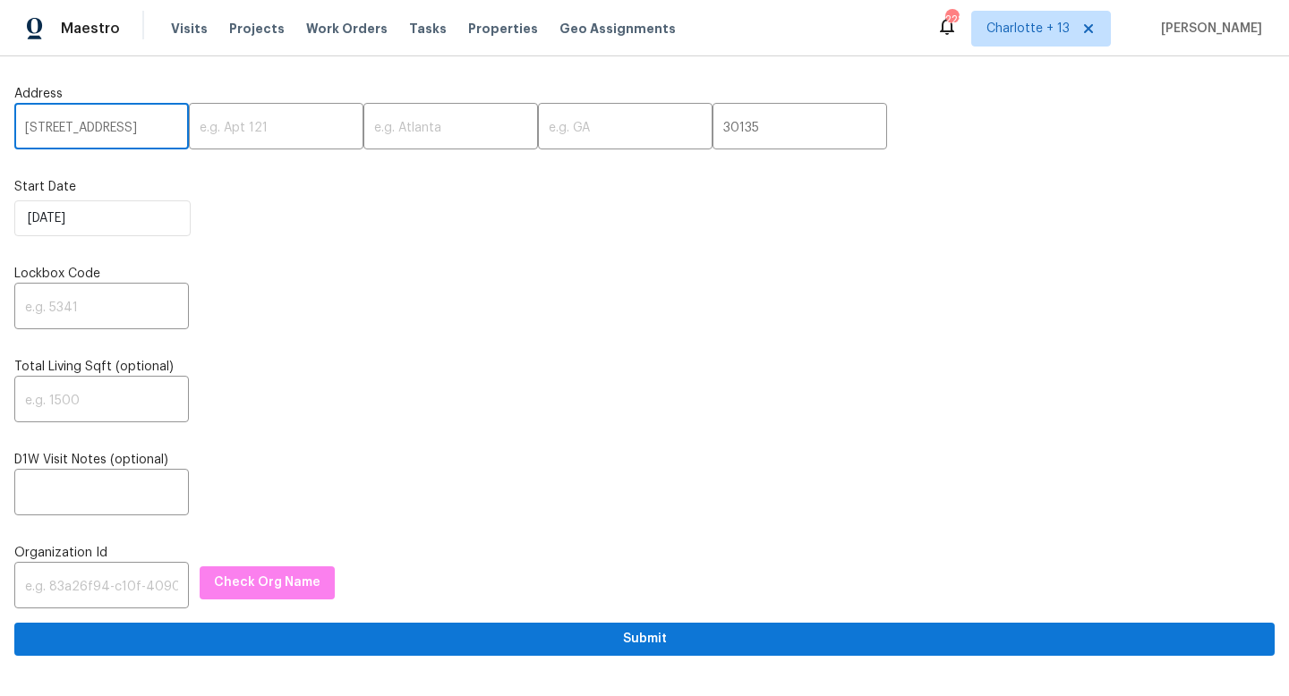
scroll to position [0, 62]
drag, startPoint x: 125, startPoint y: 127, endPoint x: 135, endPoint y: 125, distance: 10.0
click at [135, 125] on input "2761 Whisper Ct, Douglasville, GA" at bounding box center [101, 128] width 175 height 42
type input "2761 Whisper Ct, , GA"
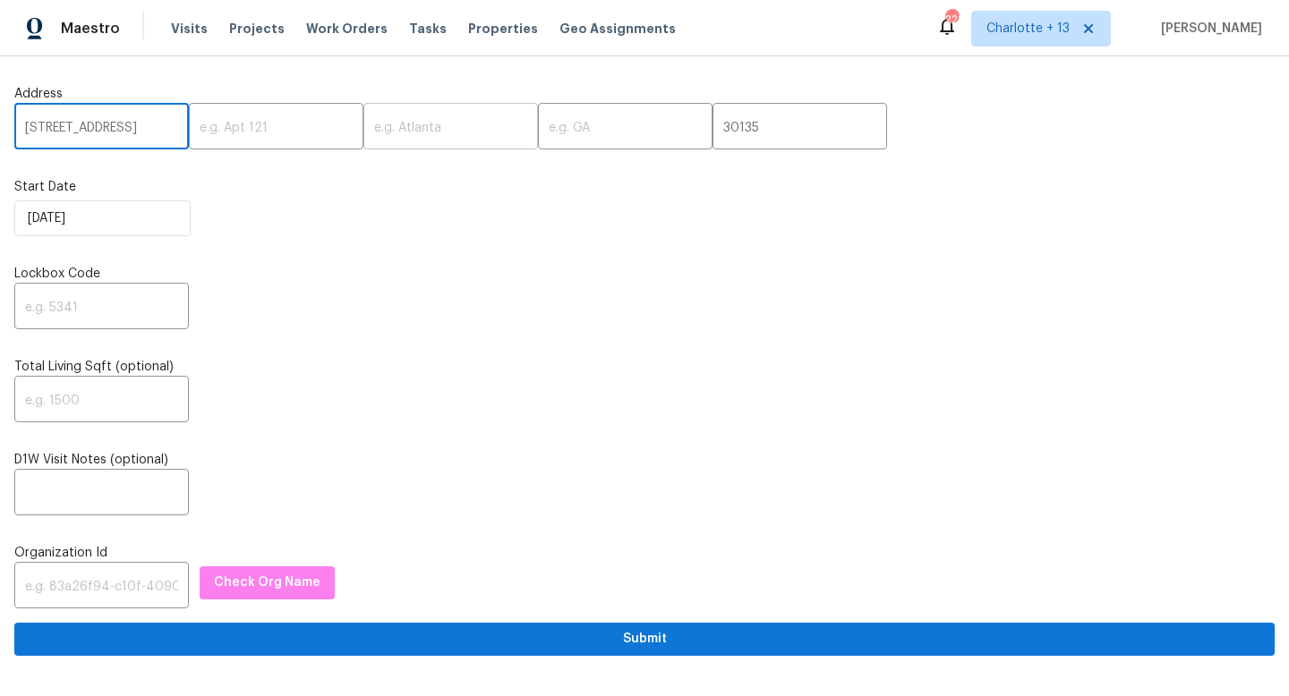
click at [420, 137] on input "text" at bounding box center [450, 128] width 175 height 42
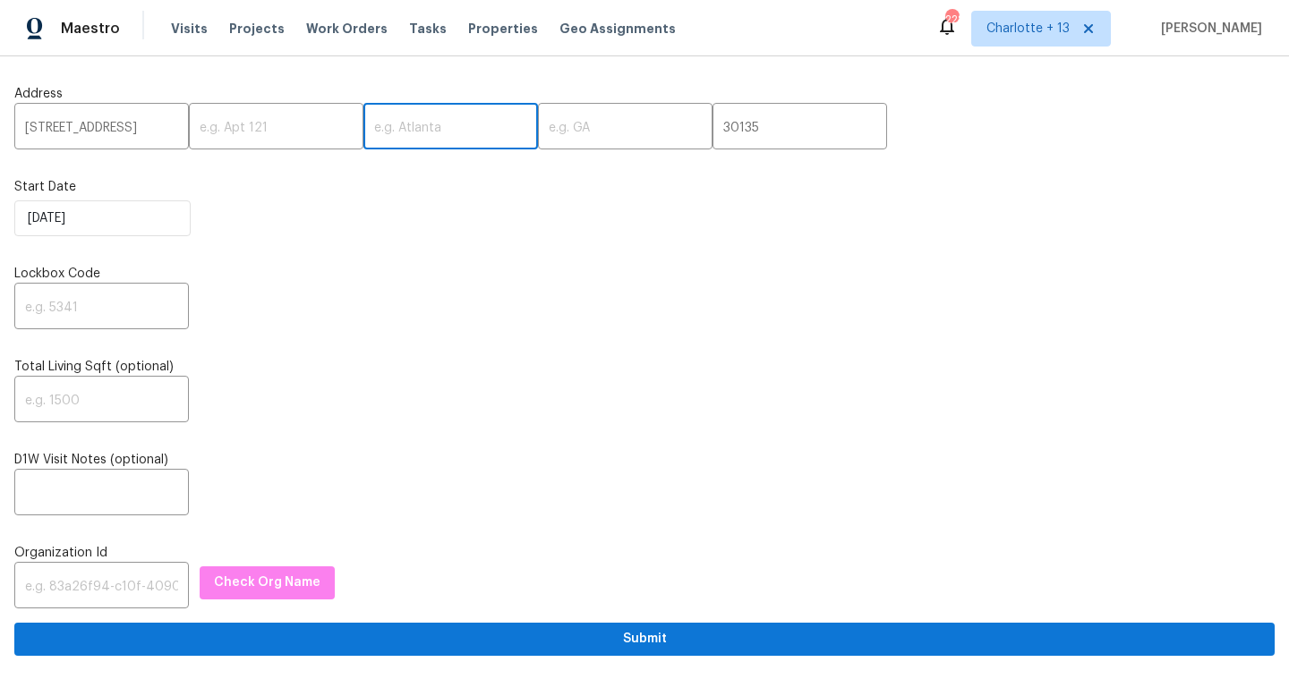
paste input "Douglasville"
type input "Douglasville"
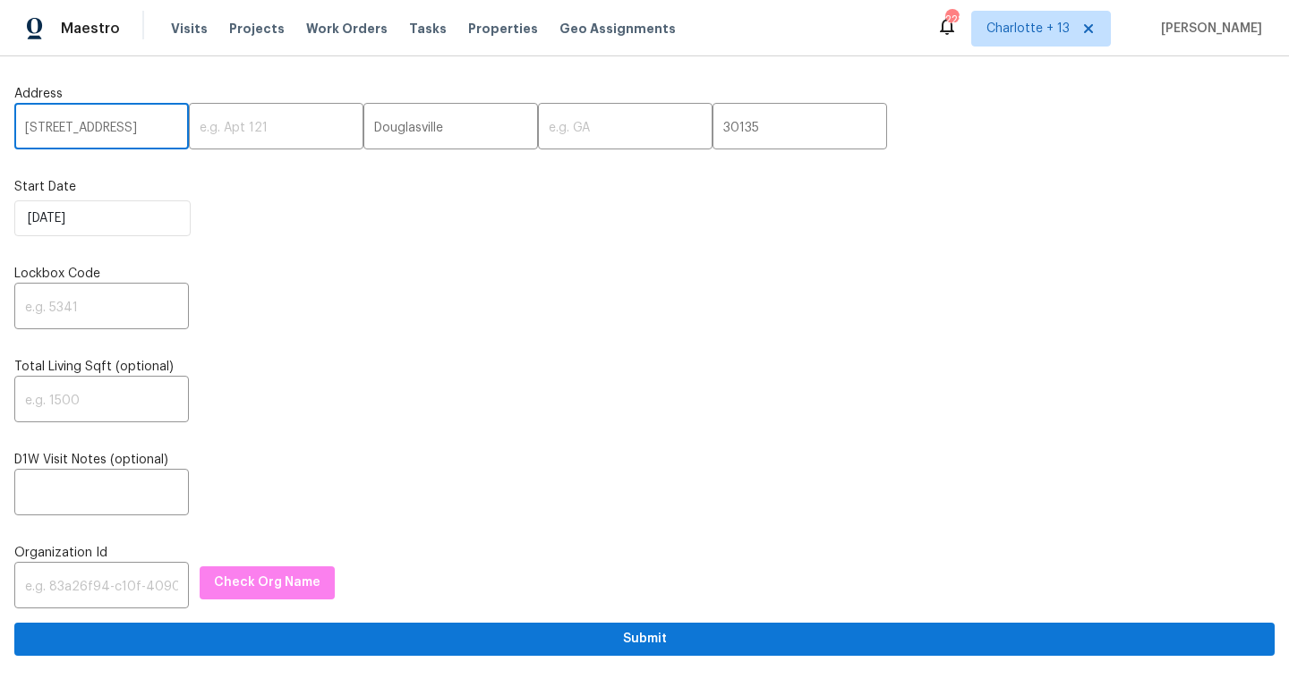
drag, startPoint x: 132, startPoint y: 121, endPoint x: 149, endPoint y: 120, distance: 17.0
click at [149, 120] on input "2761 Whisper Ct, , GA" at bounding box center [101, 128] width 175 height 42
drag, startPoint x: 150, startPoint y: 126, endPoint x: 137, endPoint y: 125, distance: 13.5
click at [137, 125] on input "2761 Whisper Ct, , GA" at bounding box center [101, 128] width 175 height 42
paste input "Douglasville"
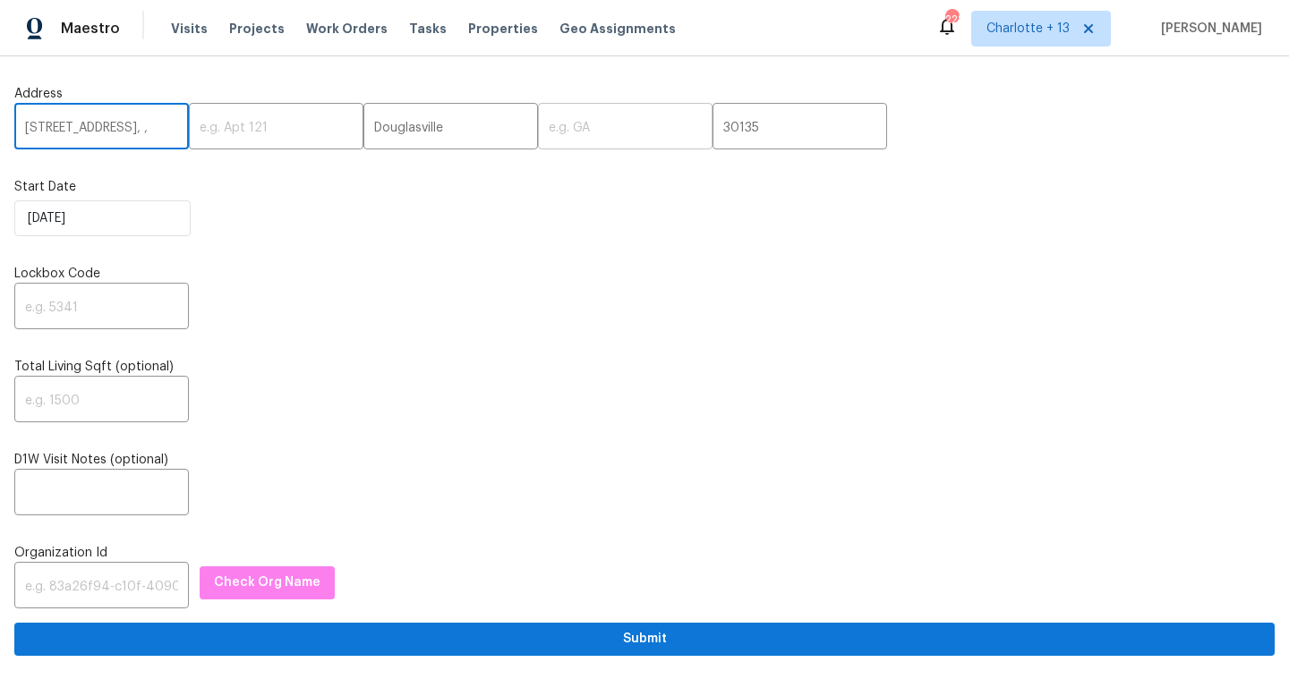
type input "2761 Whisper Ct, ,"
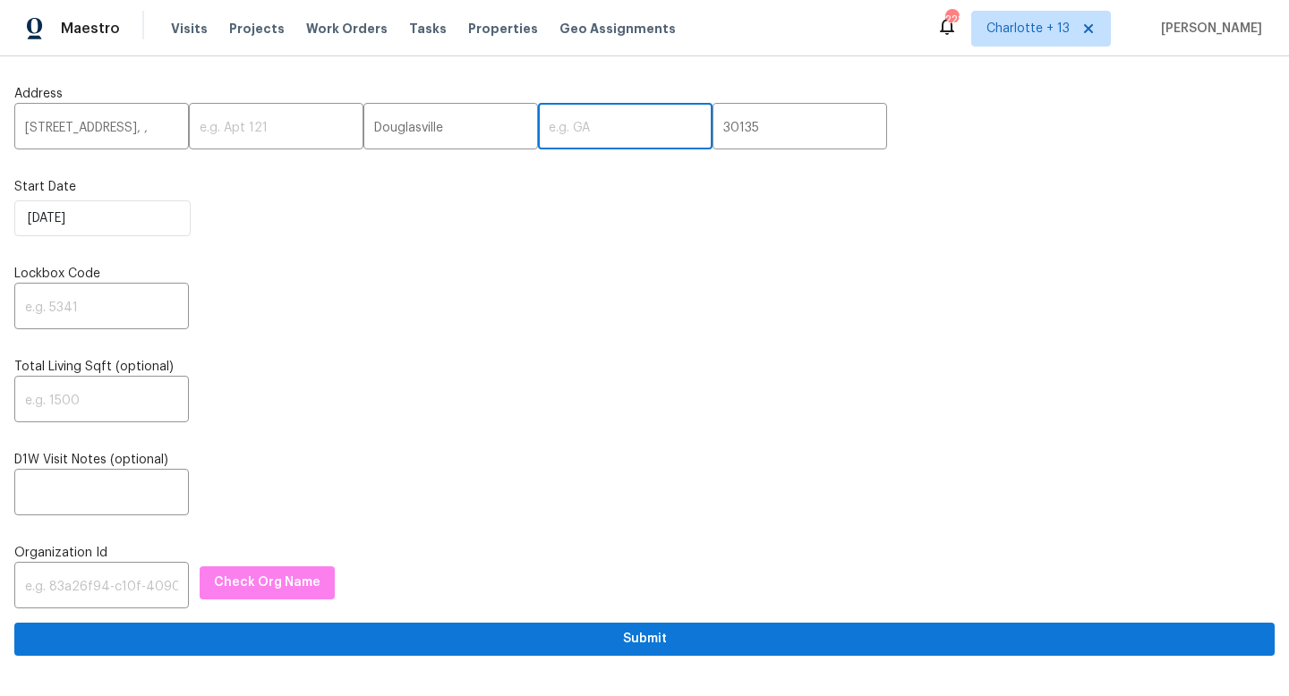
click at [542, 134] on input "text" at bounding box center [625, 128] width 175 height 42
paste input "GA"
type input "GA"
click at [153, 131] on input "2761 Whisper Ct, ," at bounding box center [101, 128] width 175 height 42
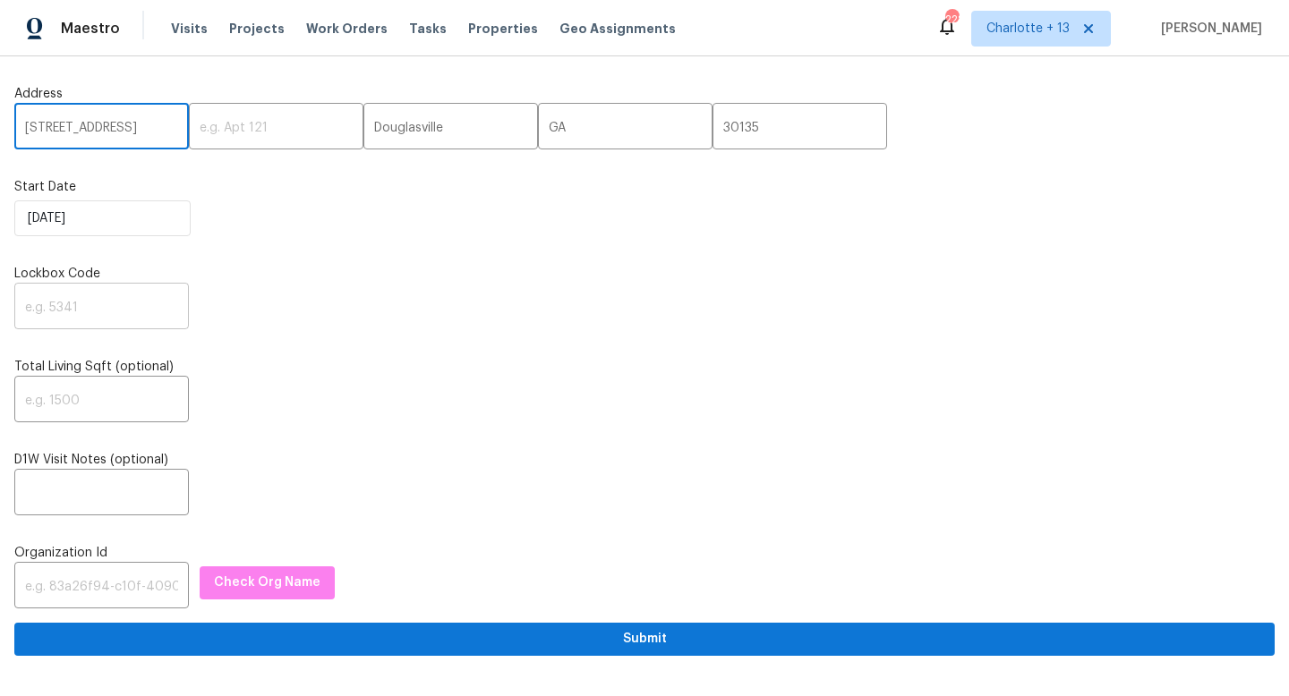
type input "2761 Whisper Ct"
click at [66, 299] on input "text" at bounding box center [101, 308] width 175 height 42
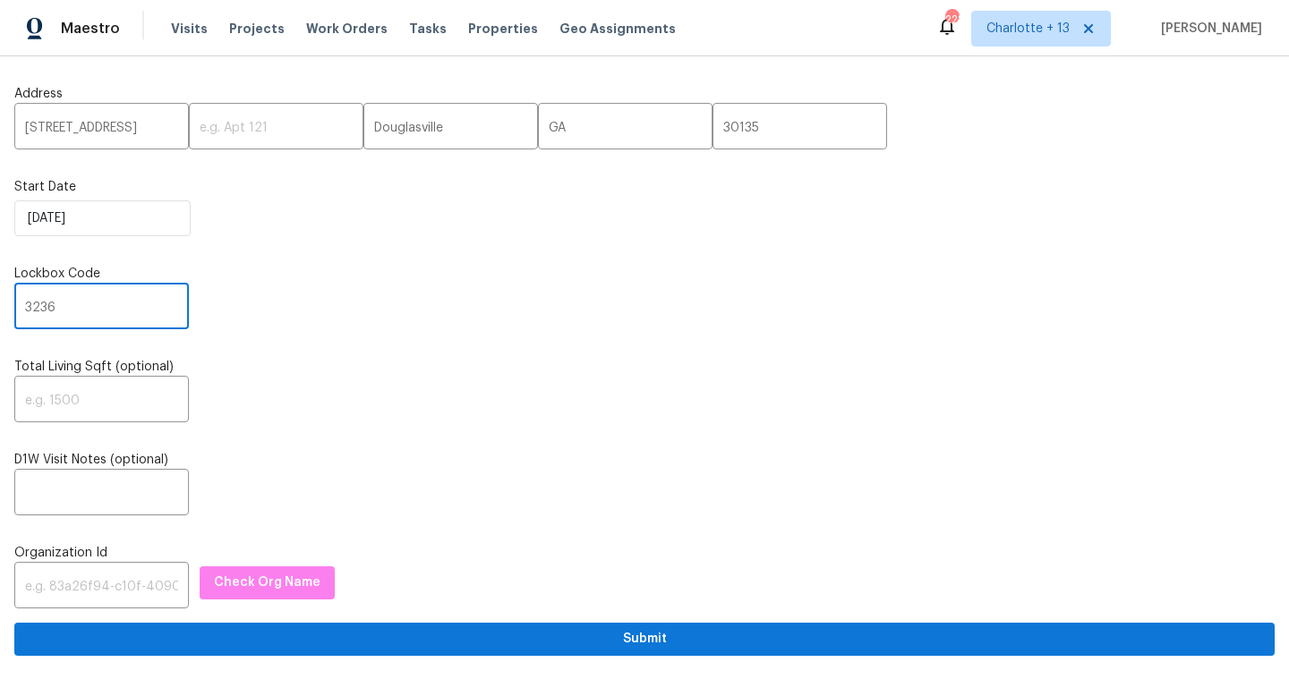
type input "3236"
click at [126, 588] on input "text" at bounding box center [101, 587] width 175 height 42
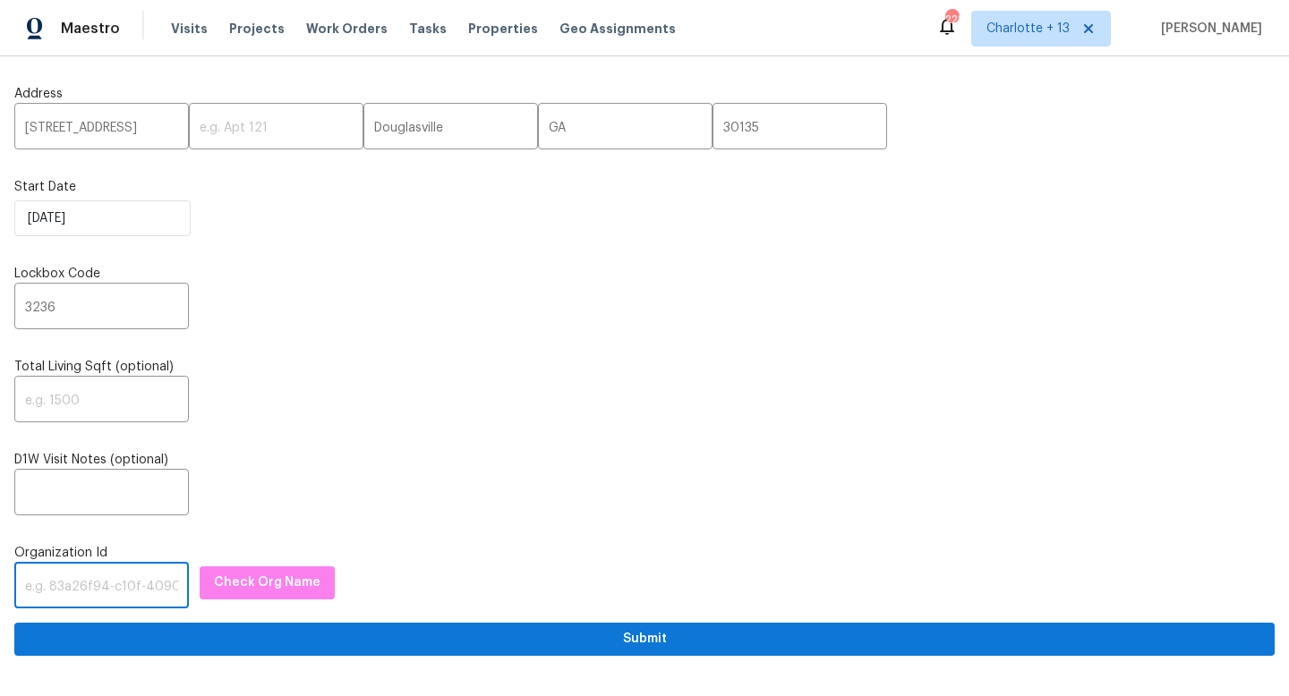
paste input "1349d153-b359-4f9b-b4dd-758ff939cc37"
type input "1349d153-b359-4f9b-b4dd-758ff939cc37"
click at [224, 585] on span "Check Org Name" at bounding box center [267, 583] width 106 height 22
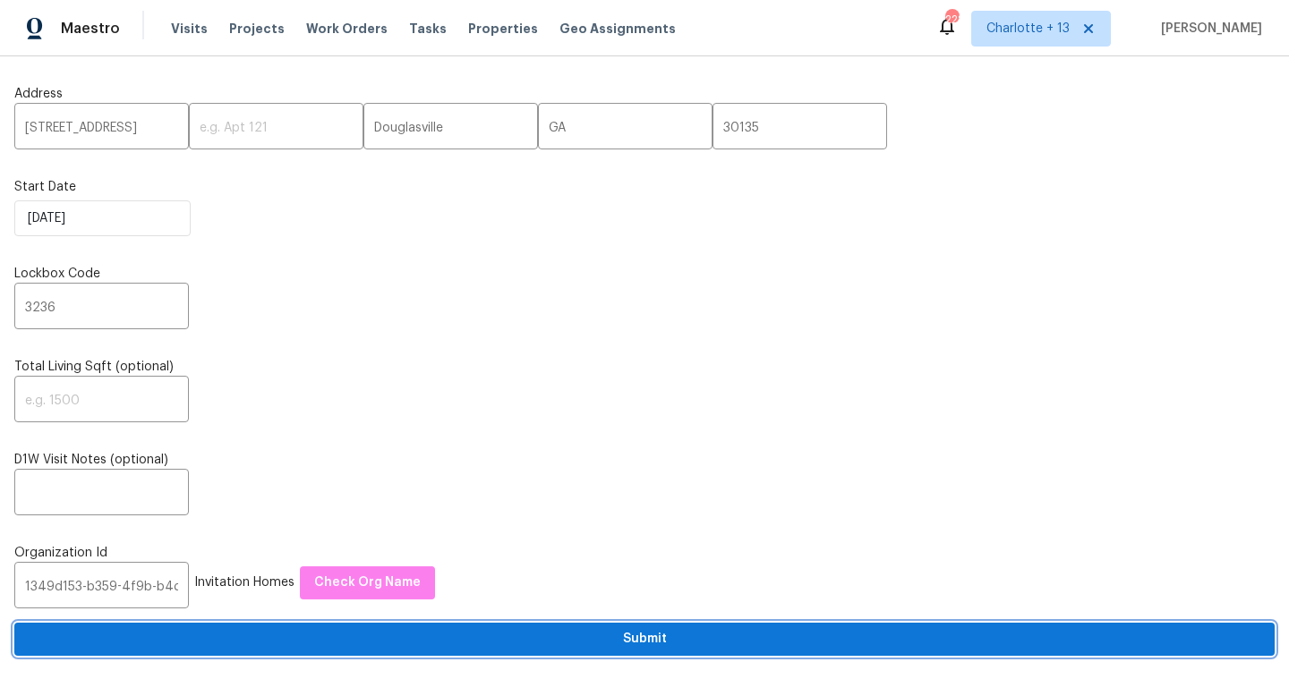
click at [356, 644] on span "Submit" at bounding box center [644, 639] width 1231 height 22
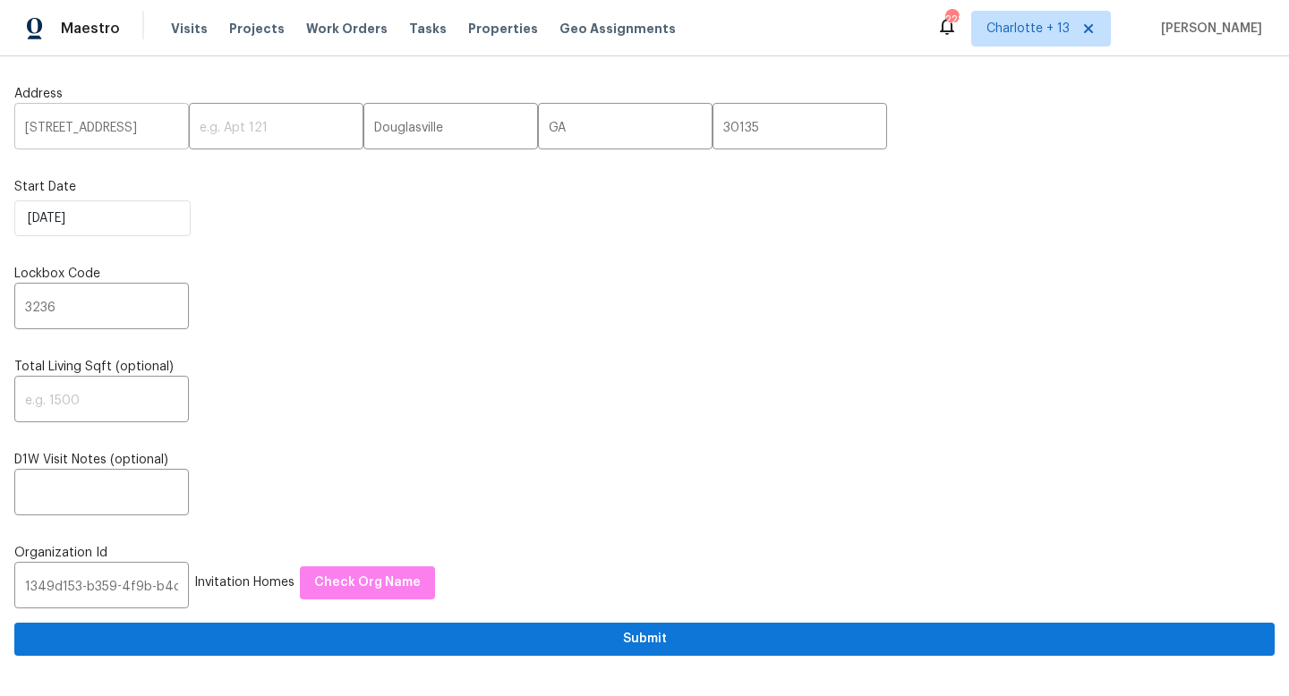
click at [106, 136] on input "2761 Whisper Ct" at bounding box center [101, 128] width 175 height 42
